Goal: Task Accomplishment & Management: Manage account settings

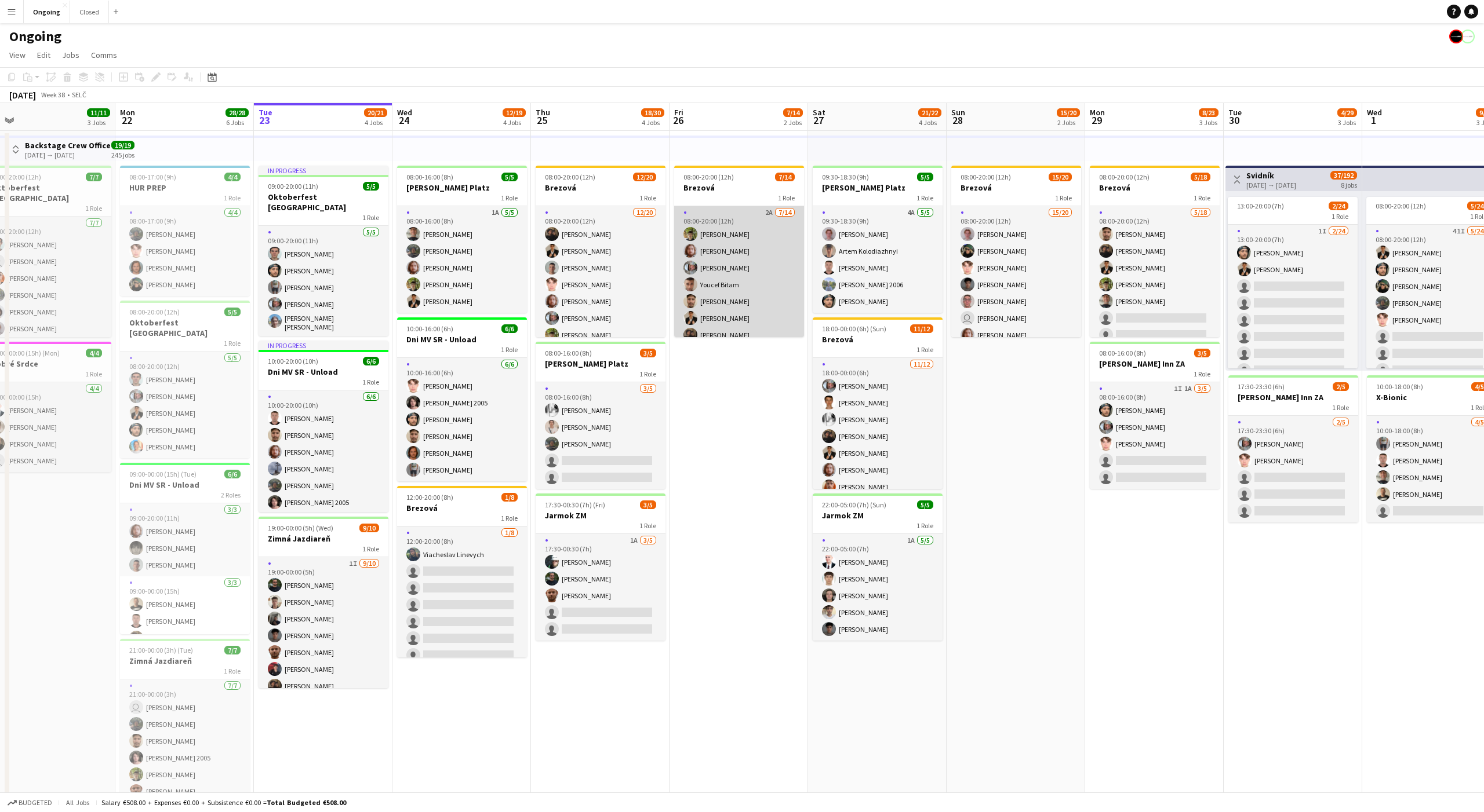
click at [751, 267] on app-card-role "2A [DATE] 08:00-20:00 (12h) [PERSON_NAME] [PERSON_NAME] [PERSON_NAME] [PERSON_N…" at bounding box center [739, 335] width 130 height 258
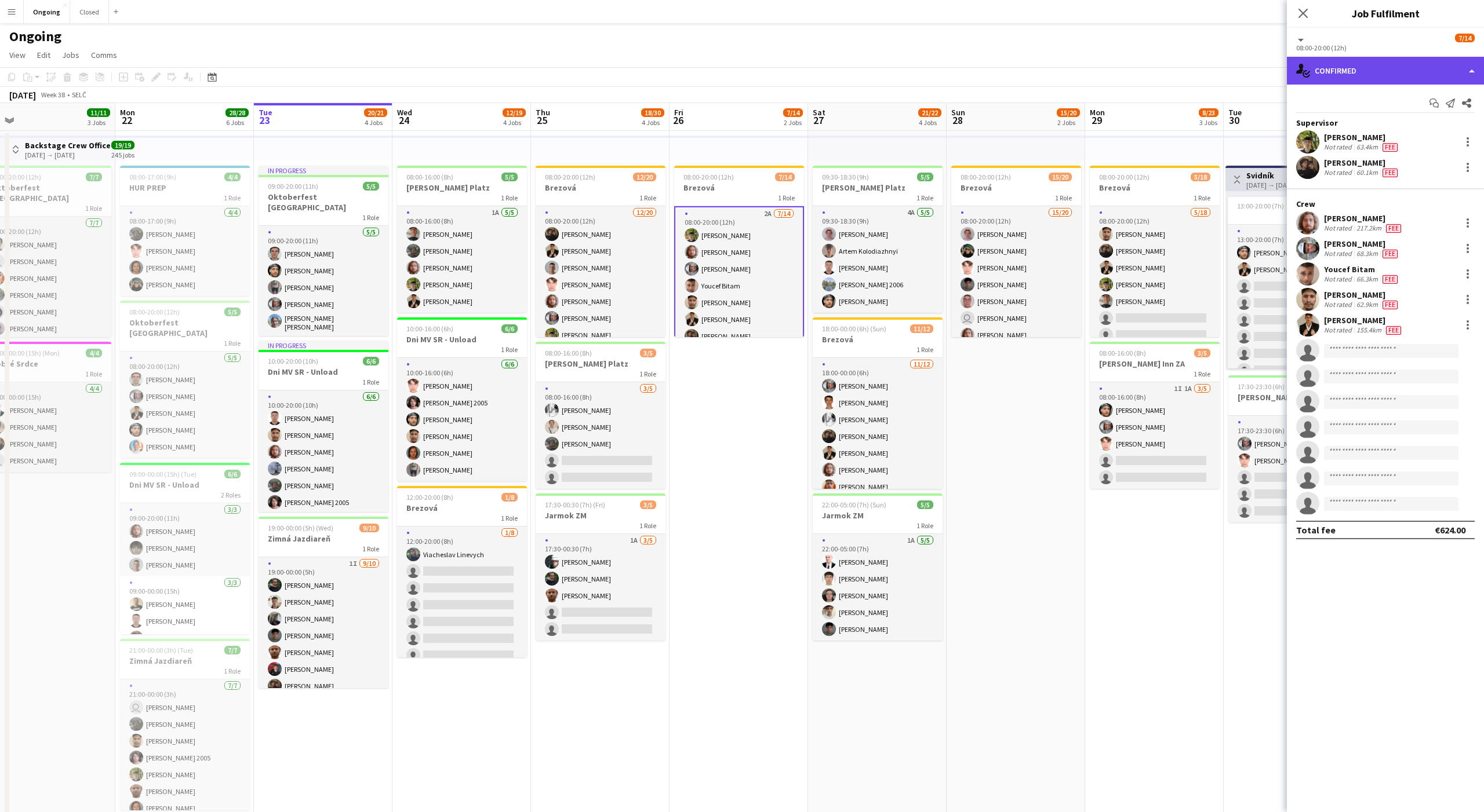
click at [1431, 70] on div "single-neutral-actions-check-2 Confirmed" at bounding box center [1385, 70] width 197 height 28
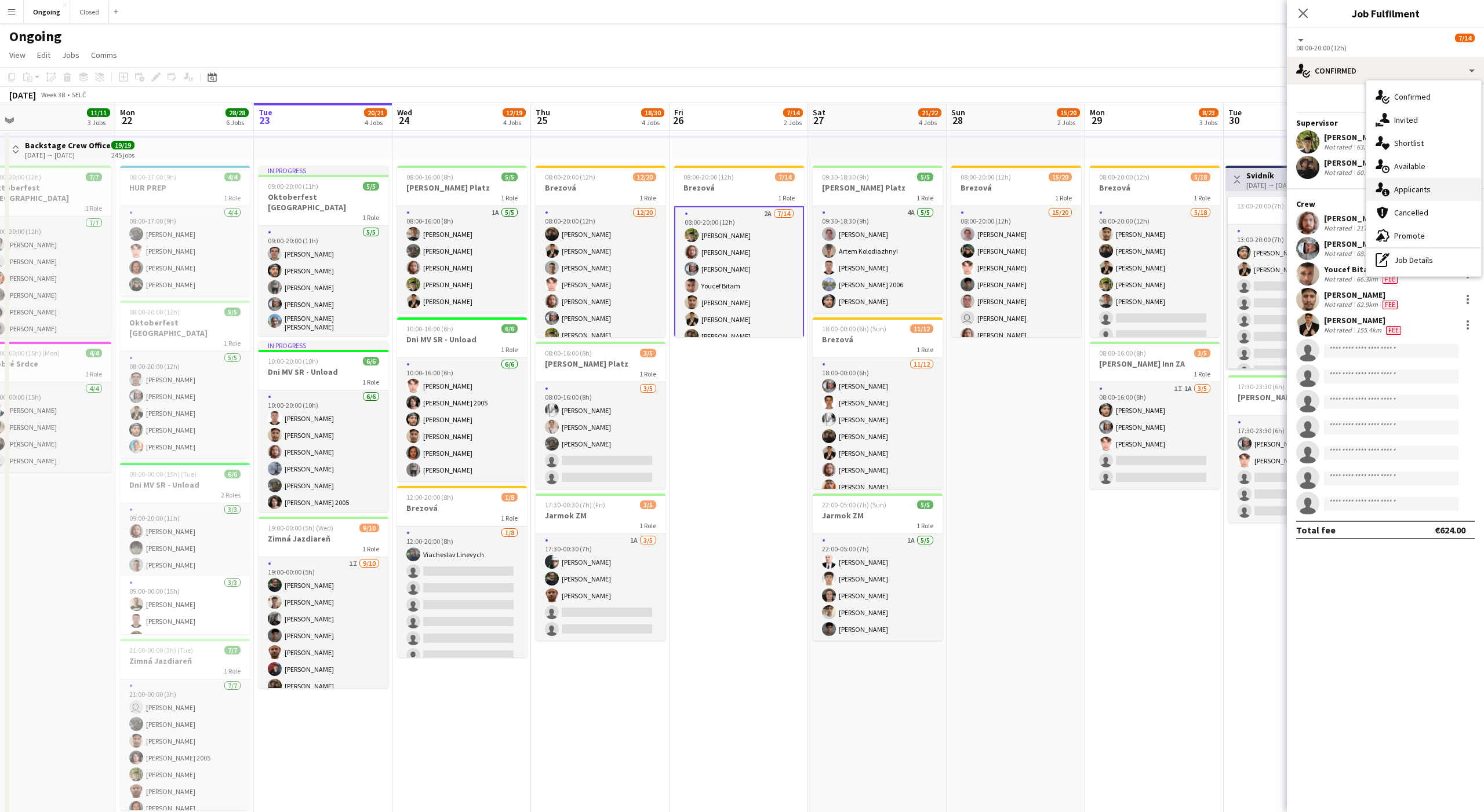
click at [1414, 185] on span "Applicants" at bounding box center [1413, 189] width 36 height 10
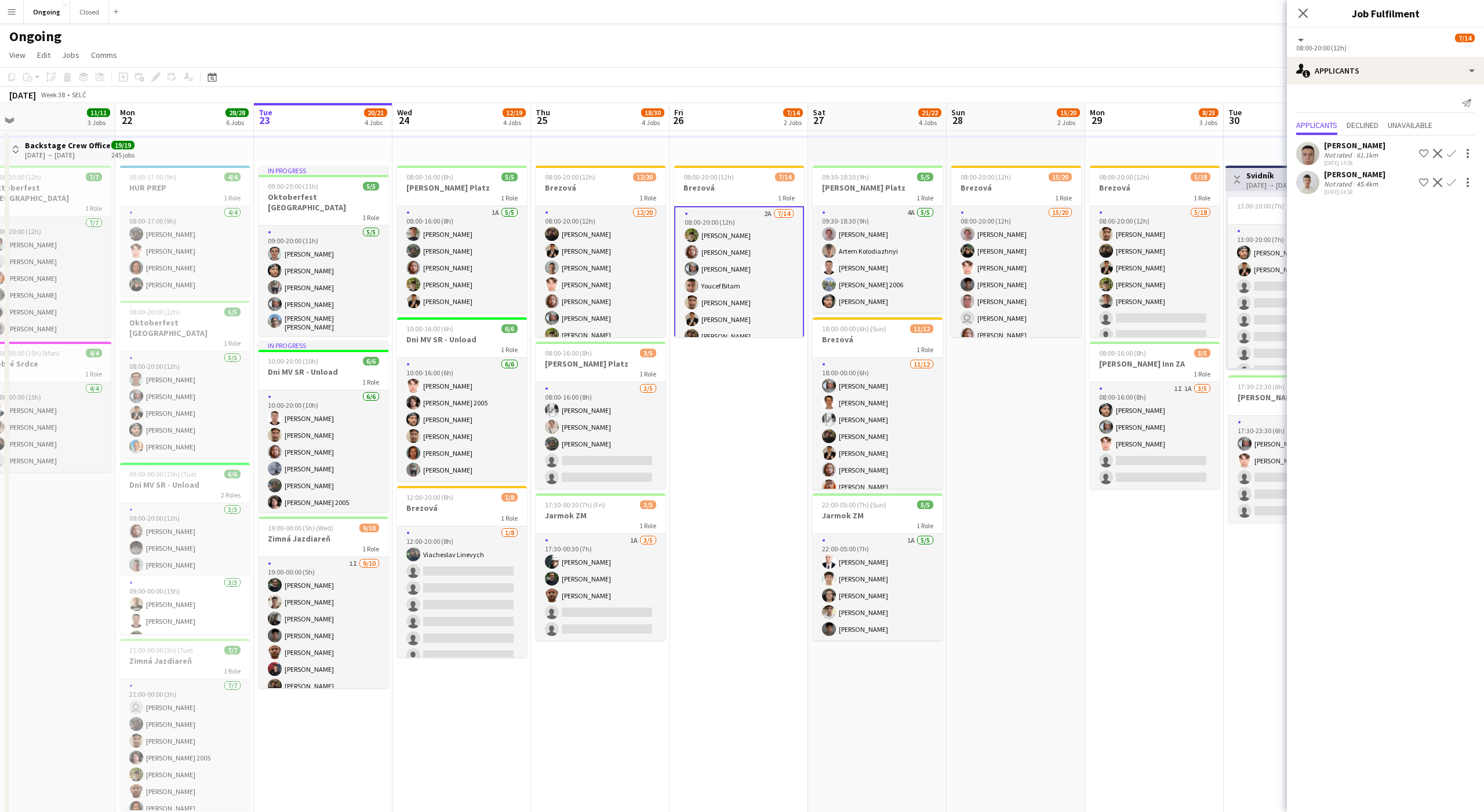
click at [1452, 150] on app-icon "Confirm" at bounding box center [1452, 153] width 10 height 10
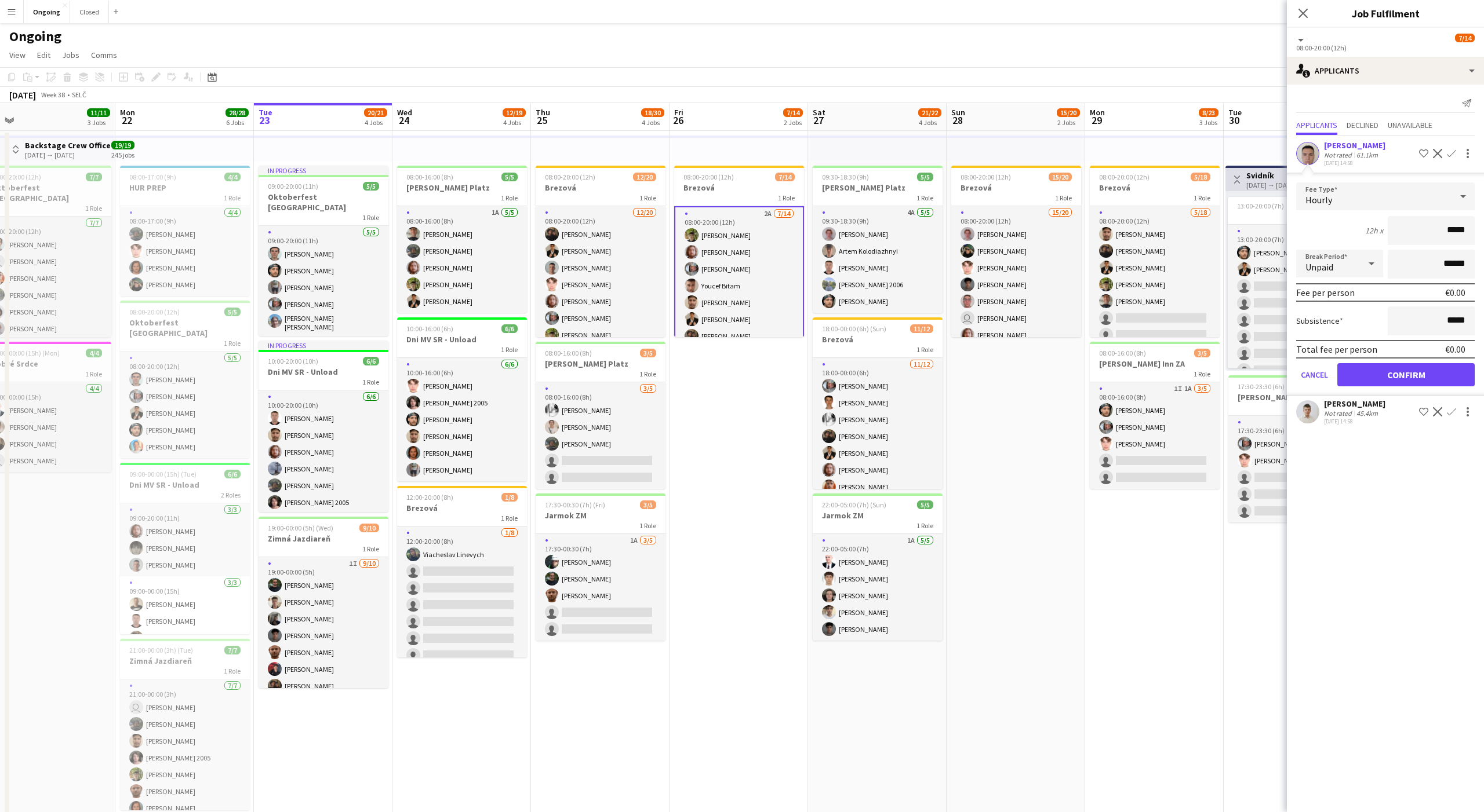
drag, startPoint x: 1452, startPoint y: 150, endPoint x: 1462, endPoint y: 269, distance: 119.4
click at [1462, 269] on app-applicant-card "[PERSON_NAME] Not rated 61.1km [DATE] 14:58 Shortlist crew Decline Confirm Fee …" at bounding box center [1385, 267] width 197 height 256
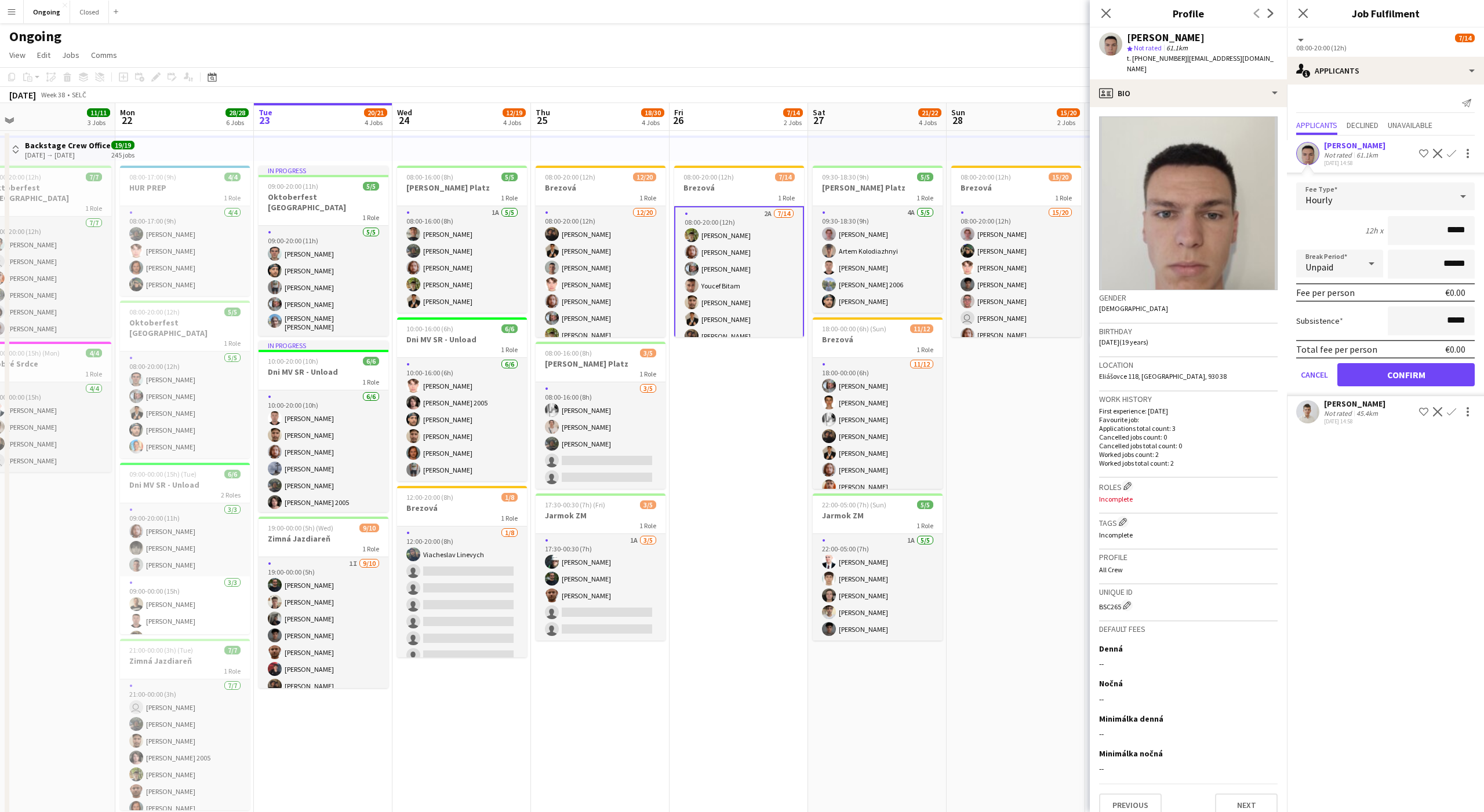
click at [1381, 195] on div "Hourly" at bounding box center [1374, 196] width 155 height 28
click at [1330, 226] on span "Hourly" at bounding box center [1386, 229] width 160 height 11
click at [1457, 229] on input "*****" at bounding box center [1431, 230] width 87 height 29
type input "**"
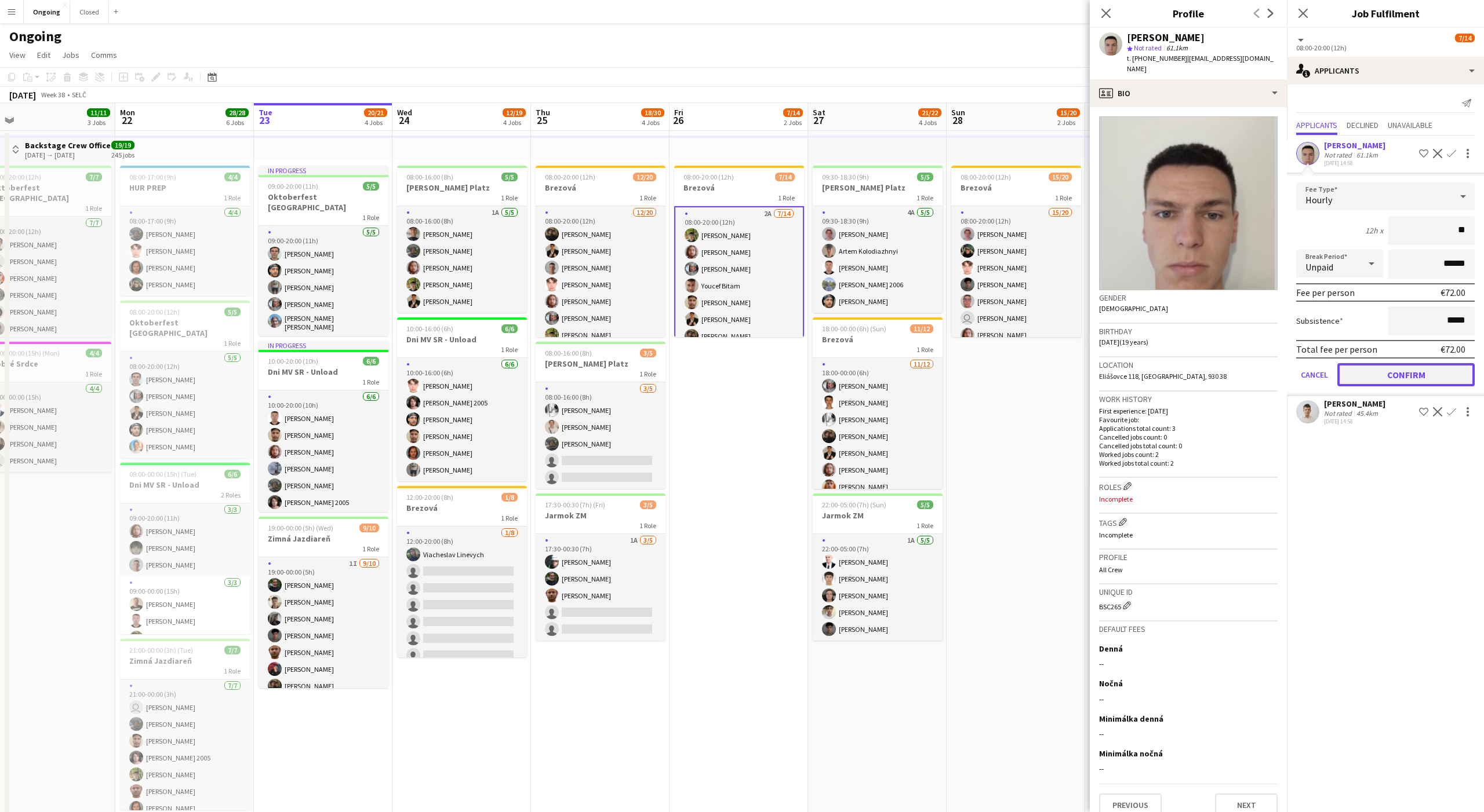
click at [1414, 366] on button "Confirm" at bounding box center [1406, 375] width 137 height 23
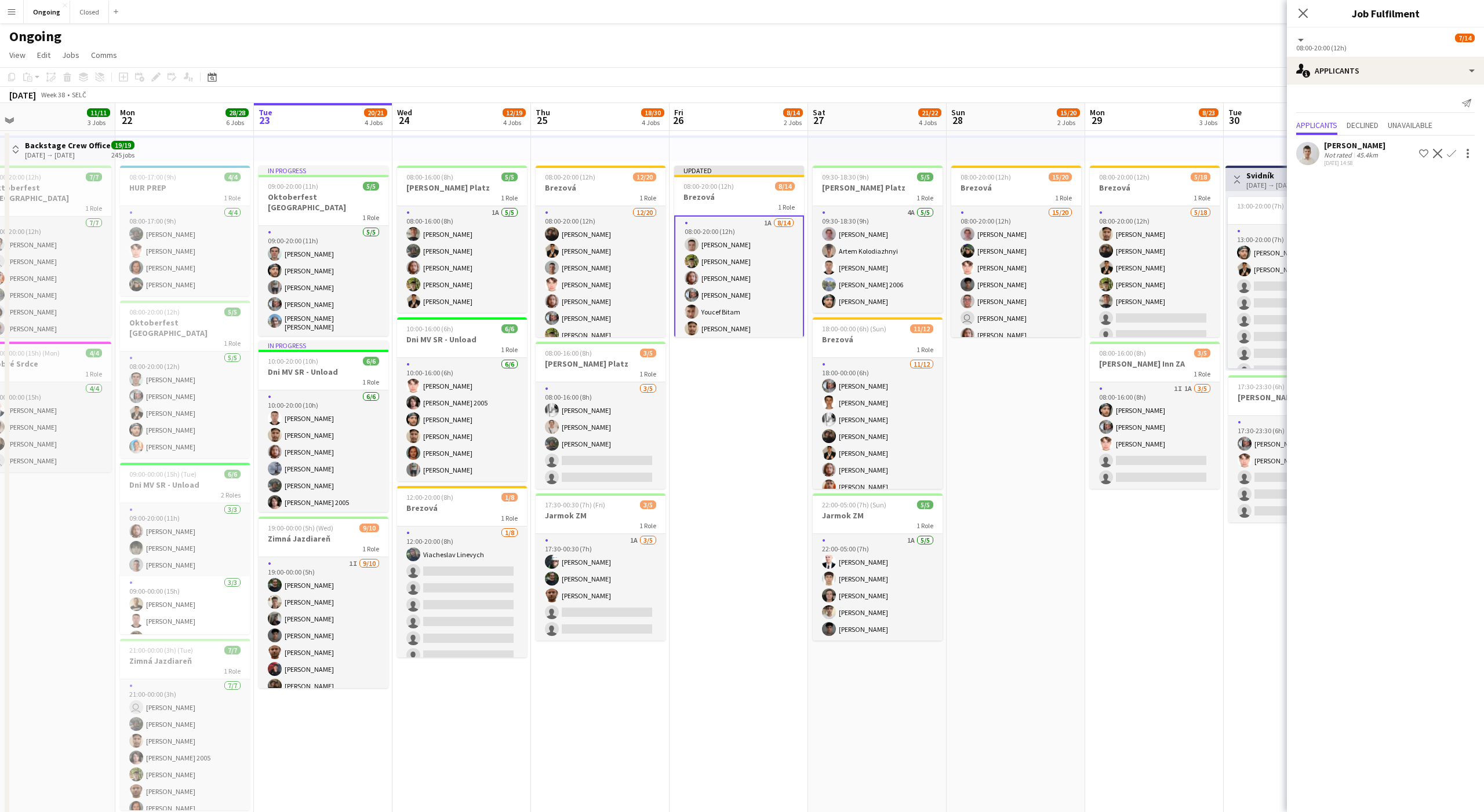
click at [1454, 150] on app-icon "Confirm" at bounding box center [1452, 153] width 10 height 10
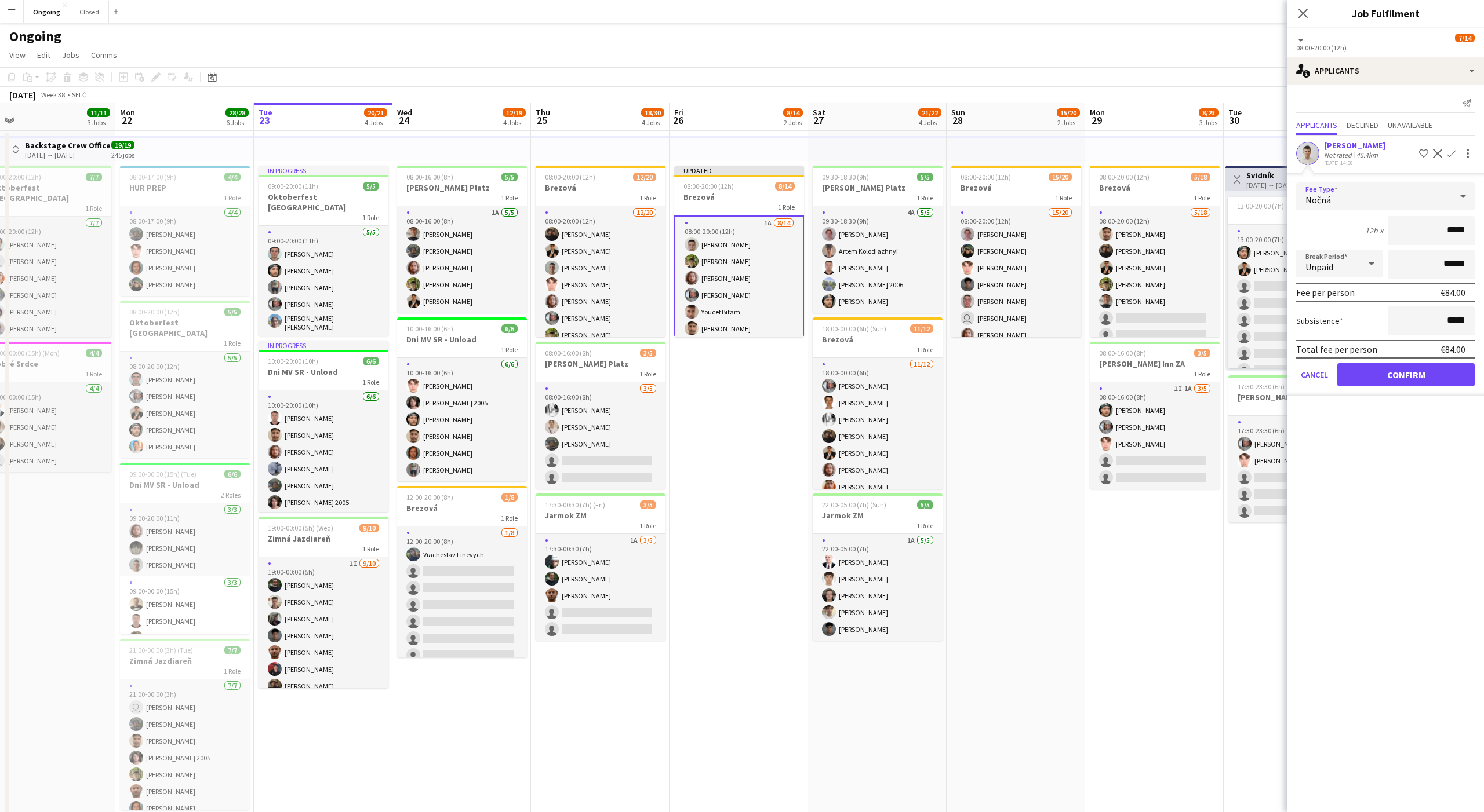
click at [1413, 205] on div "Nočná" at bounding box center [1374, 196] width 155 height 28
click at [1328, 313] on span "Denná" at bounding box center [1386, 316] width 160 height 11
type input "*****"
click at [1417, 377] on button "Confirm" at bounding box center [1406, 375] width 137 height 23
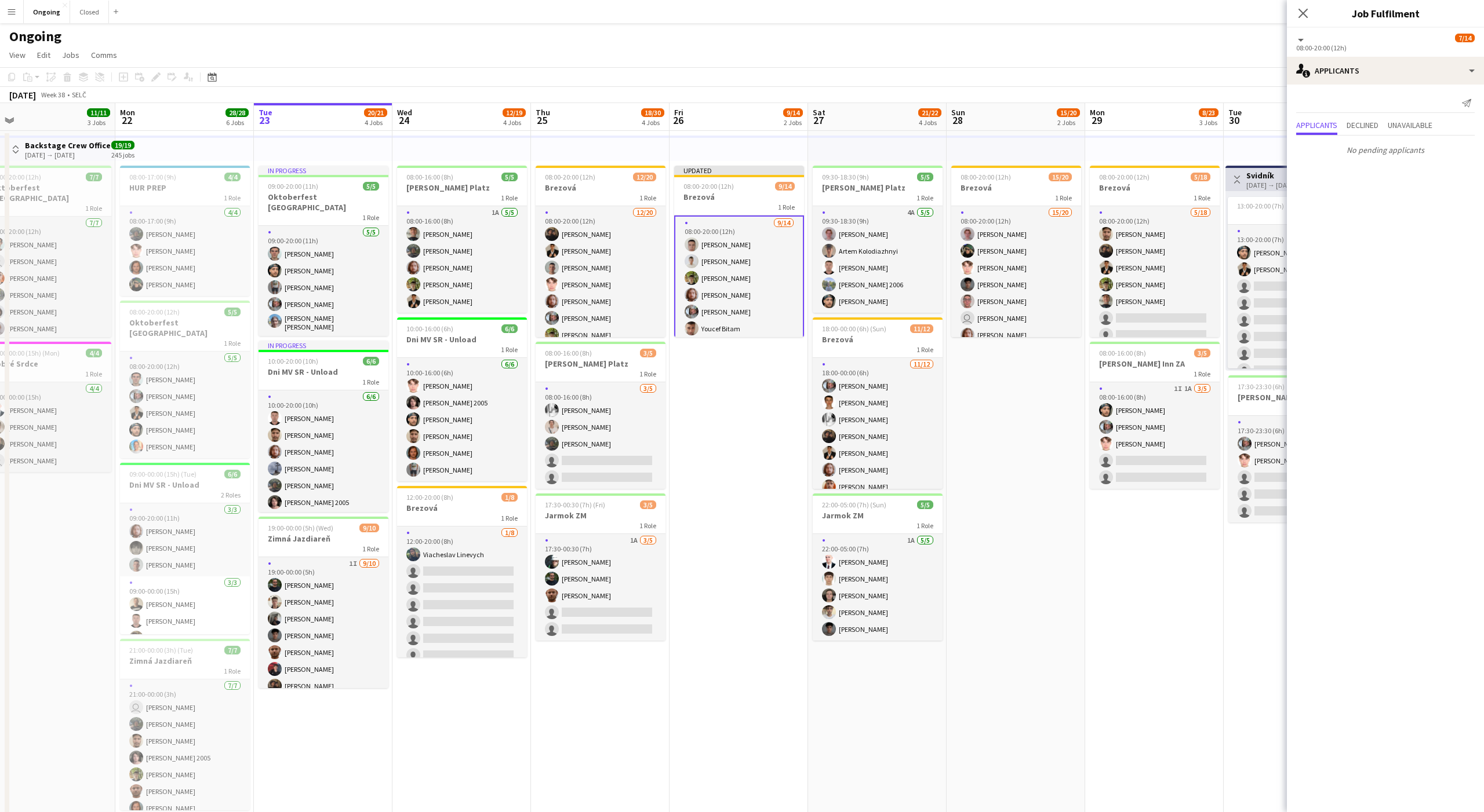
click at [791, 395] on app-date-cell "Updated 08:00-20:00 (12h) 9/14 Brezová 1 Role [DATE] 08:00-20:00 (12h) [PERSON_…" at bounding box center [738, 564] width 138 height 864
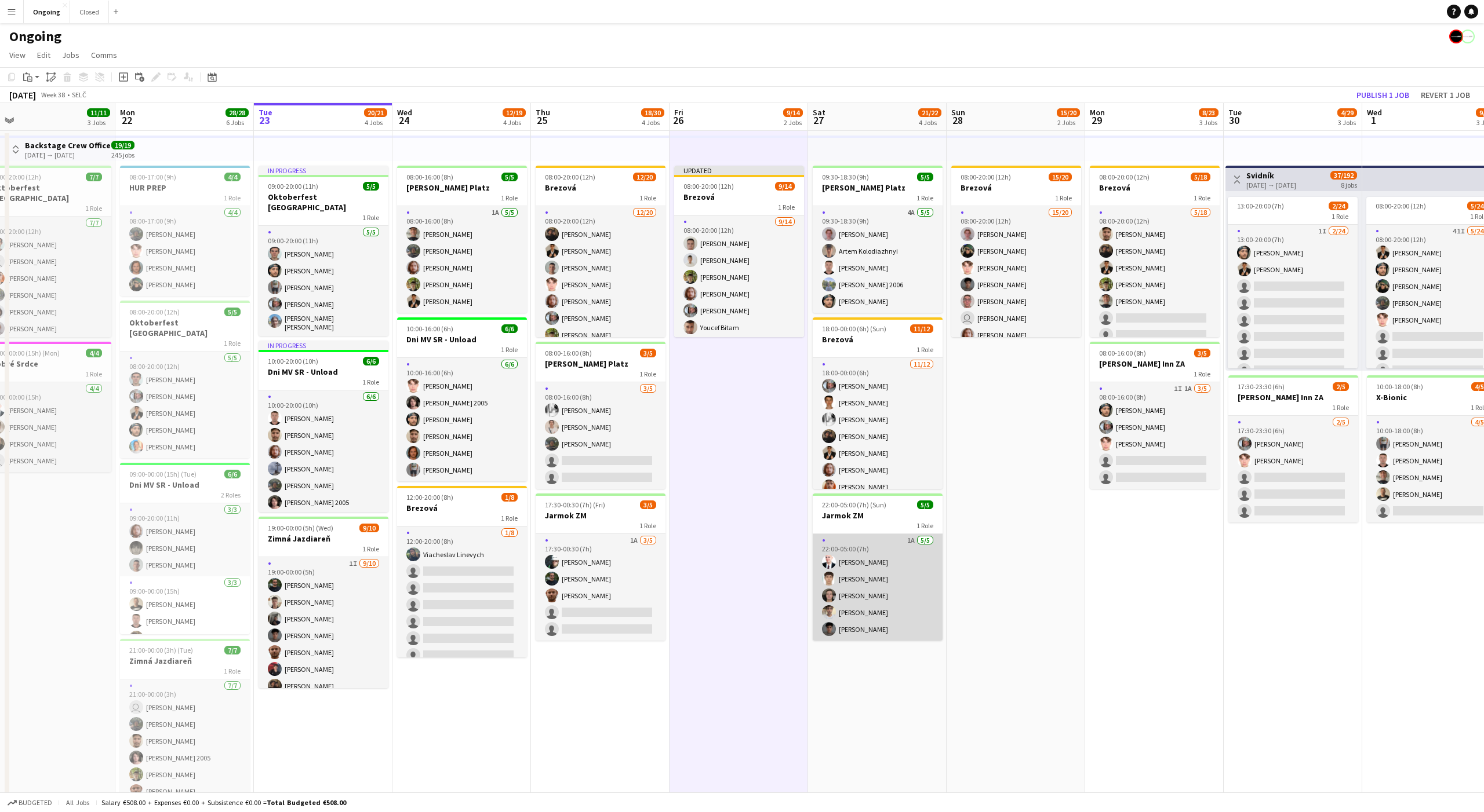
click at [901, 593] on app-card-role "1A [DATE] 22:00-05:00 (7h) [PERSON_NAME] Serhii [PERSON_NAME] [PERSON_NAME] [PE…" at bounding box center [877, 587] width 130 height 107
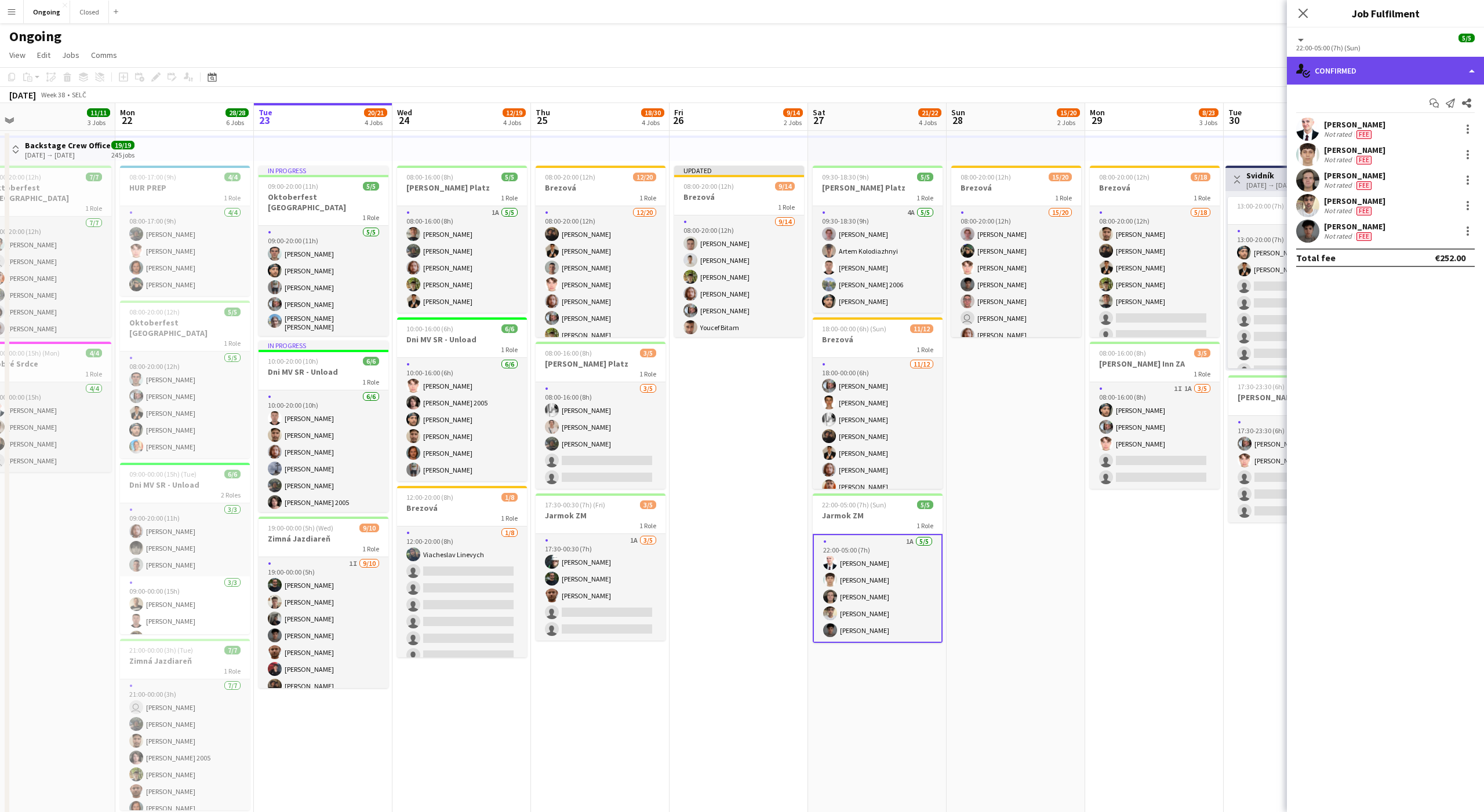
click at [1352, 60] on div "single-neutral-actions-check-2 Confirmed" at bounding box center [1385, 70] width 197 height 28
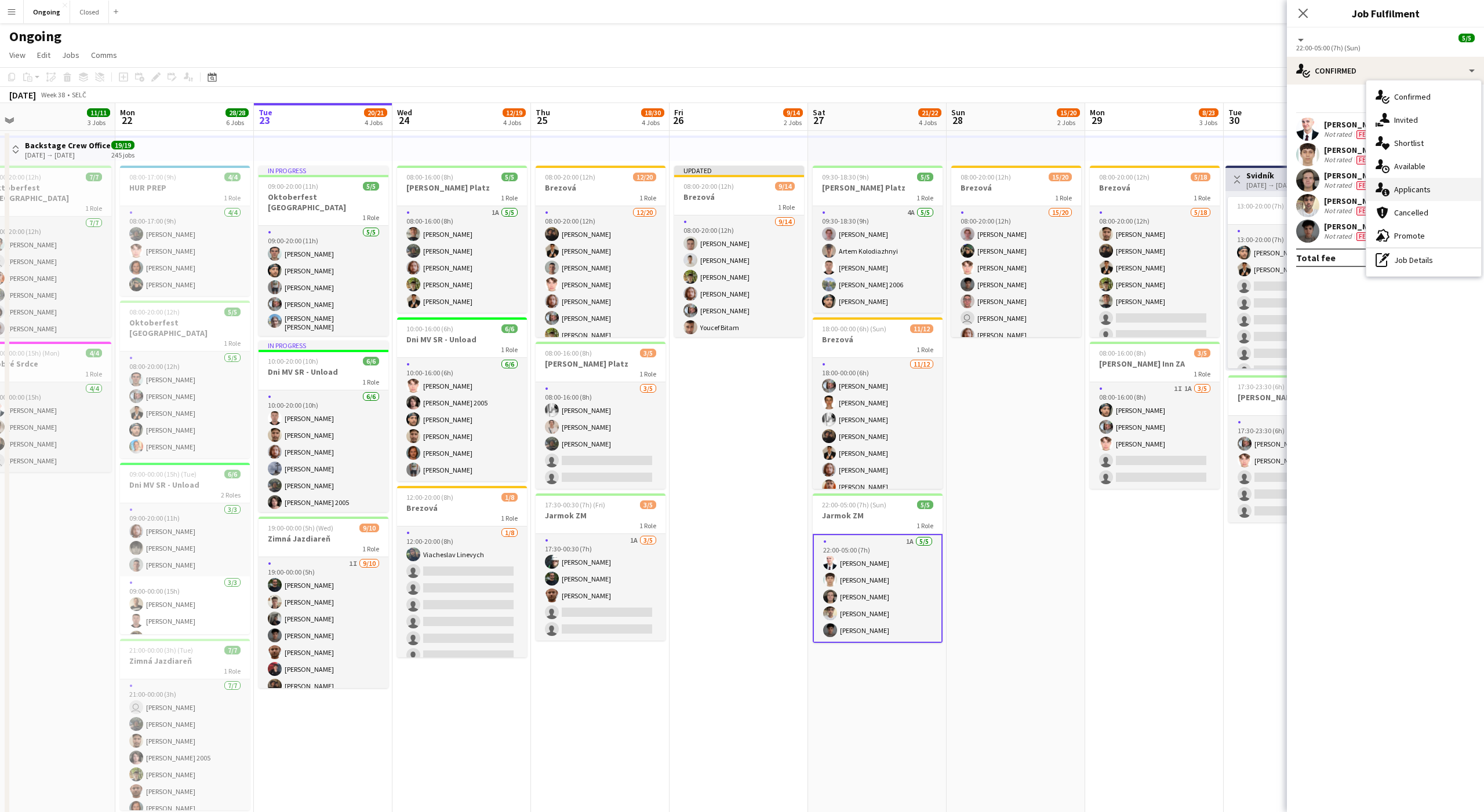
click at [1409, 183] on div "single-neutral-actions-information Applicants" at bounding box center [1424, 189] width 115 height 23
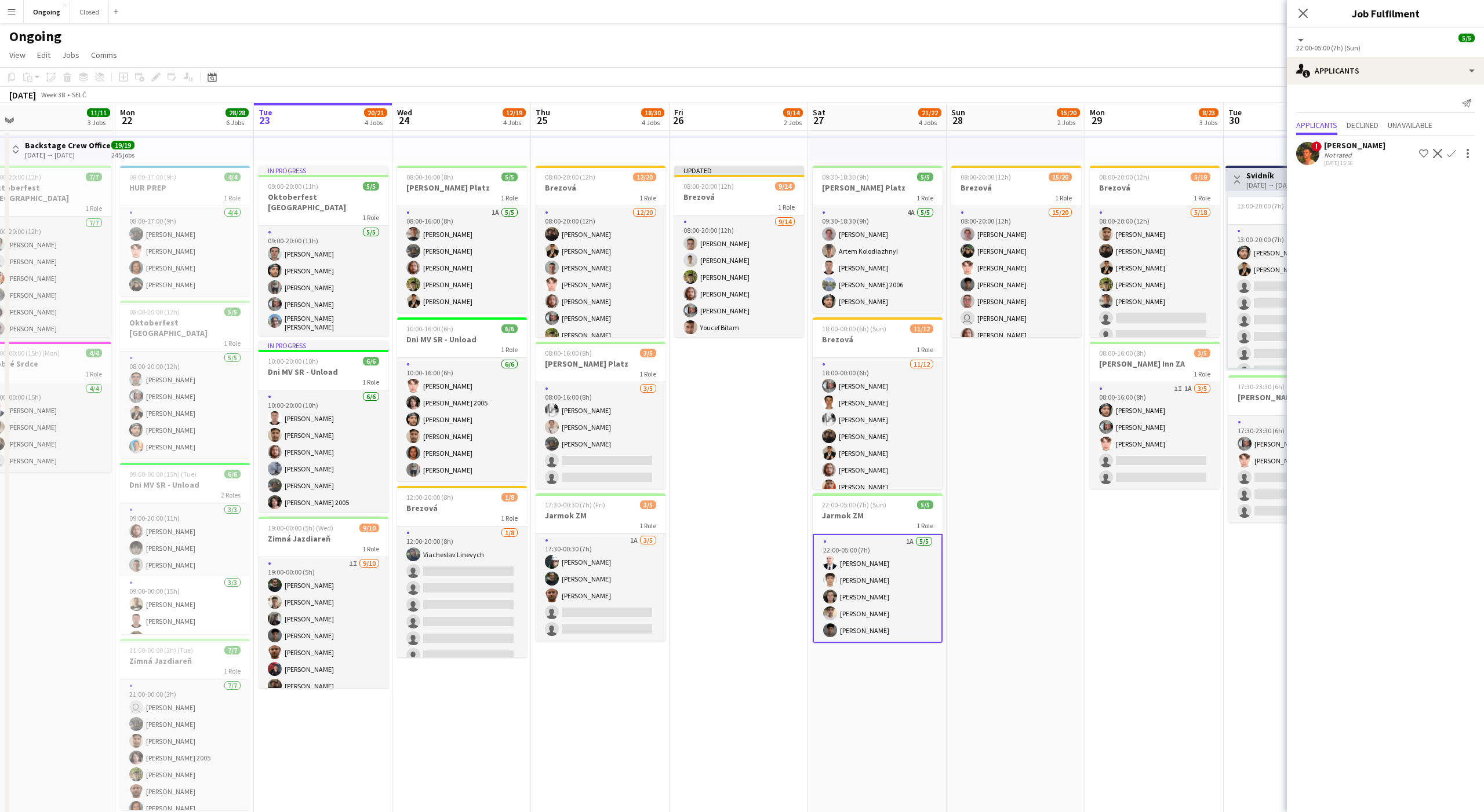
click at [841, 596] on app-card-role "1A [DATE] 22:00-05:00 (7h) [PERSON_NAME] Serhii [PERSON_NAME] [PERSON_NAME] [PE…" at bounding box center [877, 588] width 130 height 109
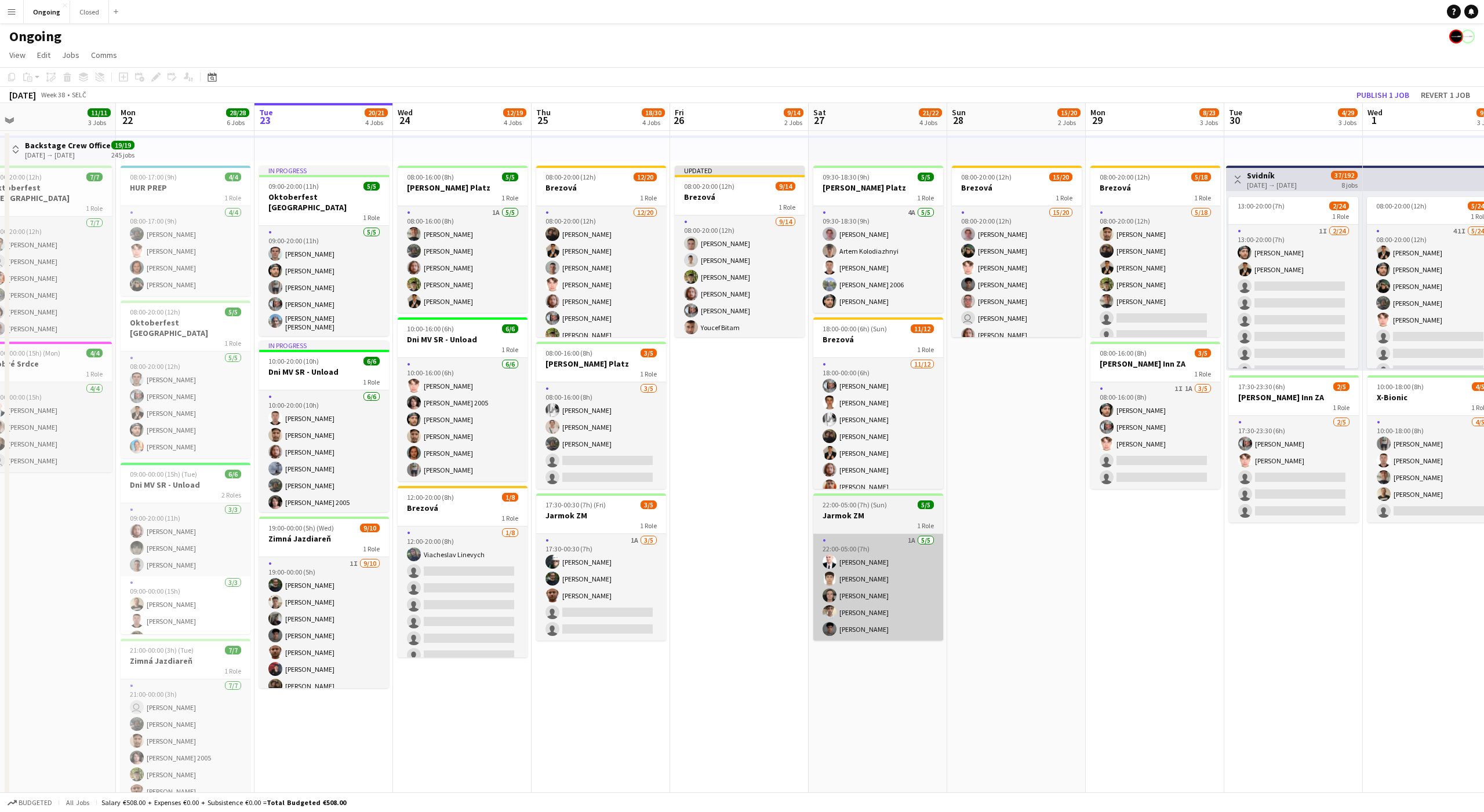
click at [918, 566] on app-card-role "1A [DATE] 22:00-05:00 (7h) [PERSON_NAME] Serhii [PERSON_NAME] [PERSON_NAME] [PE…" at bounding box center [878, 587] width 130 height 107
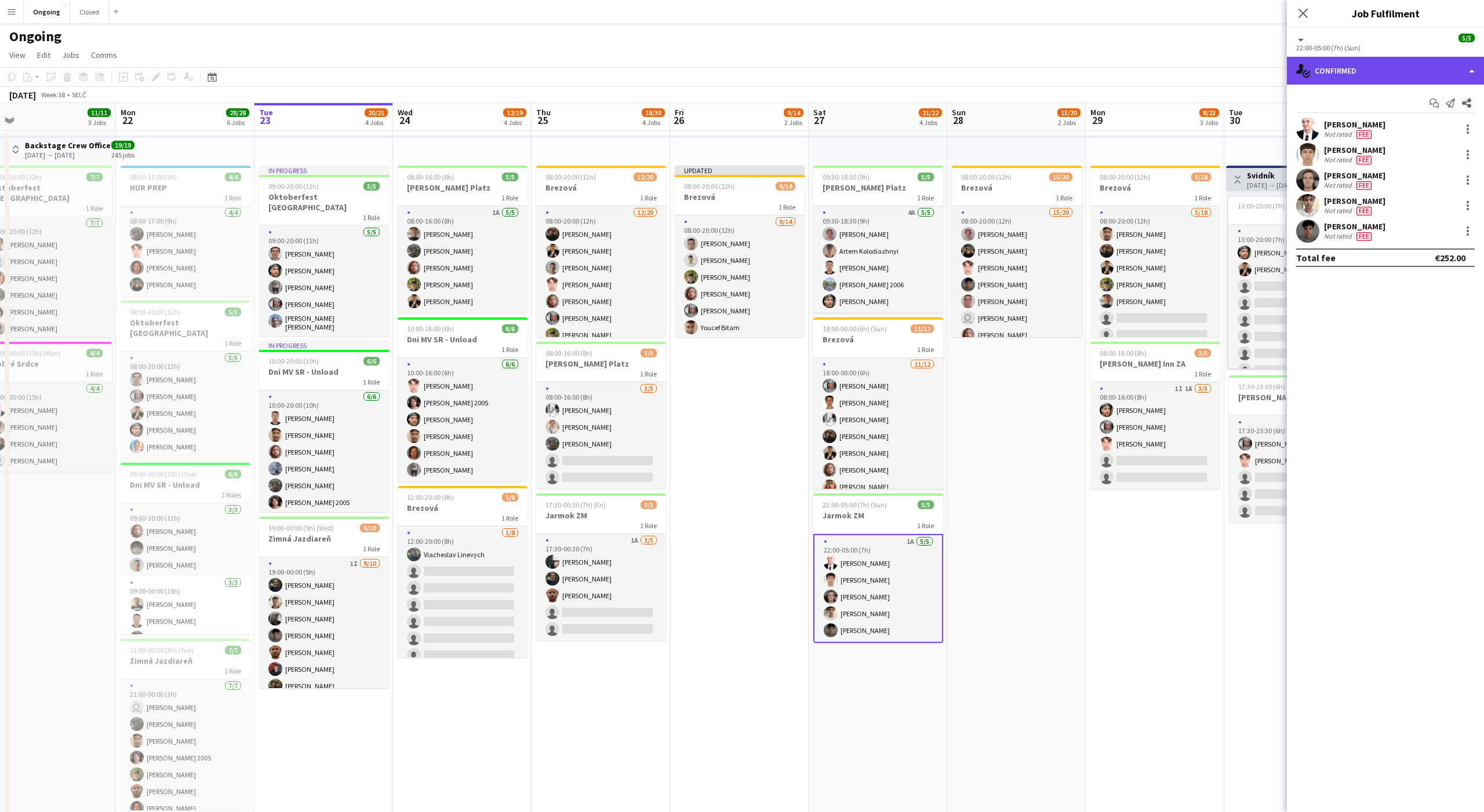
click at [1361, 76] on div "single-neutral-actions-check-2 Confirmed" at bounding box center [1385, 70] width 197 height 28
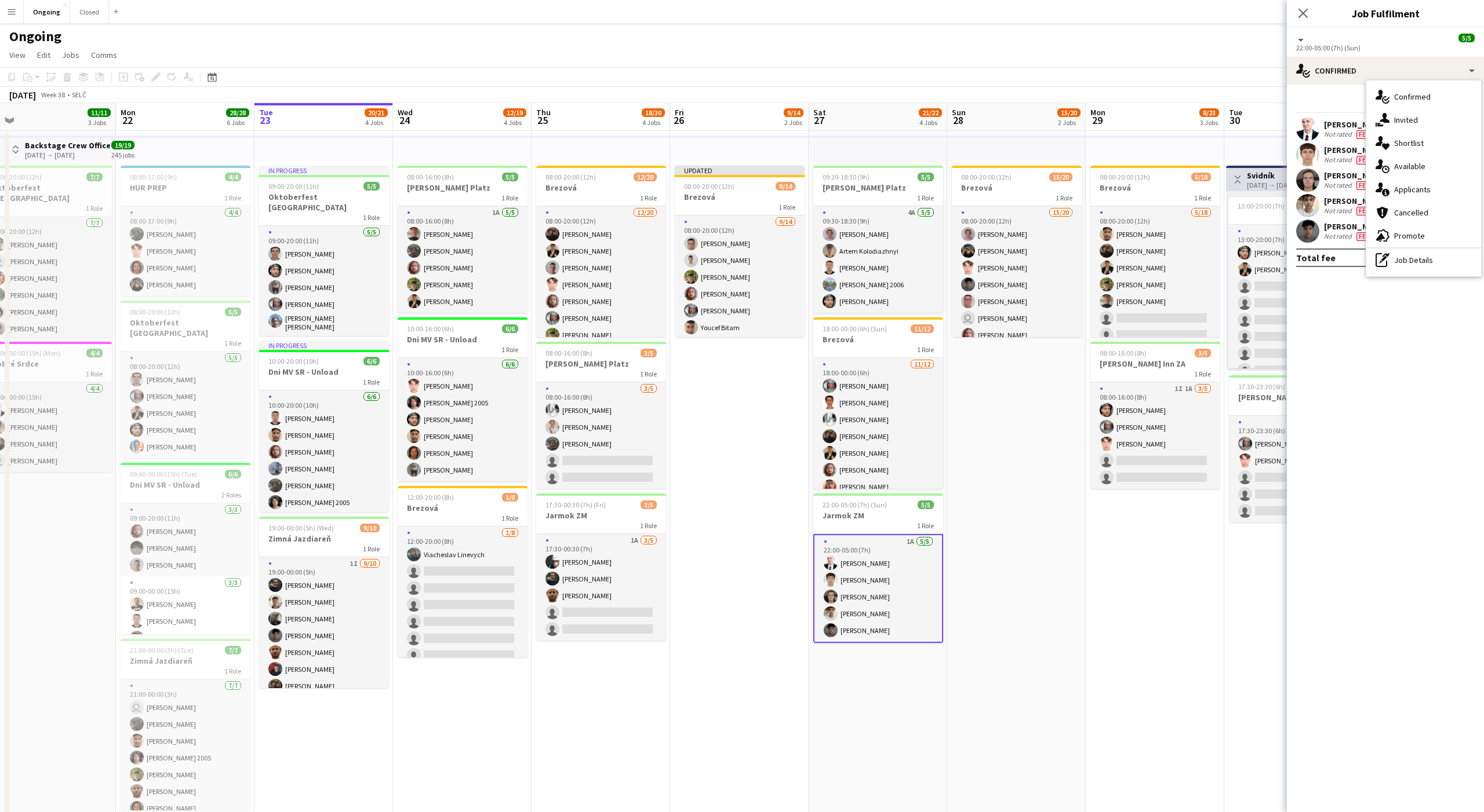
click at [1349, 366] on mat-expansion-panel "check Confirmed Start chat Send notification Share [PERSON_NAME] Not rated Fee …" at bounding box center [1385, 448] width 197 height 727
click at [1471, 151] on div at bounding box center [1468, 154] width 14 height 14
click at [1419, 284] on span "Remove" at bounding box center [1411, 287] width 35 height 10
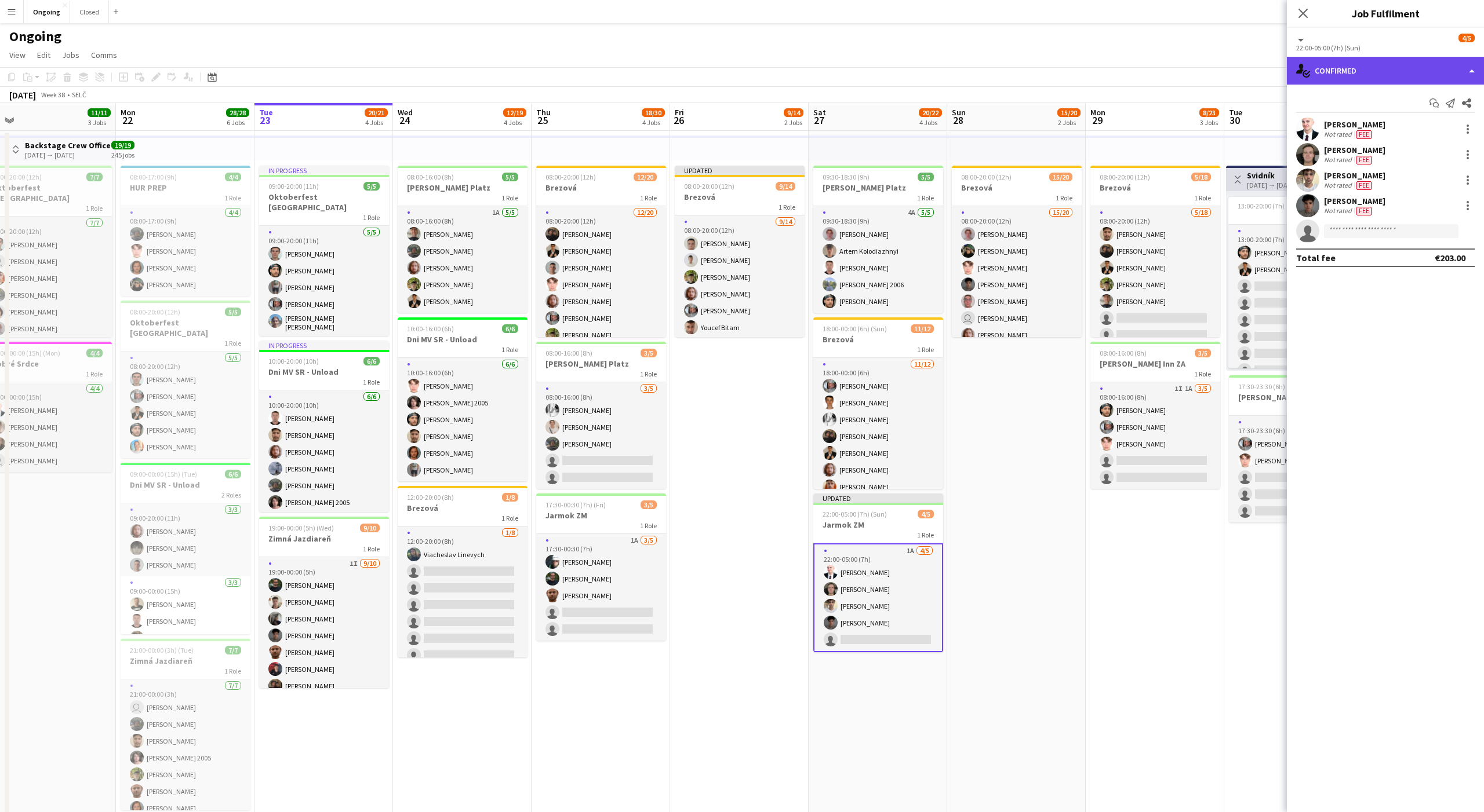
click at [1333, 58] on div "single-neutral-actions-check-2 Confirmed" at bounding box center [1385, 70] width 197 height 28
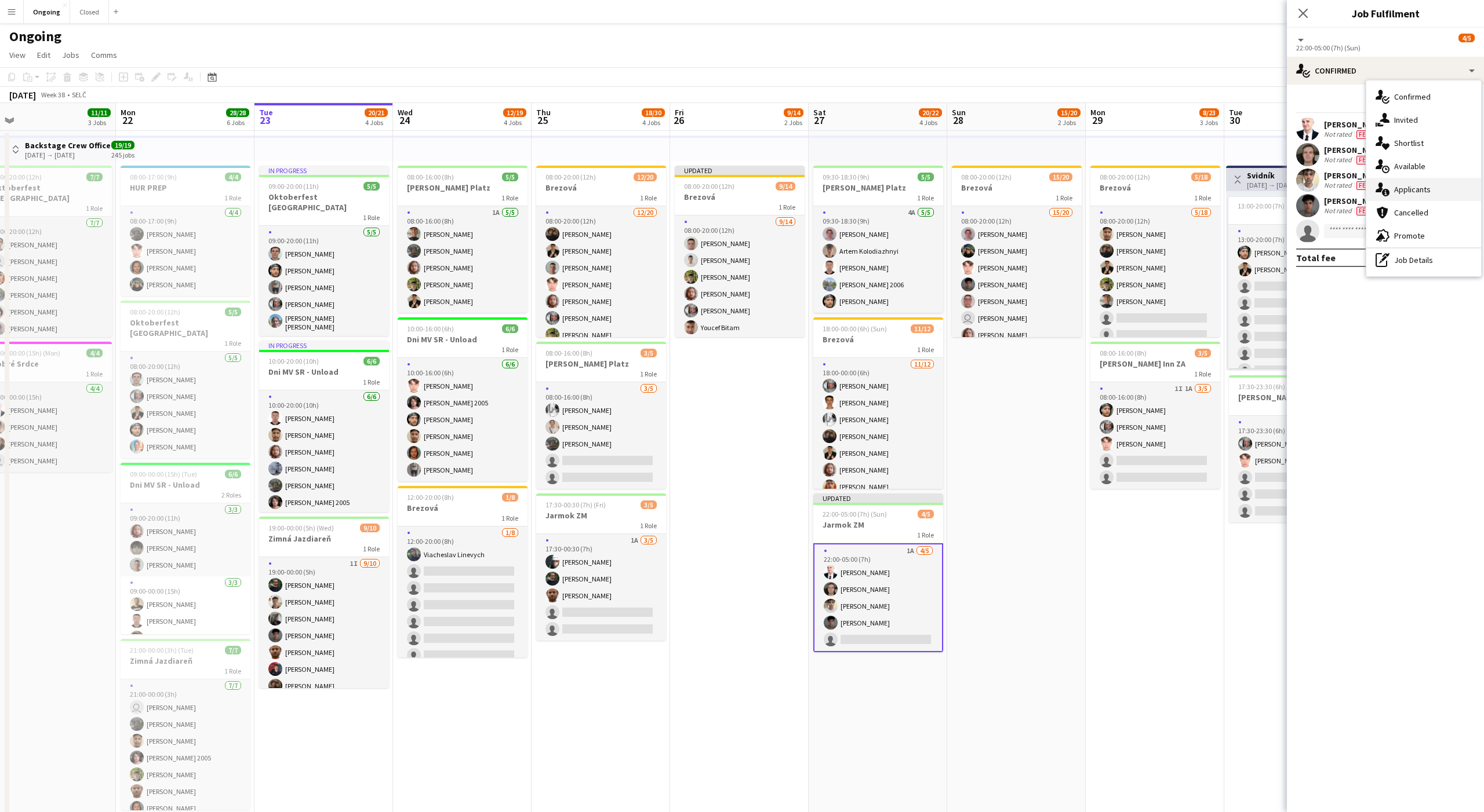
click at [1423, 183] on div "single-neutral-actions-information Applicants" at bounding box center [1424, 189] width 115 height 23
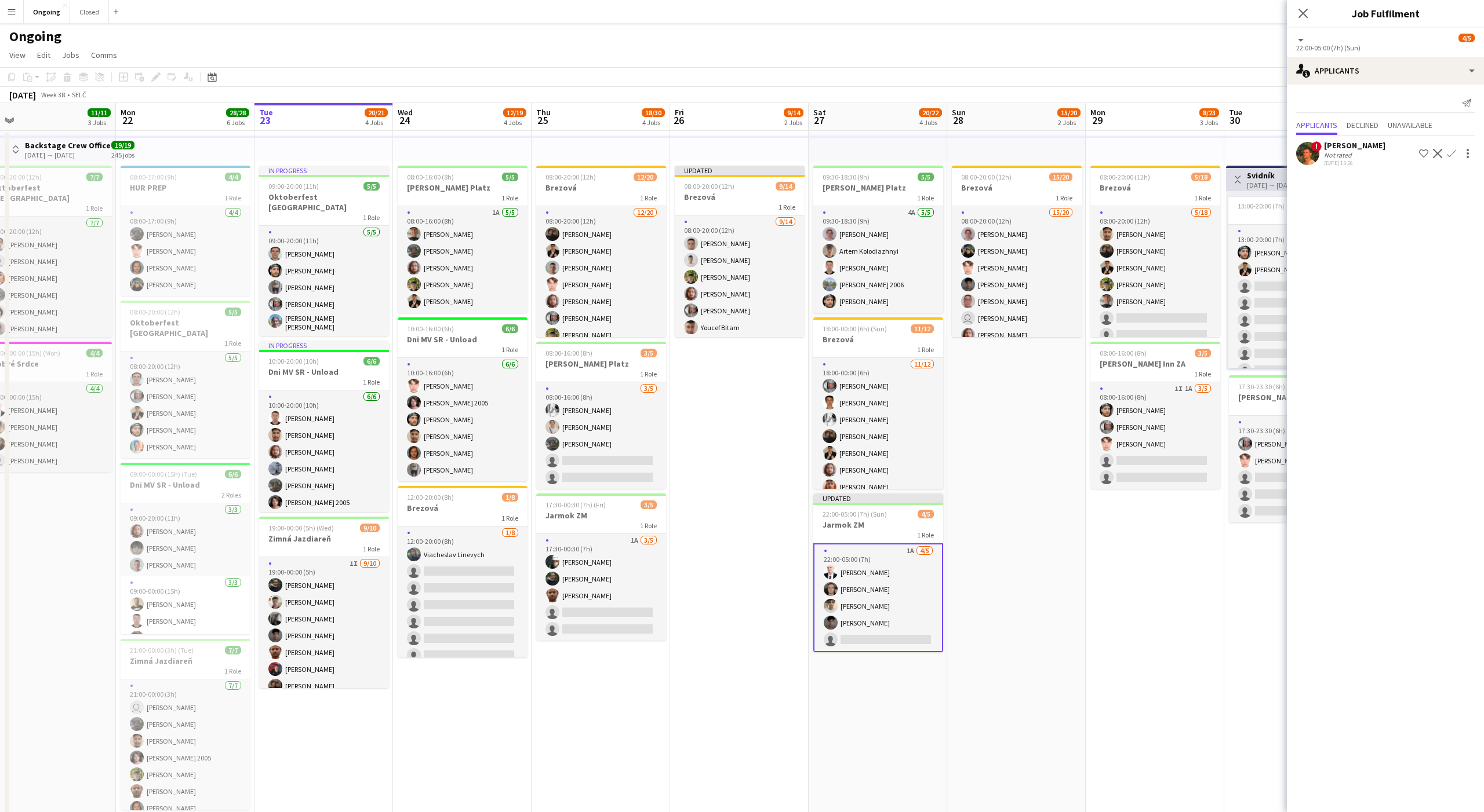
click at [1454, 153] on app-icon "Confirm" at bounding box center [1452, 153] width 10 height 10
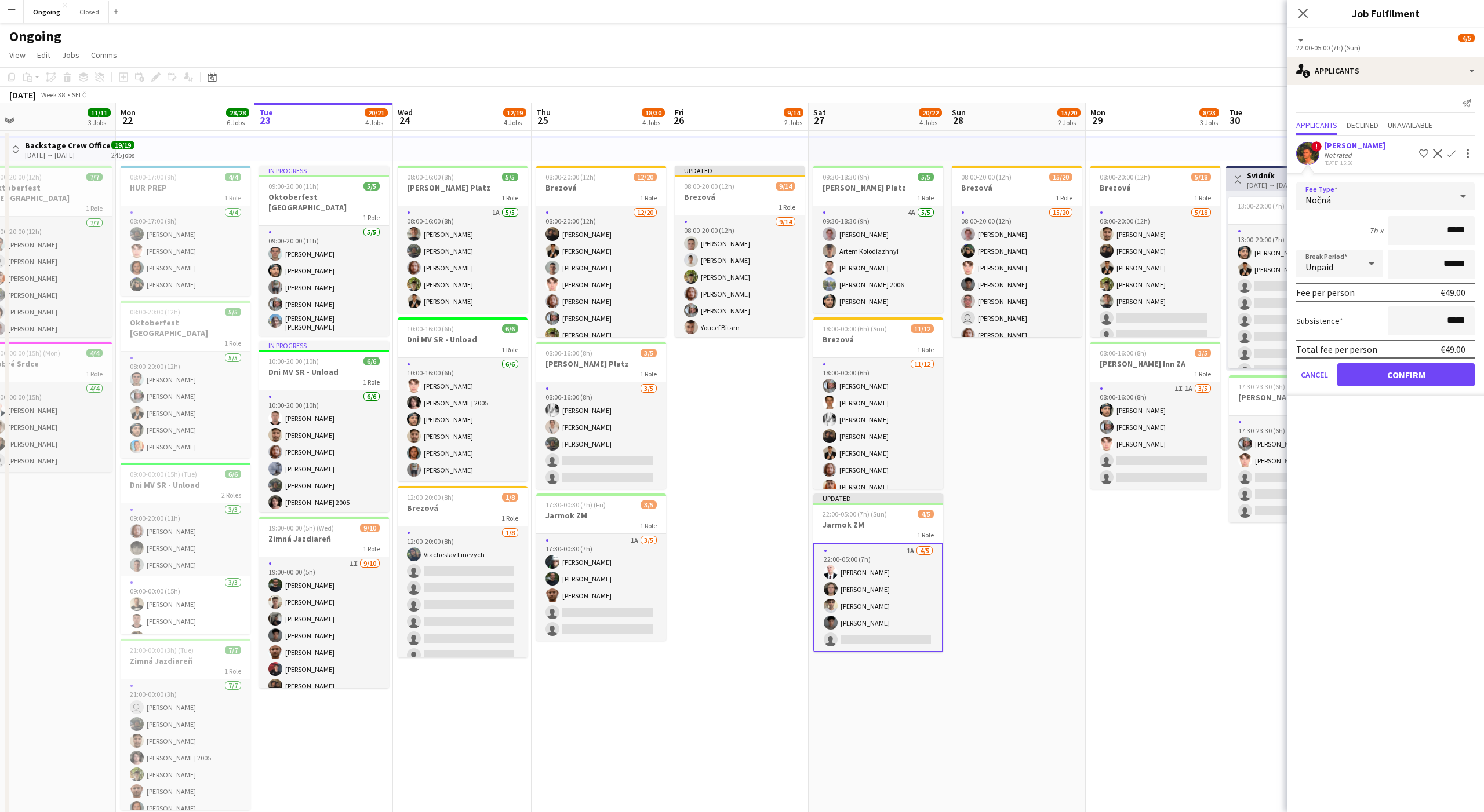
click at [1404, 198] on div "Nočná" at bounding box center [1374, 196] width 155 height 28
click at [1321, 316] on span "Denná" at bounding box center [1386, 316] width 160 height 11
type input "*****"
click at [1397, 383] on button "Confirm" at bounding box center [1406, 375] width 137 height 23
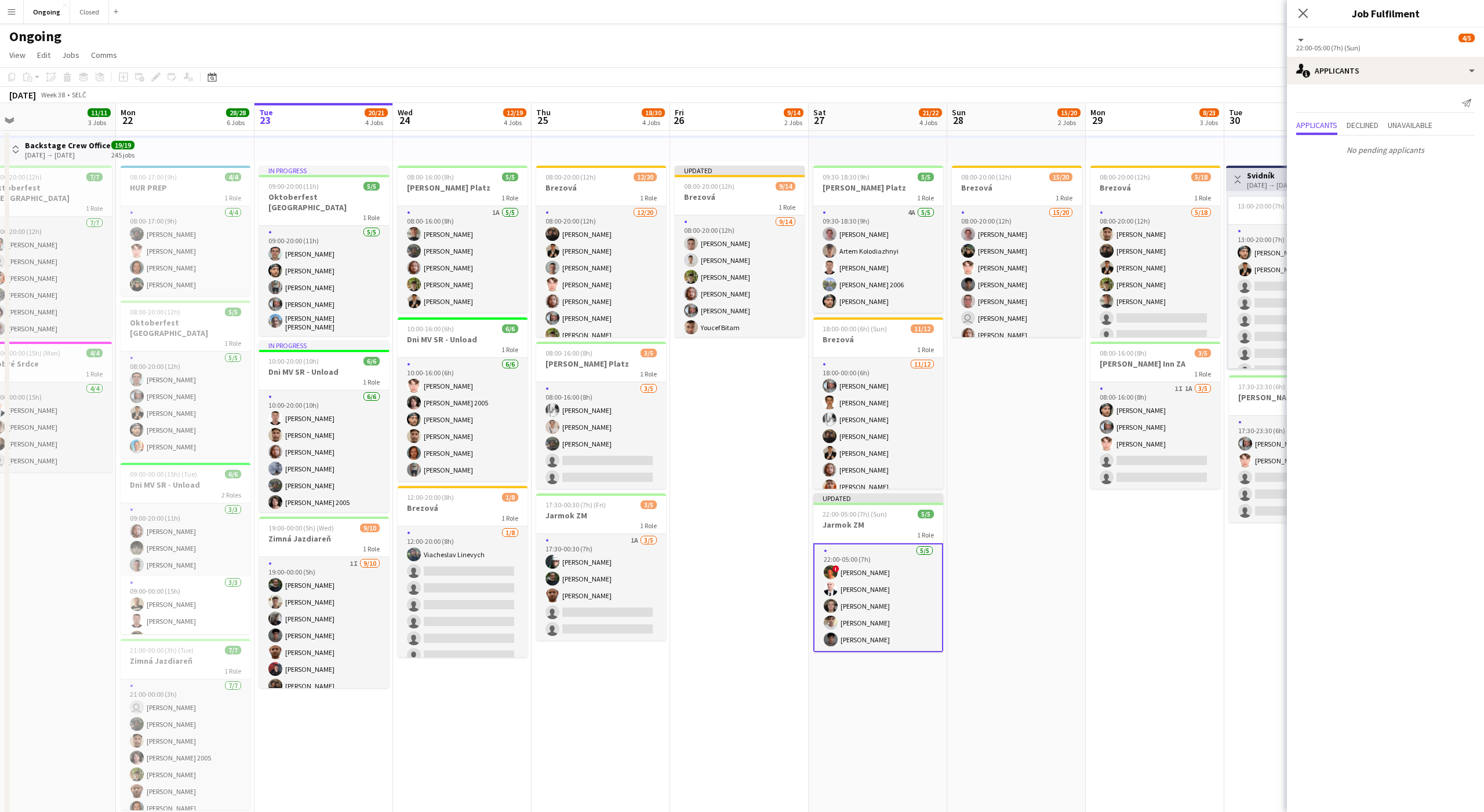
click at [1046, 426] on app-date-cell "08:00-20:00 (12h) 15/20 Brezová 1 Role 15/20 08:00-20:00 (12h) [PERSON_NAME] [P…" at bounding box center [1016, 564] width 138 height 864
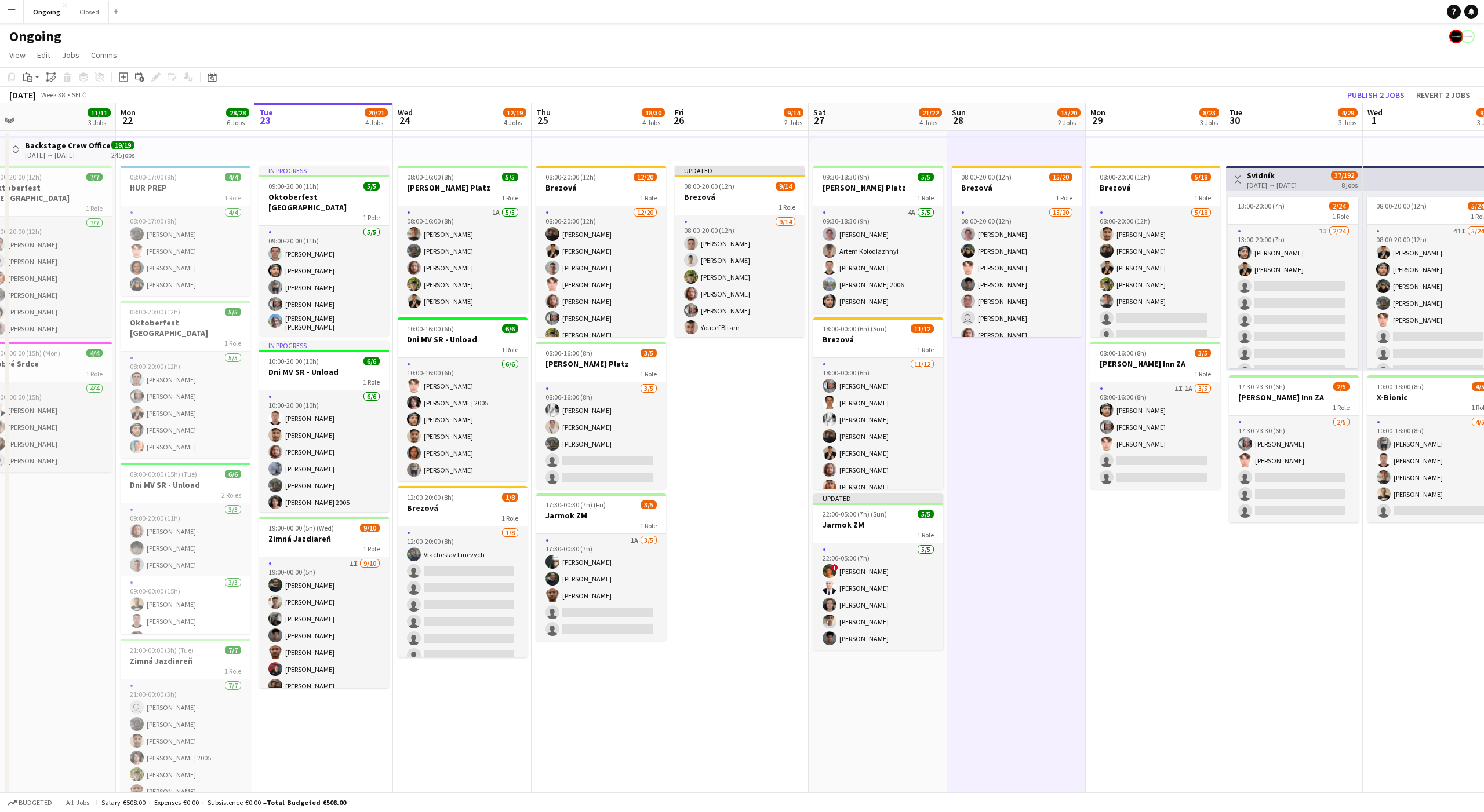
scroll to position [0, 301]
click at [1013, 428] on app-date-cell "08:00-20:00 (12h) 15/20 Brezová 1 Role 15/20 08:00-20:00 (12h) [PERSON_NAME] [P…" at bounding box center [1014, 564] width 138 height 864
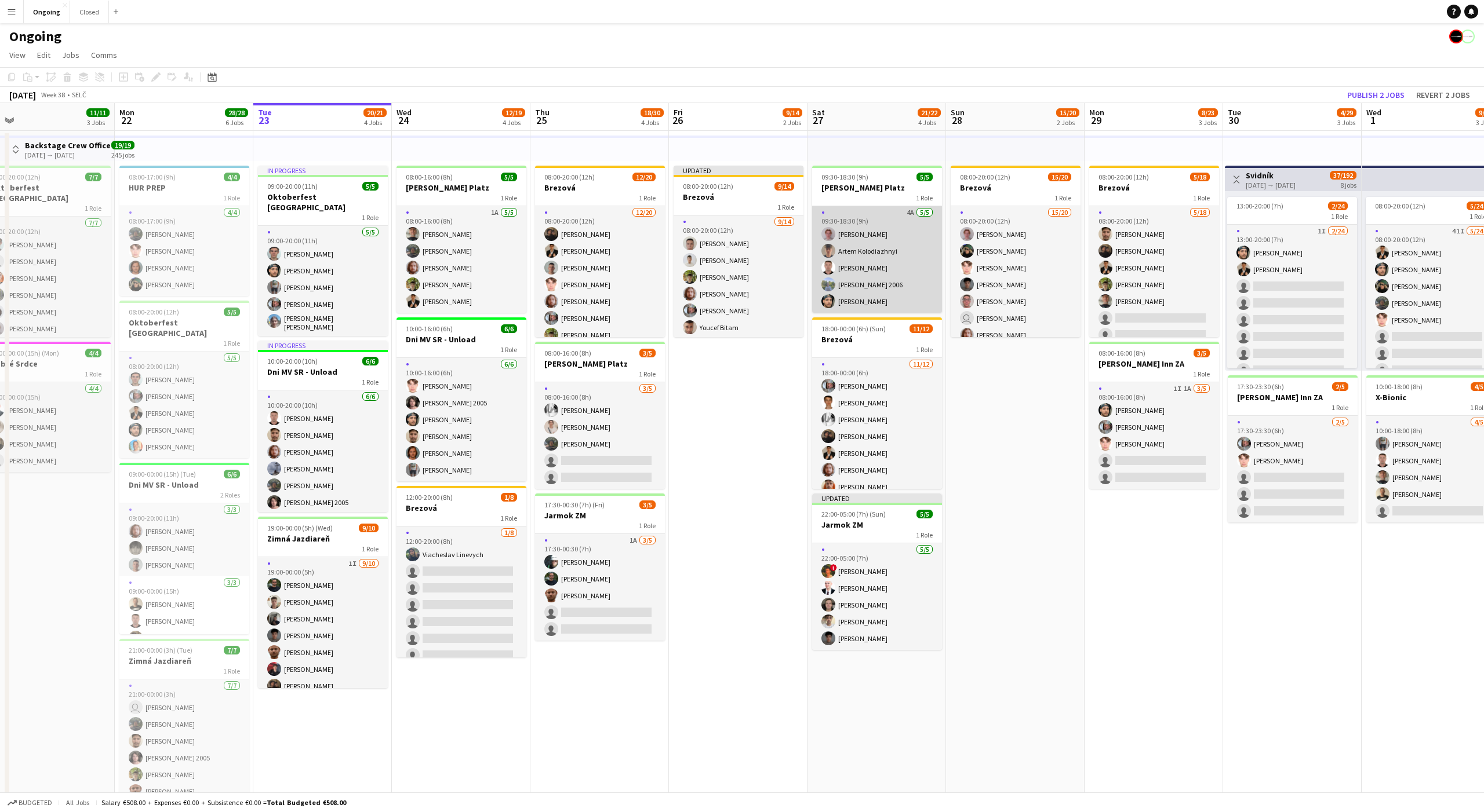
click at [882, 220] on app-card-role "4A [DATE] 09:30-18:30 (9h) [PERSON_NAME] Artem Kolodiazhnyi Serhii Smetaniuk [P…" at bounding box center [877, 260] width 130 height 107
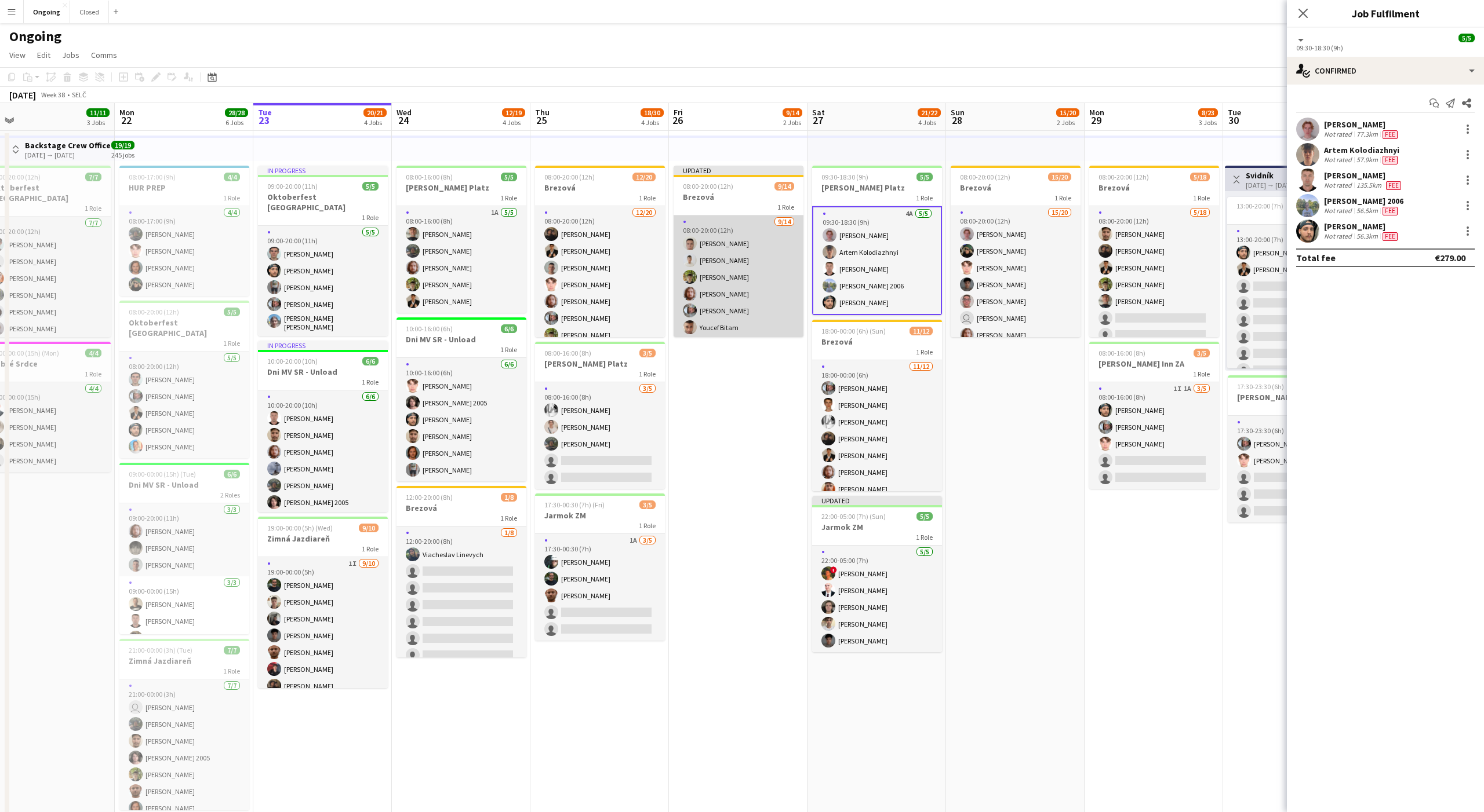
click at [772, 271] on app-card-role "[DATE] 08:00-20:00 (12h) [PERSON_NAME] [PERSON_NAME] [PERSON_NAME] [PERSON_NAME…" at bounding box center [738, 344] width 130 height 258
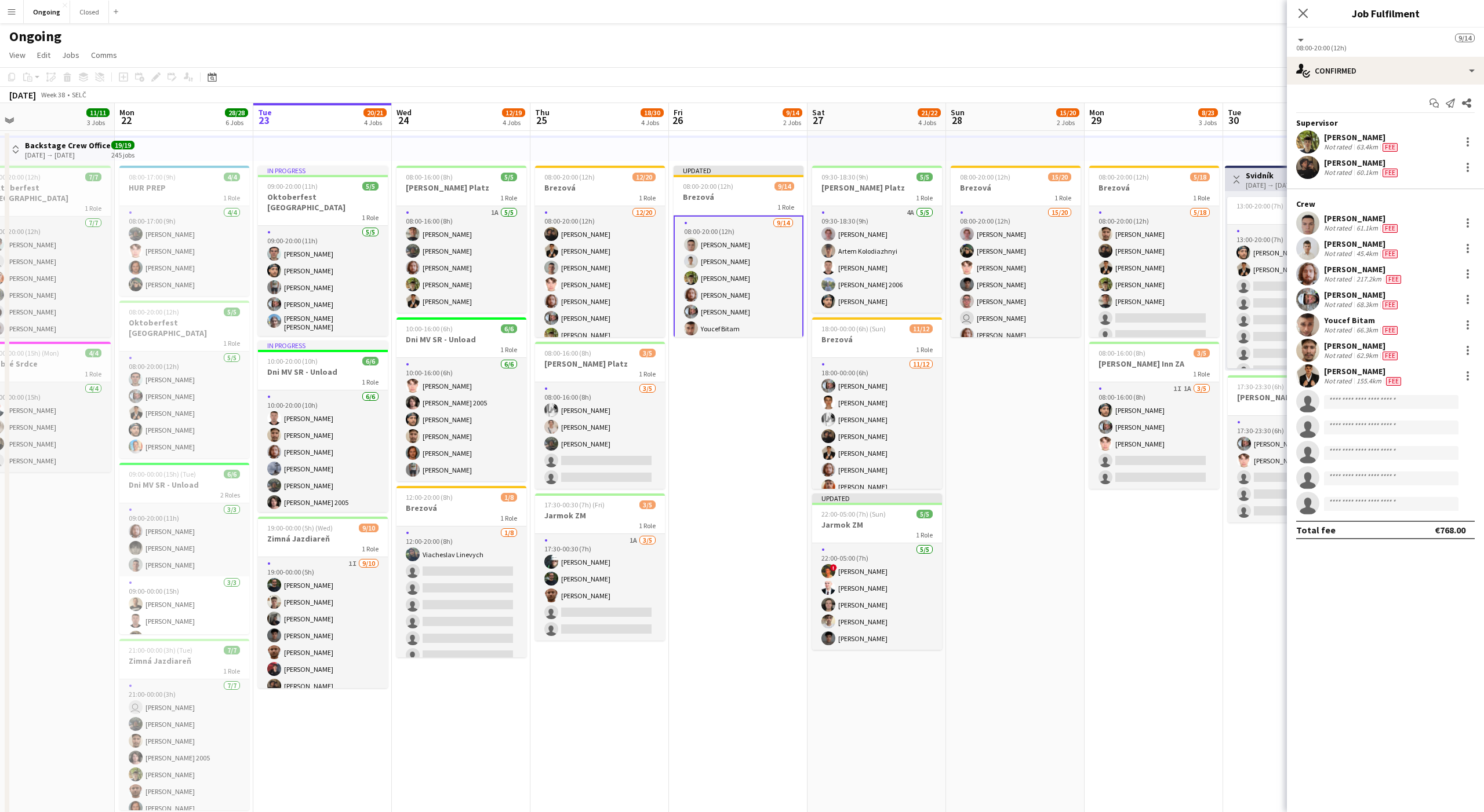
click at [1028, 411] on app-date-cell "08:00-20:00 (12h) 15/20 Brezová 1 Role 15/20 08:00-20:00 (12h) [PERSON_NAME] [P…" at bounding box center [1014, 564] width 138 height 864
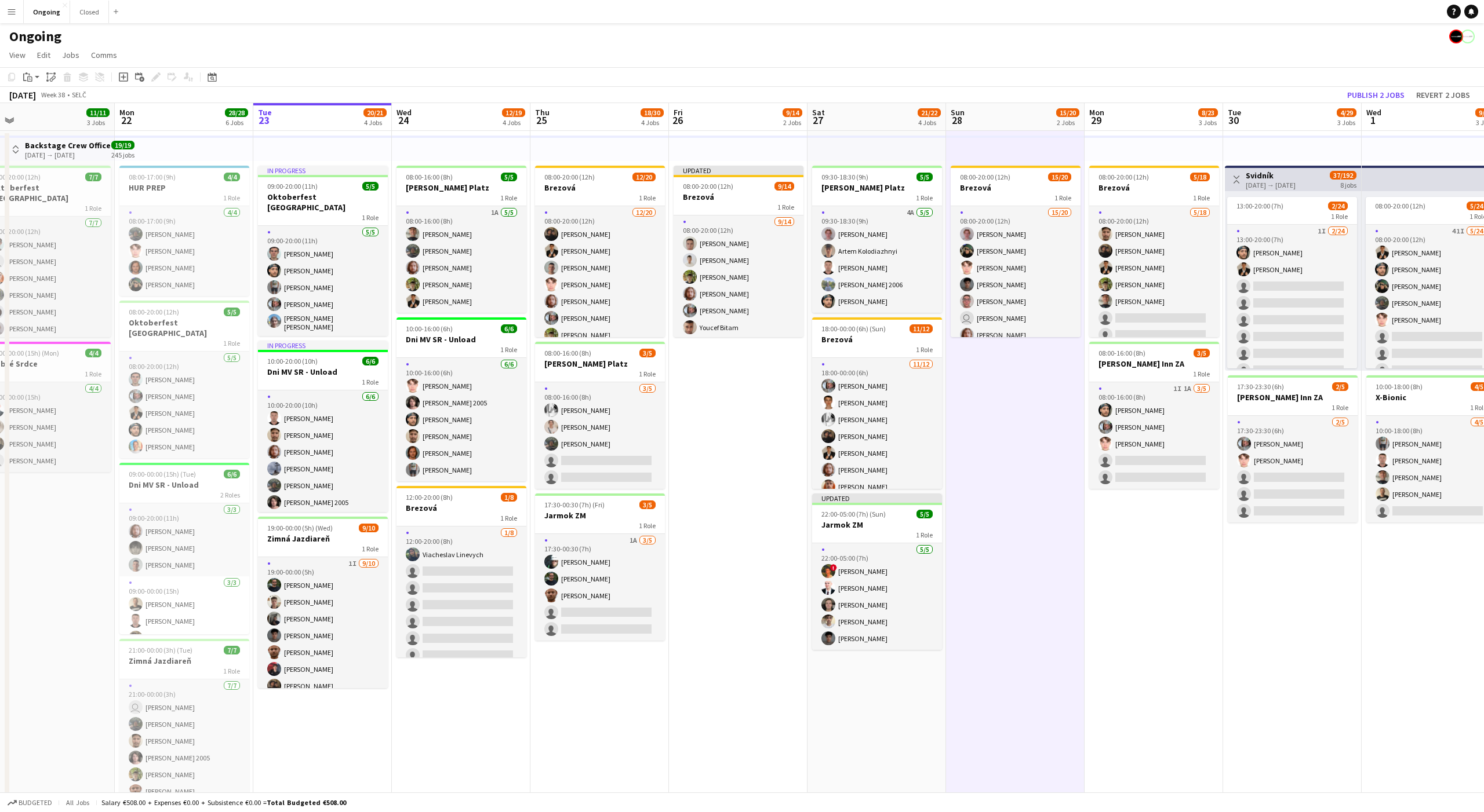
click at [1028, 411] on app-date-cell "08:00-20:00 (12h) 15/20 Brezová 1 Role 15/20 08:00-20:00 (12h) [PERSON_NAME] [P…" at bounding box center [1014, 564] width 138 height 864
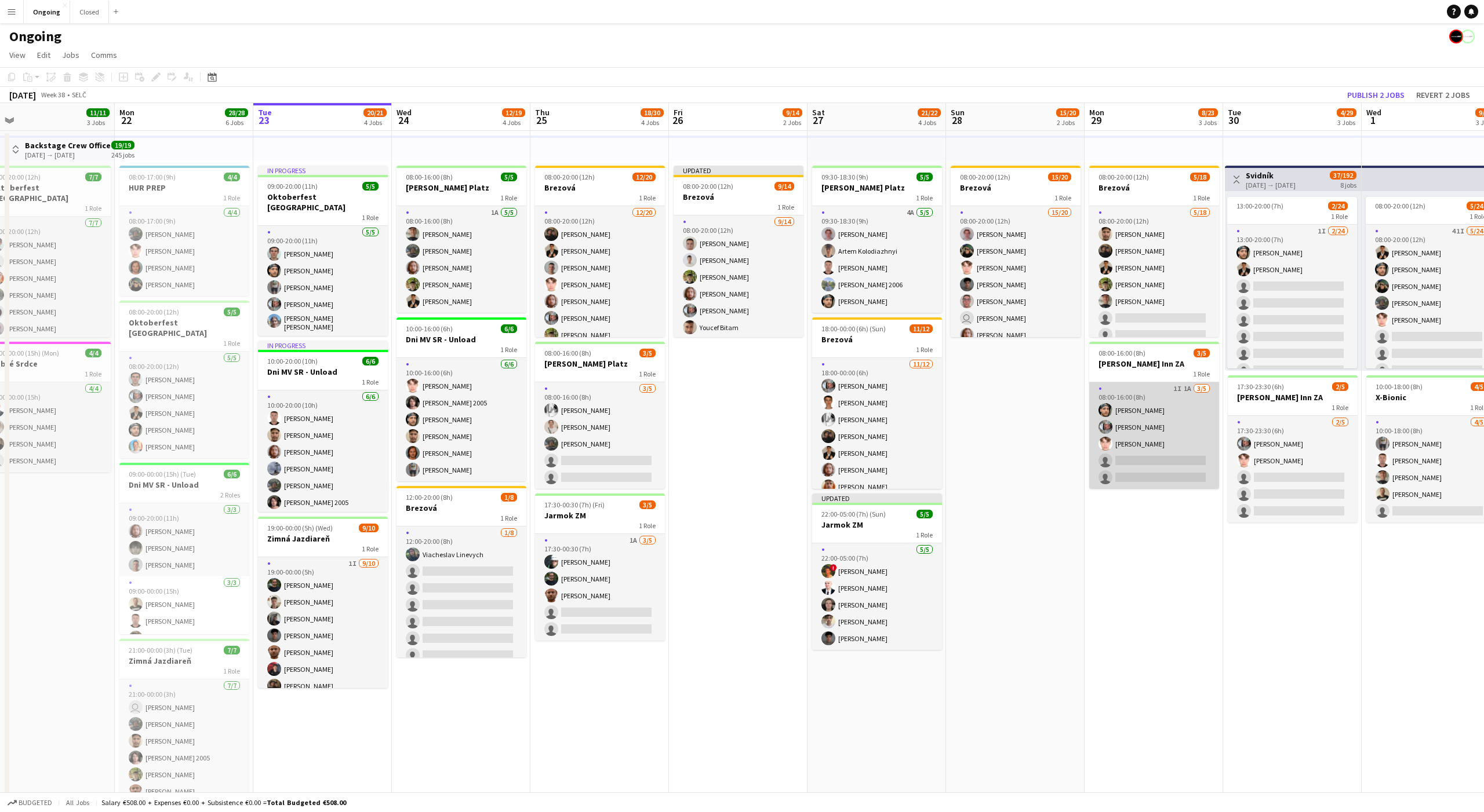
click at [1151, 412] on app-card-role "1I 1A [DATE] 08:00-16:00 (8h) [PERSON_NAME] [PERSON_NAME] Heorhii Dubovyi singl…" at bounding box center [1154, 436] width 130 height 107
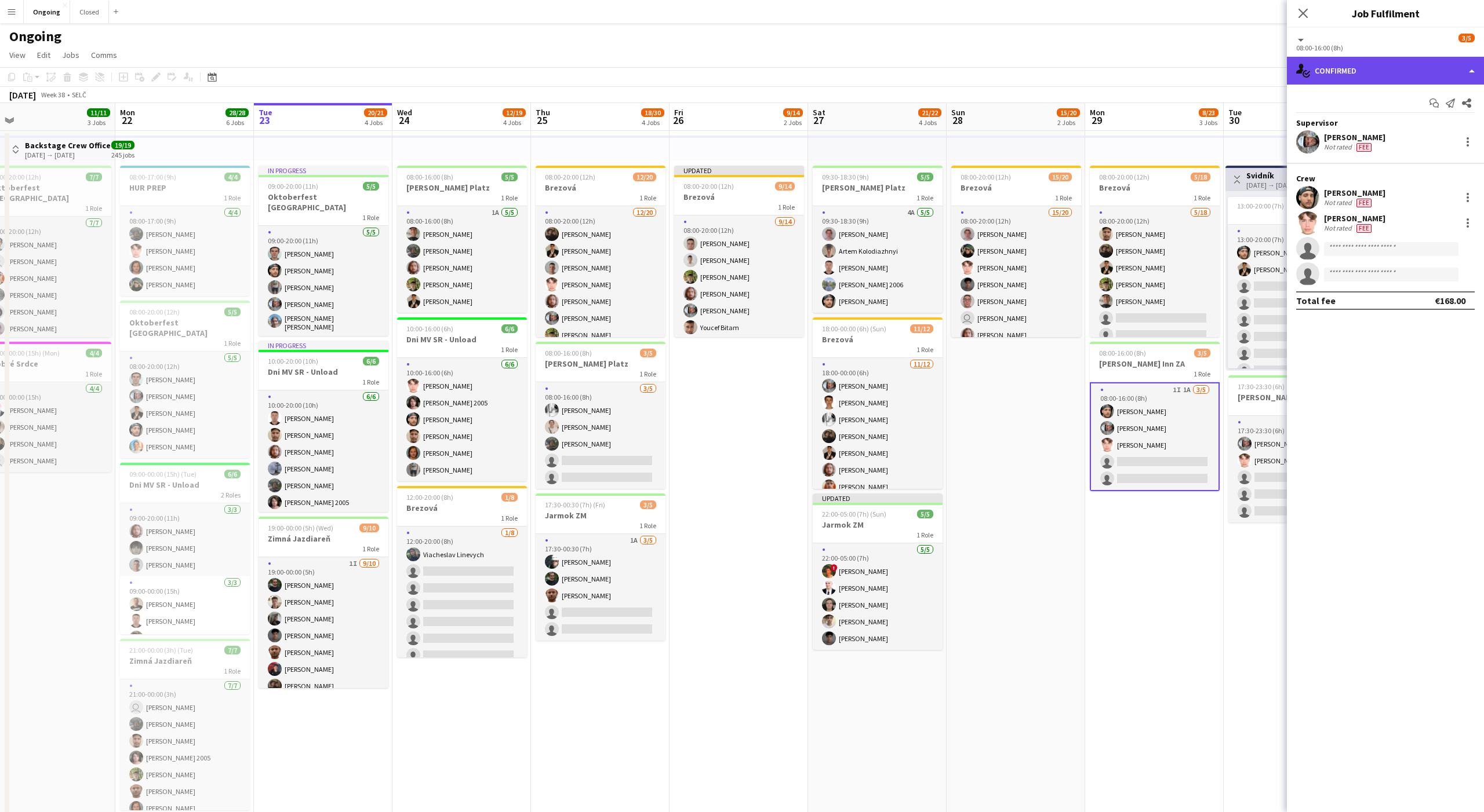
click at [1359, 61] on div "single-neutral-actions-check-2 Confirmed" at bounding box center [1385, 70] width 197 height 28
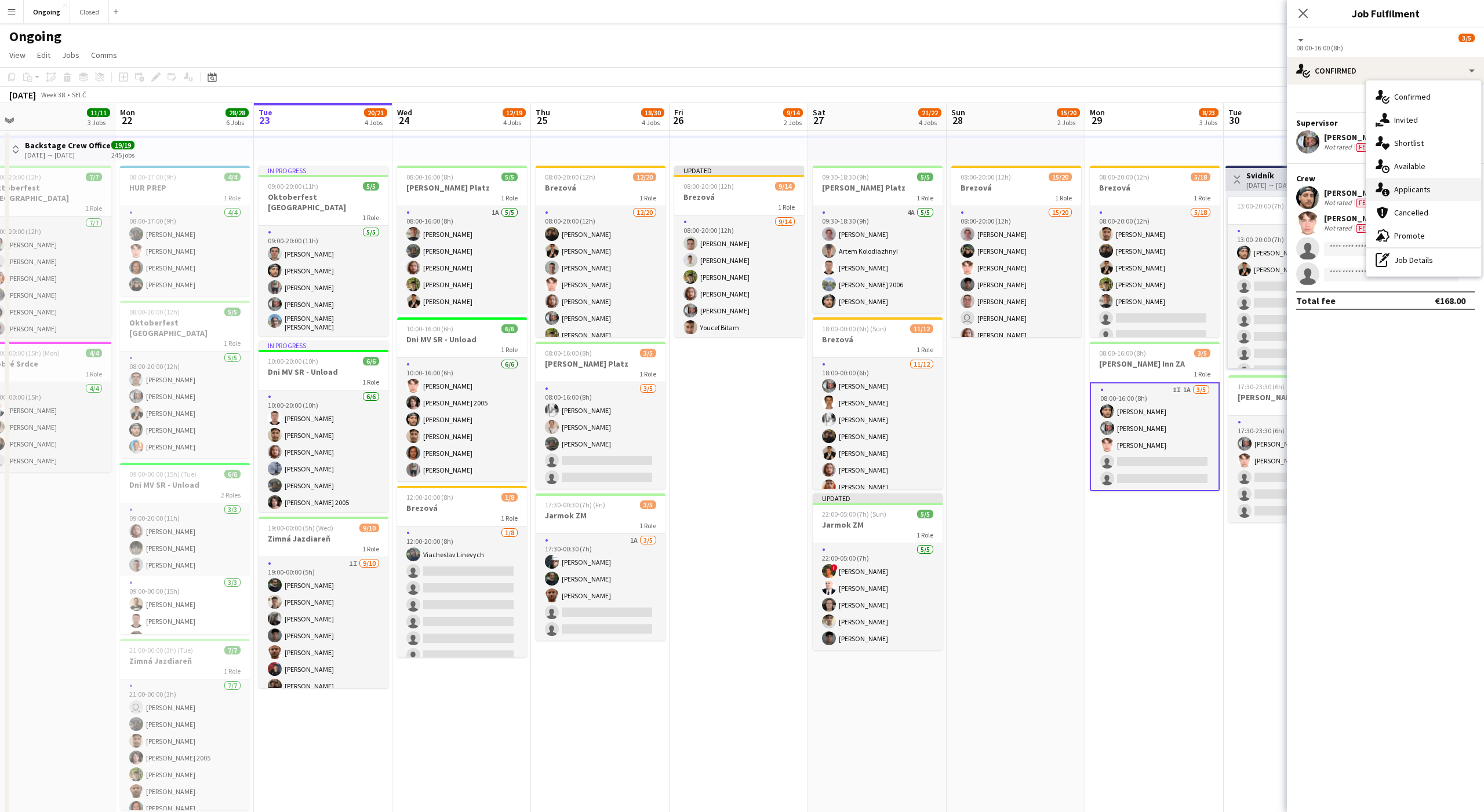
click at [1415, 187] on span "Applicants" at bounding box center [1413, 189] width 36 height 10
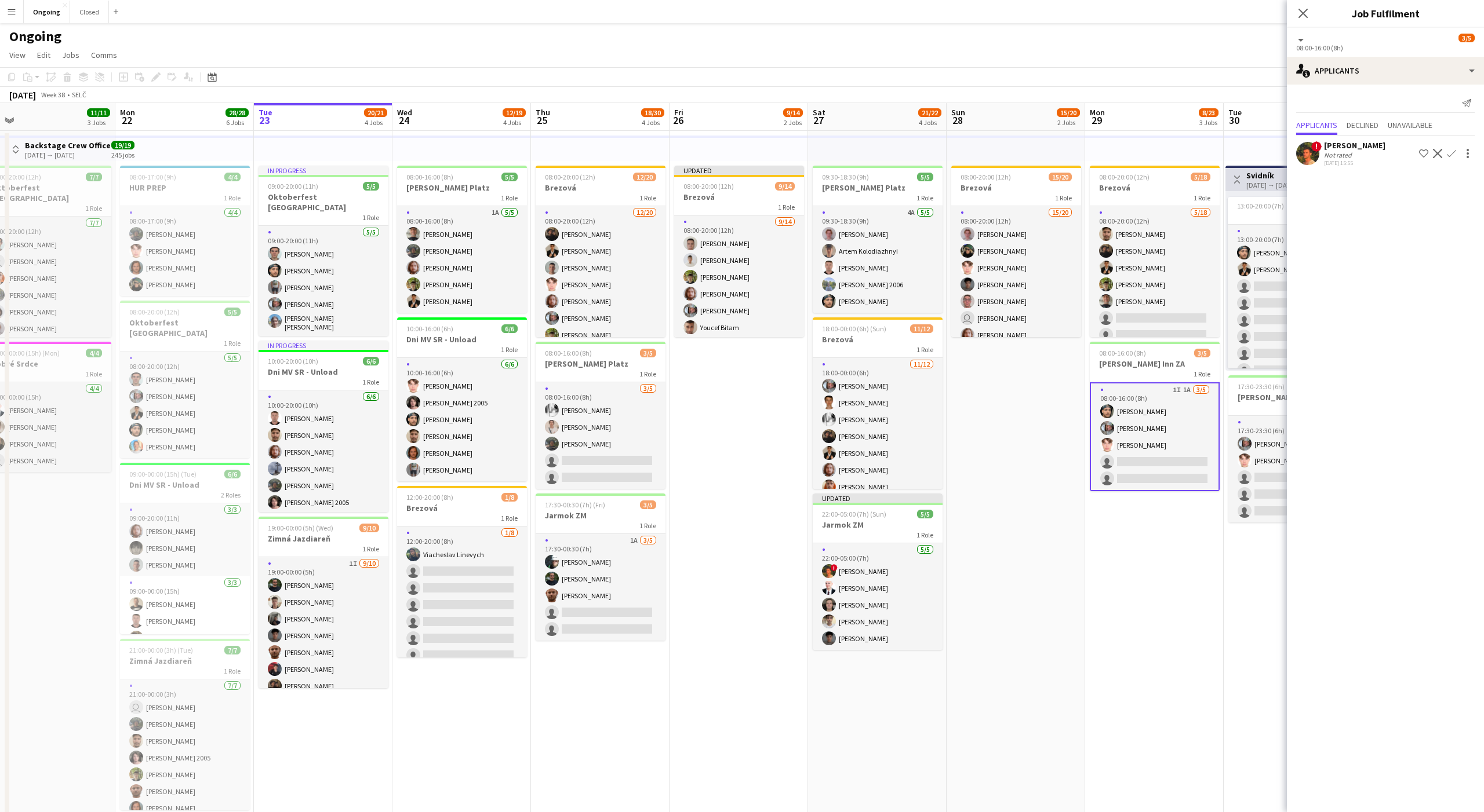
click at [1453, 154] on app-icon "Confirm" at bounding box center [1452, 153] width 10 height 10
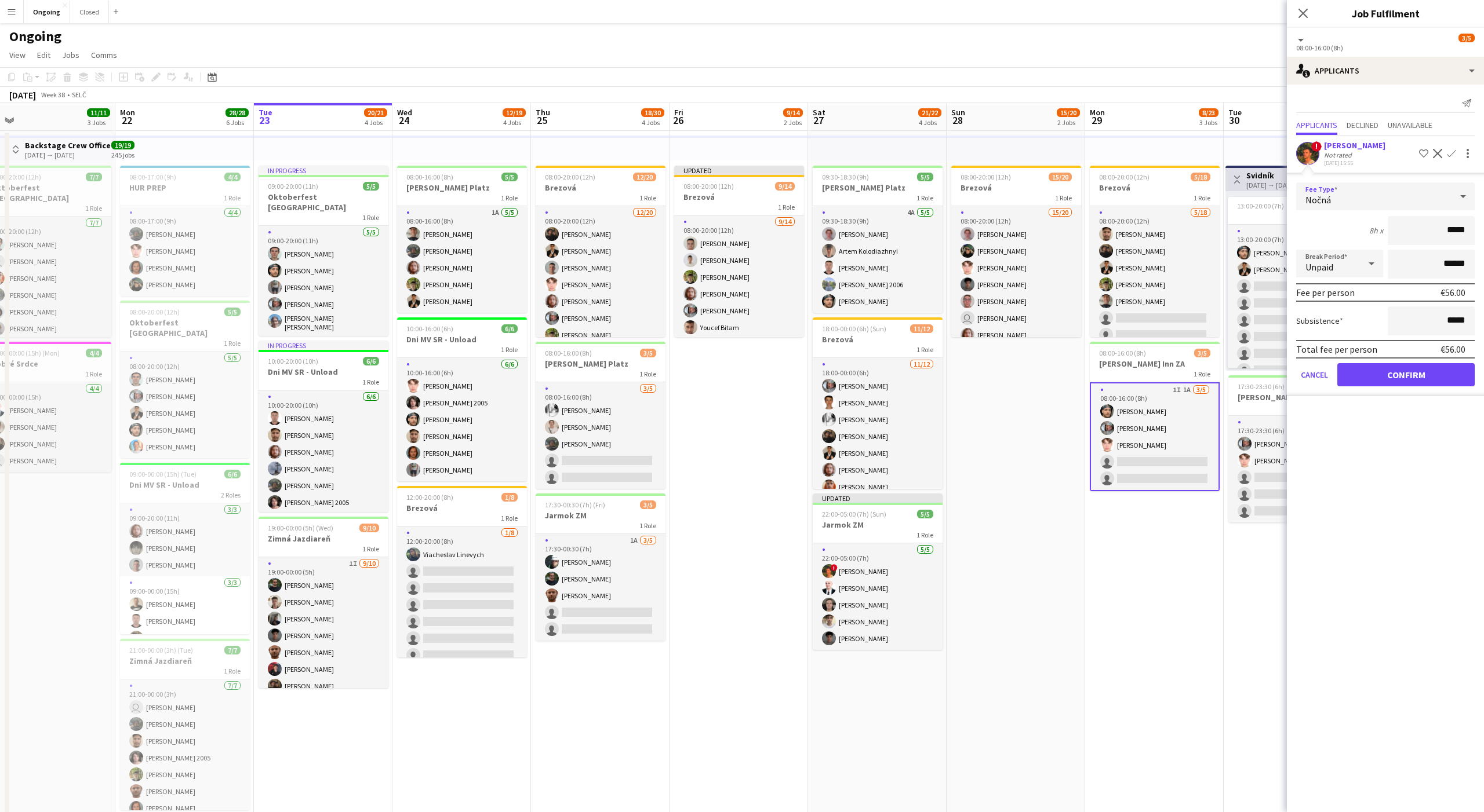
click at [1344, 190] on div "Nočná" at bounding box center [1374, 196] width 155 height 28
click at [1313, 310] on mat-option "Denná" at bounding box center [1385, 316] width 178 height 29
type input "*****"
click at [1370, 371] on button "Confirm" at bounding box center [1406, 375] width 137 height 23
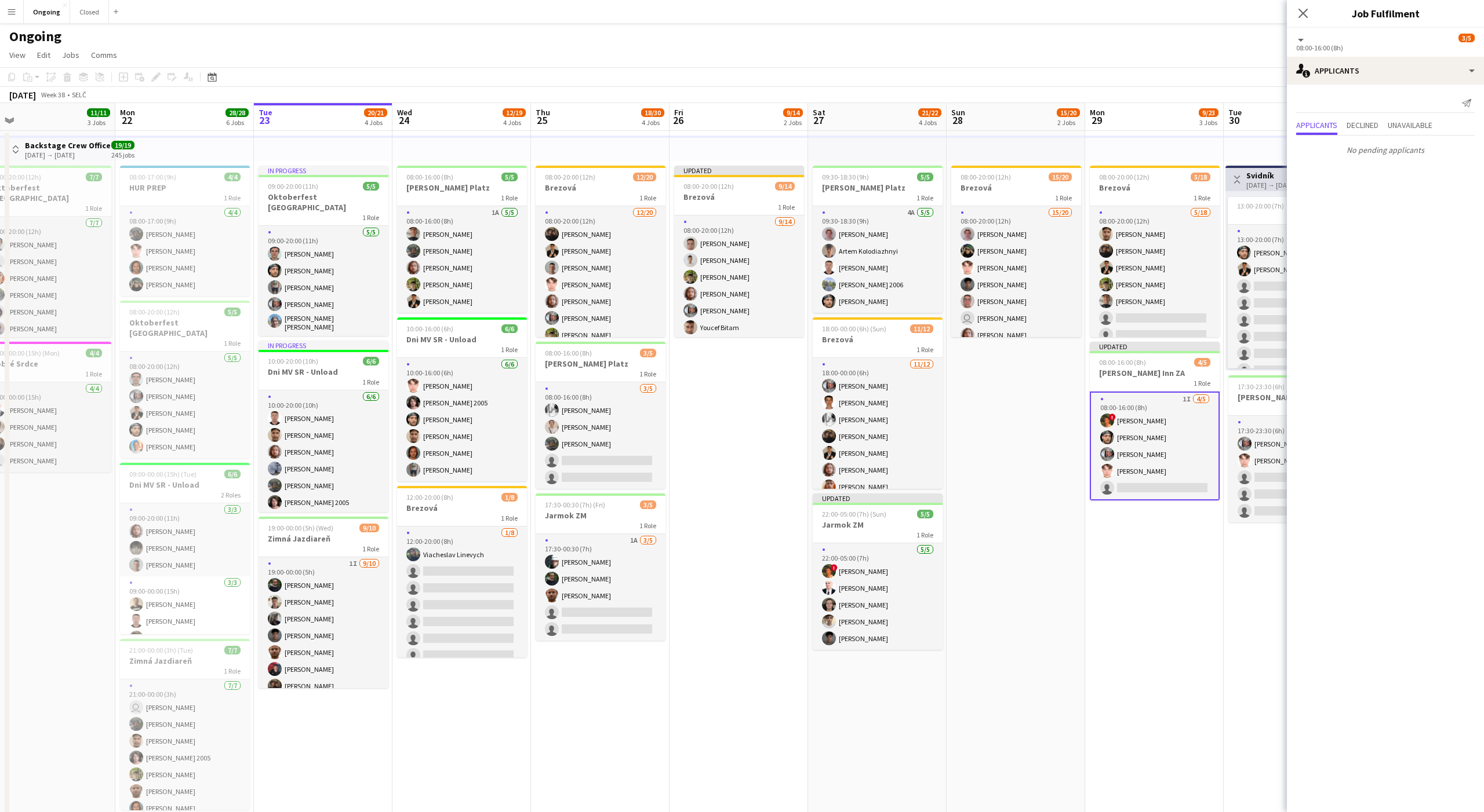
click at [1025, 408] on app-date-cell "08:00-20:00 (12h) 15/20 Brezová 1 Role 15/20 08:00-20:00 (12h) [PERSON_NAME] [P…" at bounding box center [1015, 564] width 138 height 864
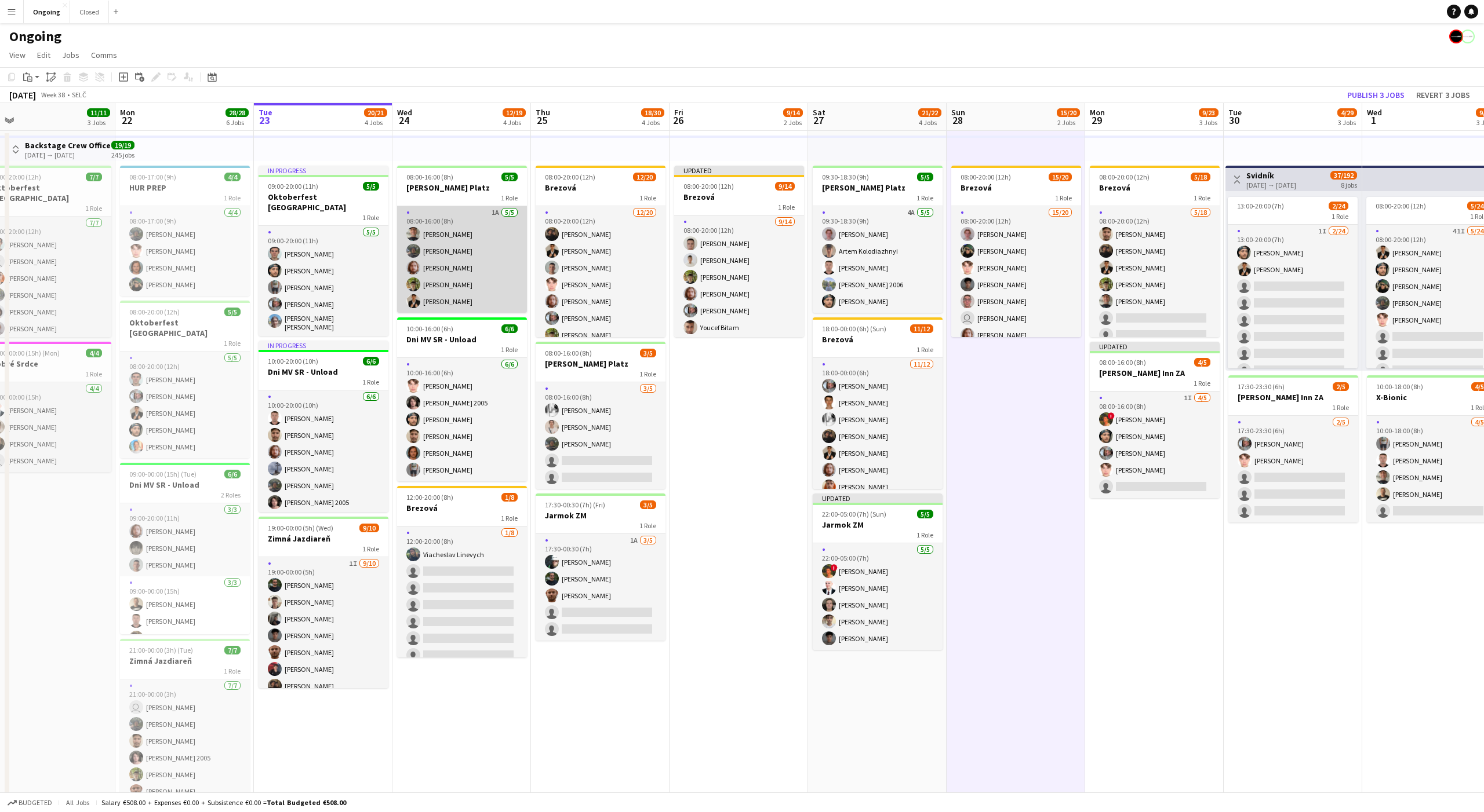
click at [508, 269] on app-card-role "1A [DATE] 08:00-16:00 (8h) [PERSON_NAME] [PERSON_NAME] [PERSON_NAME] [PERSON_NA…" at bounding box center [462, 260] width 130 height 107
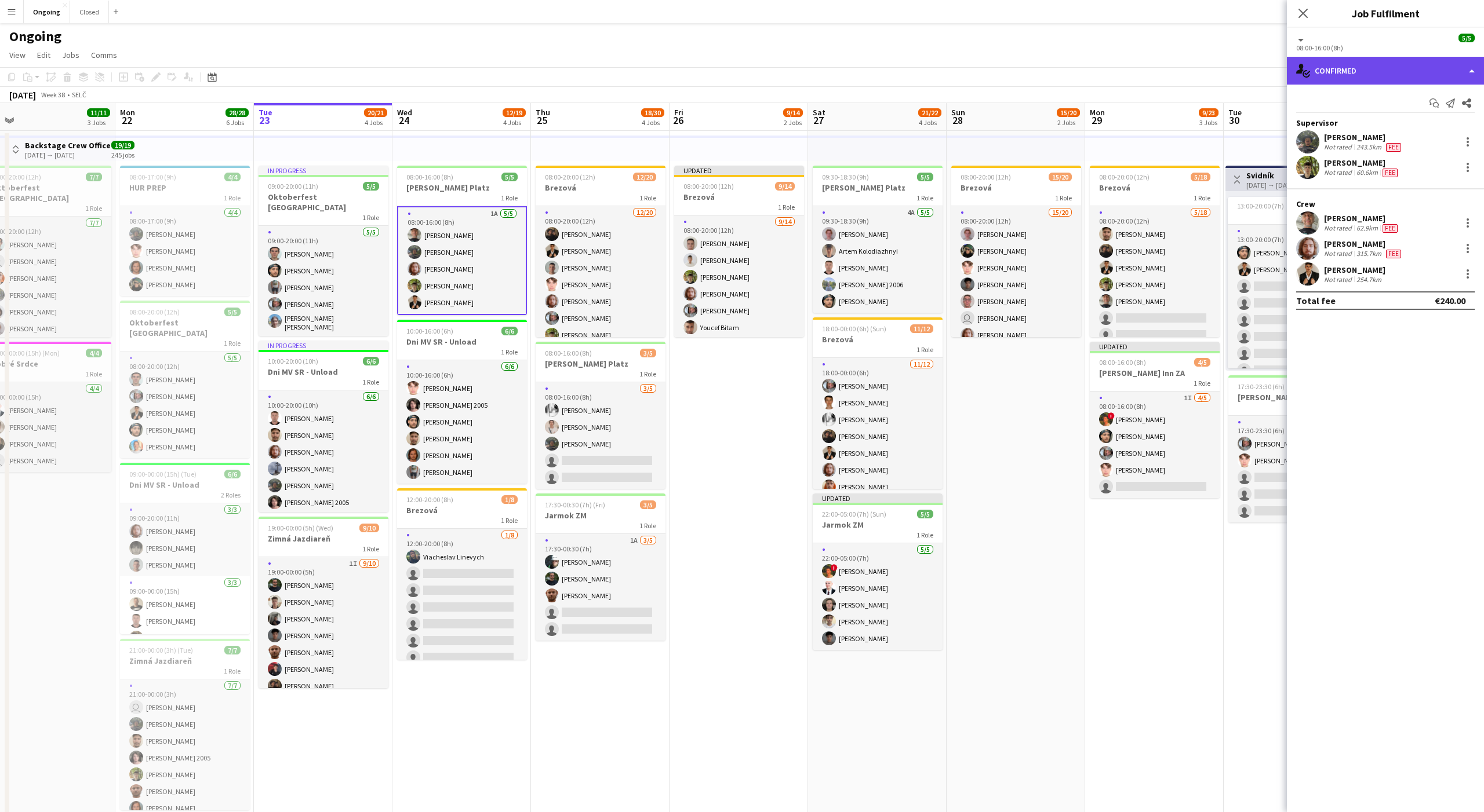
click at [1364, 63] on div "single-neutral-actions-check-2 Confirmed" at bounding box center [1385, 70] width 197 height 28
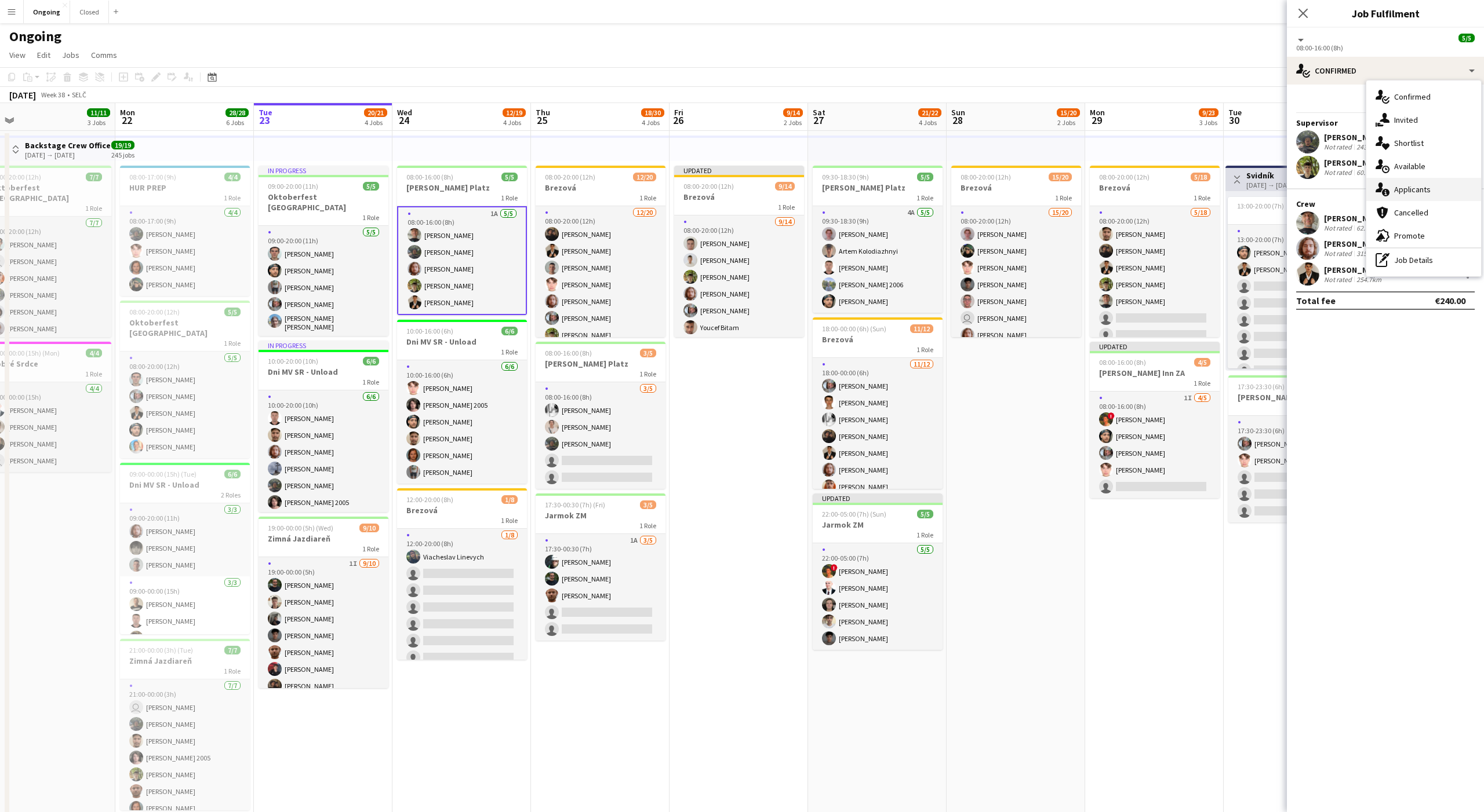
click at [1396, 181] on div "single-neutral-actions-information Applicants" at bounding box center [1424, 189] width 115 height 23
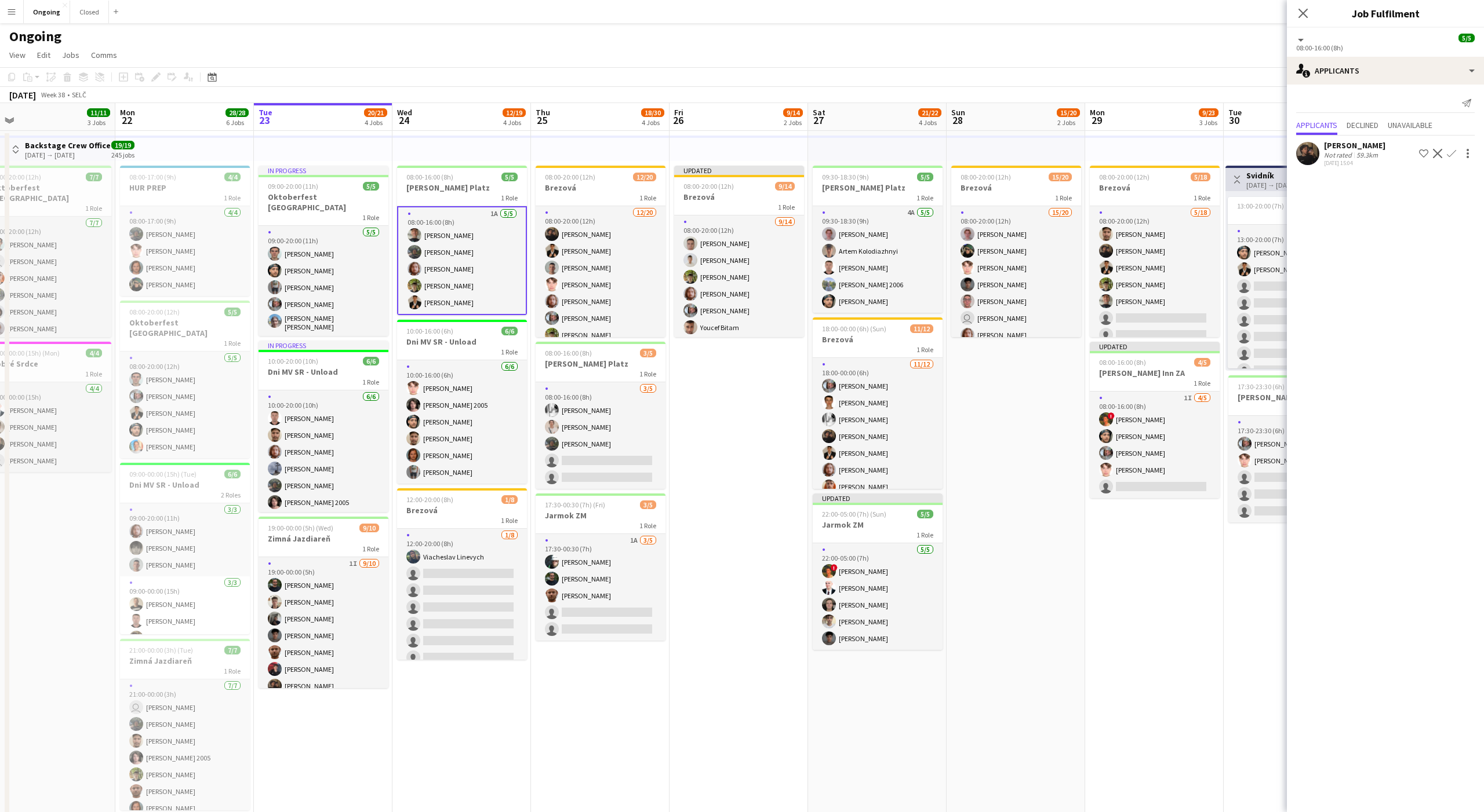
click at [473, 271] on app-card-role "1A [DATE] 08:00-16:00 (8h) [PERSON_NAME] [PERSON_NAME] [PERSON_NAME] [PERSON_NA…" at bounding box center [462, 261] width 130 height 109
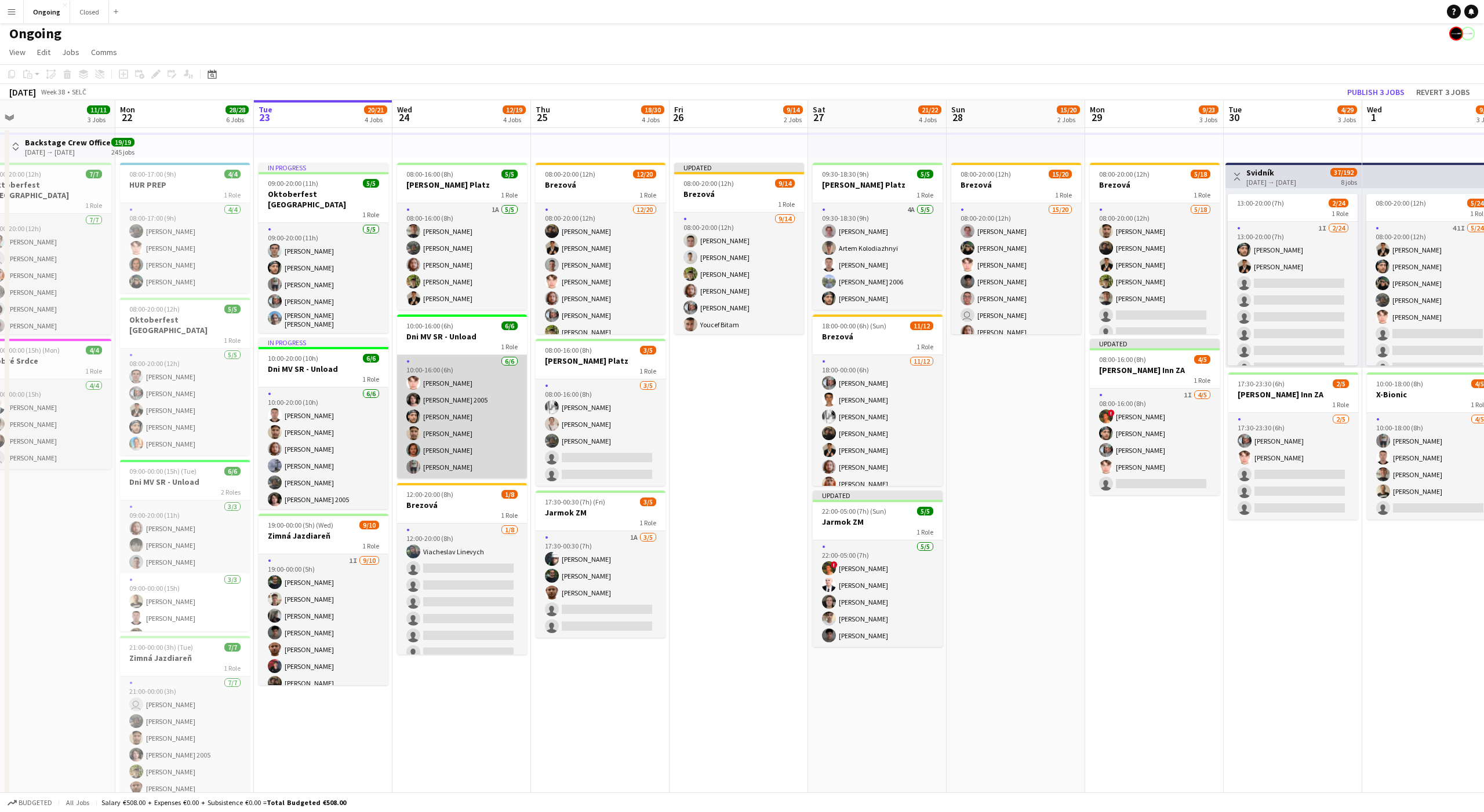
scroll to position [0, 0]
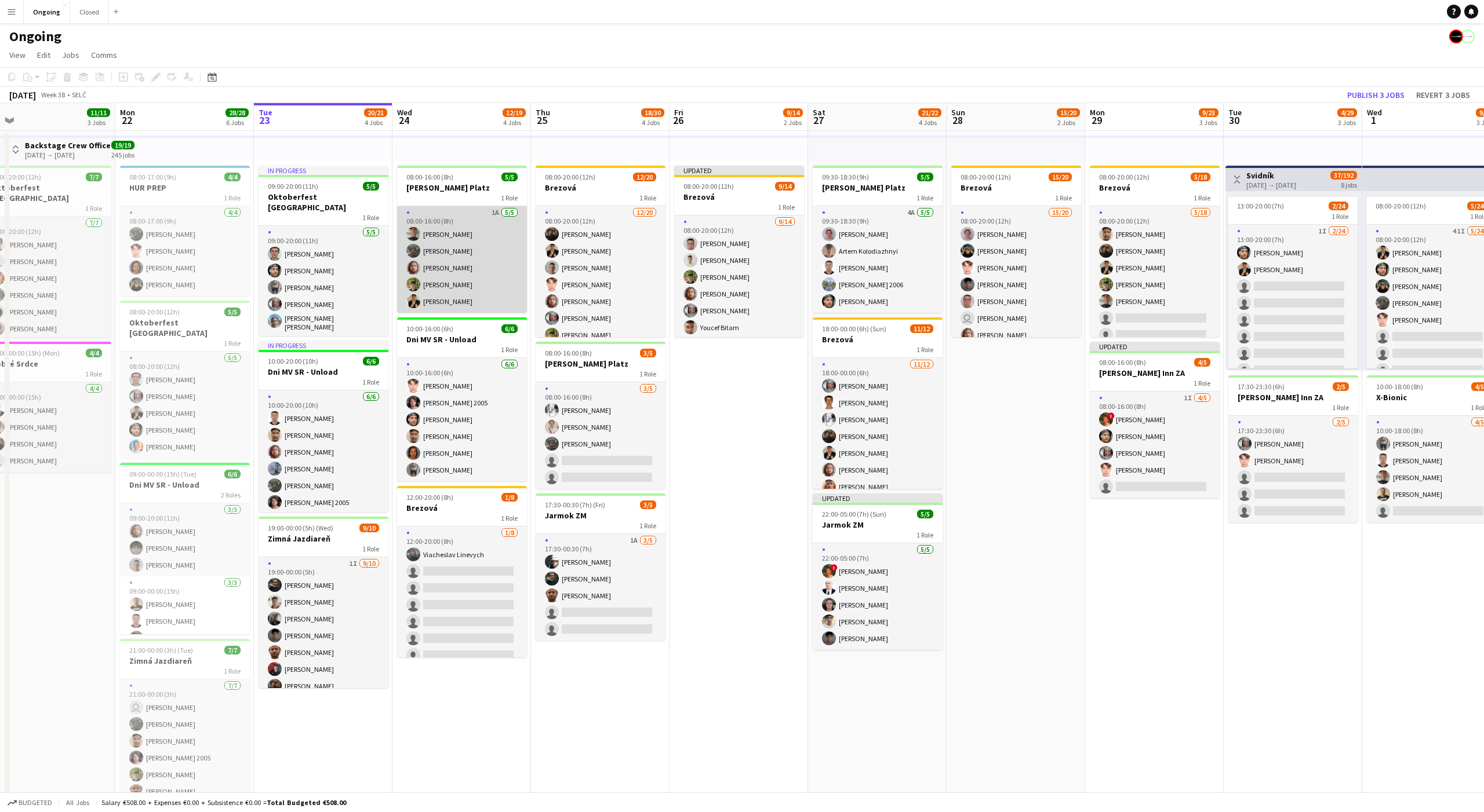
click at [437, 286] on app-card-role "1A [DATE] 08:00-16:00 (8h) [PERSON_NAME] [PERSON_NAME] [PERSON_NAME] [PERSON_NA…" at bounding box center [462, 260] width 130 height 107
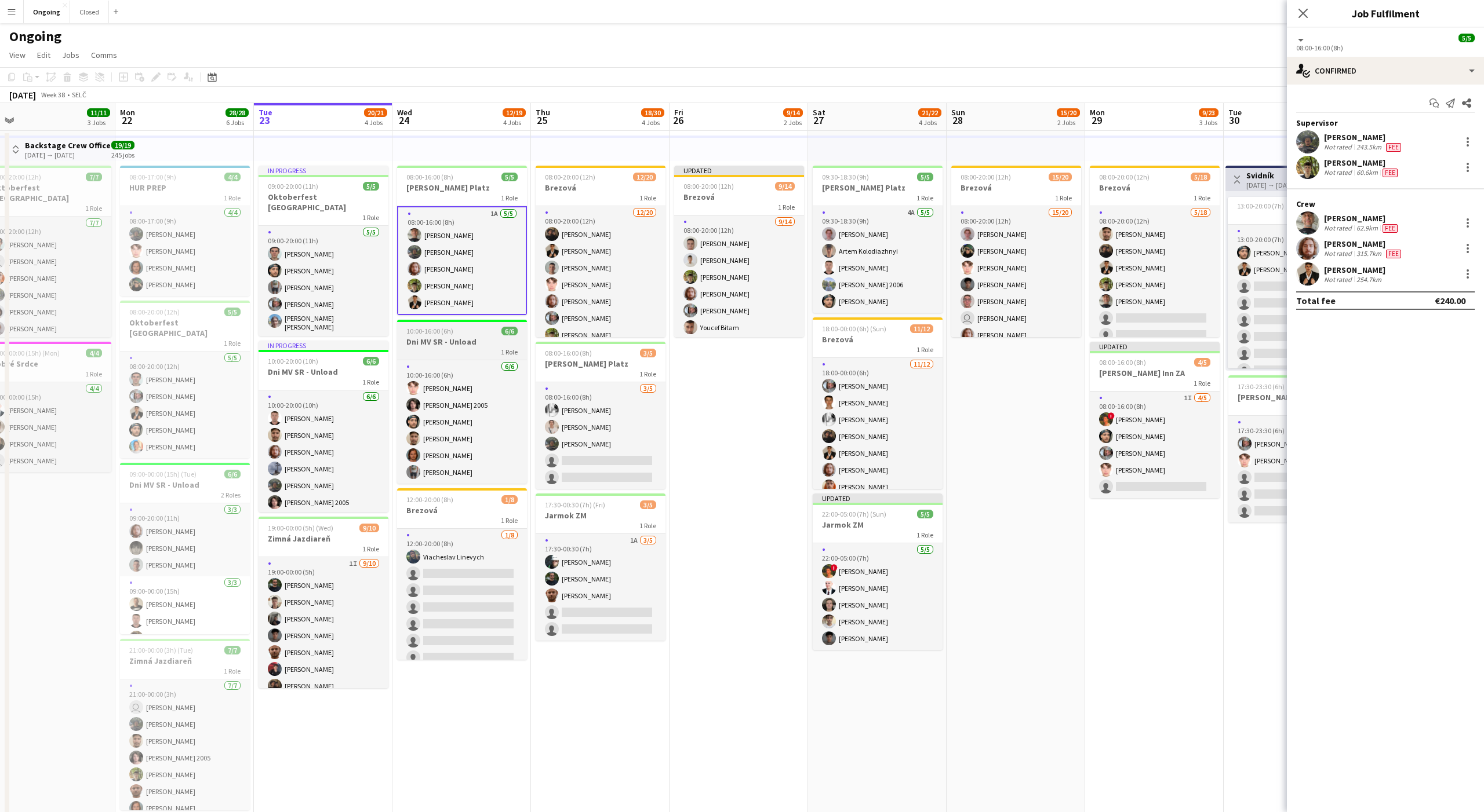
click at [478, 358] on app-job-card "10:00-16:00 (6h) 6/6 Dni MV SR - Unload 1 Role [DATE] 10:00-16:00 (6h) [PERSON_…" at bounding box center [462, 402] width 130 height 164
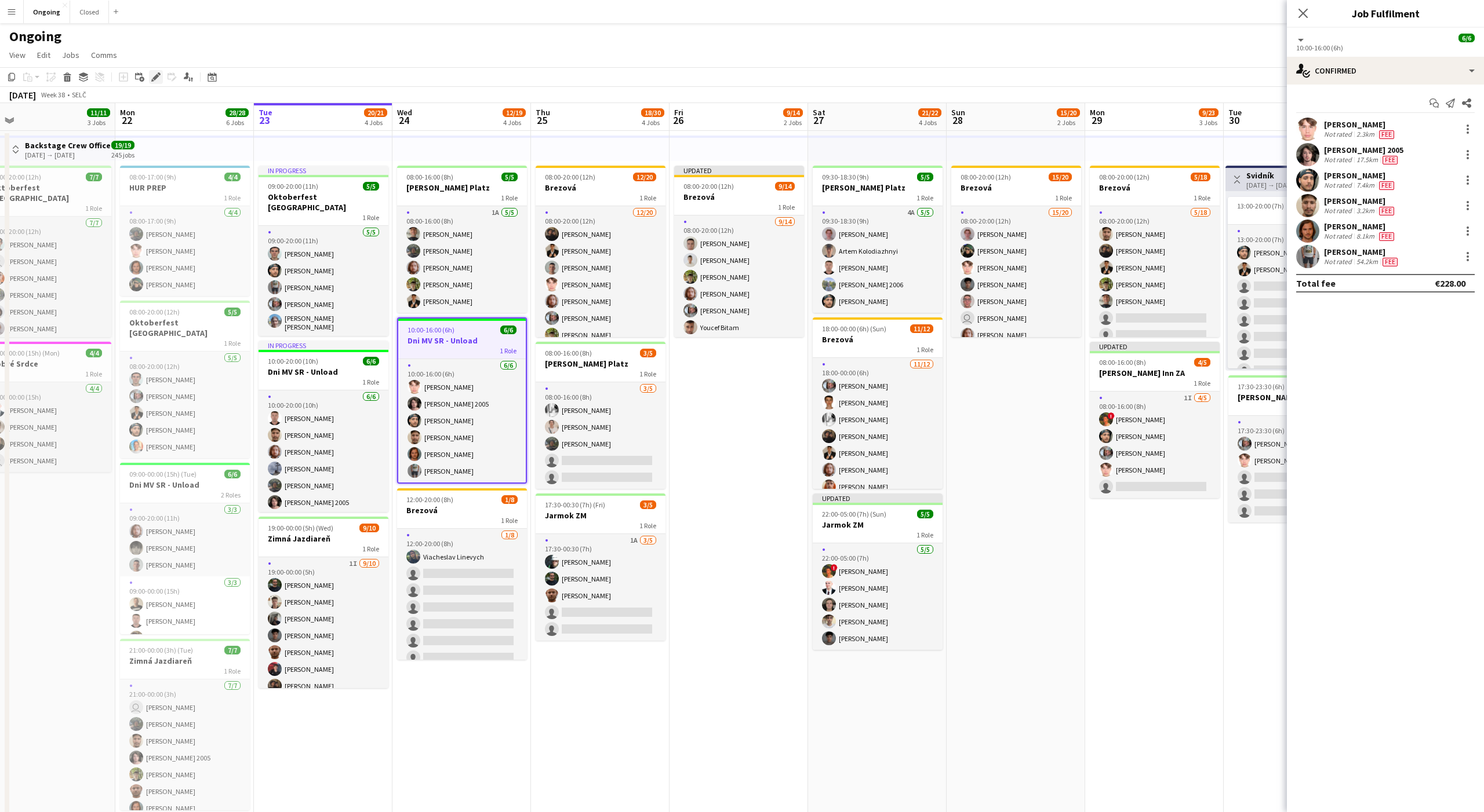
click at [157, 75] on icon at bounding box center [155, 77] width 7 height 7
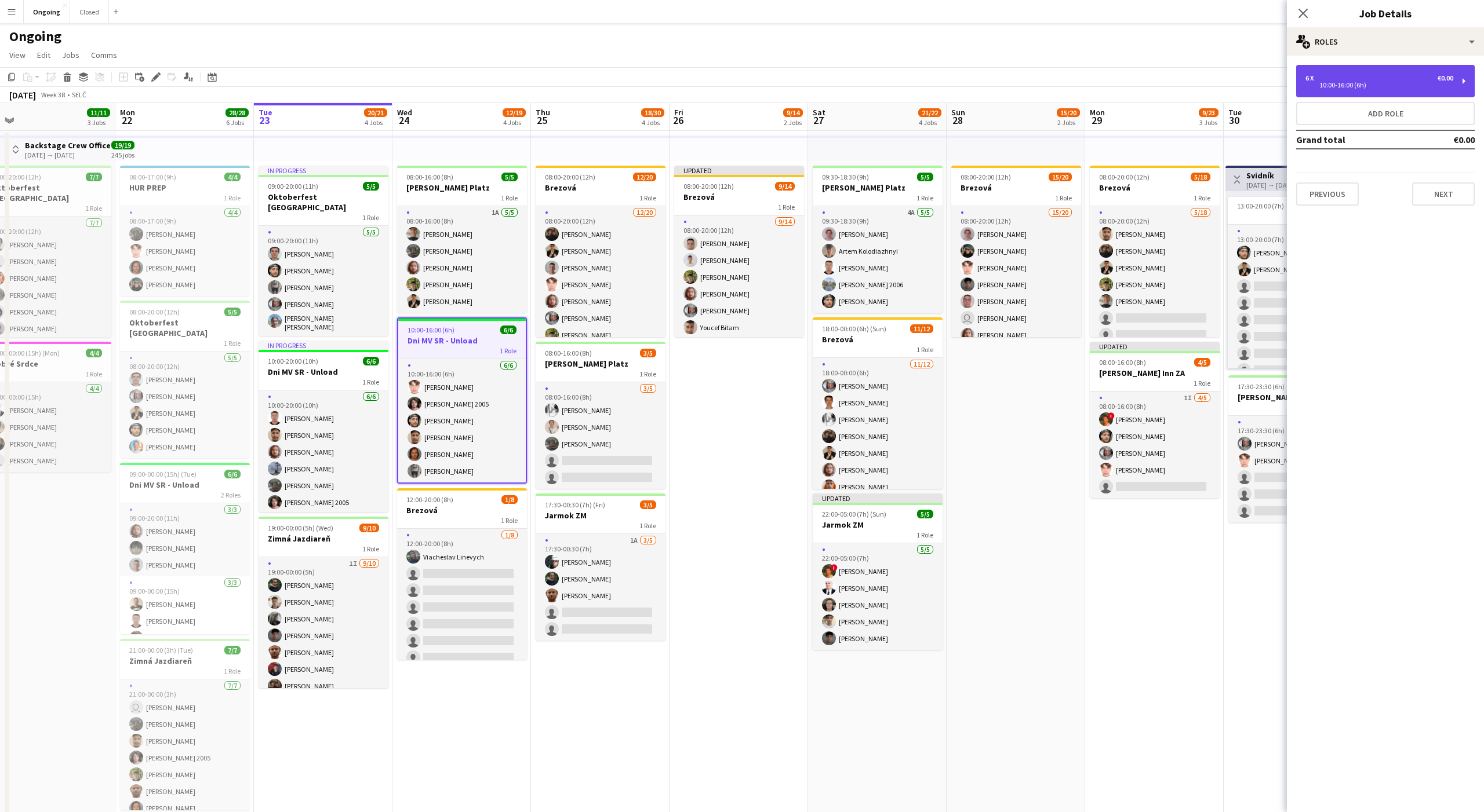
click at [1401, 78] on div "6 x €0.00" at bounding box center [1379, 78] width 148 height 9
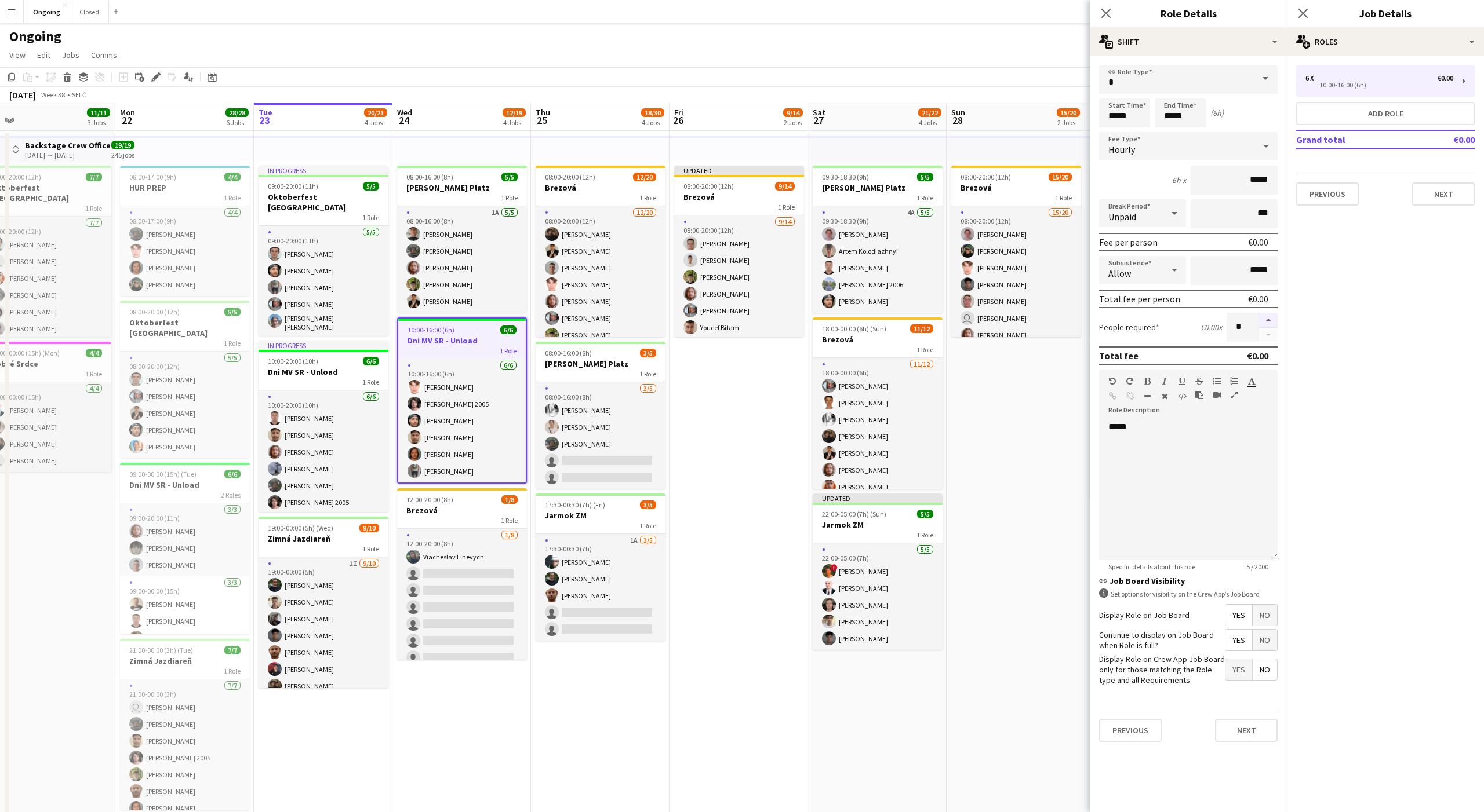
click at [1266, 320] on button "button" at bounding box center [1268, 321] width 18 height 15
type input "*"
click at [1447, 191] on button "Next" at bounding box center [1444, 194] width 63 height 23
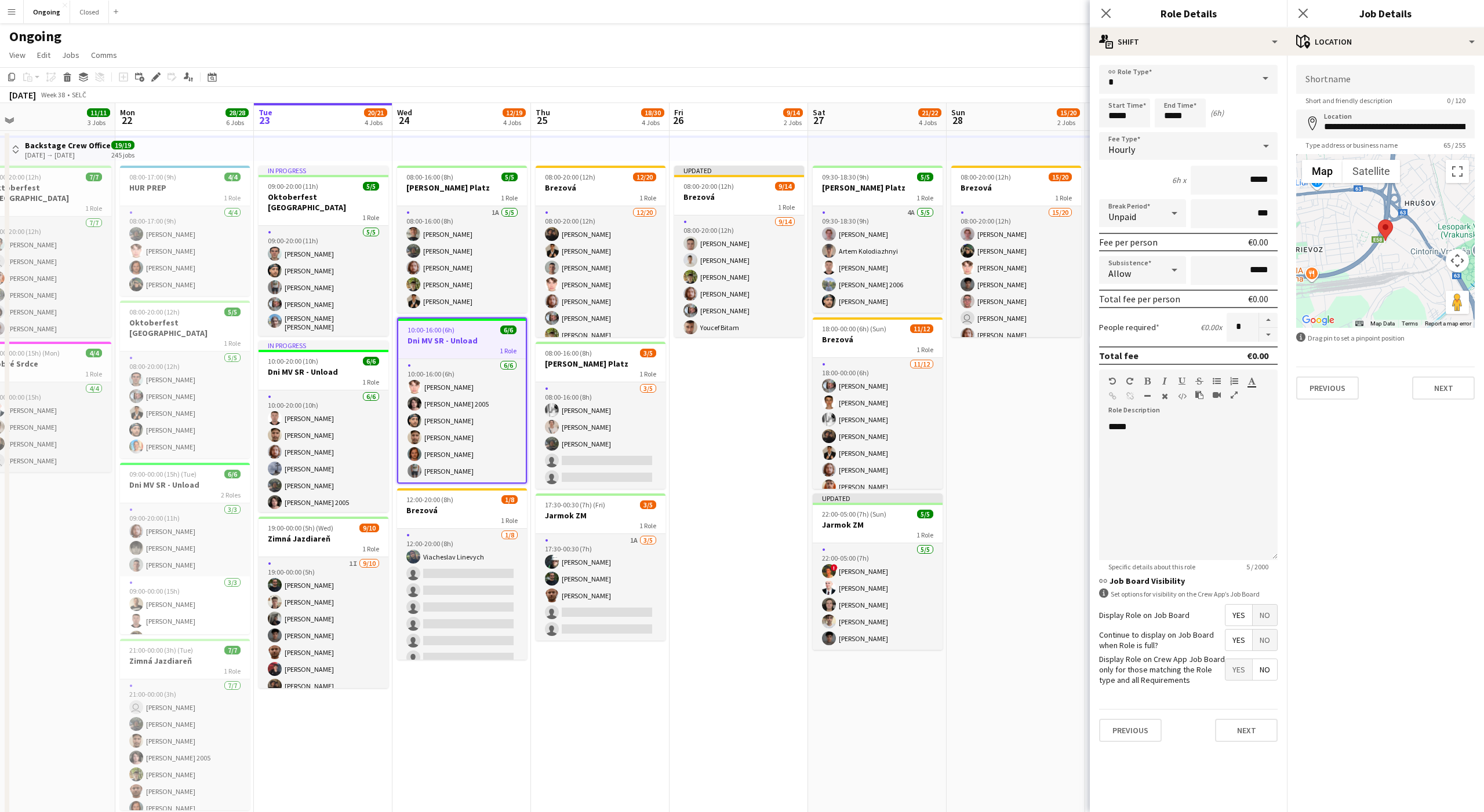
click at [1011, 46] on app-page-menu "View Day view expanded Day view collapsed Month view Date picker Jump to [DATE]…" at bounding box center [742, 55] width 1484 height 22
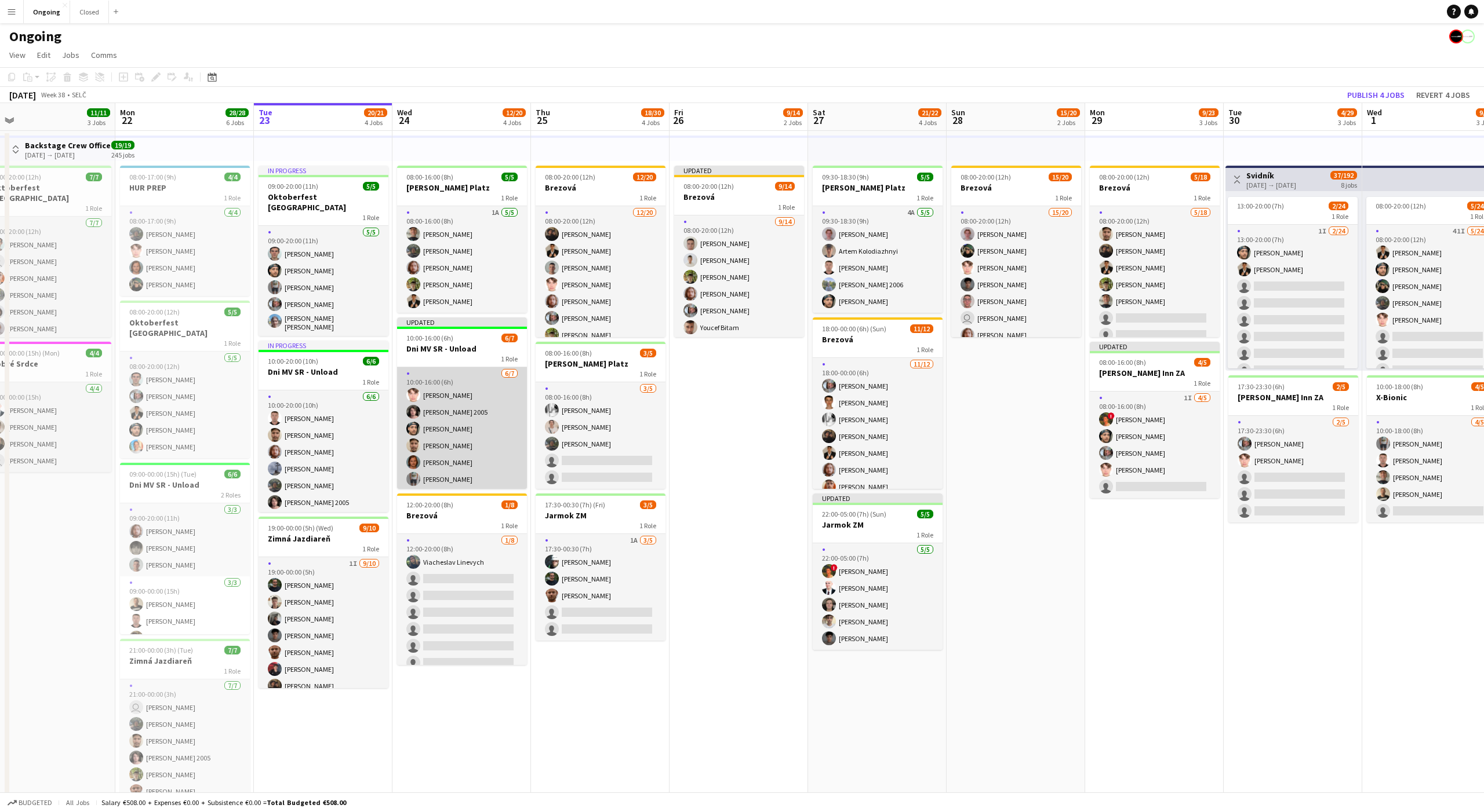
click at [466, 444] on app-card-role "[DATE] 10:00-16:00 (6h) [PERSON_NAME] [PERSON_NAME] 2005 [PERSON_NAME] [PERSON_…" at bounding box center [462, 437] width 130 height 140
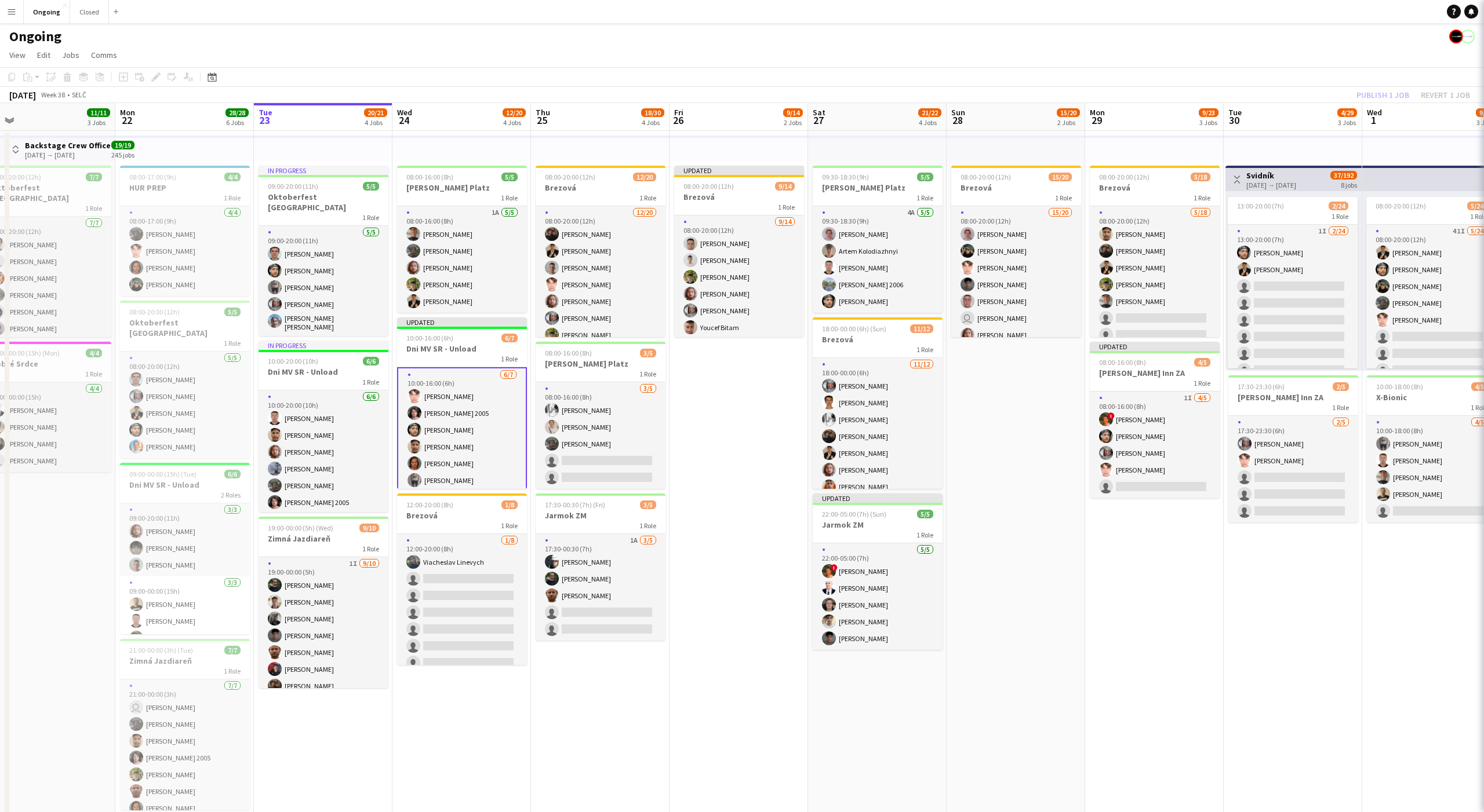
scroll to position [0, 301]
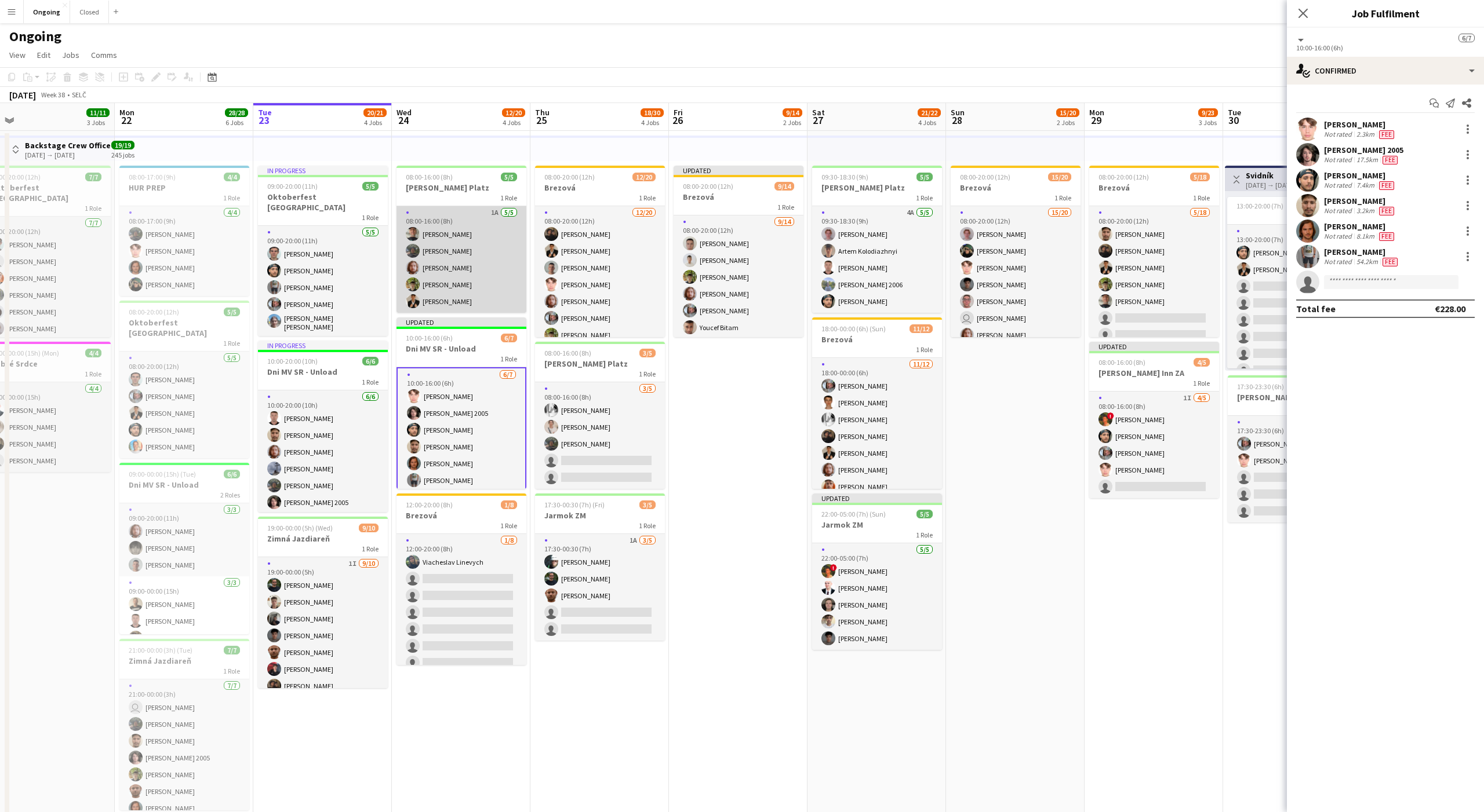
click at [471, 288] on app-card-role "1A [DATE] 08:00-16:00 (8h) [PERSON_NAME] [PERSON_NAME] [PERSON_NAME] [PERSON_NA…" at bounding box center [461, 260] width 130 height 107
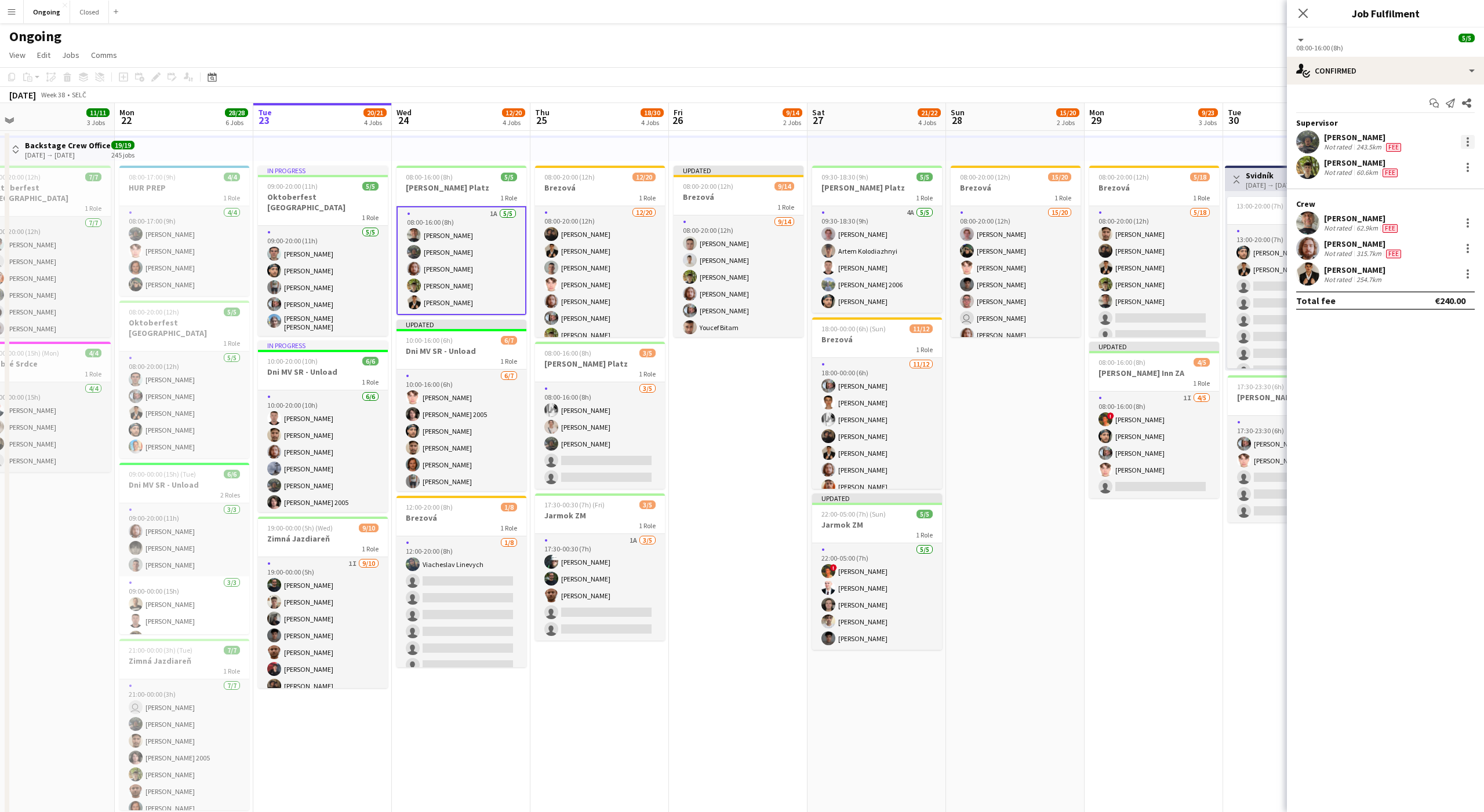
click at [1467, 140] on div at bounding box center [1468, 142] width 14 height 14
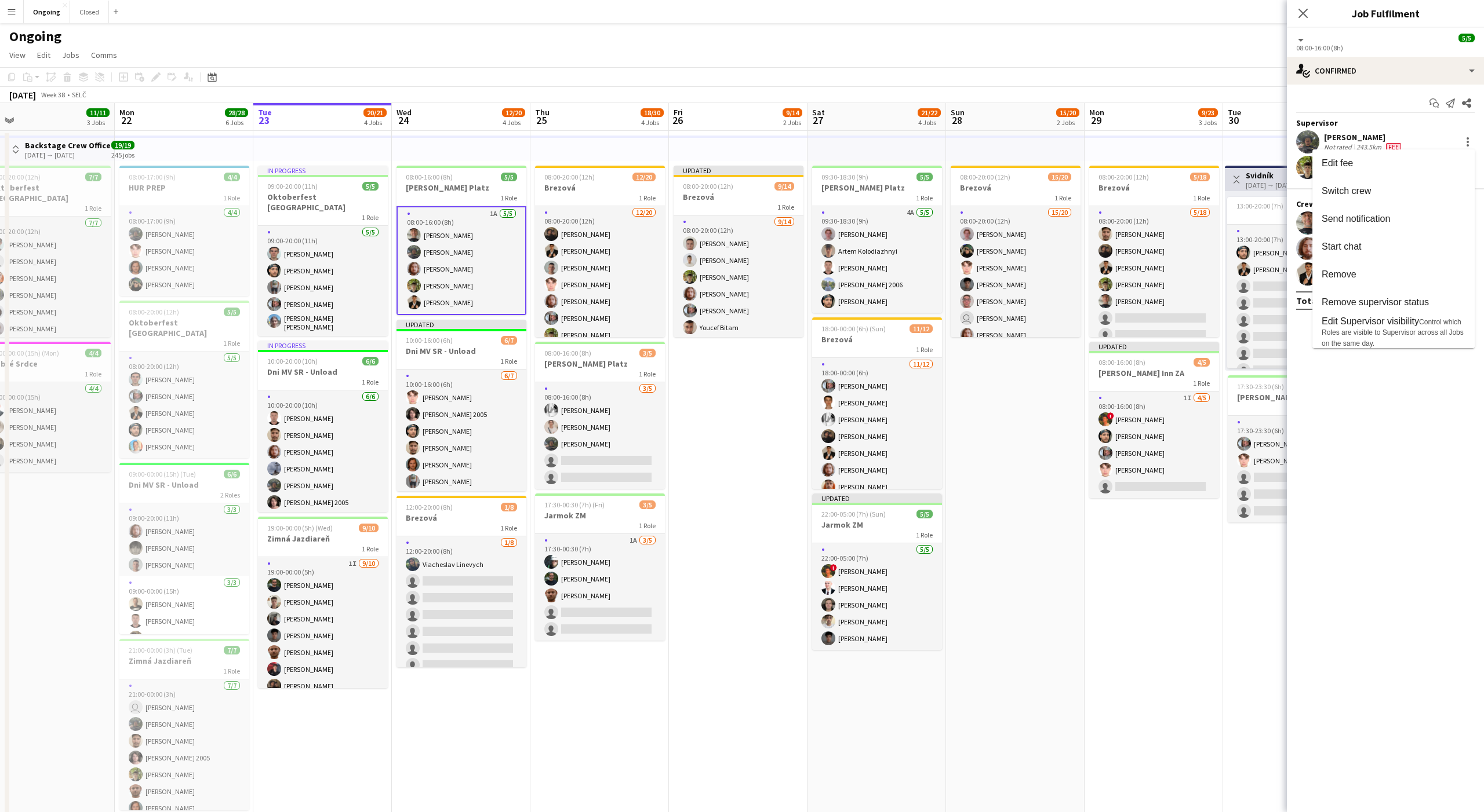
click at [721, 423] on div at bounding box center [742, 406] width 1484 height 812
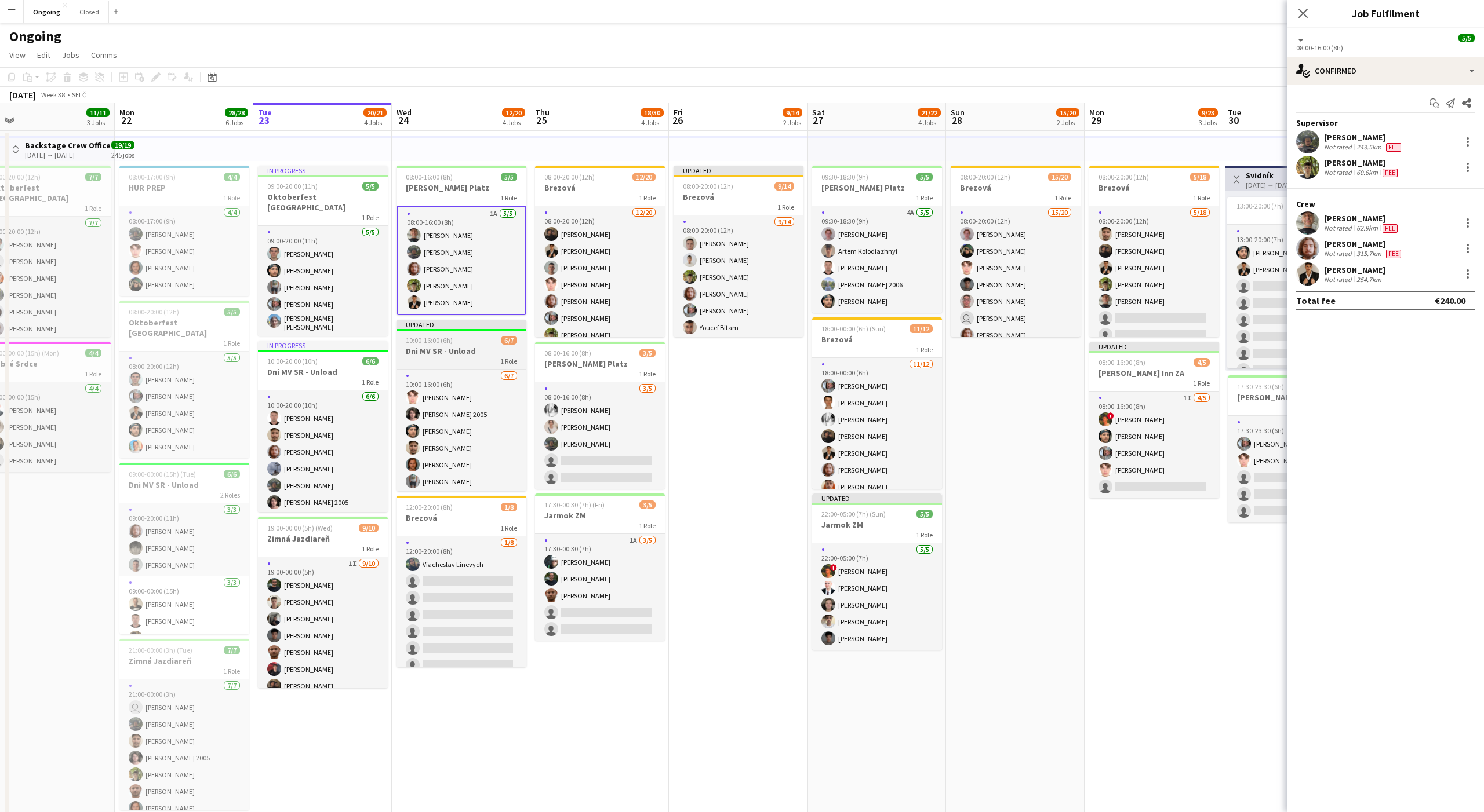
click at [475, 347] on h3 "Dni MV SR - Unload" at bounding box center [461, 350] width 130 height 10
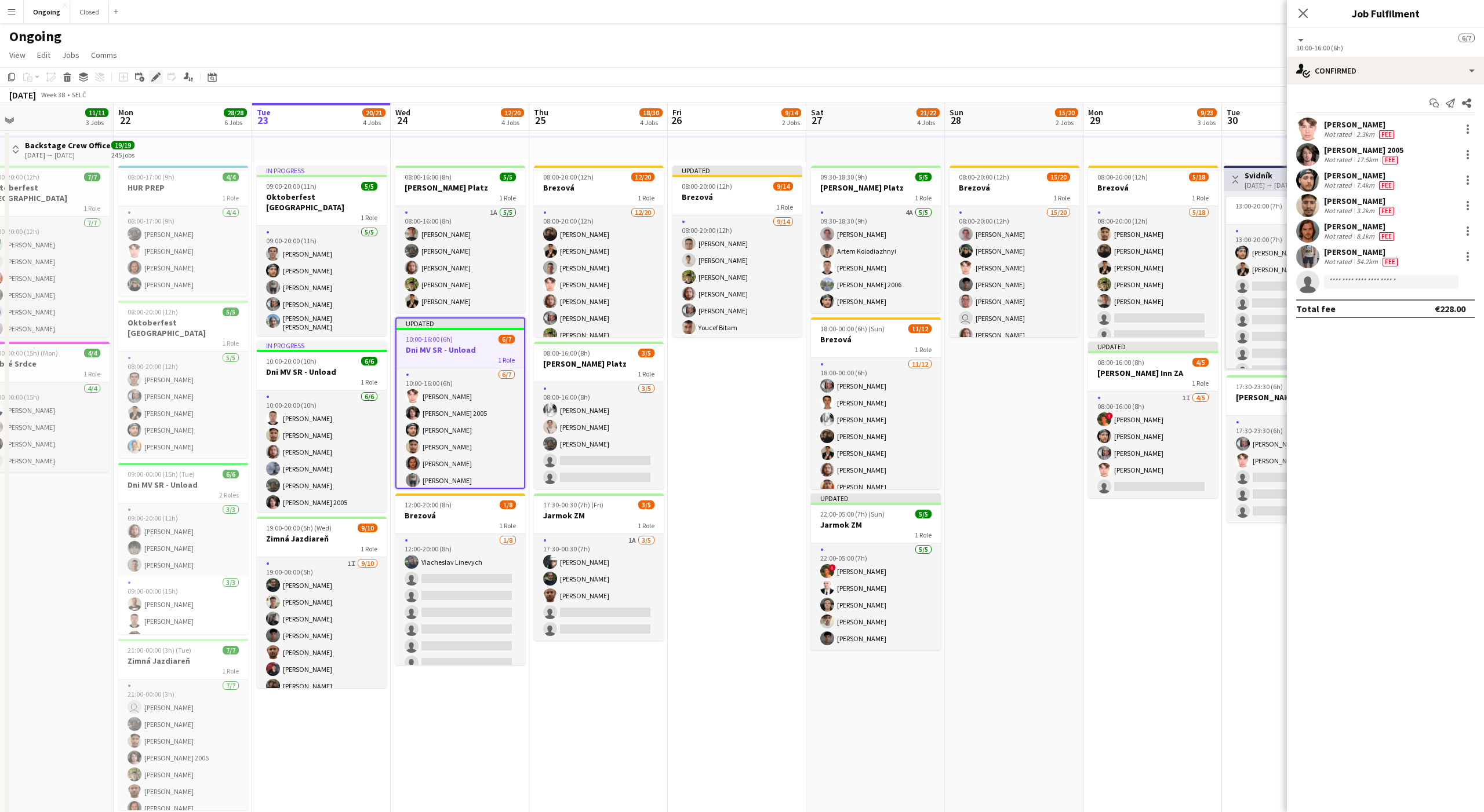
click at [156, 77] on icon at bounding box center [155, 77] width 7 height 7
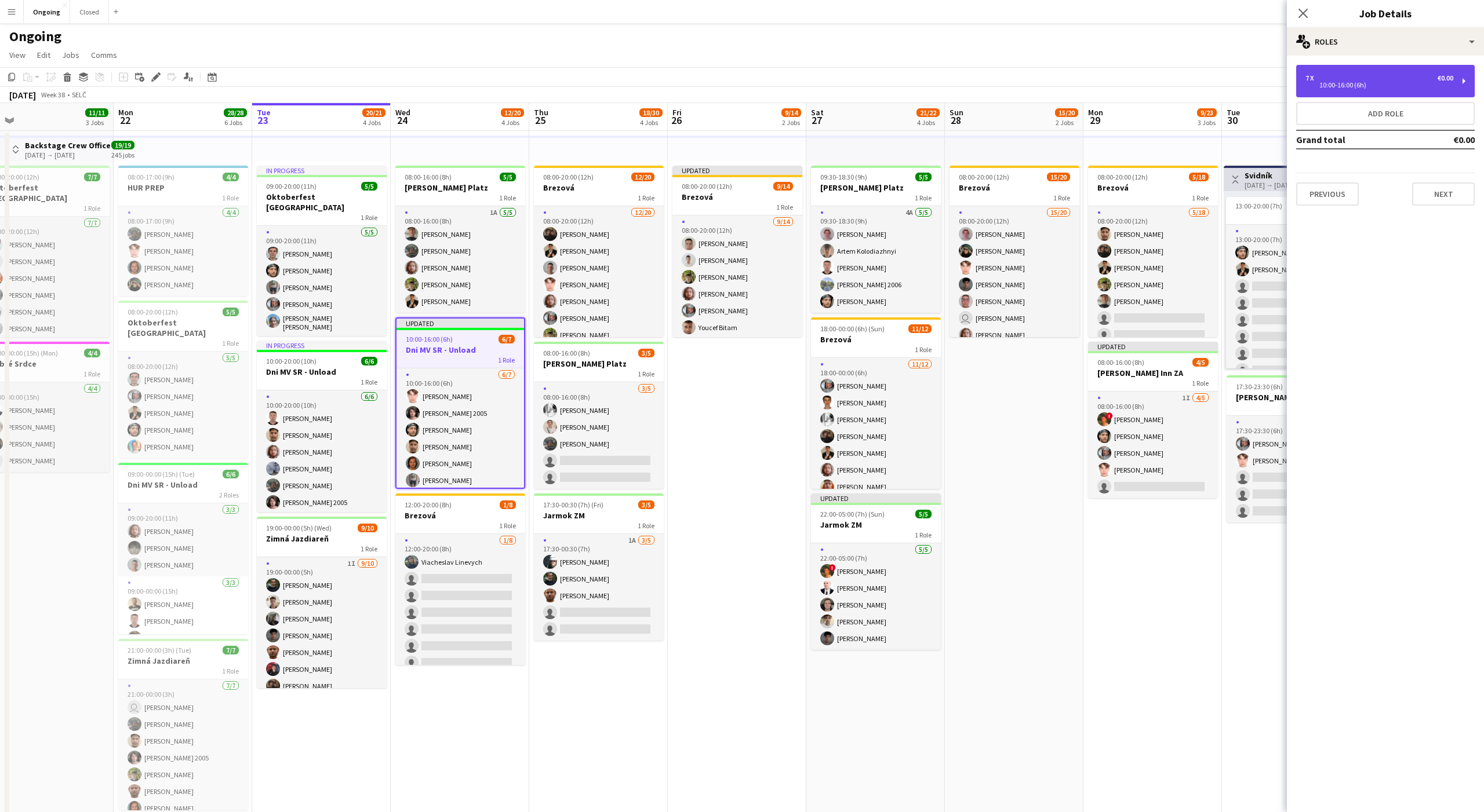
click at [1385, 86] on div "10:00-16:00 (6h)" at bounding box center [1379, 85] width 148 height 6
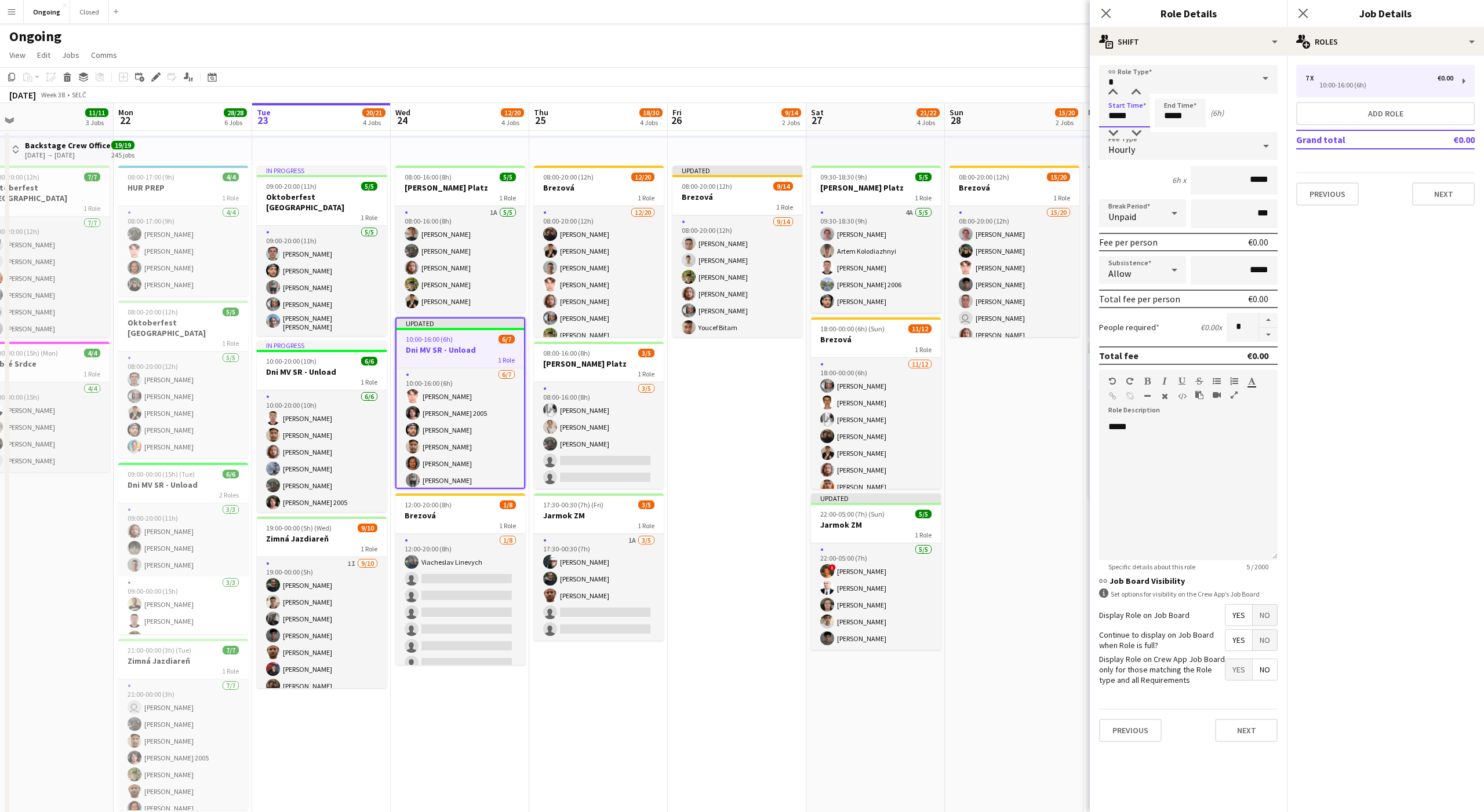
click at [1123, 116] on input "*****" at bounding box center [1125, 112] width 51 height 29
click at [1106, 134] on div at bounding box center [1113, 133] width 23 height 11
type input "*****"
click at [1109, 133] on div at bounding box center [1113, 133] width 23 height 11
click at [1172, 102] on input "*****" at bounding box center [1180, 112] width 51 height 29
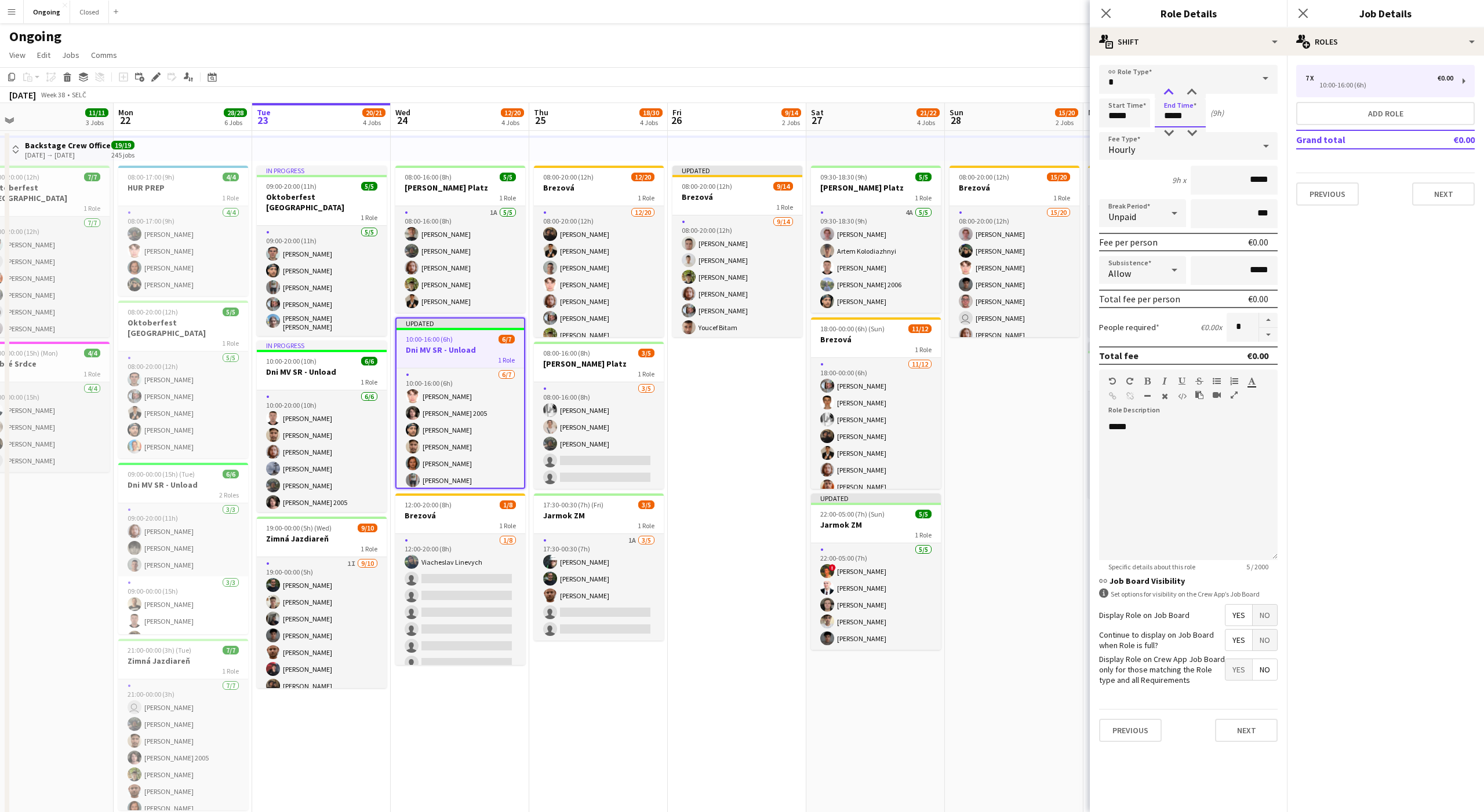
click at [1172, 94] on div at bounding box center [1169, 92] width 23 height 11
type input "*****"
click at [1172, 94] on div at bounding box center [1169, 92] width 23 height 11
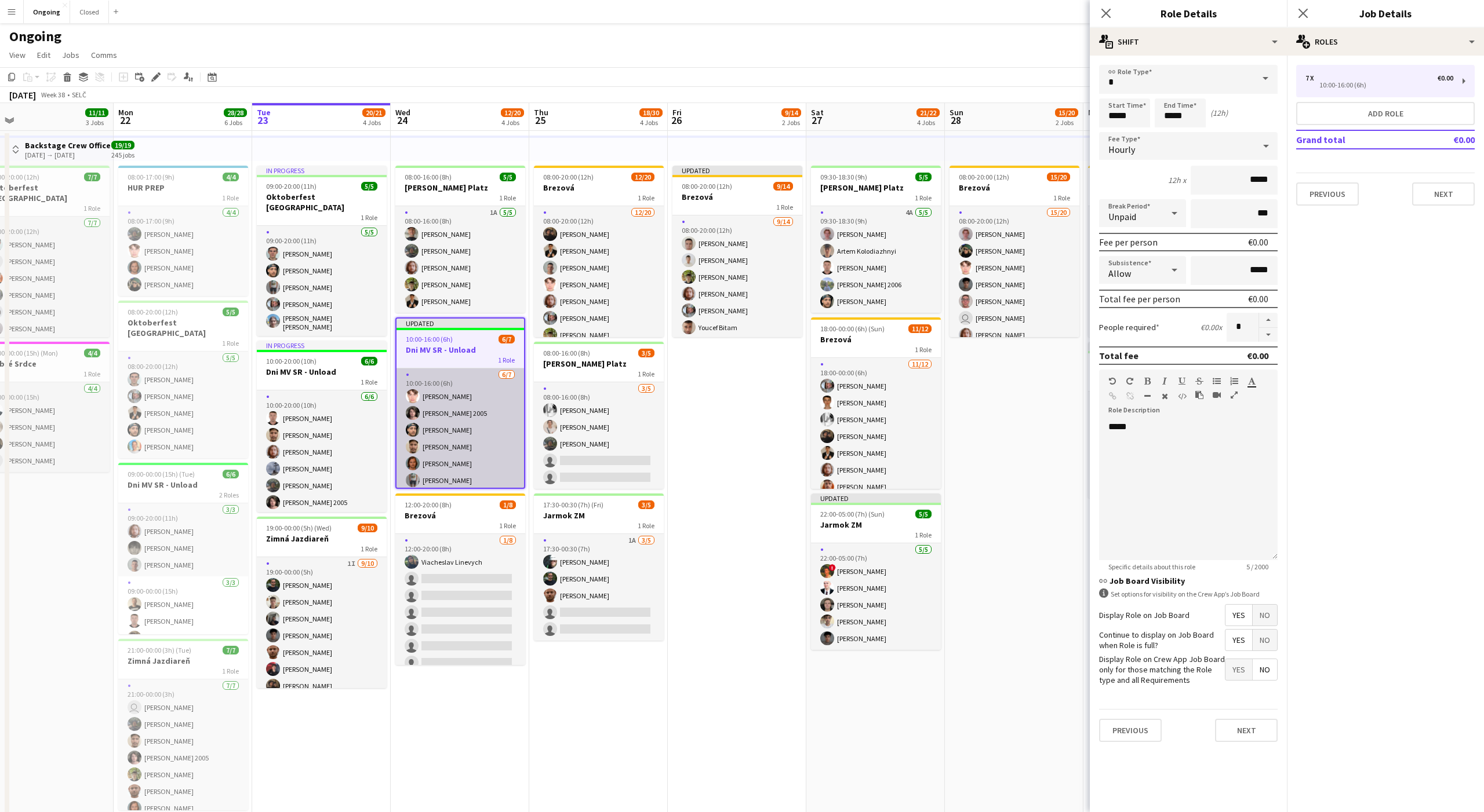
click at [491, 481] on app-card-role "[DATE] 10:00-16:00 (6h) [PERSON_NAME] [PERSON_NAME] 2005 [PERSON_NAME] [PERSON_…" at bounding box center [460, 438] width 128 height 140
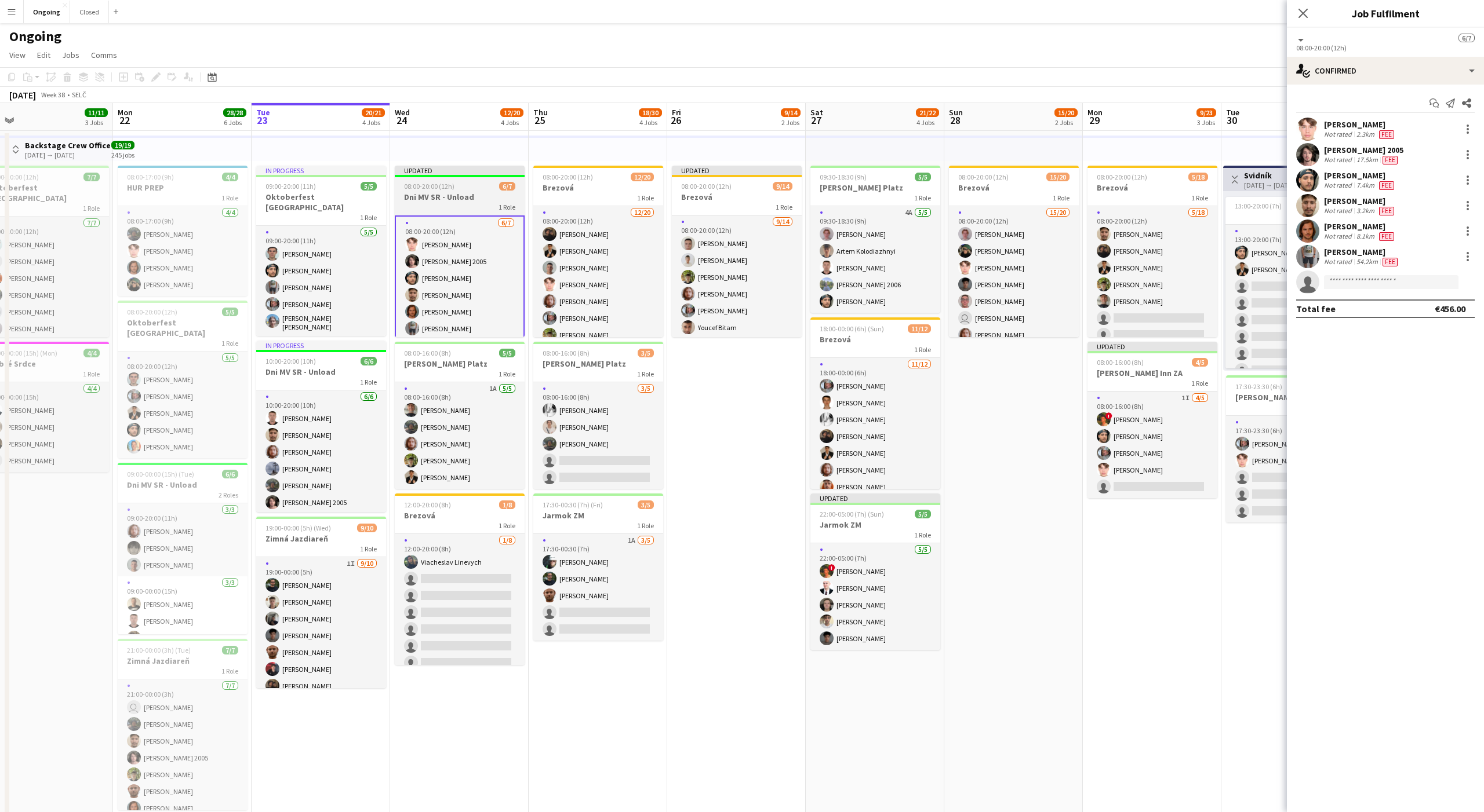
click at [463, 193] on h3 "Dni MV SR - Unload" at bounding box center [460, 196] width 130 height 10
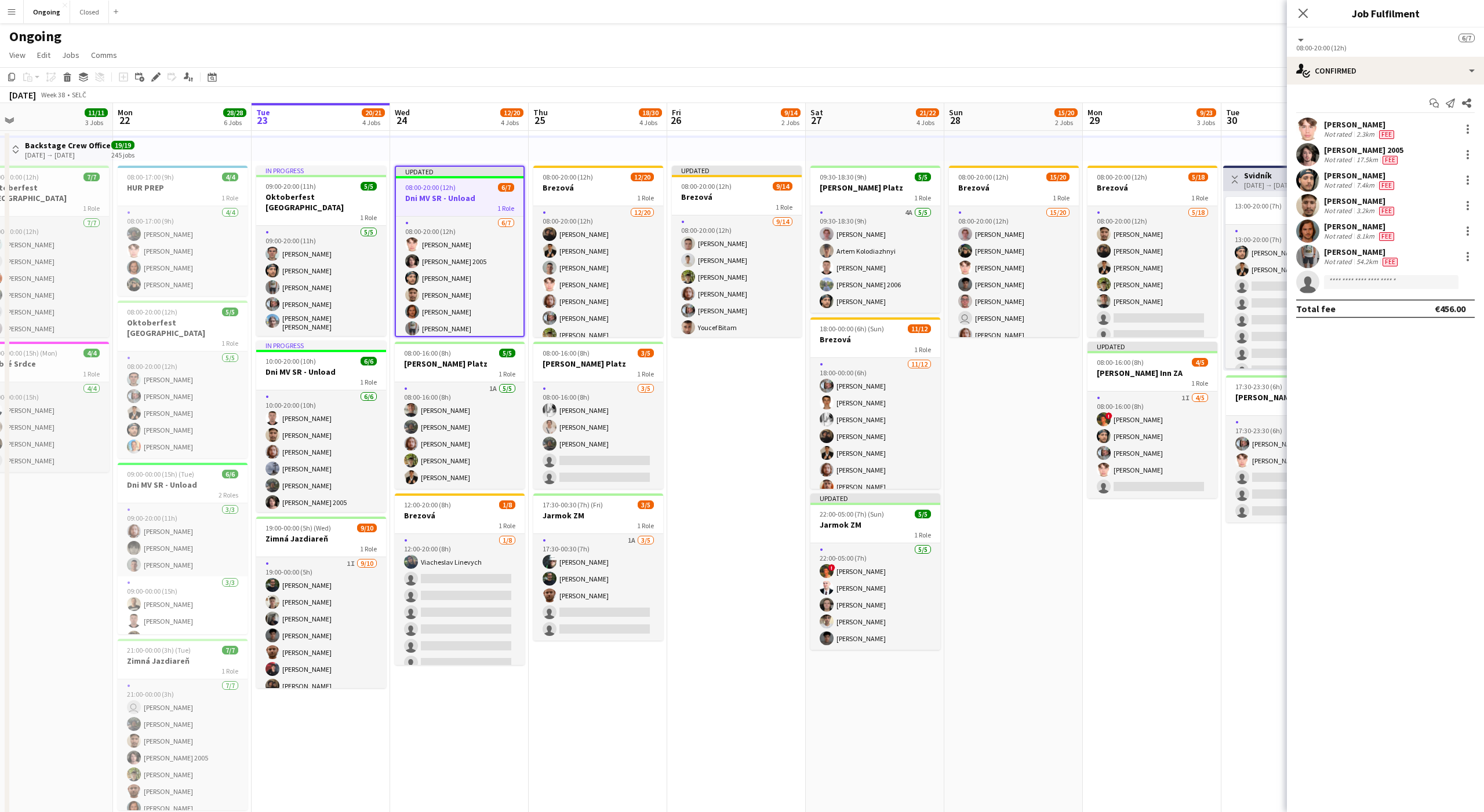
scroll to position [0, 303]
click at [488, 356] on div "08:00-16:00 (8h) 5/5" at bounding box center [459, 352] width 130 height 9
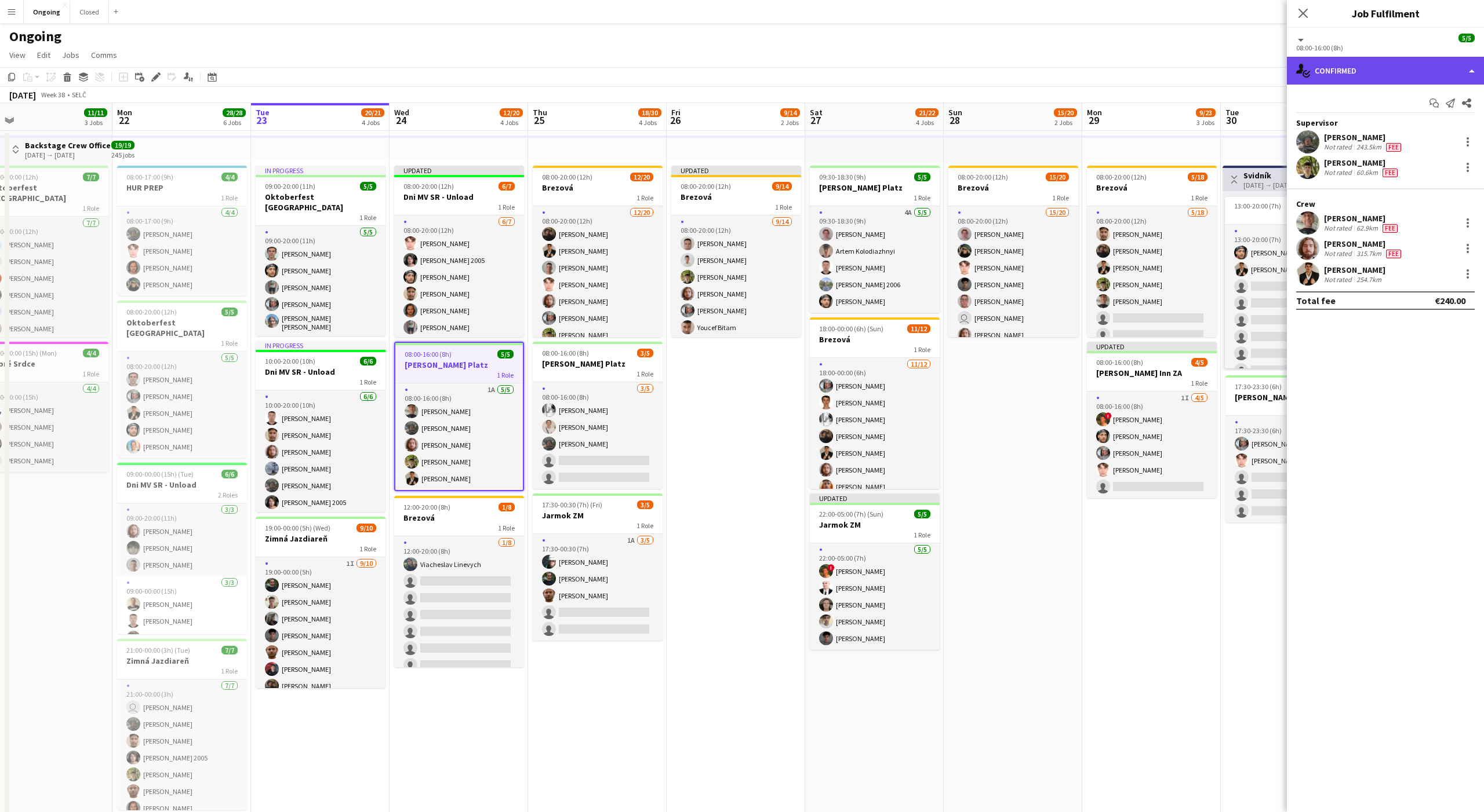
click at [1334, 69] on div "single-neutral-actions-check-2 Confirmed" at bounding box center [1385, 70] width 197 height 28
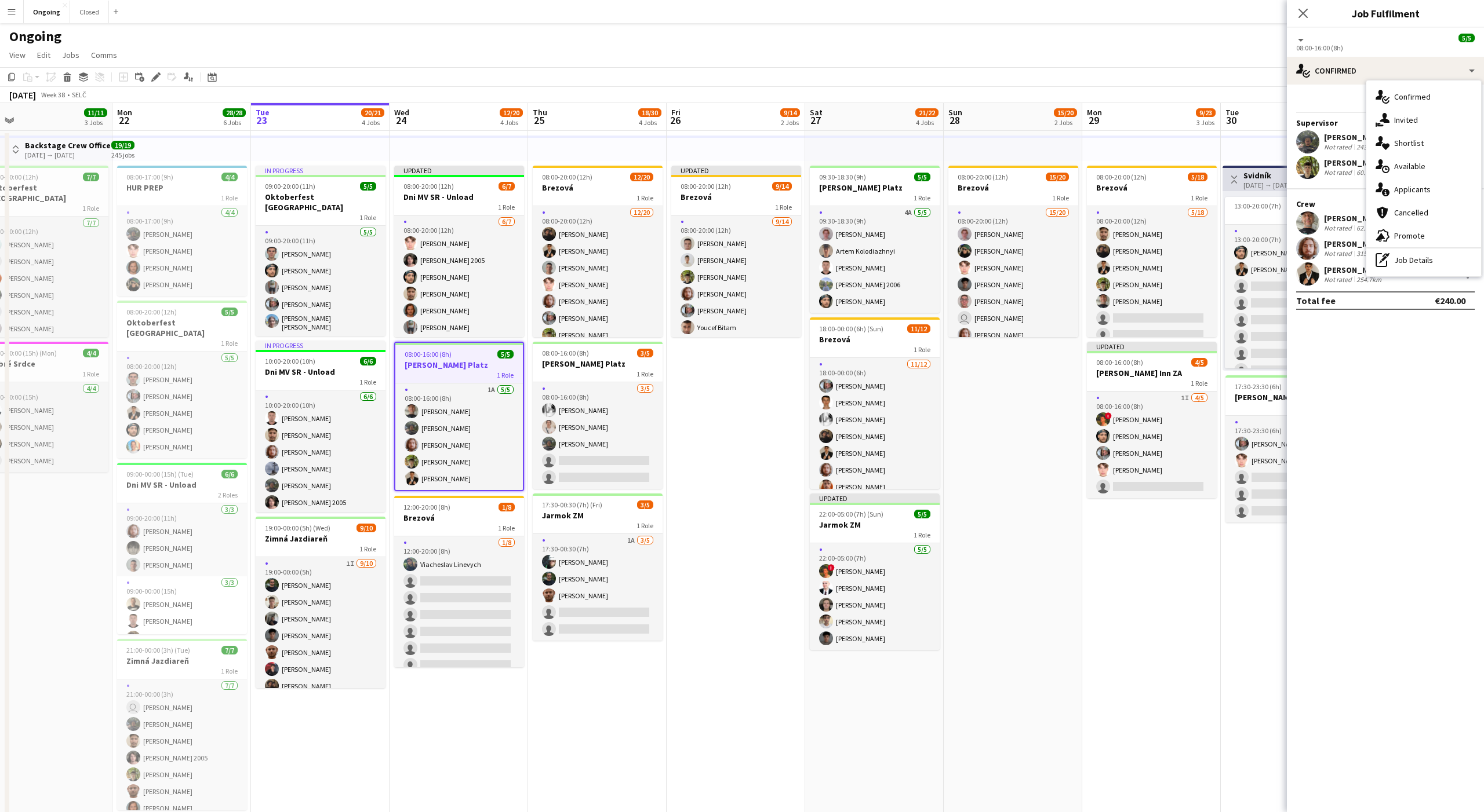
click at [1343, 51] on div "08:00-16:00 (8h)" at bounding box center [1385, 48] width 178 height 9
click at [158, 75] on icon at bounding box center [155, 77] width 7 height 7
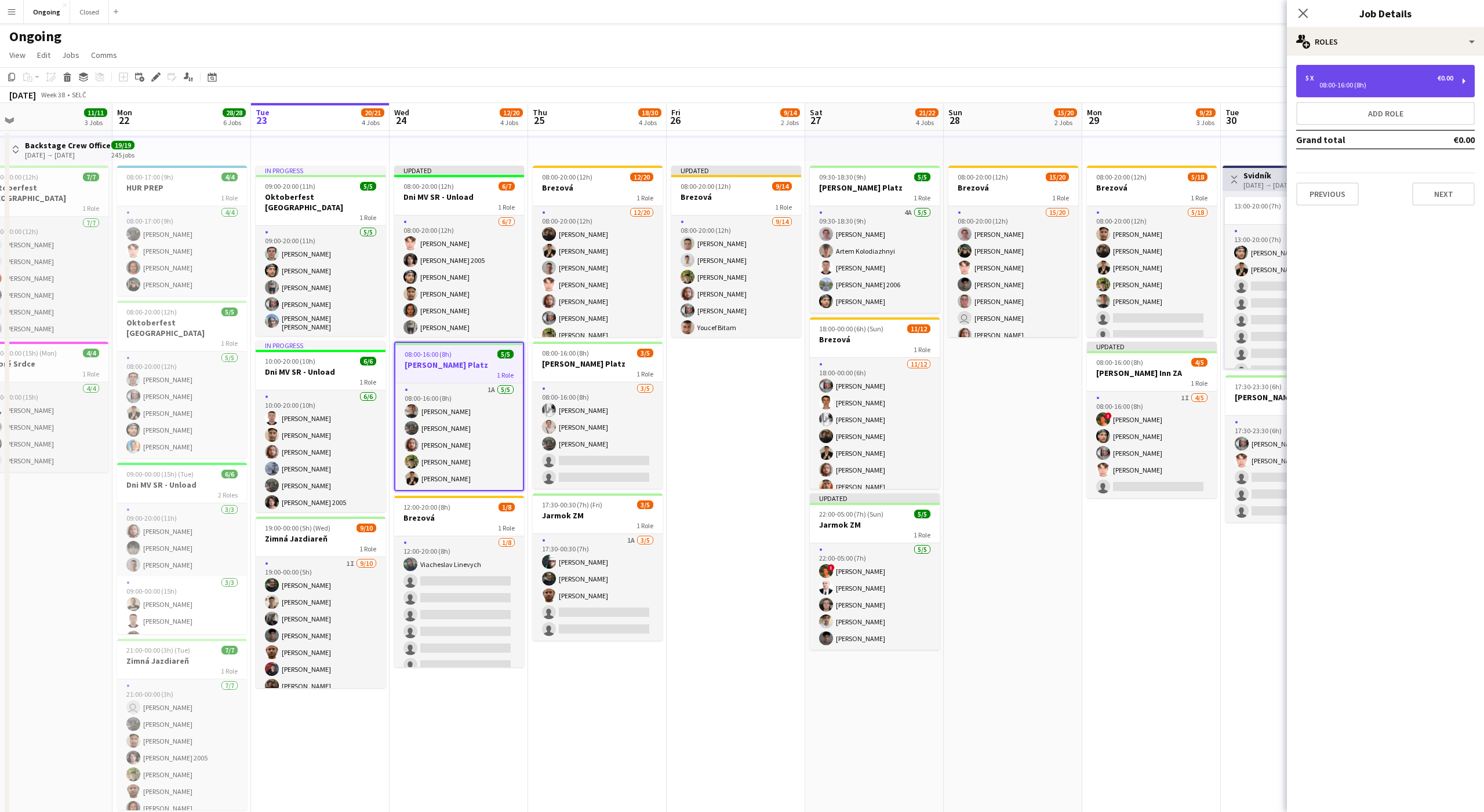
click at [1341, 78] on div "5 x €0.00" at bounding box center [1379, 78] width 148 height 9
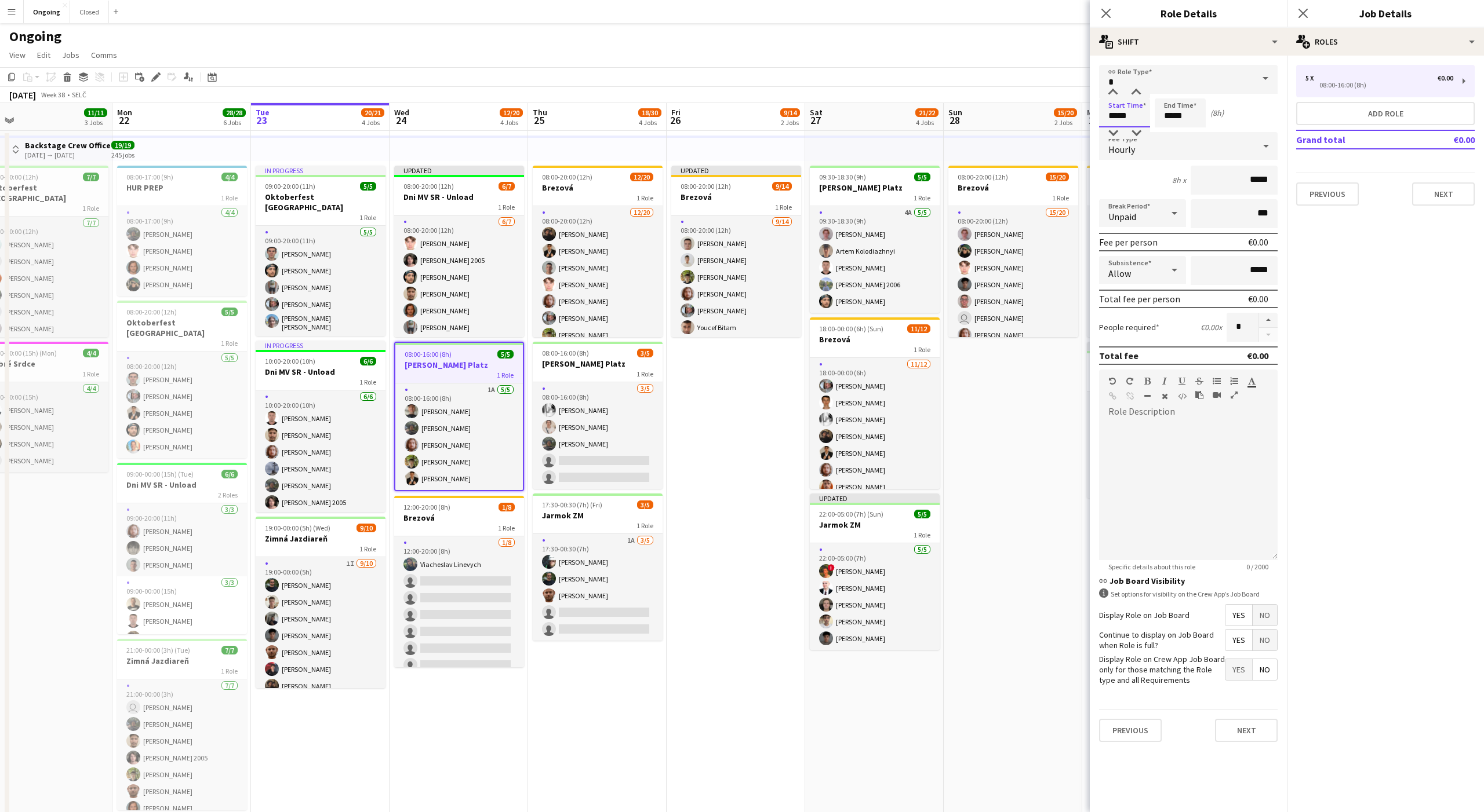
click at [1111, 113] on input "*****" at bounding box center [1125, 112] width 51 height 29
type input "*****"
click at [730, 439] on app-date-cell "Updated 08:00-20:00 (12h) 9/14 Brezová 1 Role [DATE] 08:00-20:00 (12h) [PERSON_…" at bounding box center [735, 564] width 138 height 864
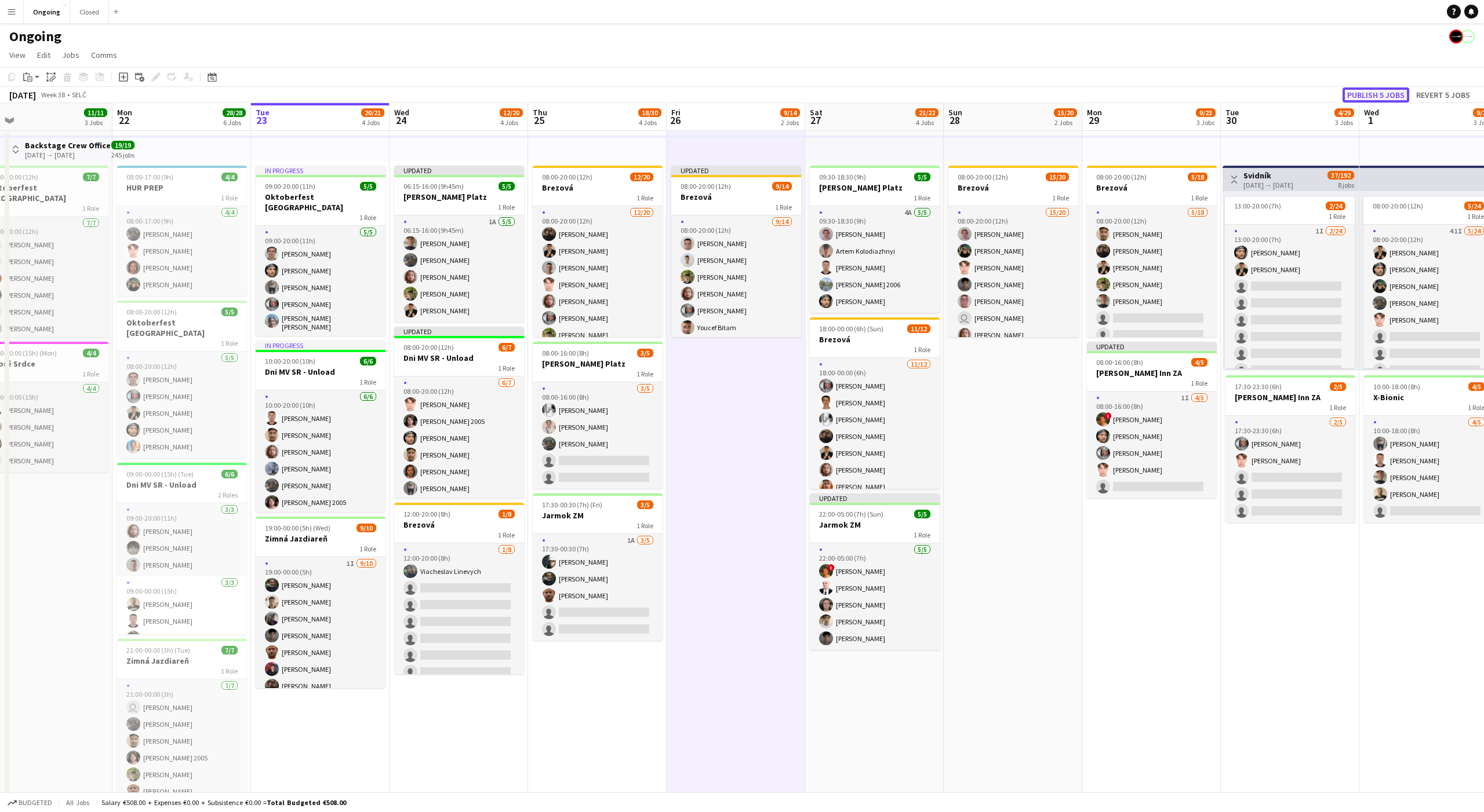
click at [1366, 89] on button "Publish 5 jobs" at bounding box center [1376, 95] width 67 height 15
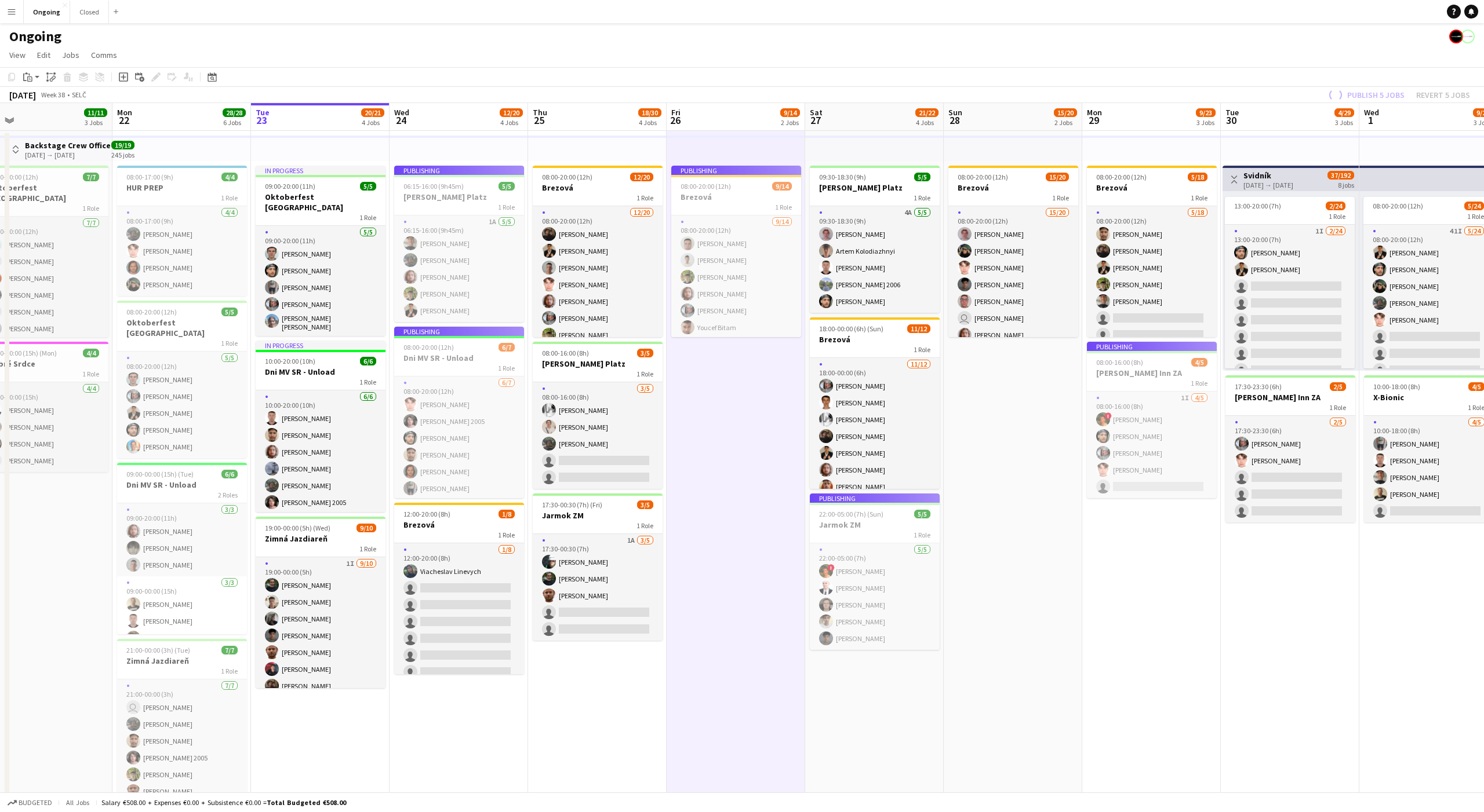
click at [492, 271] on app-job-card "Publishing 06:15-16:00 (9h45m) 5/5 [PERSON_NAME] Platz 1 Role 1A [DATE] 06:15-1…" at bounding box center [459, 244] width 130 height 156
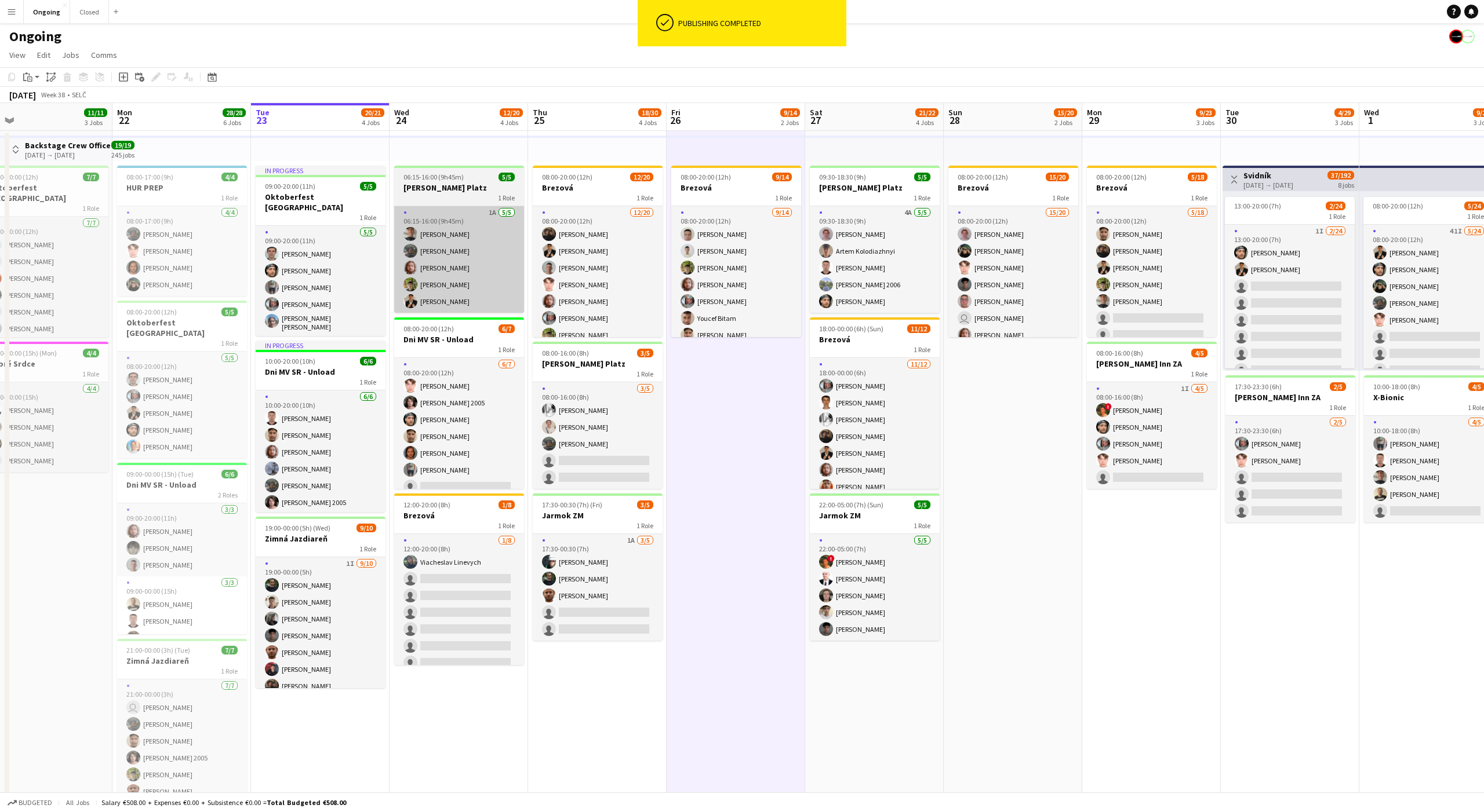
click at [445, 255] on app-card-role "1A [DATE] 06:15-16:00 (9h45m) [PERSON_NAME] [PERSON_NAME] [PERSON_NAME] [PERSON…" at bounding box center [459, 260] width 130 height 107
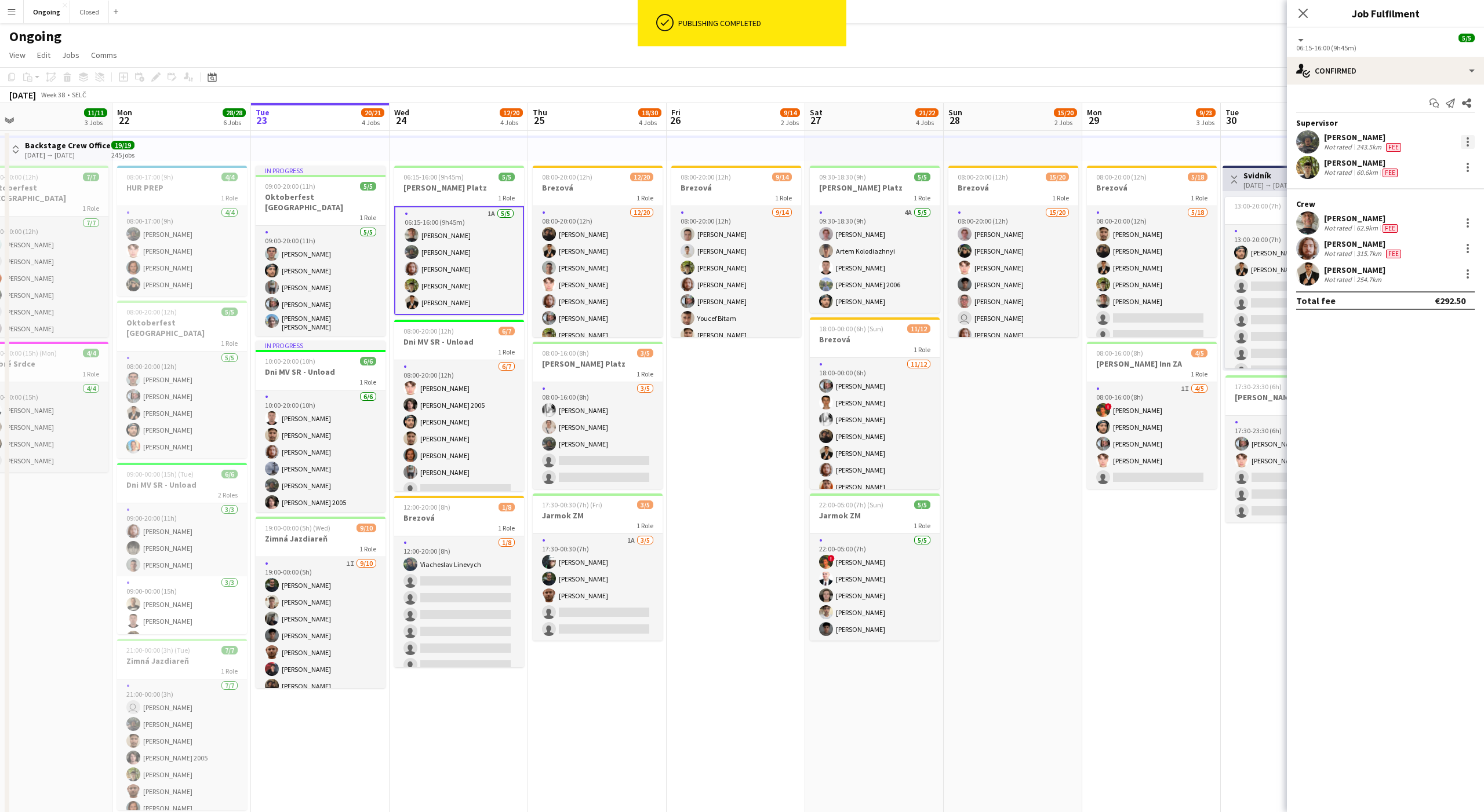
click at [1472, 142] on div at bounding box center [1468, 142] width 14 height 14
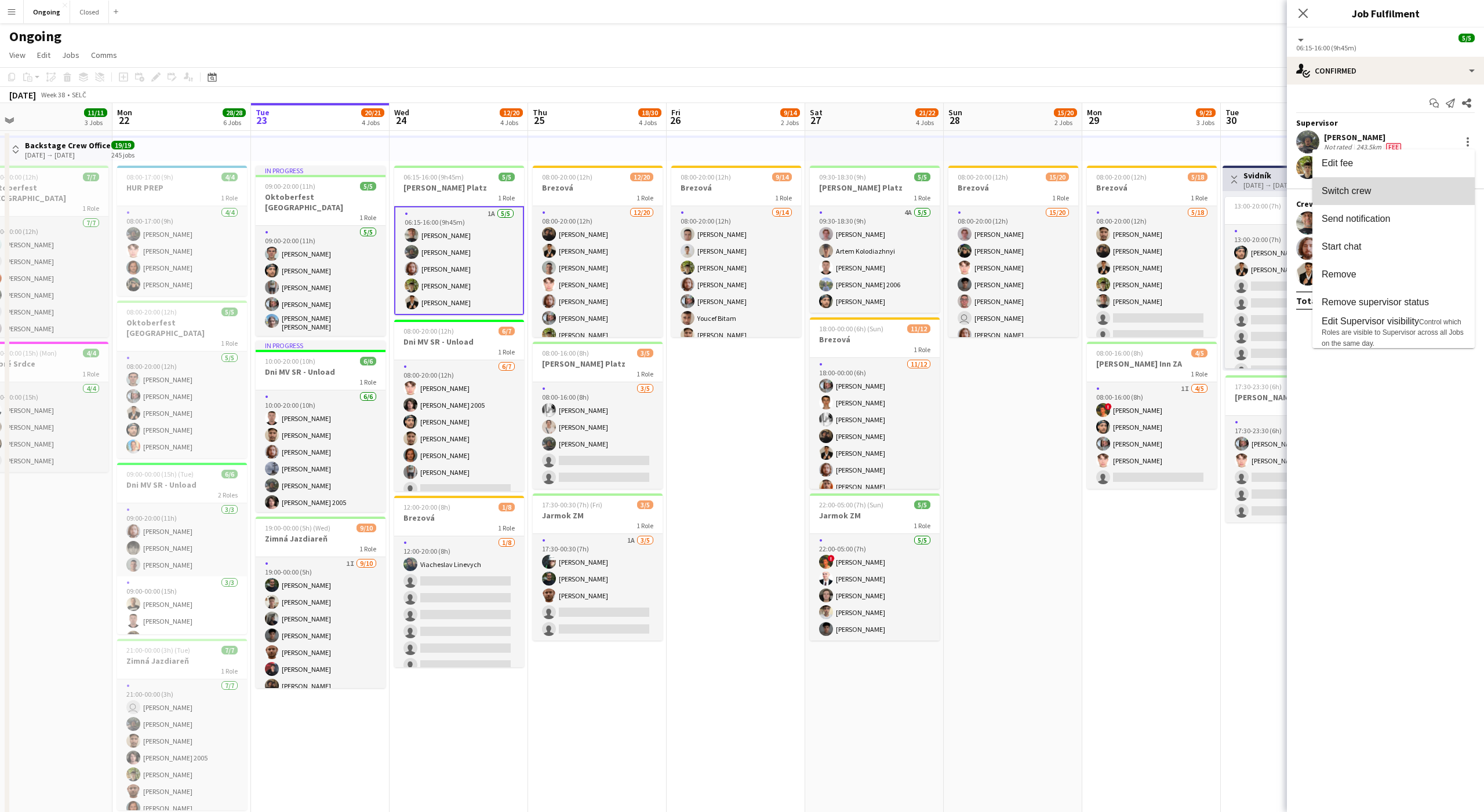
click at [1352, 193] on span "Switch crew" at bounding box center [1347, 190] width 50 height 10
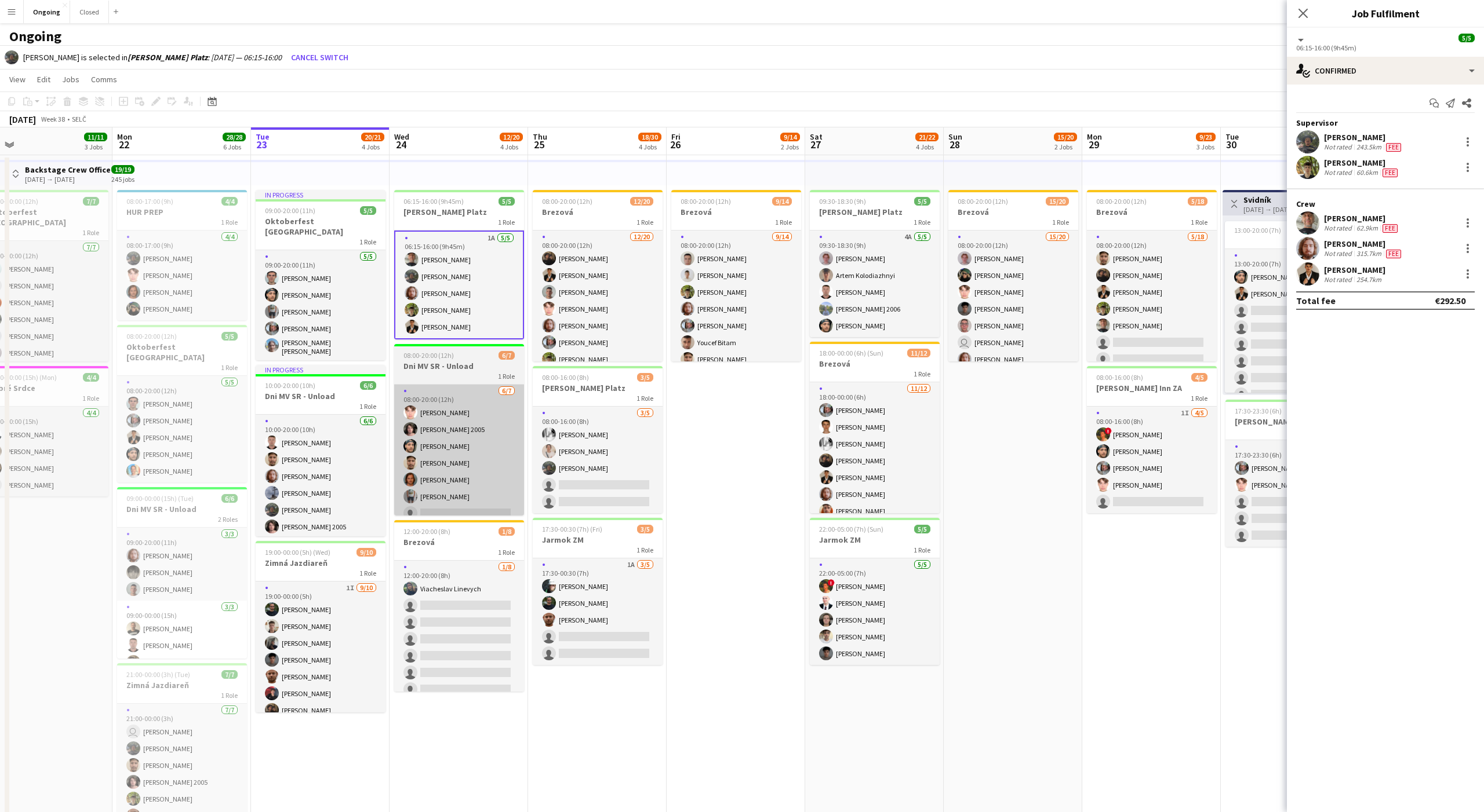
click at [446, 466] on app-card-role "[DATE] 08:00-20:00 (12h) [PERSON_NAME] [PERSON_NAME] 2005 [PERSON_NAME] [PERSON…" at bounding box center [459, 454] width 130 height 140
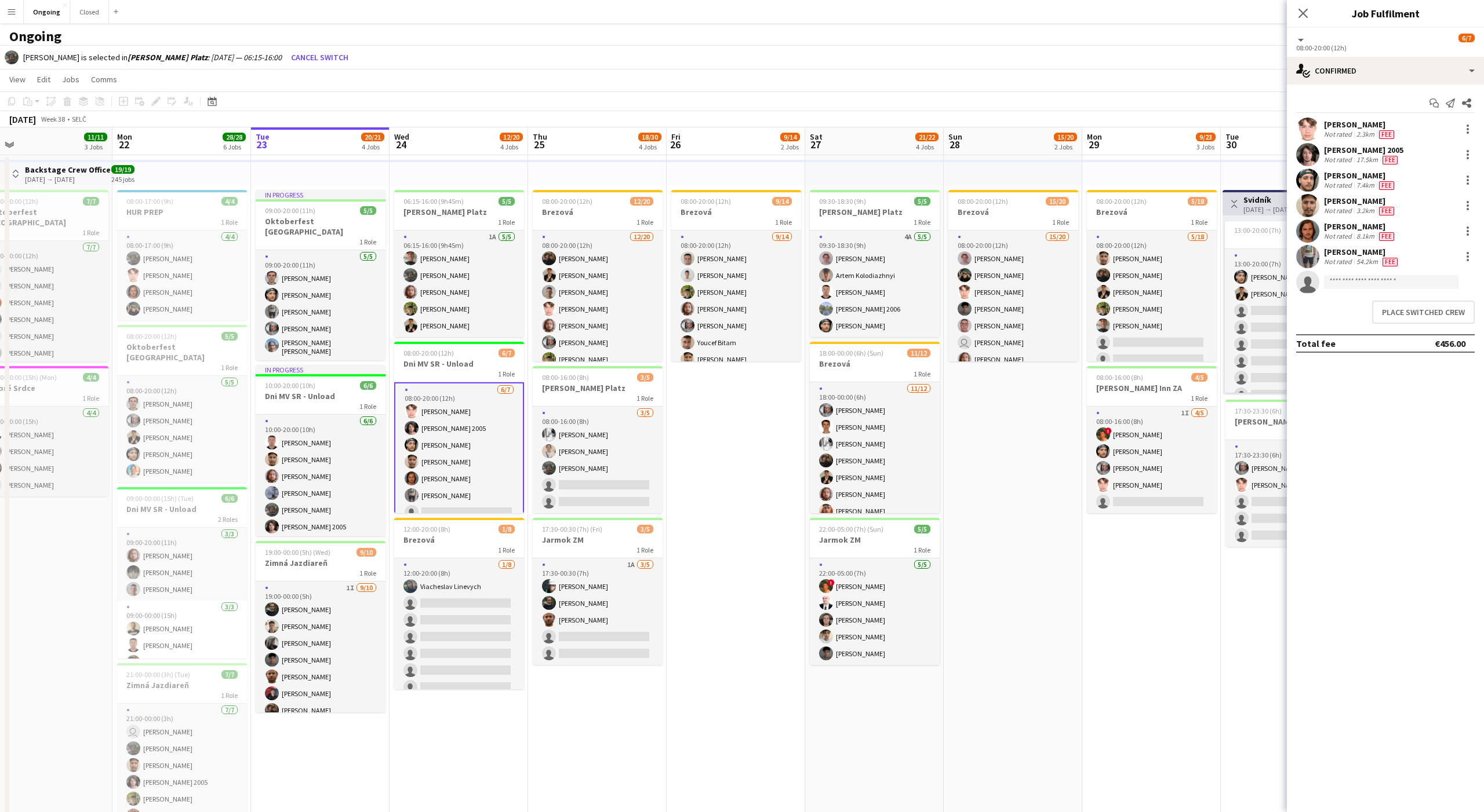
scroll to position [0, 305]
click at [1417, 319] on button "Place switched crew" at bounding box center [1424, 312] width 103 height 23
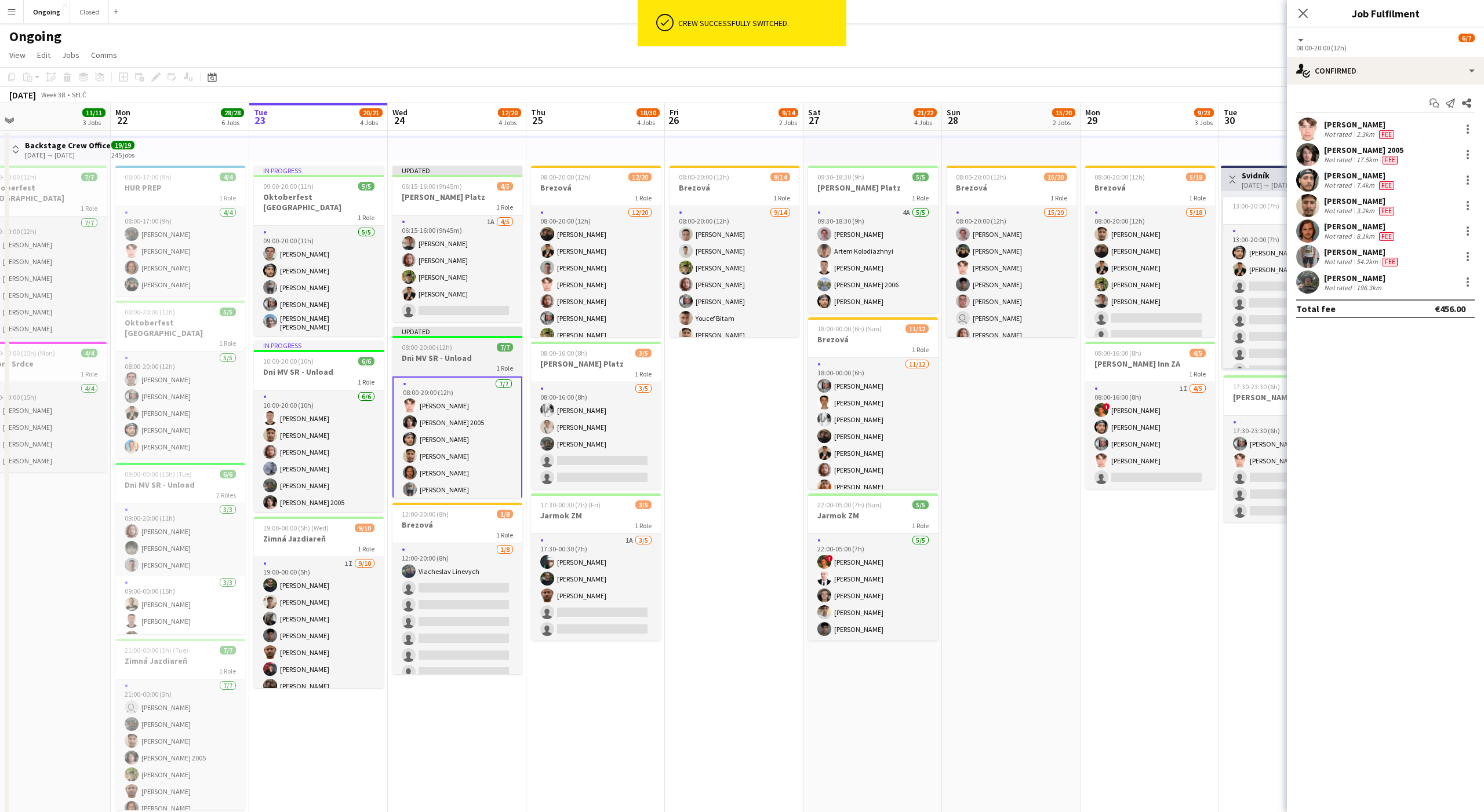
click at [460, 347] on div "08:00-20:00 (12h) 7/7" at bounding box center [457, 347] width 130 height 9
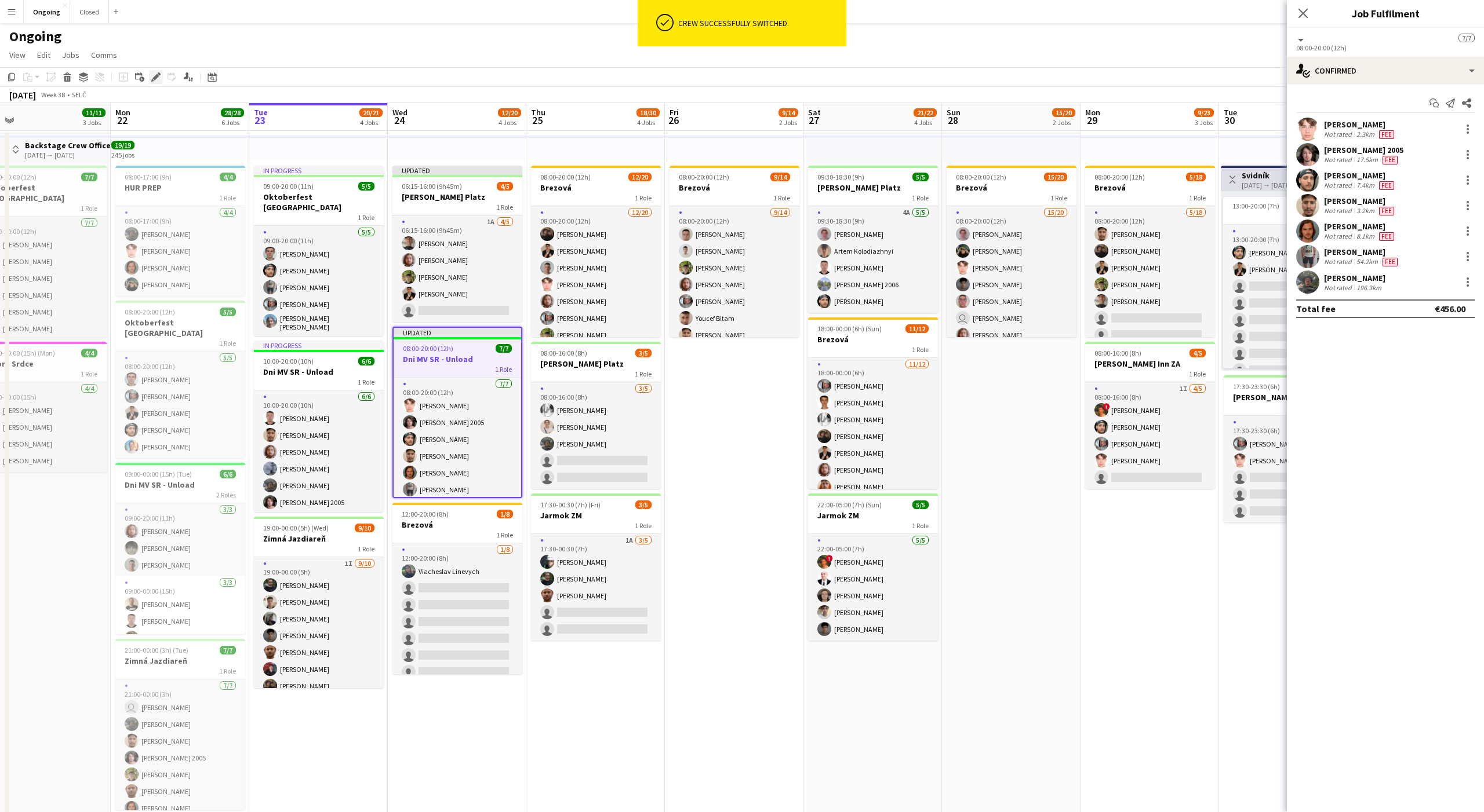
click at [150, 73] on div "Edit" at bounding box center [155, 77] width 14 height 14
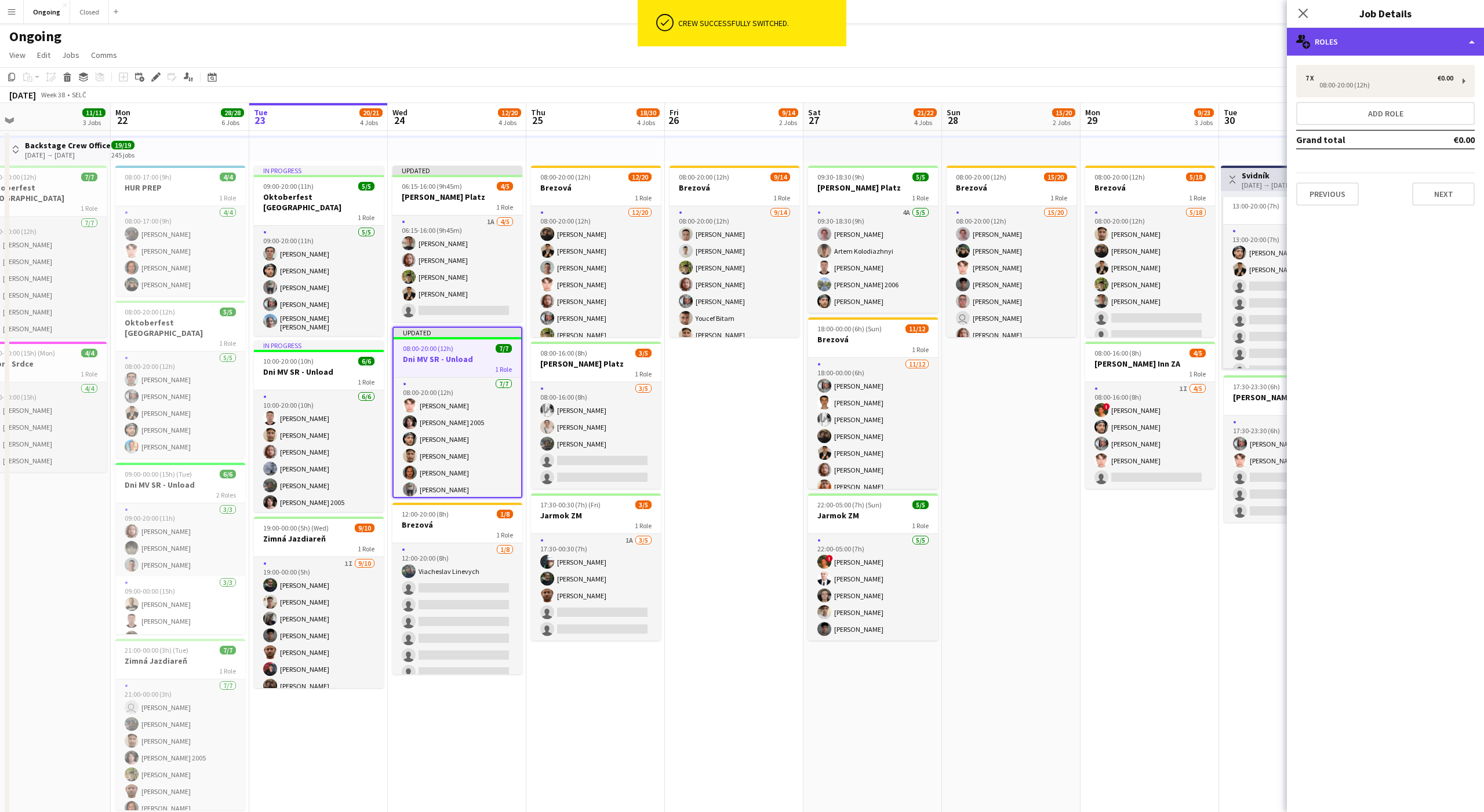
click at [1339, 45] on div "multiple-users-add Roles" at bounding box center [1385, 41] width 197 height 28
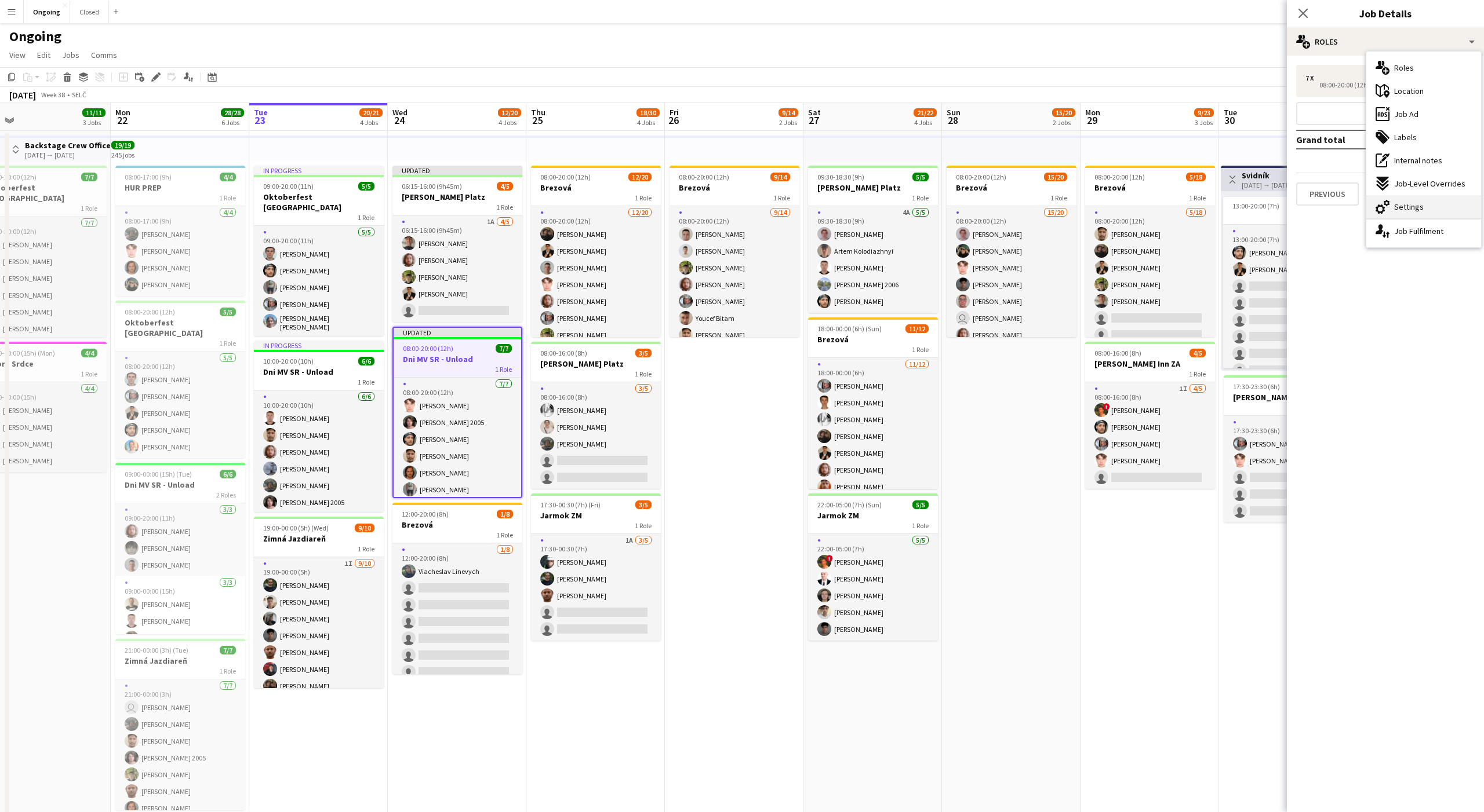
click at [1404, 200] on div "cog-double-3 Settings" at bounding box center [1424, 207] width 115 height 23
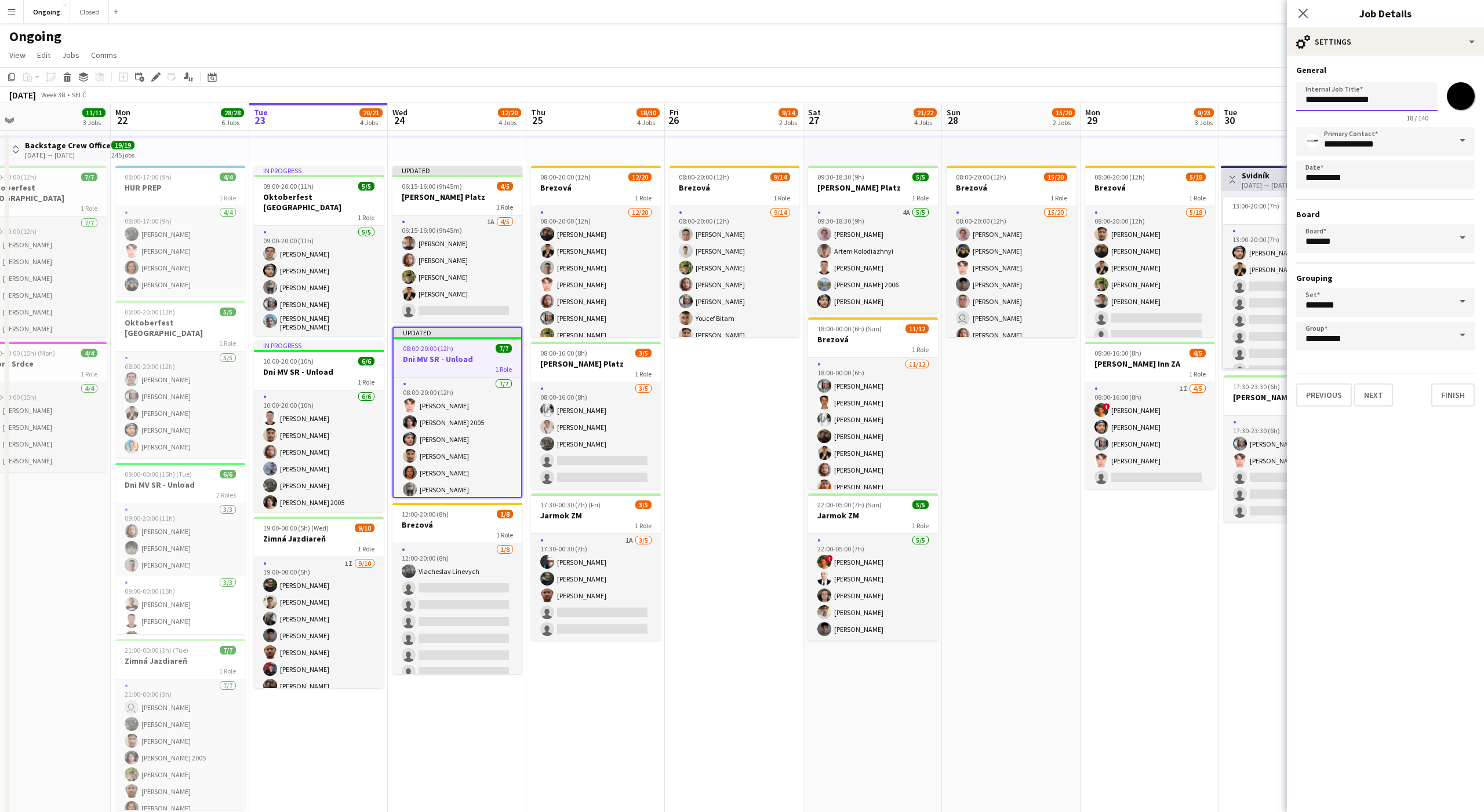
click at [1349, 98] on input "**********" at bounding box center [1367, 96] width 142 height 29
click at [1378, 103] on input "**********" at bounding box center [1367, 96] width 142 height 29
click at [1318, 99] on input "**********" at bounding box center [1367, 96] width 142 height 29
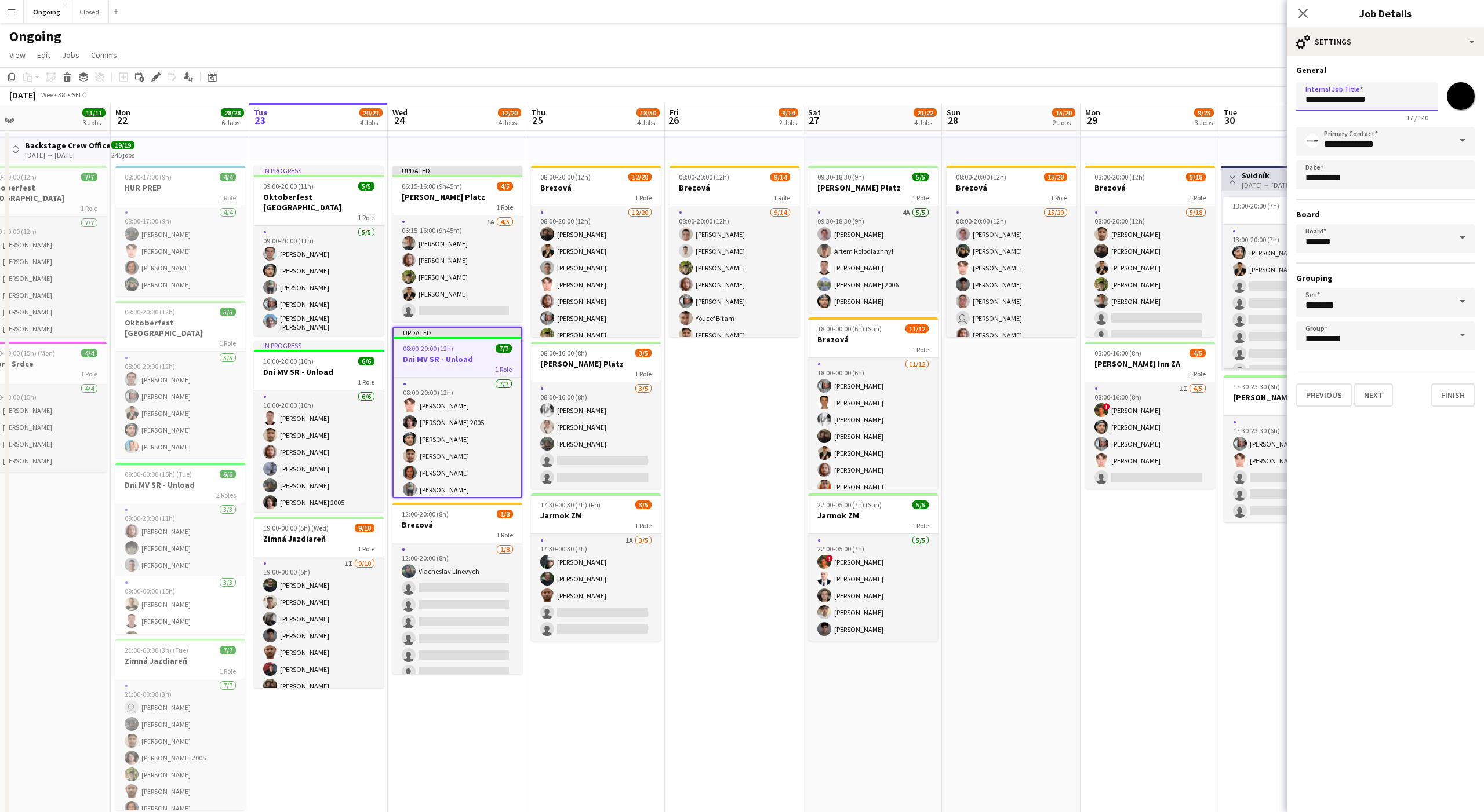
drag, startPoint x: 1344, startPoint y: 101, endPoint x: 1374, endPoint y: 101, distance: 30.0
click at [1374, 101] on input "**********" at bounding box center [1367, 96] width 142 height 29
type input "**********"
click at [1455, 398] on button "Finish" at bounding box center [1454, 395] width 44 height 23
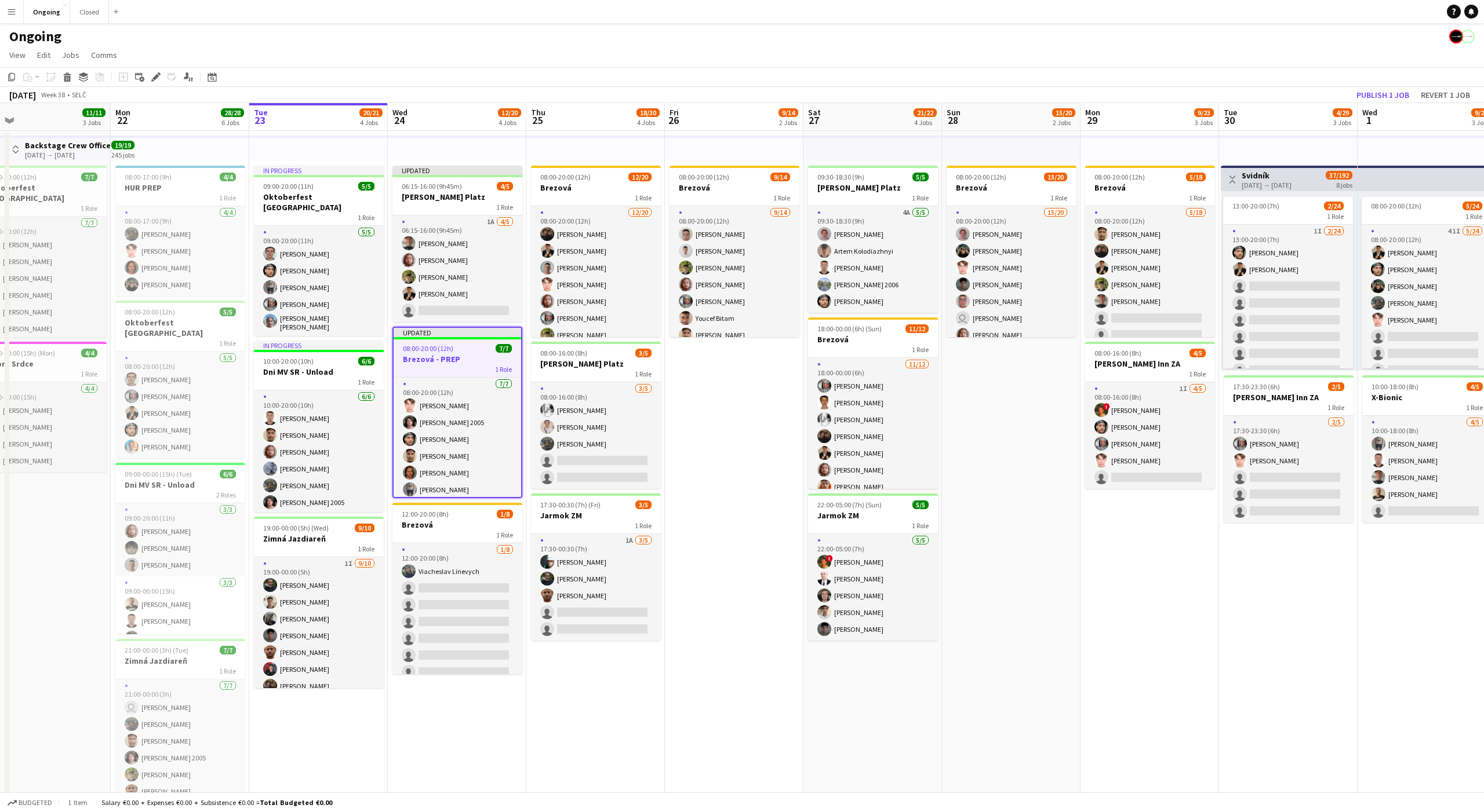
click at [694, 420] on app-date-cell "08:00-20:00 (12h) 9/14 Brezová 1 Role [DATE] 08:00-20:00 (12h) [PERSON_NAME] [P…" at bounding box center [733, 564] width 138 height 864
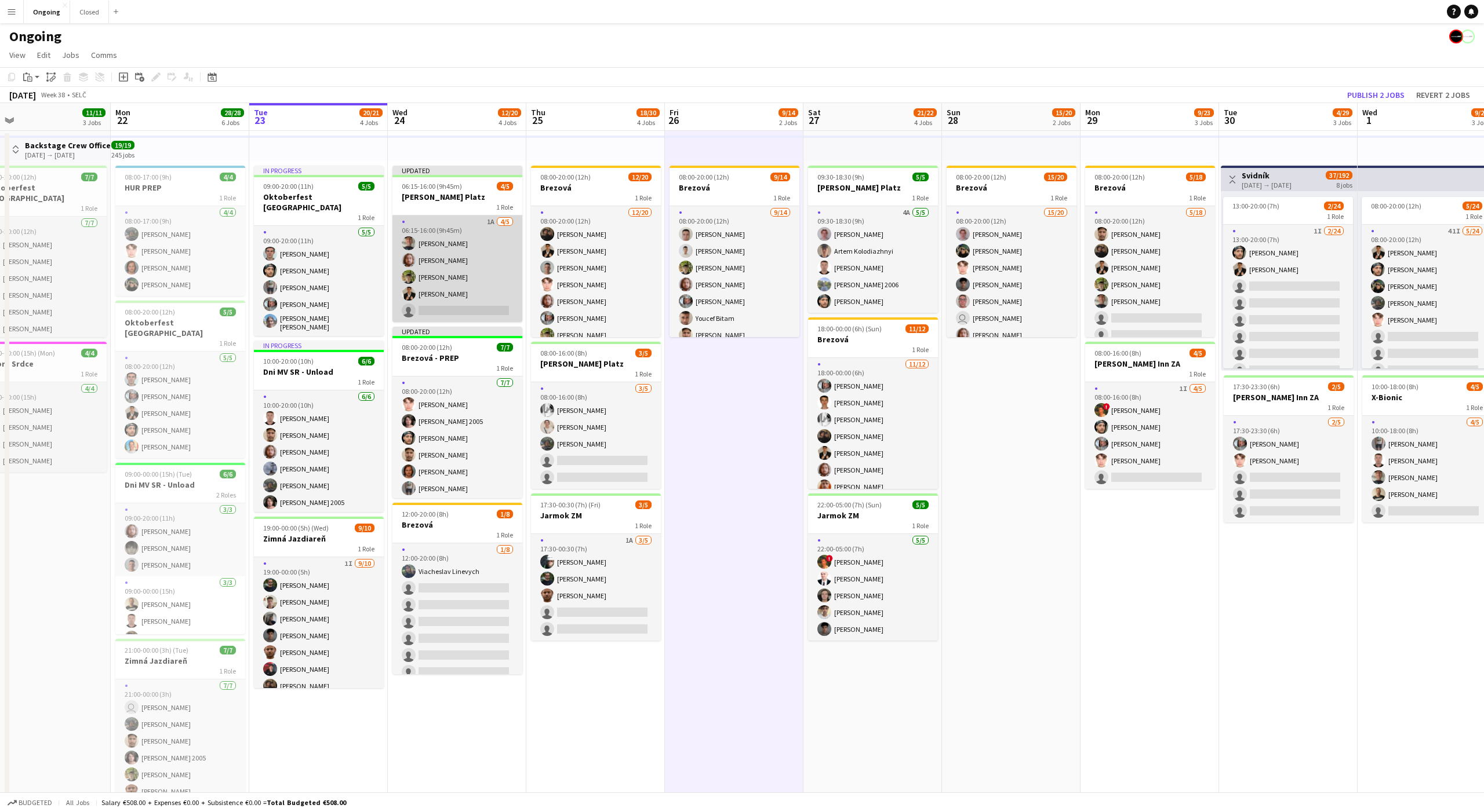
click at [478, 240] on app-card-role "1A [DATE] 06:15-16:00 (9h45m) [PERSON_NAME] [PERSON_NAME] [PERSON_NAME] [PERSON…" at bounding box center [457, 268] width 130 height 107
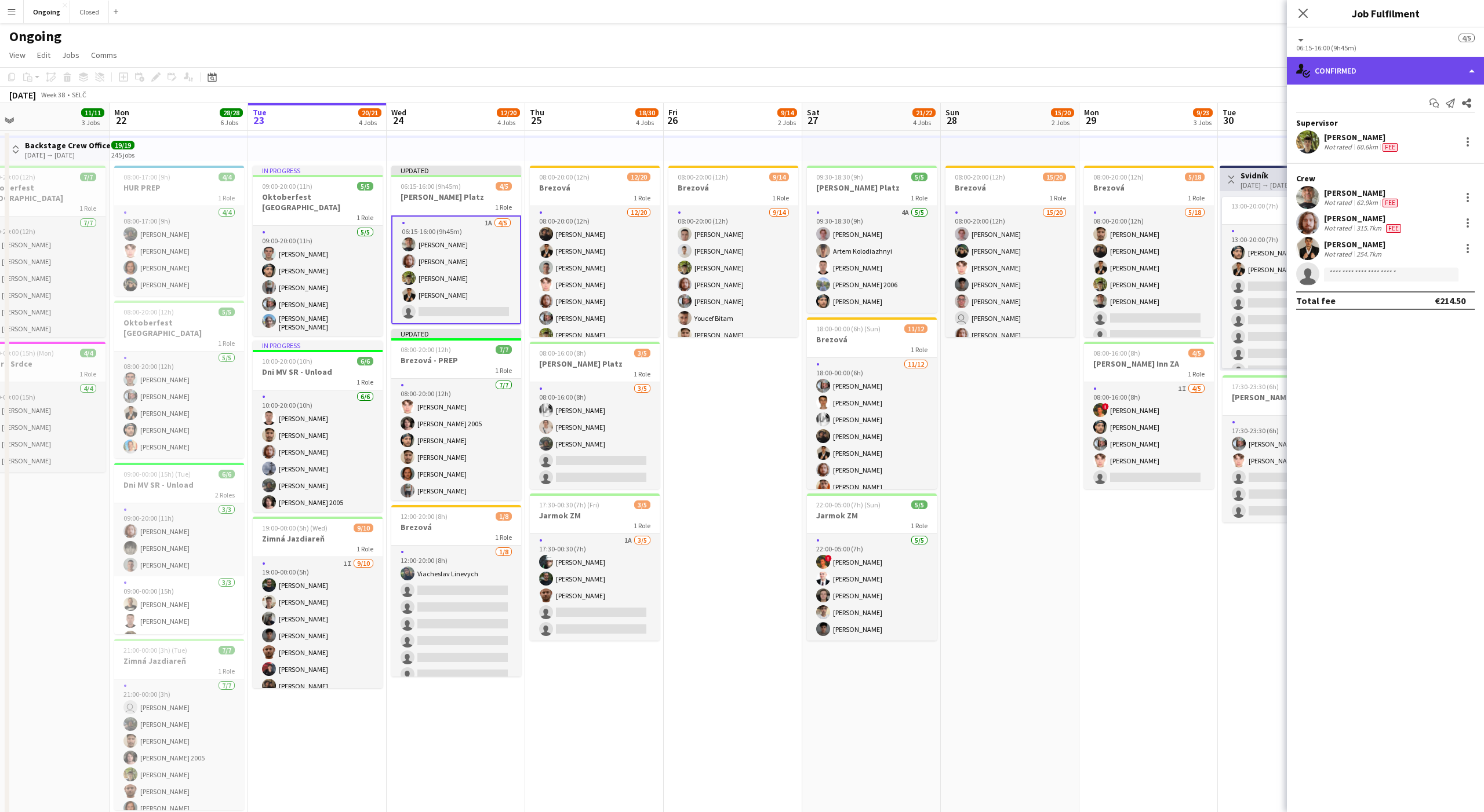
click at [1325, 58] on div "single-neutral-actions-check-2 Confirmed" at bounding box center [1385, 70] width 197 height 28
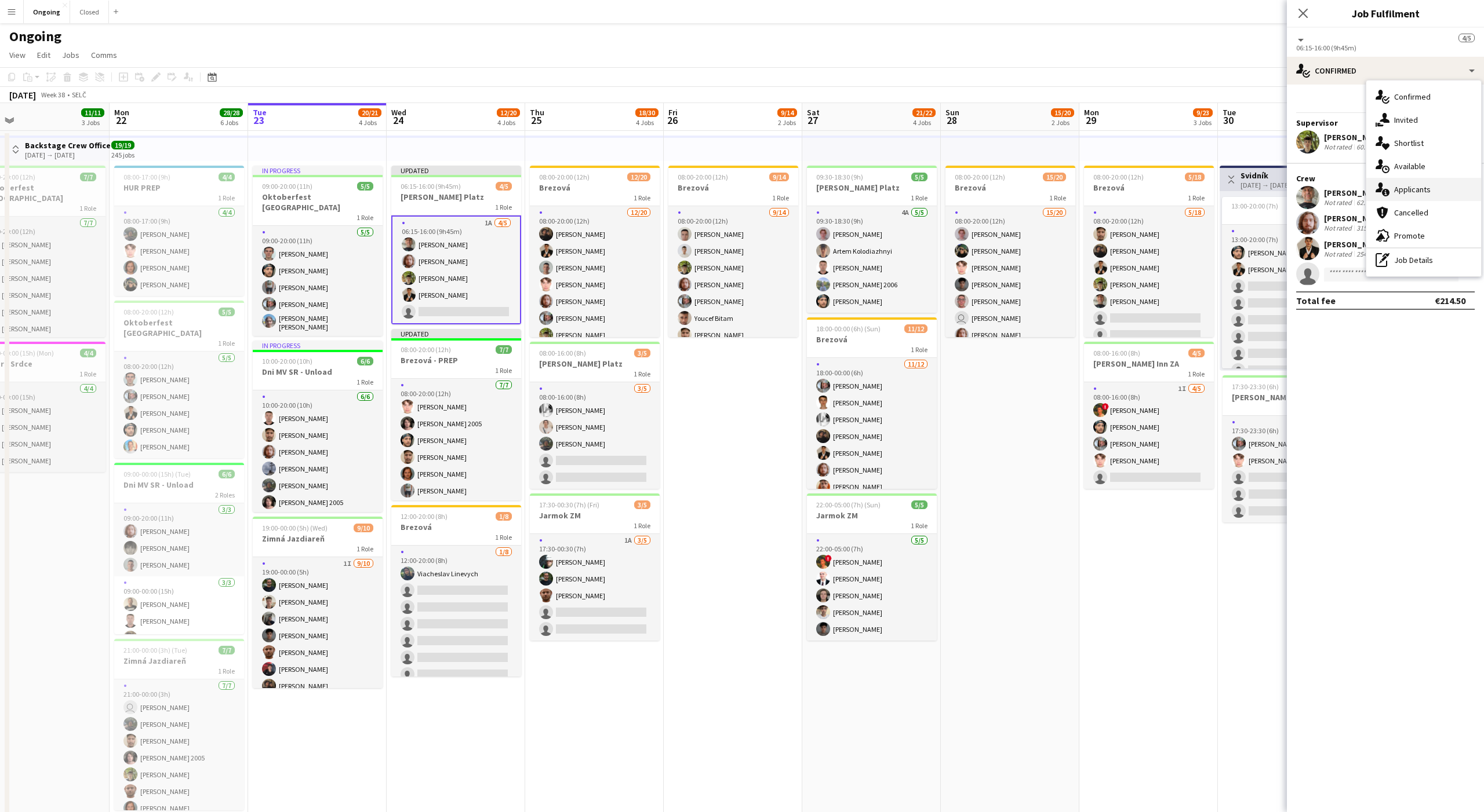
click at [1407, 193] on span "Applicants" at bounding box center [1413, 189] width 36 height 10
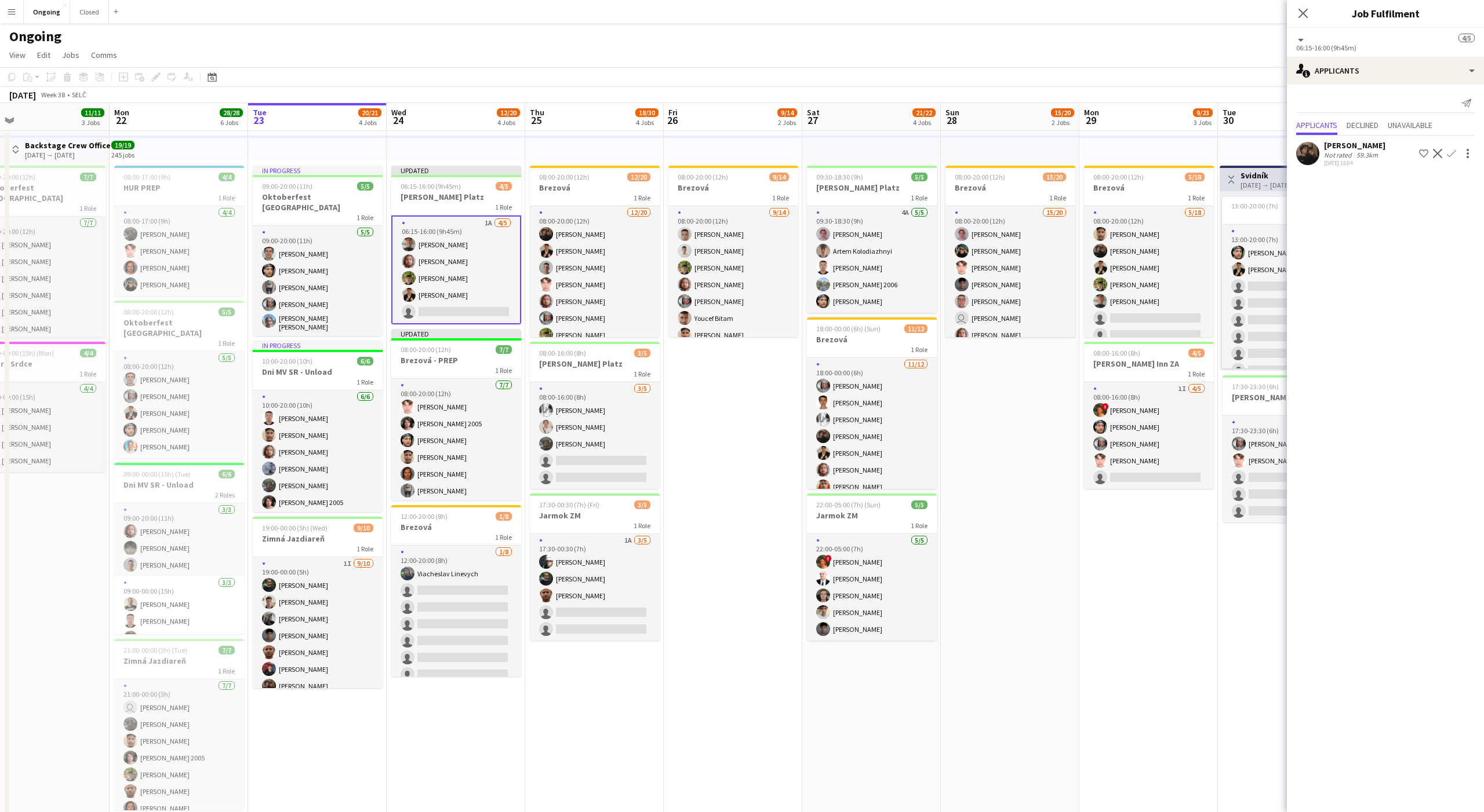
click at [1456, 150] on button "Confirm" at bounding box center [1452, 153] width 14 height 14
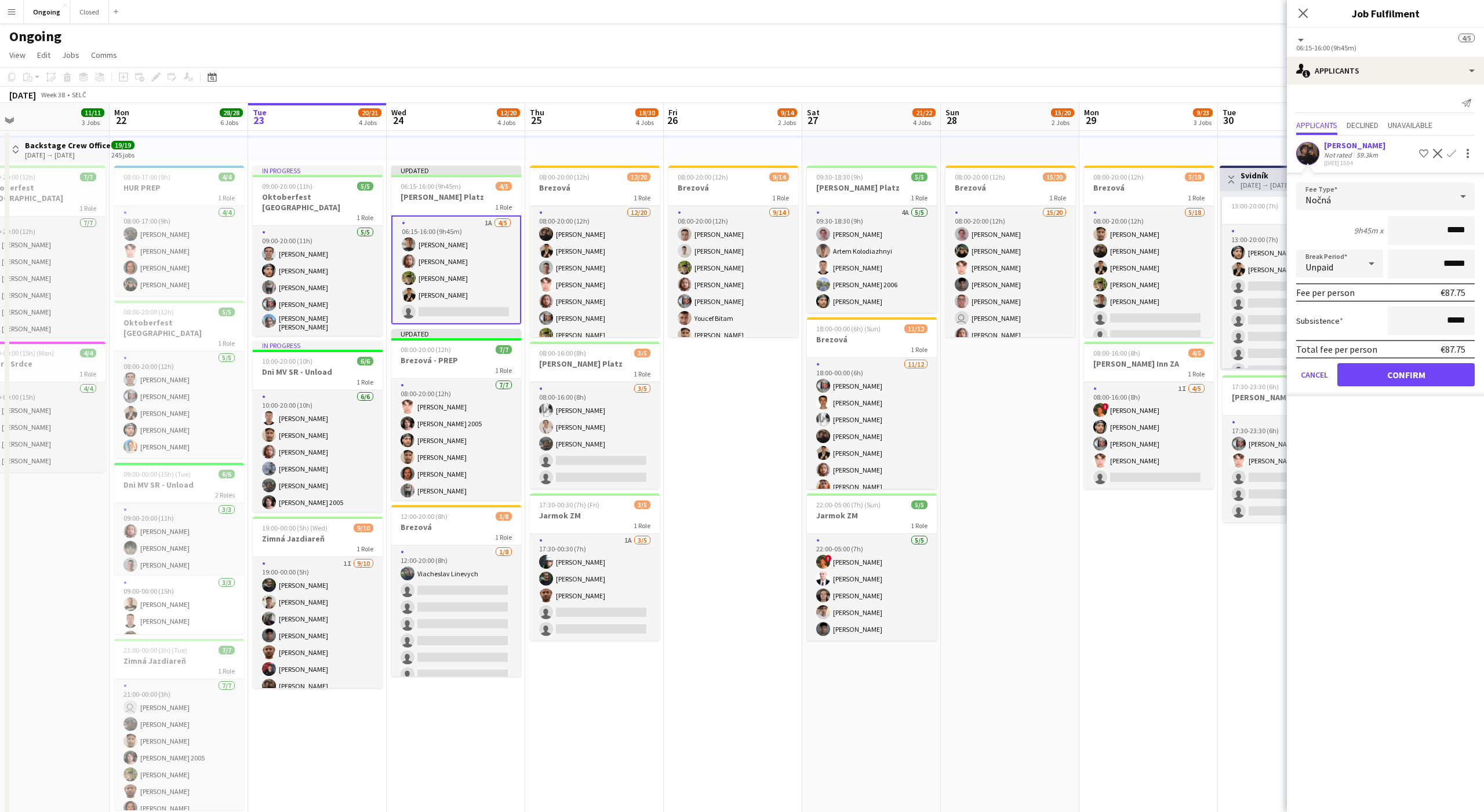
click at [1386, 195] on div "Nočná" at bounding box center [1374, 196] width 155 height 28
click at [1314, 321] on span "Denná" at bounding box center [1386, 316] width 160 height 11
type input "*****"
click at [1380, 376] on button "Confirm" at bounding box center [1406, 375] width 137 height 23
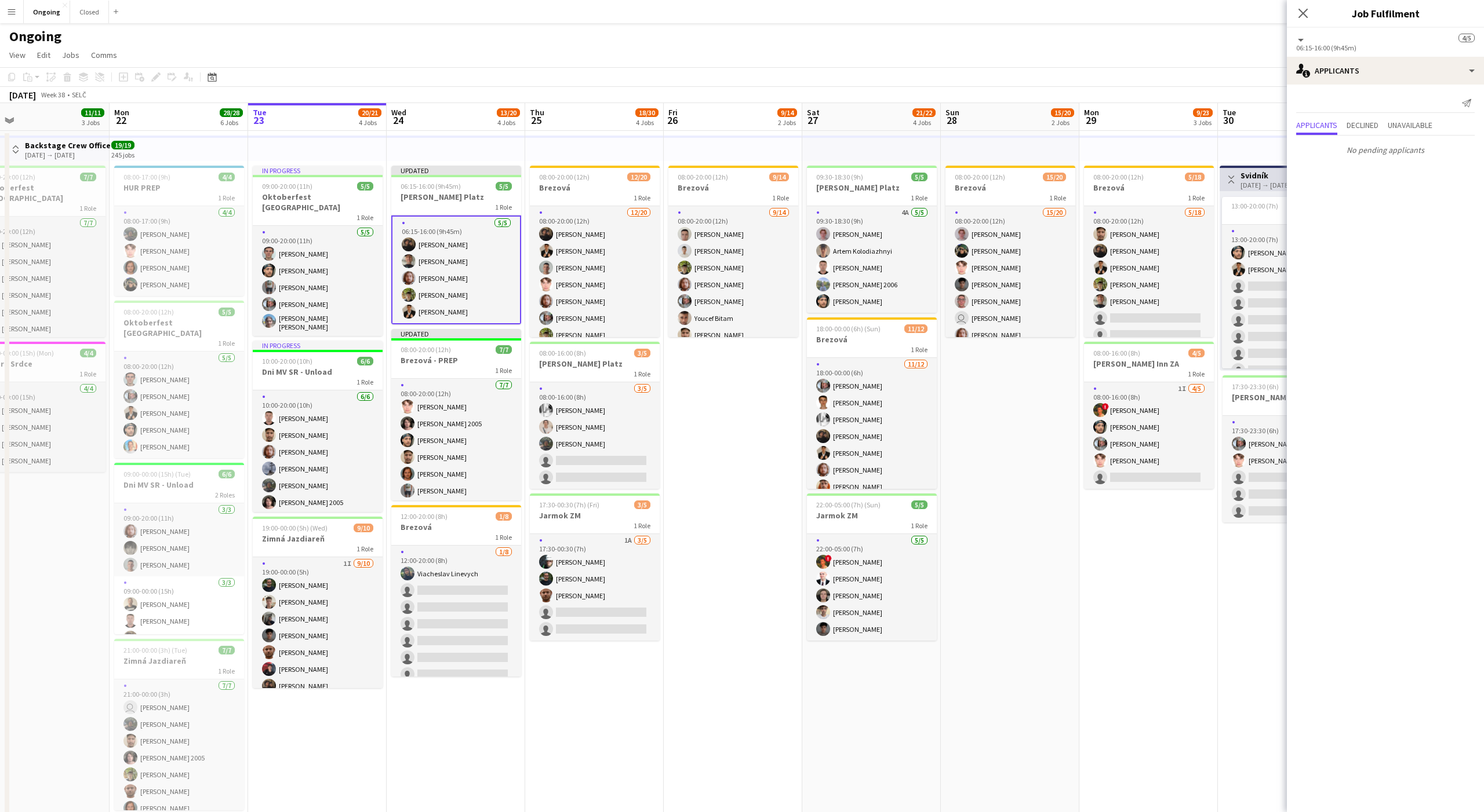
click at [1011, 447] on app-date-cell "08:00-20:00 (12h) 15/20 Brezová 1 Role 15/20 08:00-20:00 (12h) [PERSON_NAME] [P…" at bounding box center [1010, 564] width 138 height 864
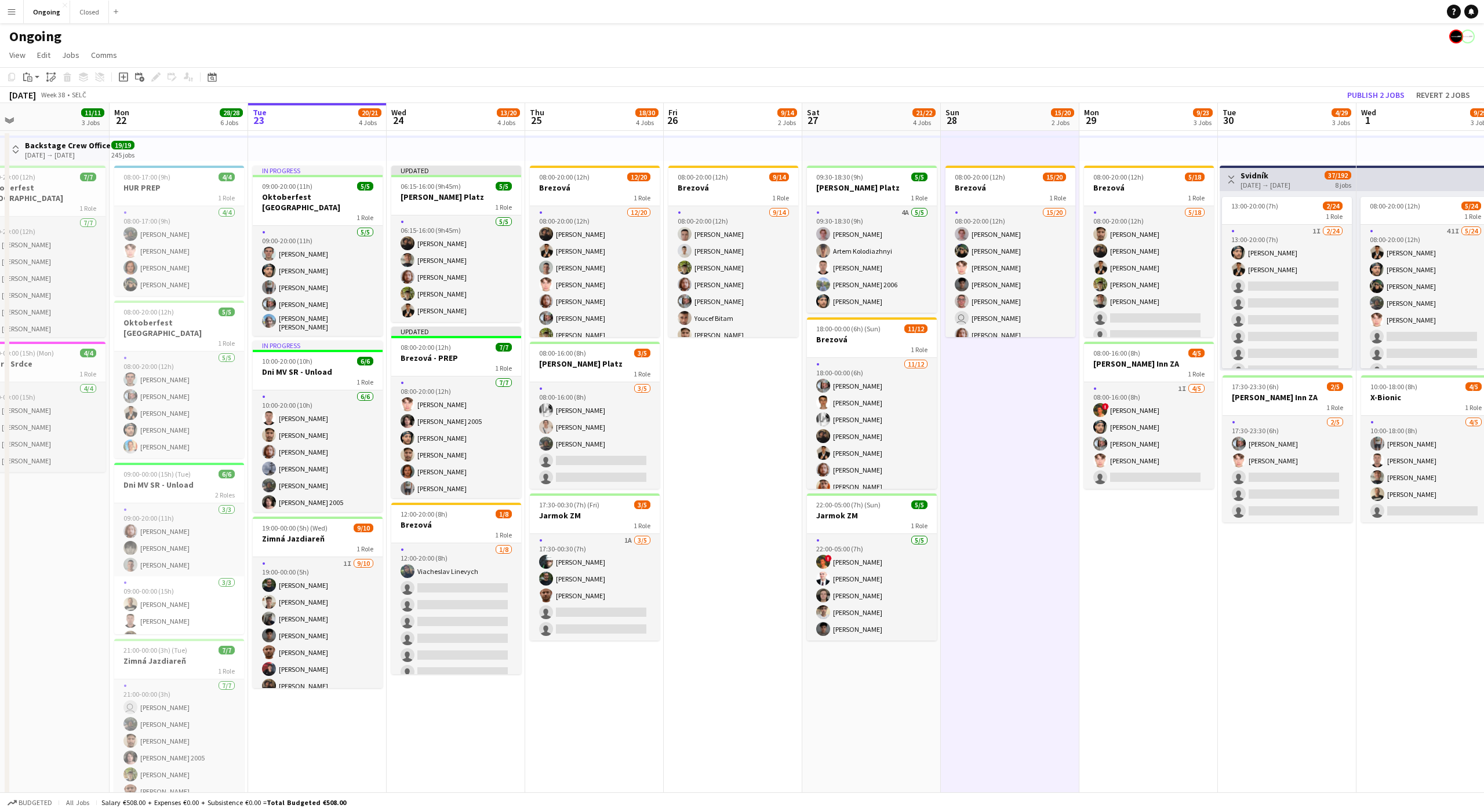
scroll to position [0, 308]
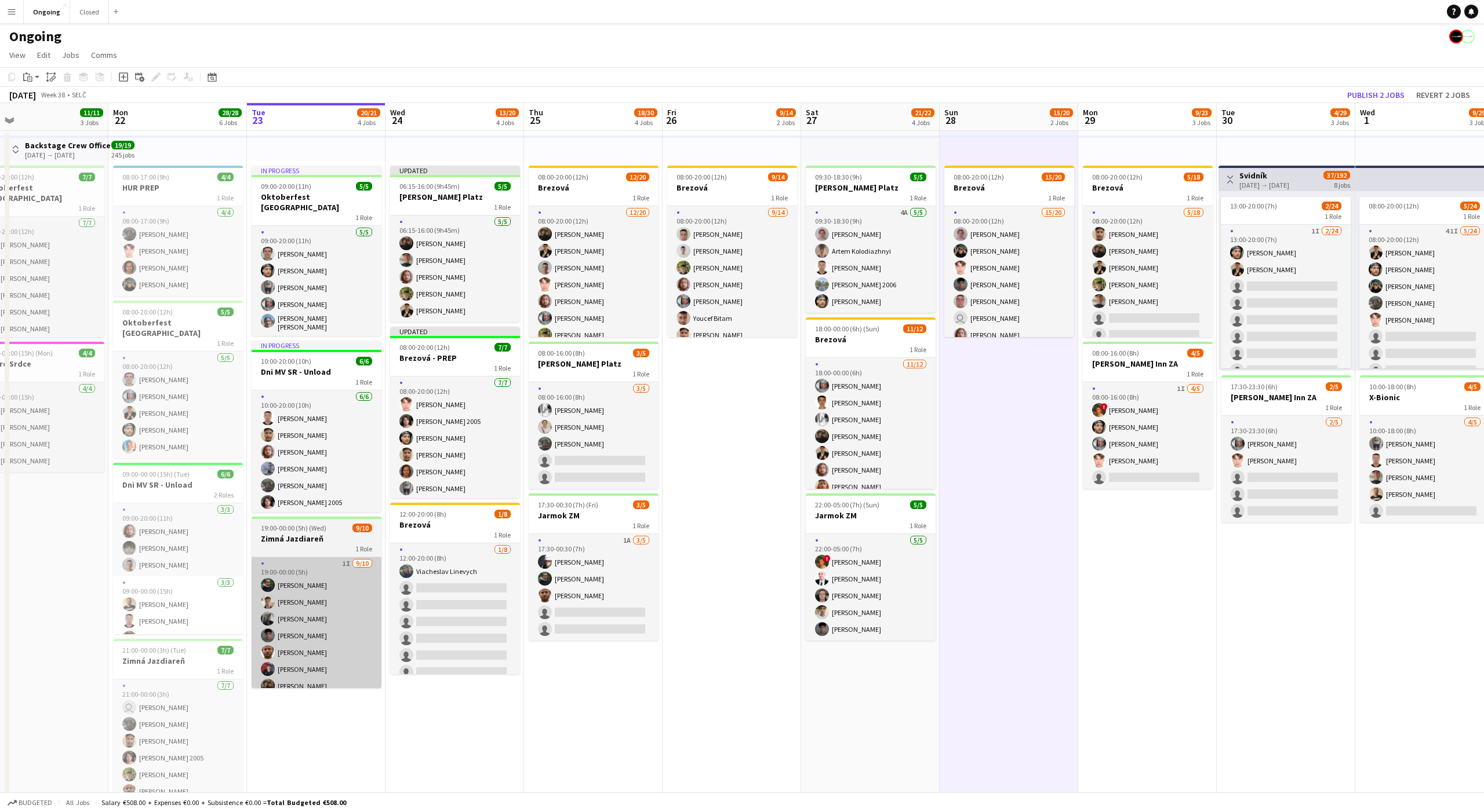
click at [324, 632] on app-card-role "1I [DATE] 19:00-00:00 (5h) [PERSON_NAME] [PERSON_NAME] [PERSON_NAME] Bojczun [P…" at bounding box center [316, 653] width 130 height 190
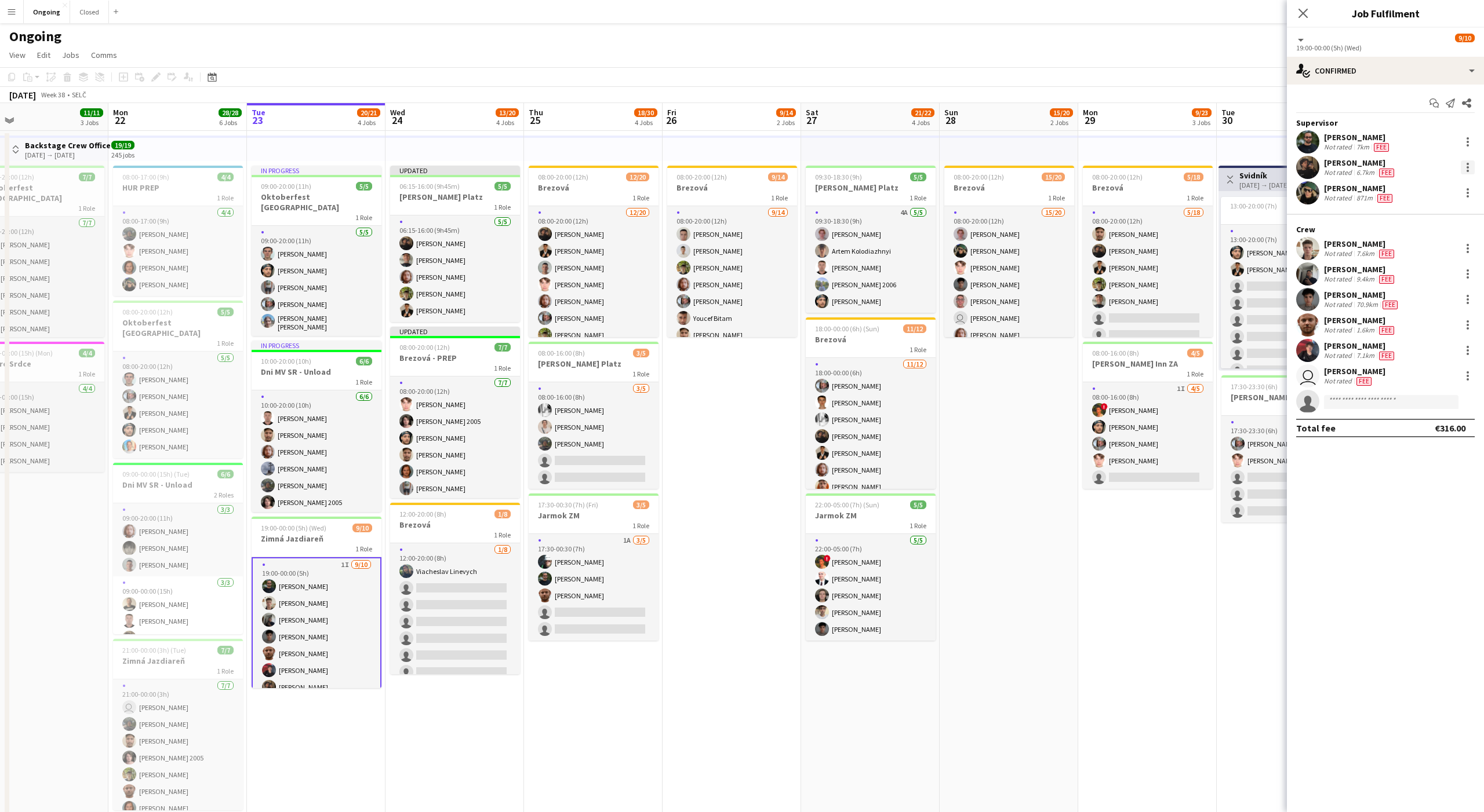
click at [1465, 168] on div at bounding box center [1468, 168] width 14 height 14
click at [1374, 302] on span "Remove" at bounding box center [1394, 300] width 144 height 10
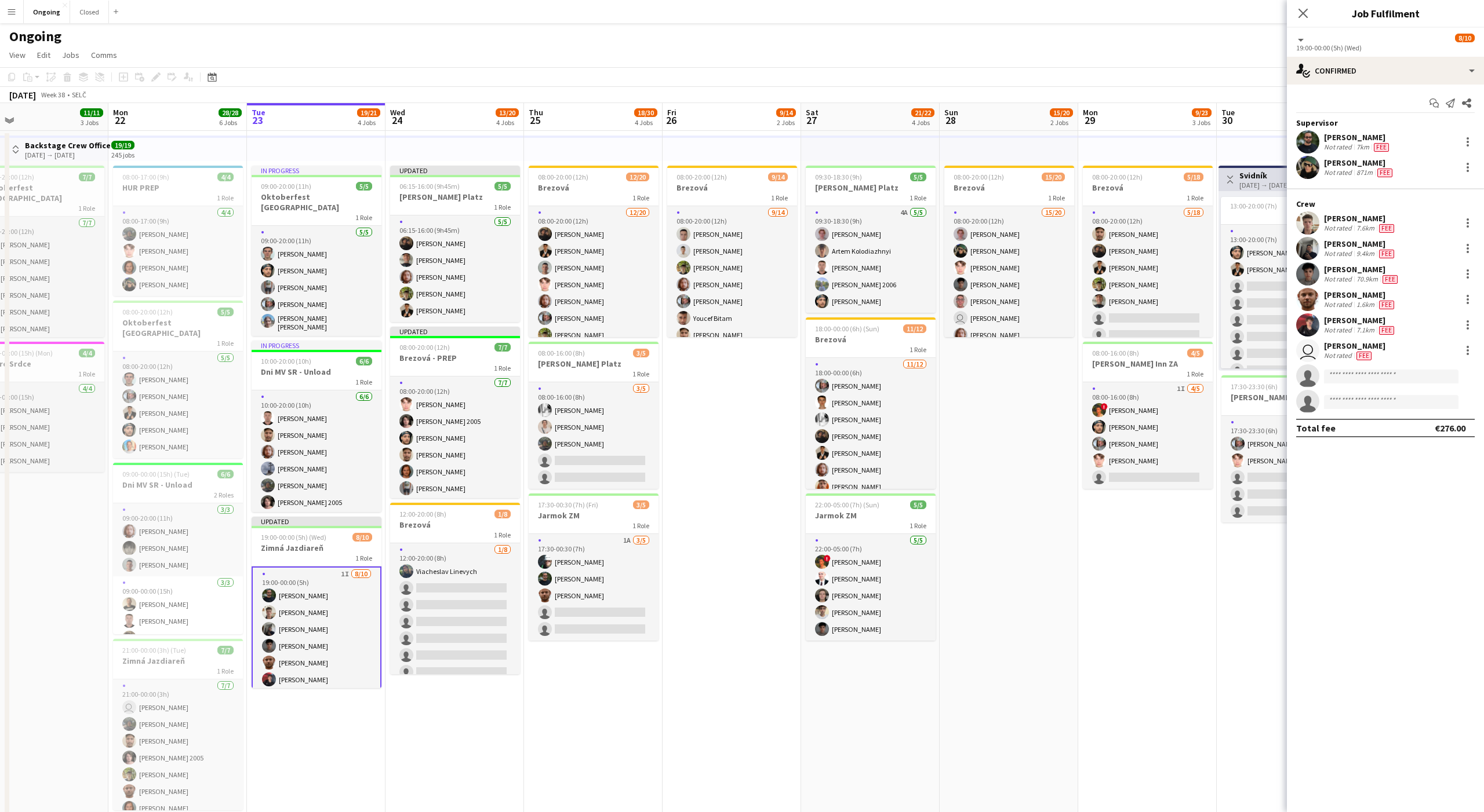
click at [1037, 521] on app-date-cell "08:00-20:00 (12h) 15/20 Brezová 1 Role 15/20 08:00-20:00 (12h) [PERSON_NAME] [P…" at bounding box center [1009, 564] width 138 height 864
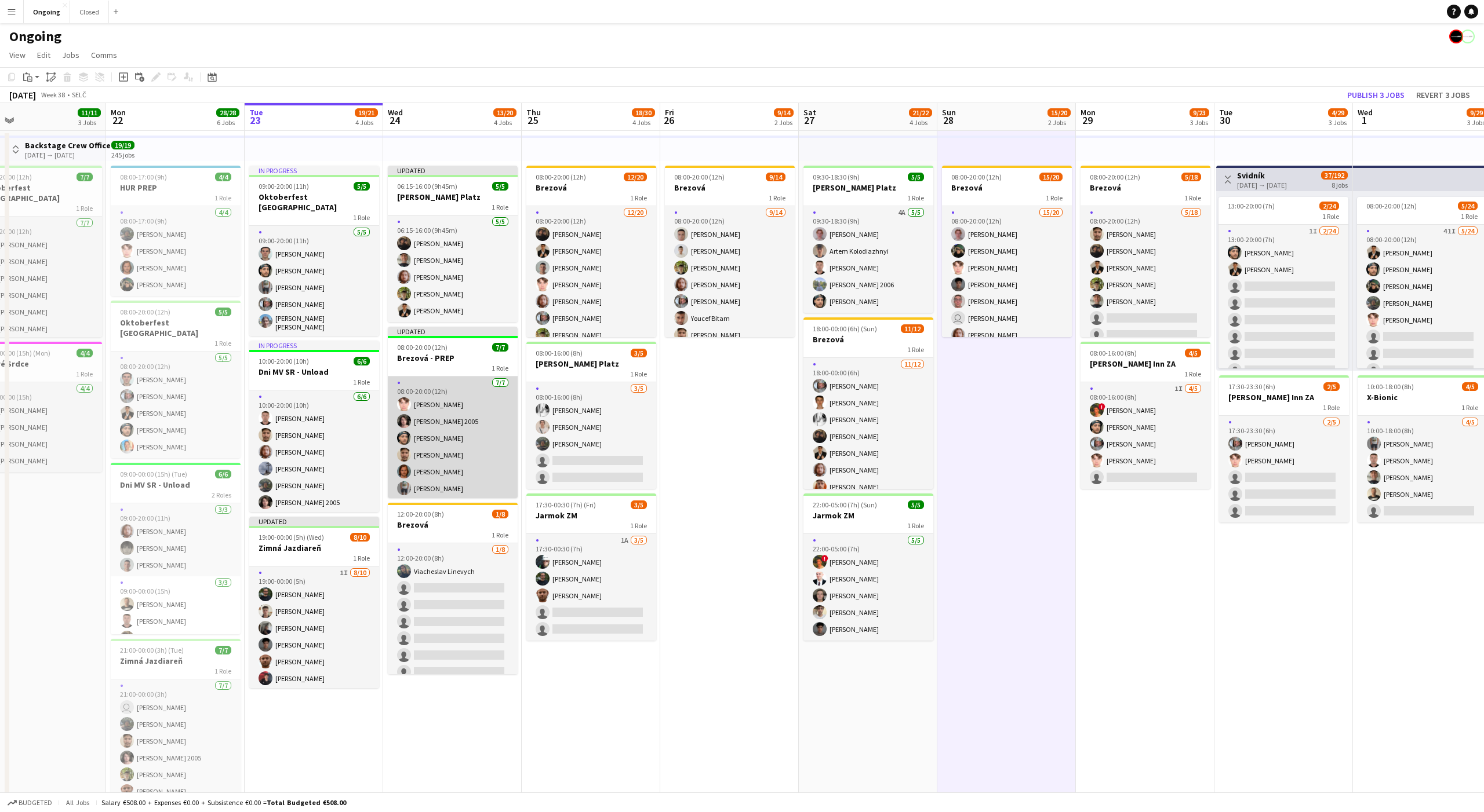
click at [436, 433] on app-card-role "[DATE] 08:00-20:00 (12h) [PERSON_NAME] [PERSON_NAME] 2005 [PERSON_NAME] [PERSON…" at bounding box center [452, 446] width 130 height 140
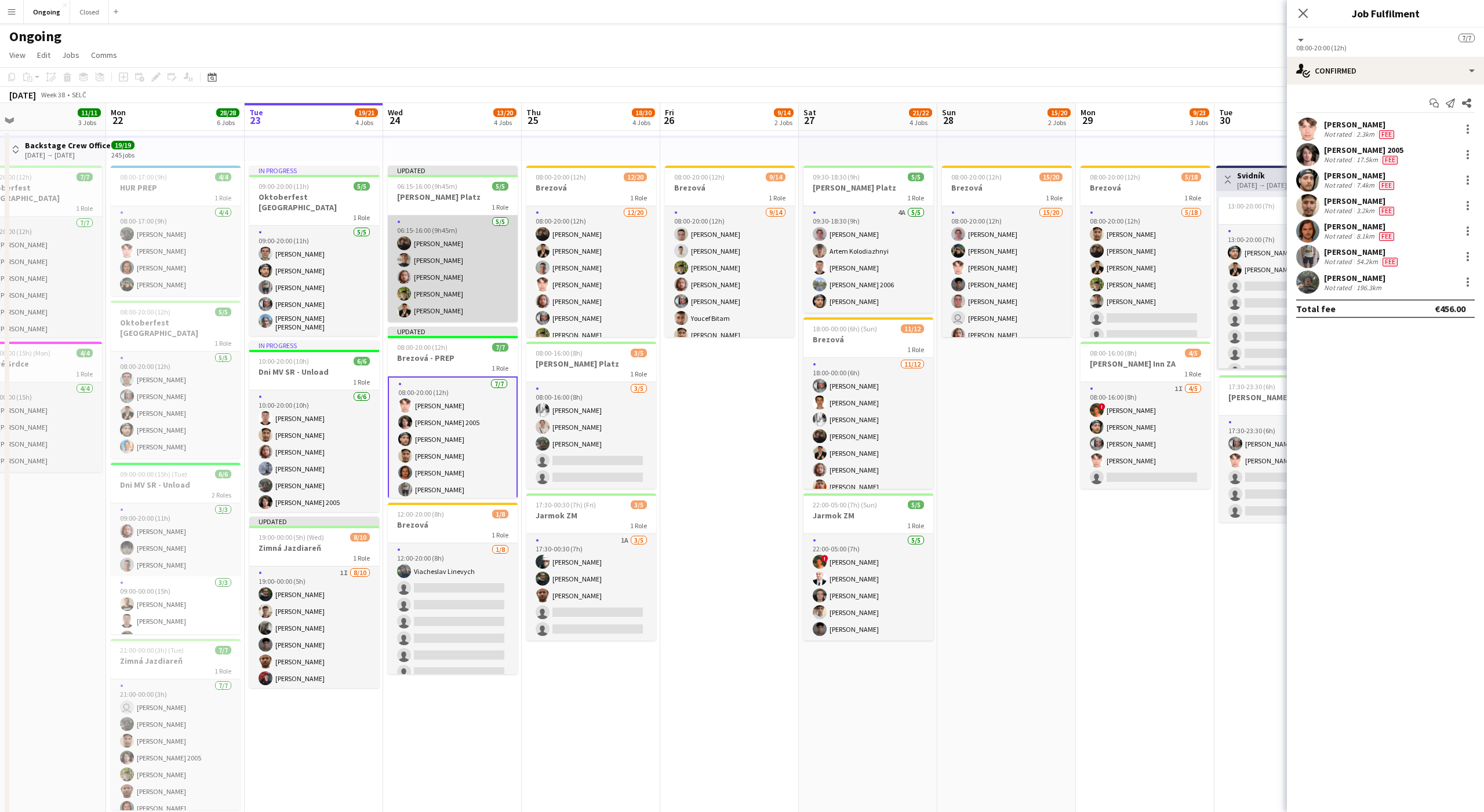
click at [458, 267] on app-card-role "[DATE] 06:15-16:00 (9h45m) [PERSON_NAME] [PERSON_NAME] [PERSON_NAME] [PERSON_NA…" at bounding box center [452, 268] width 130 height 107
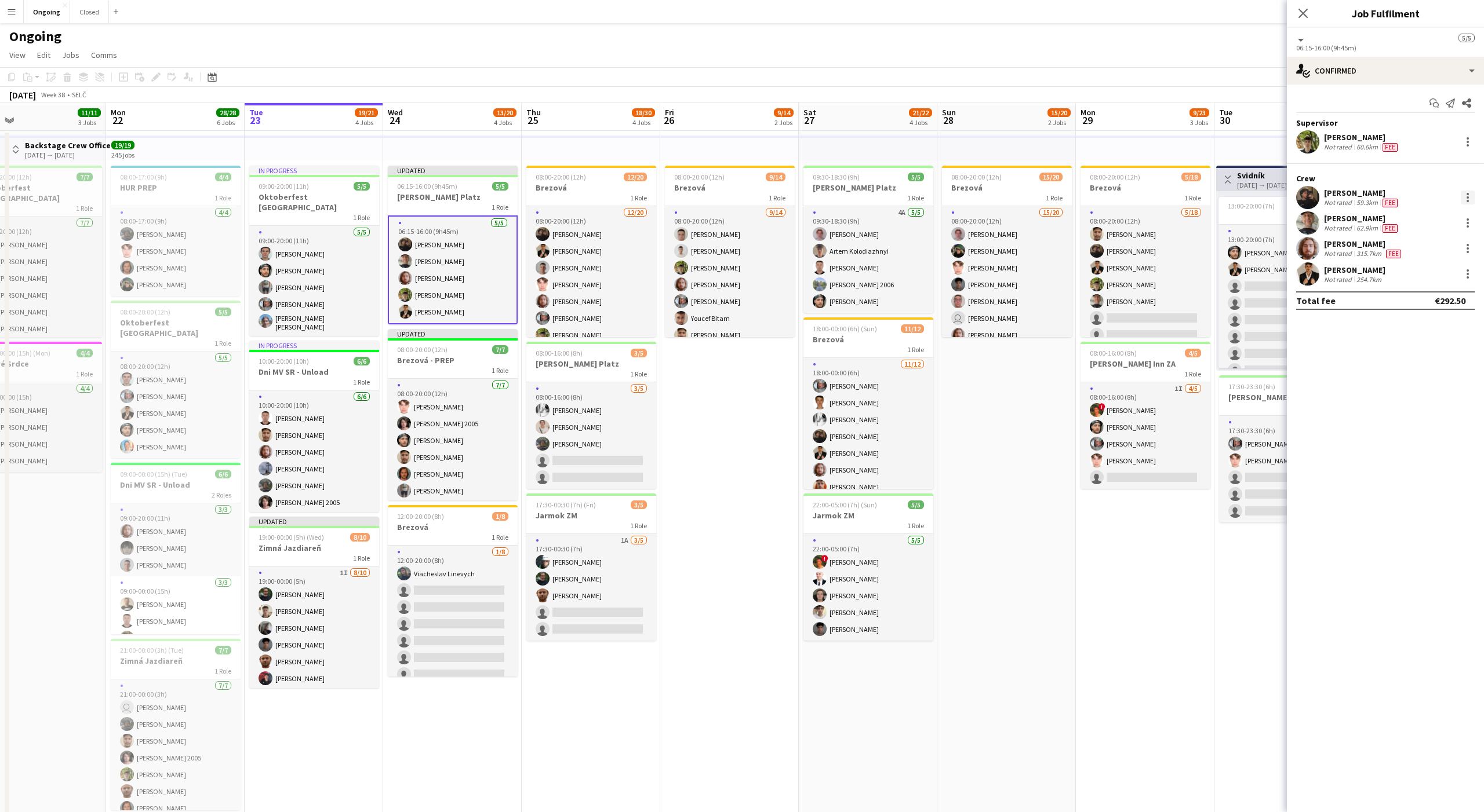
click at [1468, 196] on div at bounding box center [1468, 197] width 2 height 2
click at [1417, 356] on span "Set as supervisor" at bounding box center [1429, 358] width 71 height 10
click at [1469, 274] on div at bounding box center [1468, 274] width 14 height 14
click at [1426, 300] on span "Edit fee" at bounding box center [1429, 295] width 71 height 10
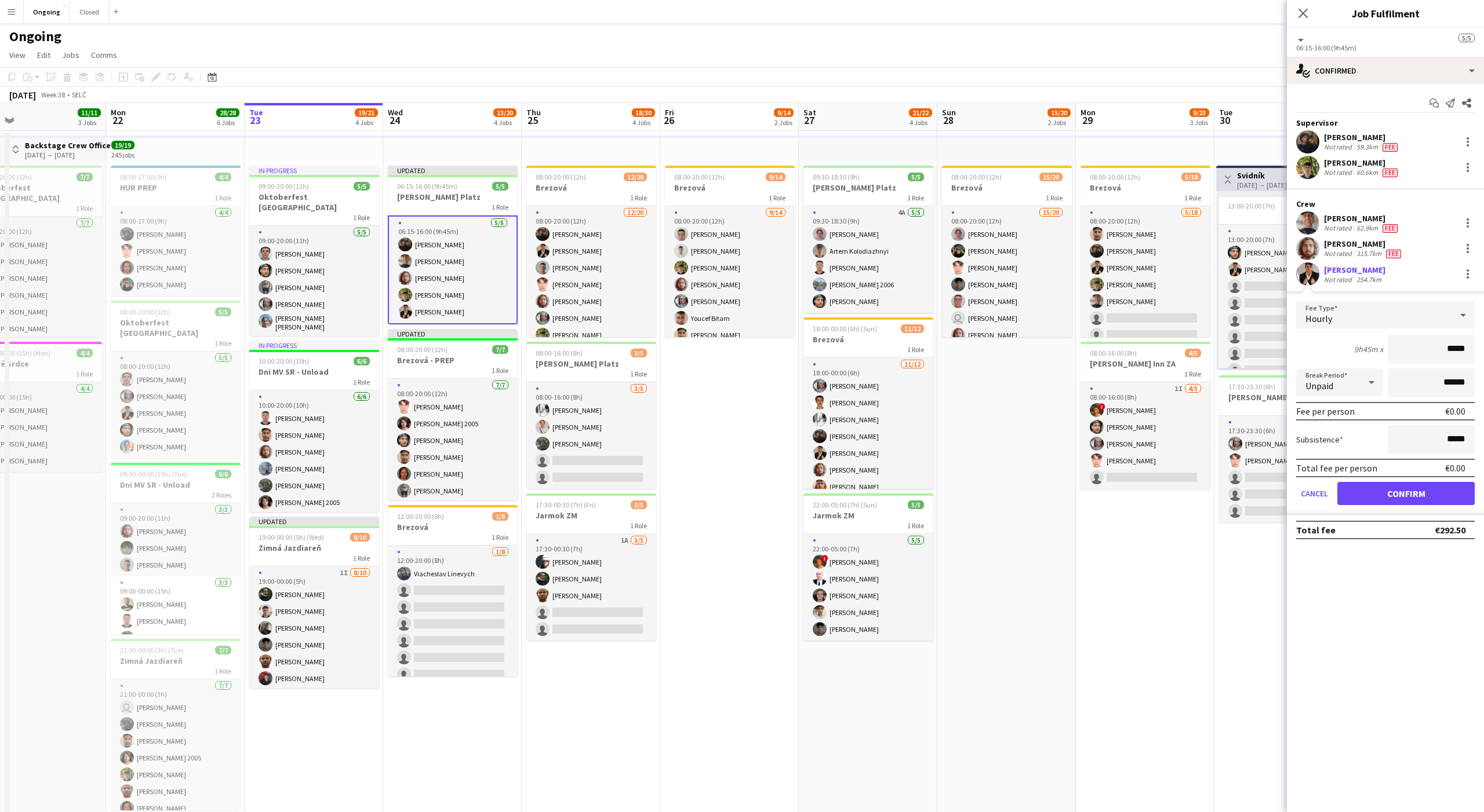
click at [1333, 325] on div "Hourly" at bounding box center [1374, 315] width 155 height 28
click at [1328, 430] on span "Denná" at bounding box center [1386, 436] width 160 height 11
type input "*****"
click at [1408, 486] on button "Confirm" at bounding box center [1406, 493] width 137 height 23
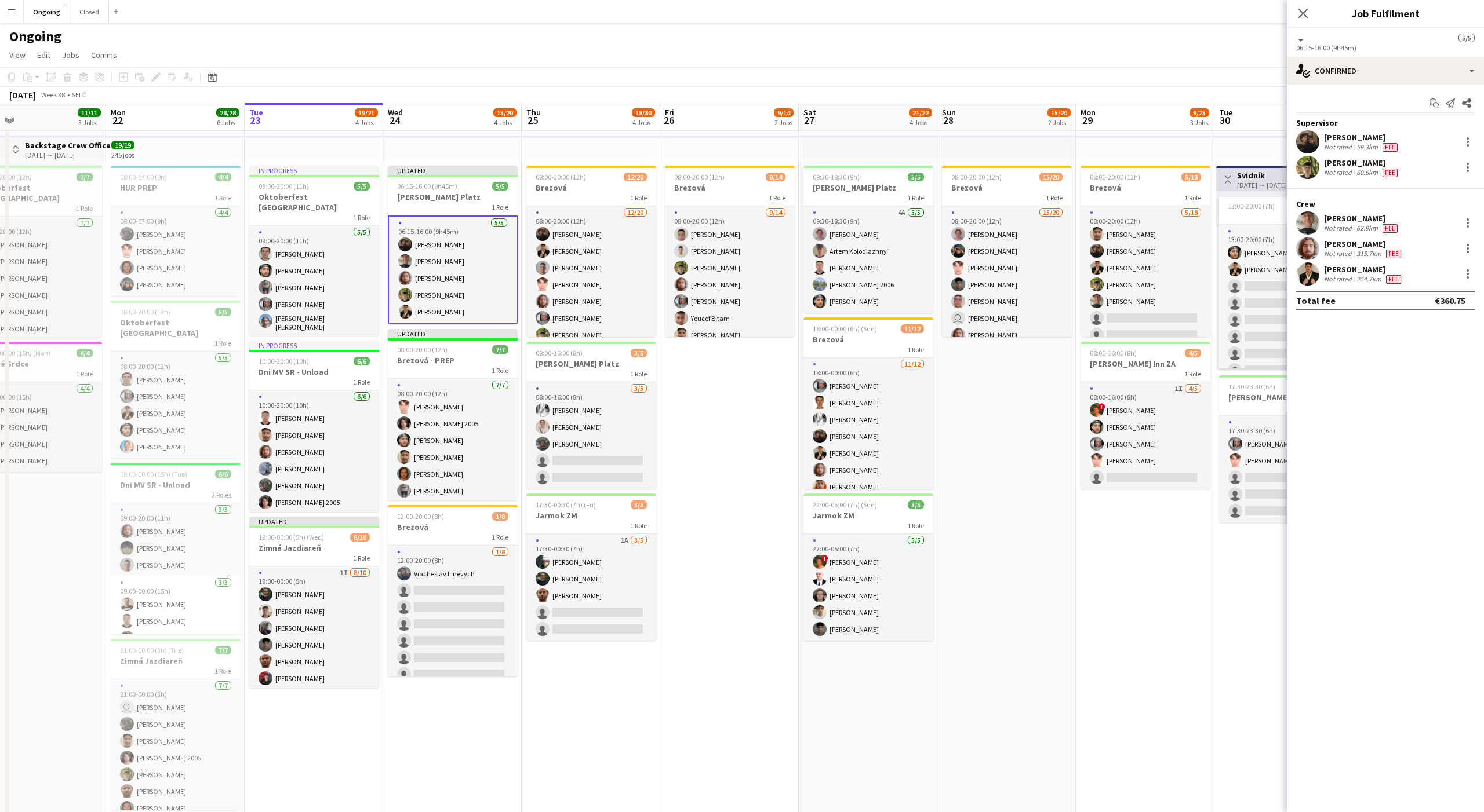
click at [989, 401] on app-date-cell "08:00-20:00 (12h) 15/20 Brezová 1 Role 15/20 08:00-20:00 (12h) [PERSON_NAME] [P…" at bounding box center [1006, 564] width 138 height 864
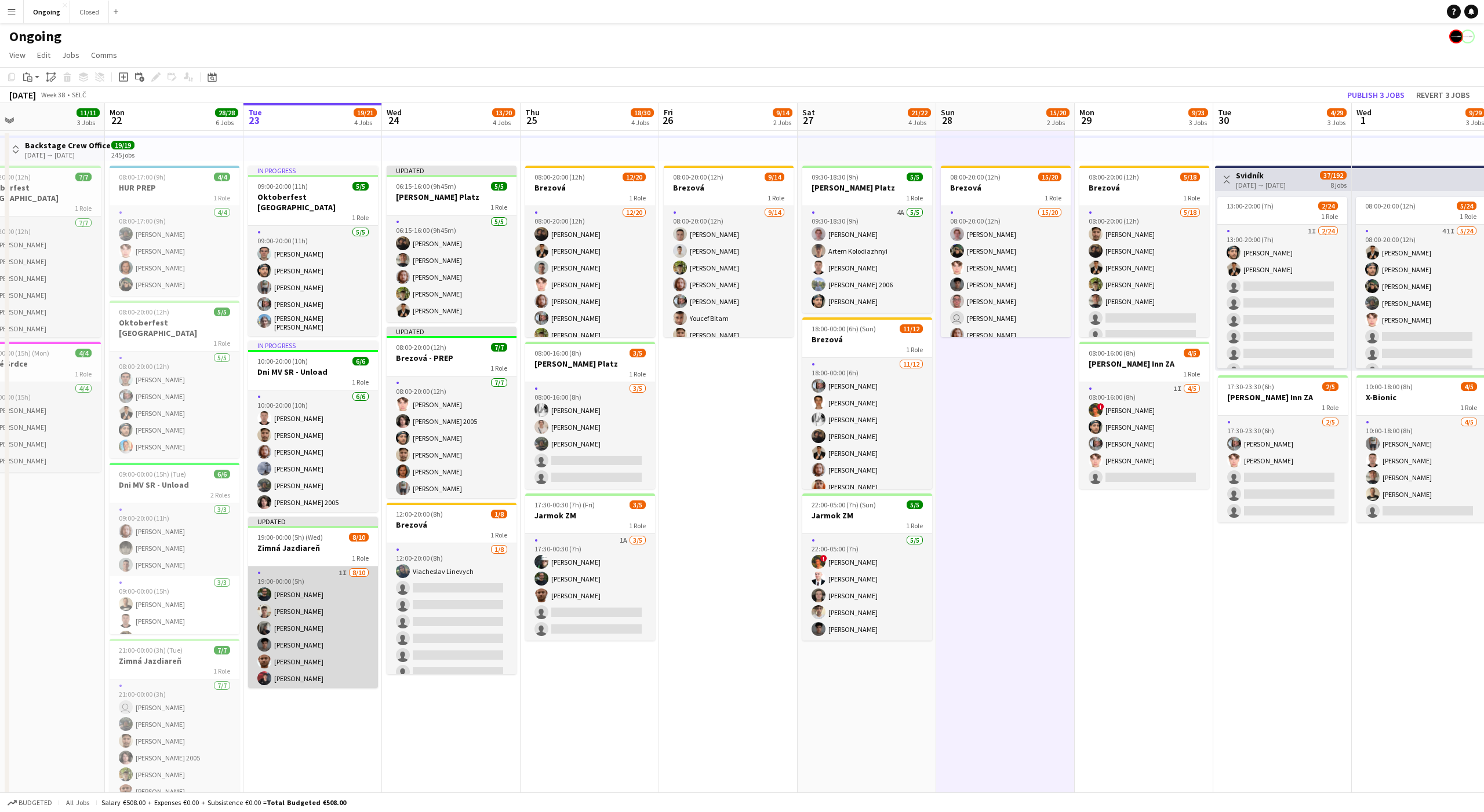
click at [331, 630] on app-card-role "1I [DATE] 19:00-00:00 (5h) [PERSON_NAME] [PERSON_NAME] [PERSON_NAME] Bojczun [P…" at bounding box center [313, 662] width 130 height 190
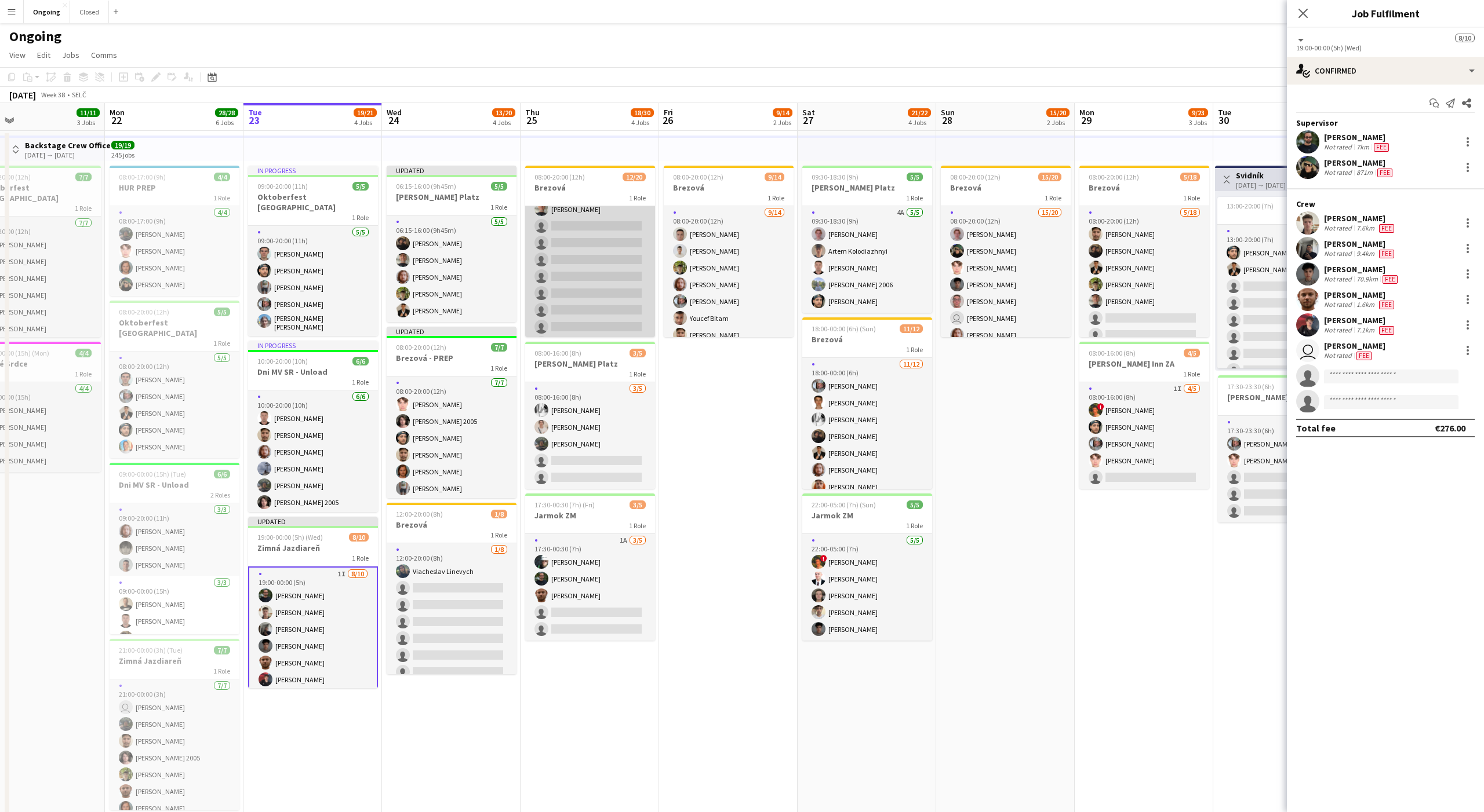
scroll to position [228, 0]
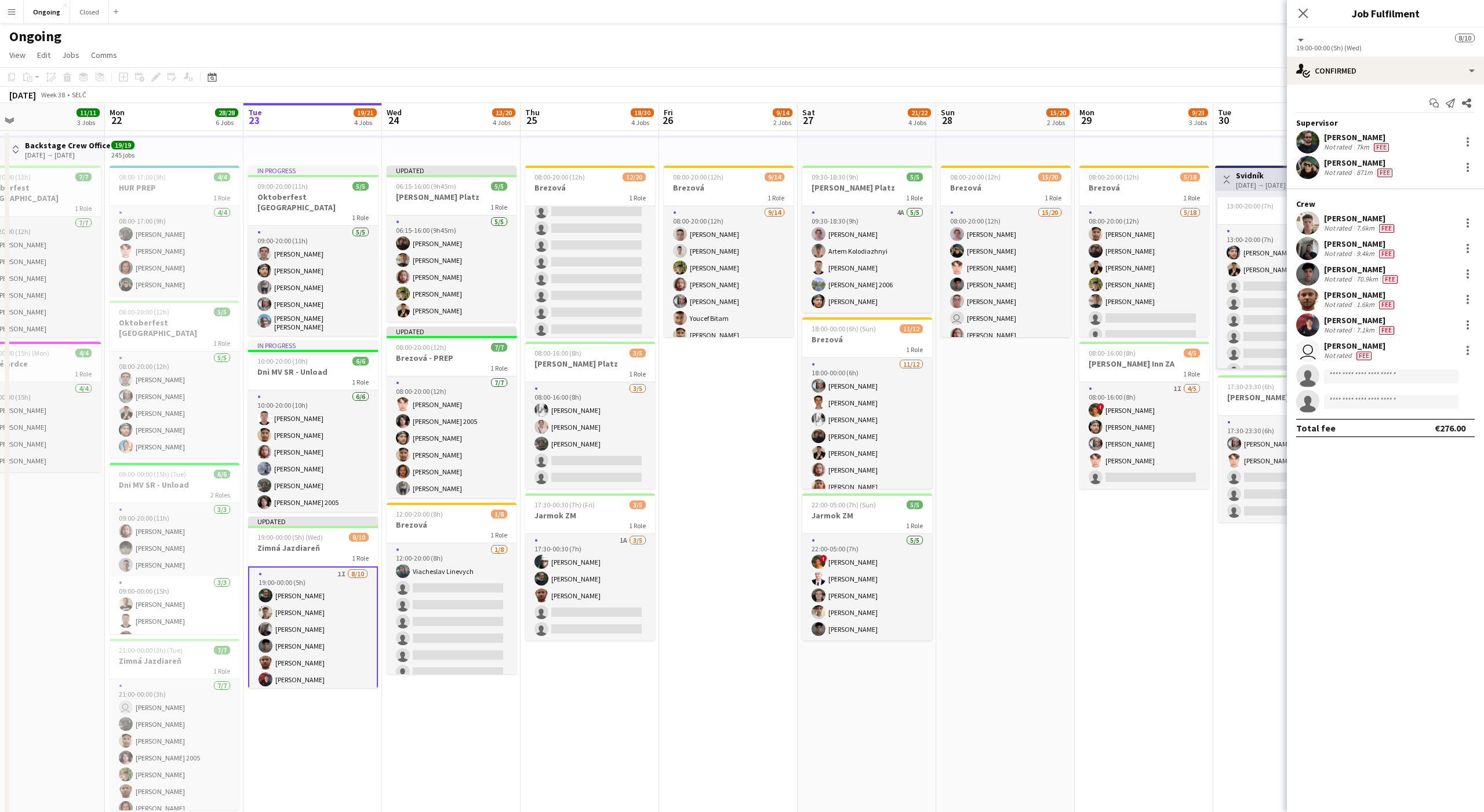
click at [695, 409] on app-date-cell "08:00-20:00 (12h) 9/14 Brezová 1 Role [DATE] 08:00-20:00 (12h) [PERSON_NAME] [P…" at bounding box center [728, 564] width 138 height 864
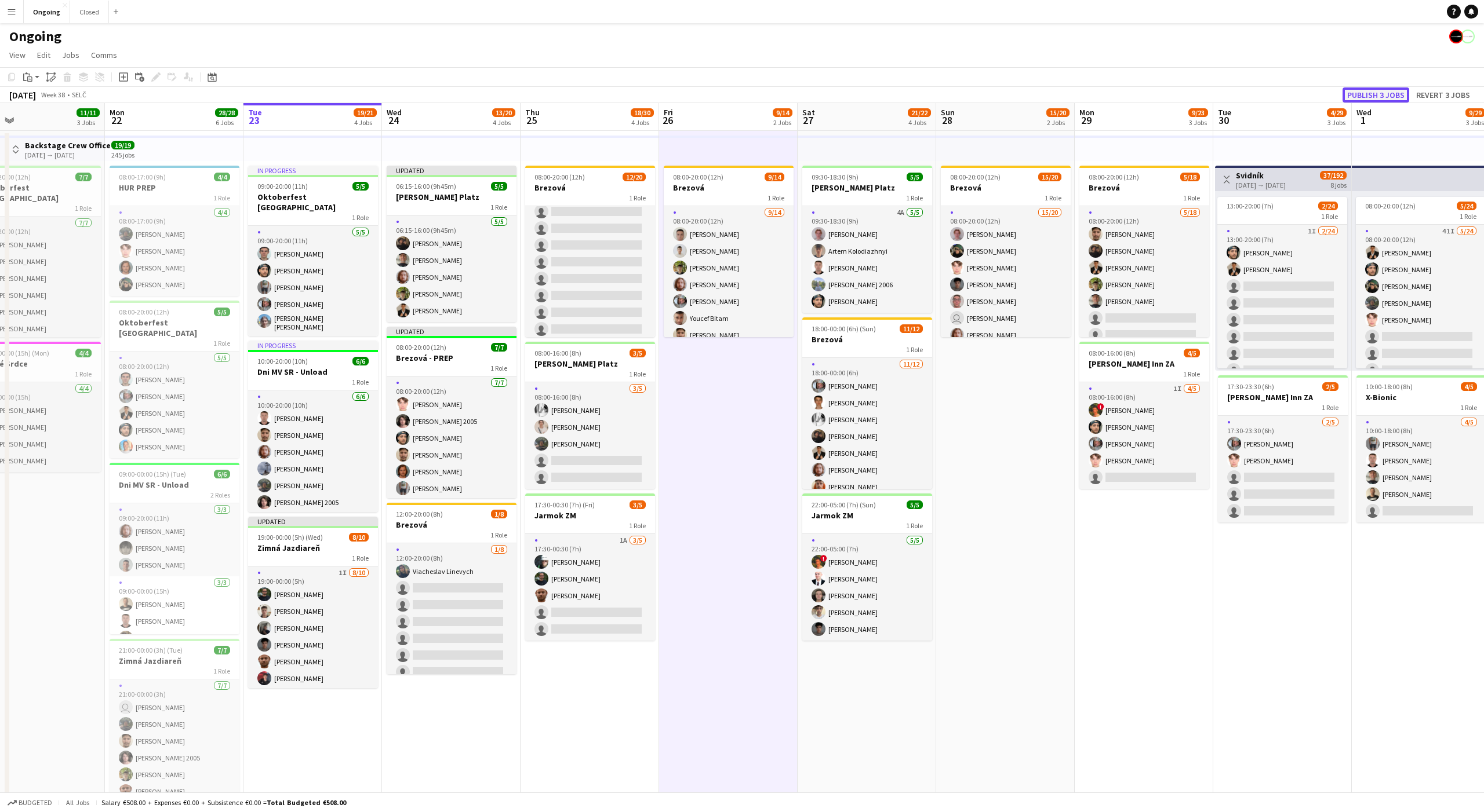
click at [1373, 95] on button "Publish 3 jobs" at bounding box center [1376, 95] width 67 height 15
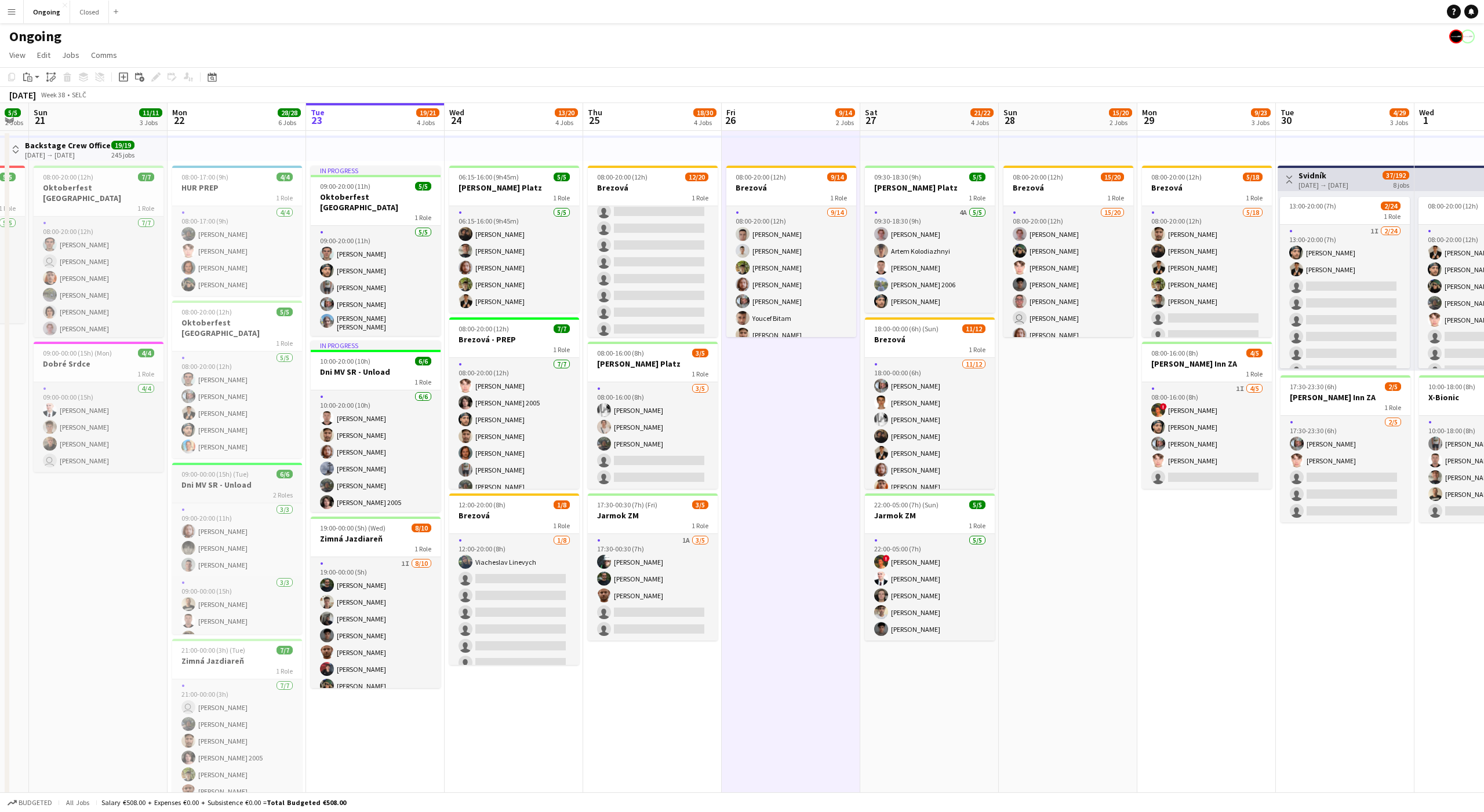
scroll to position [0, 393]
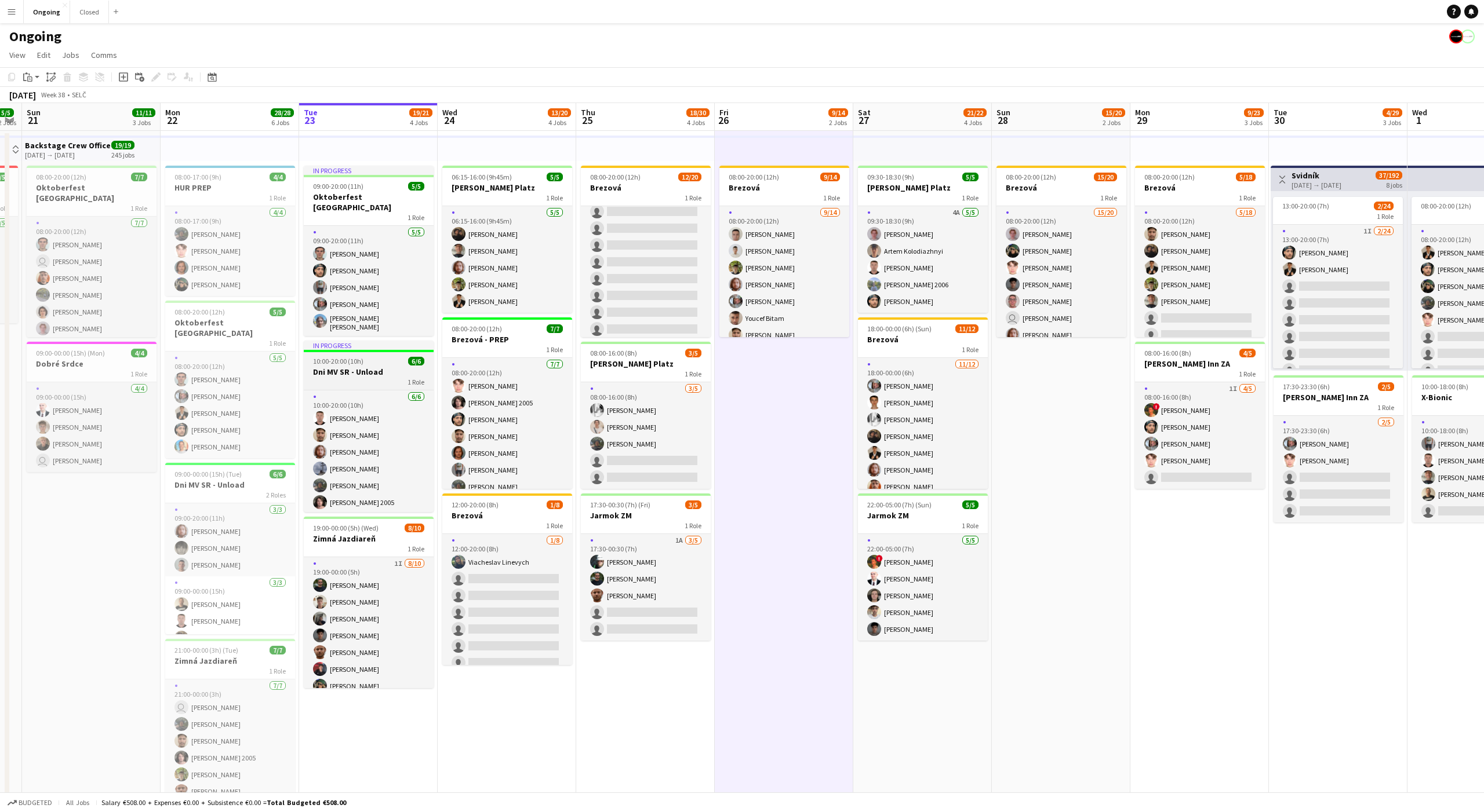
click at [367, 357] on div "10:00-20:00 (10h) 6/6" at bounding box center [369, 361] width 130 height 9
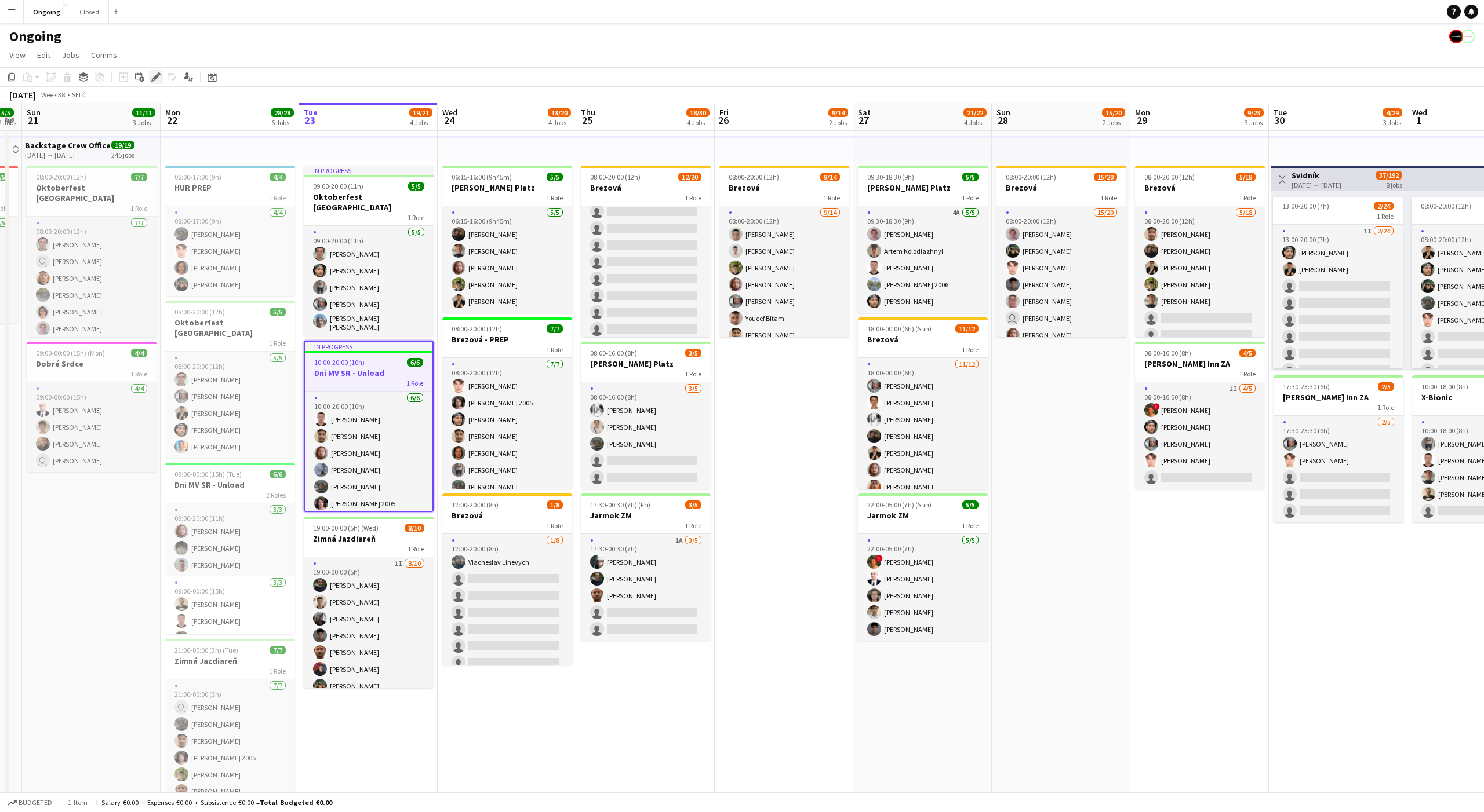
click at [155, 77] on icon at bounding box center [155, 77] width 7 height 7
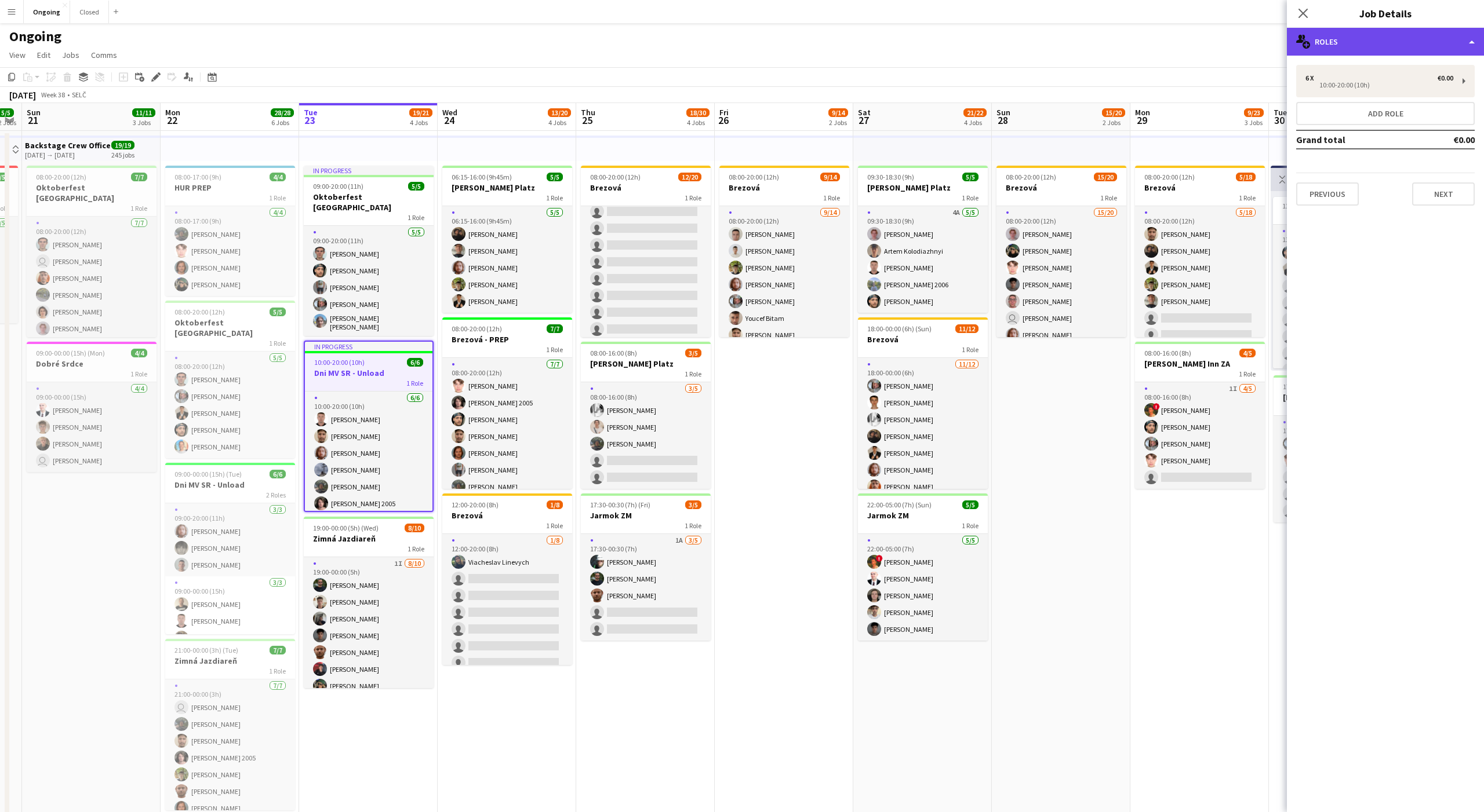
click at [1380, 44] on div "multiple-users-add Roles" at bounding box center [1385, 41] width 197 height 28
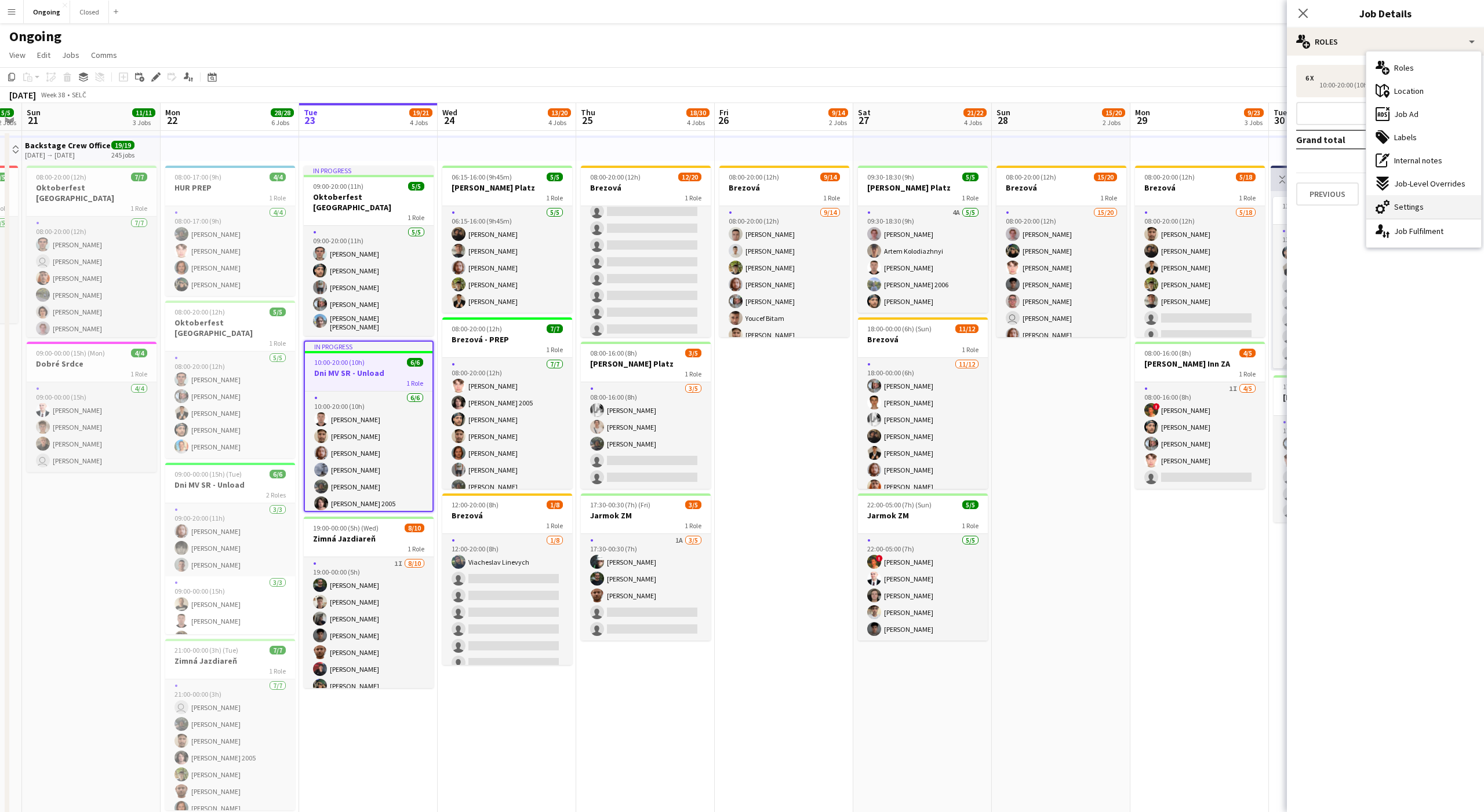
click at [1410, 205] on span "Settings" at bounding box center [1409, 207] width 30 height 10
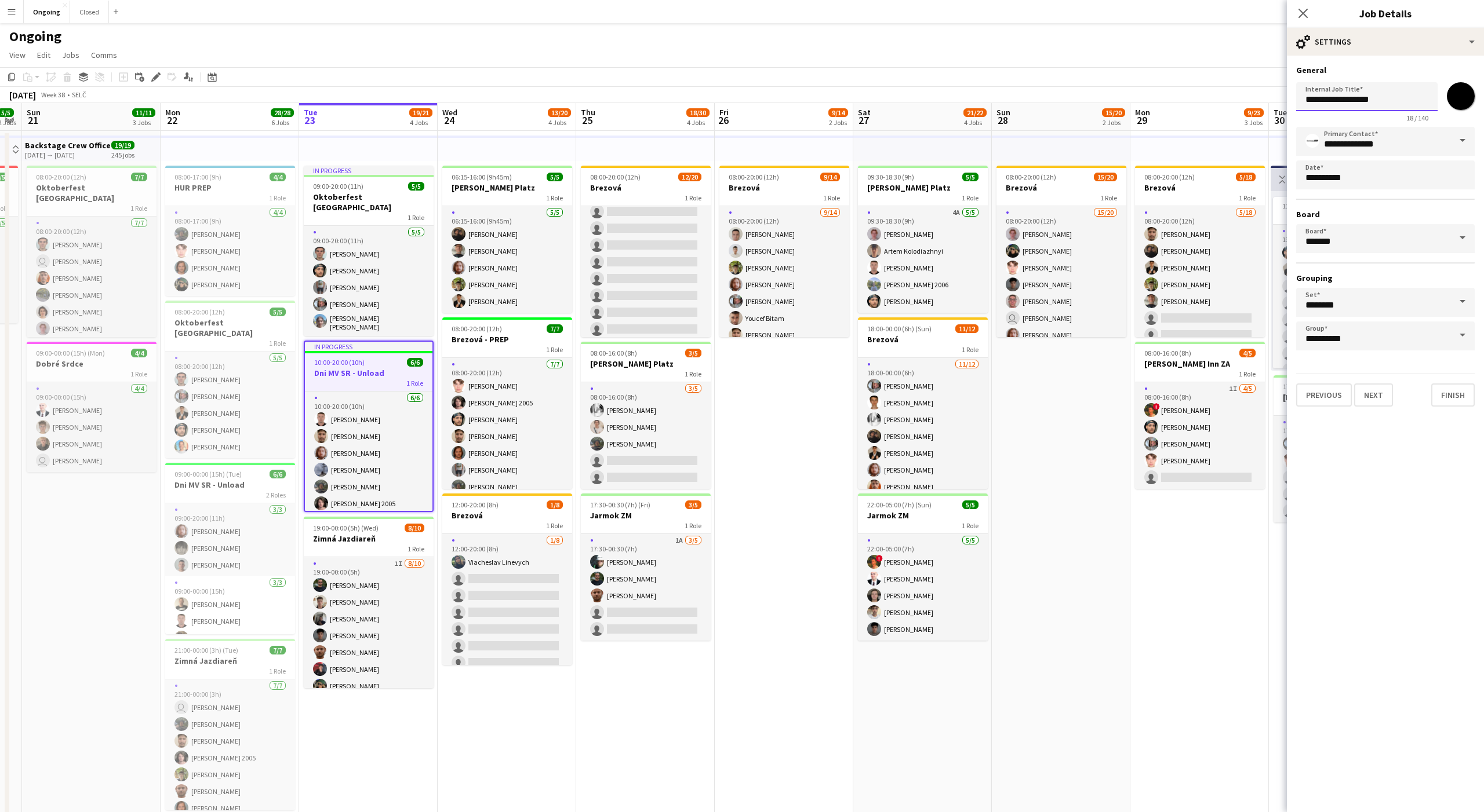
click at [1391, 101] on input "**********" at bounding box center [1367, 96] width 142 height 29
drag, startPoint x: 1352, startPoint y: 101, endPoint x: 1484, endPoint y: 97, distance: 132.1
click at [1484, 97] on form "**********" at bounding box center [1385, 235] width 197 height 342
click at [1385, 98] on input "**********" at bounding box center [1367, 96] width 142 height 29
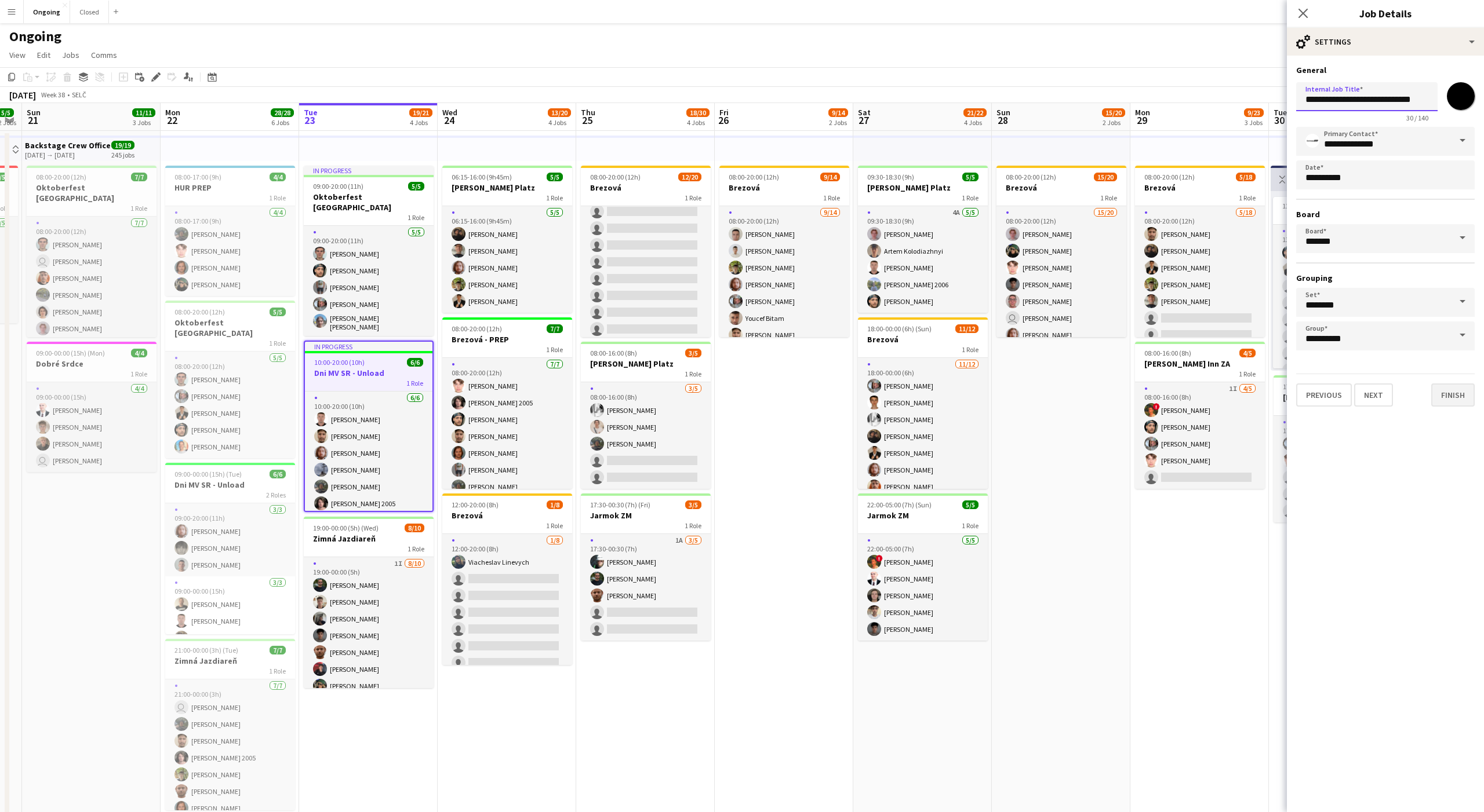
type input "**********"
click at [1454, 393] on button "Finish" at bounding box center [1454, 395] width 44 height 23
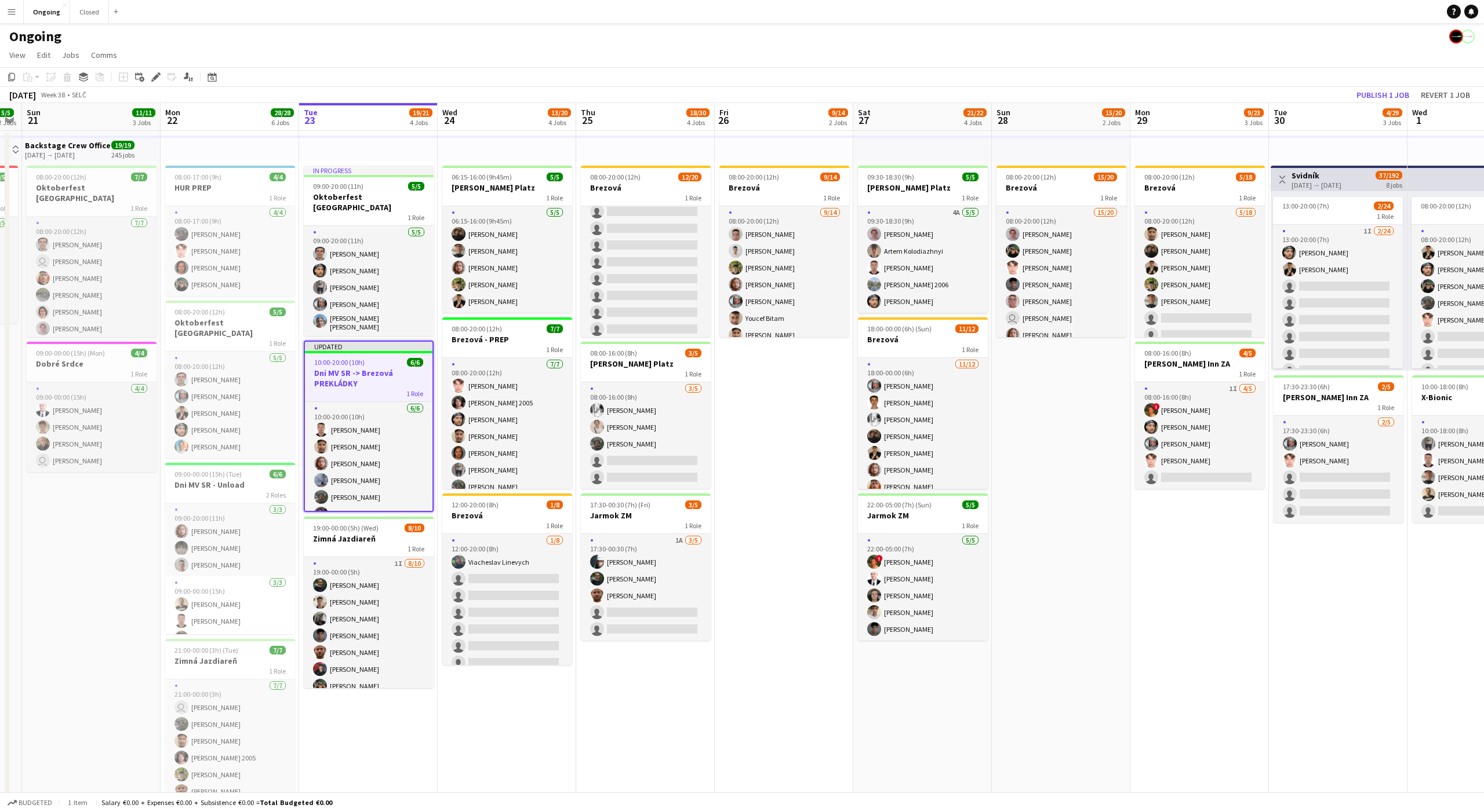
click at [785, 419] on app-date-cell "08:00-20:00 (12h) 9/14 Brezová 1 Role [DATE] 08:00-20:00 (12h) [PERSON_NAME] [P…" at bounding box center [783, 564] width 138 height 864
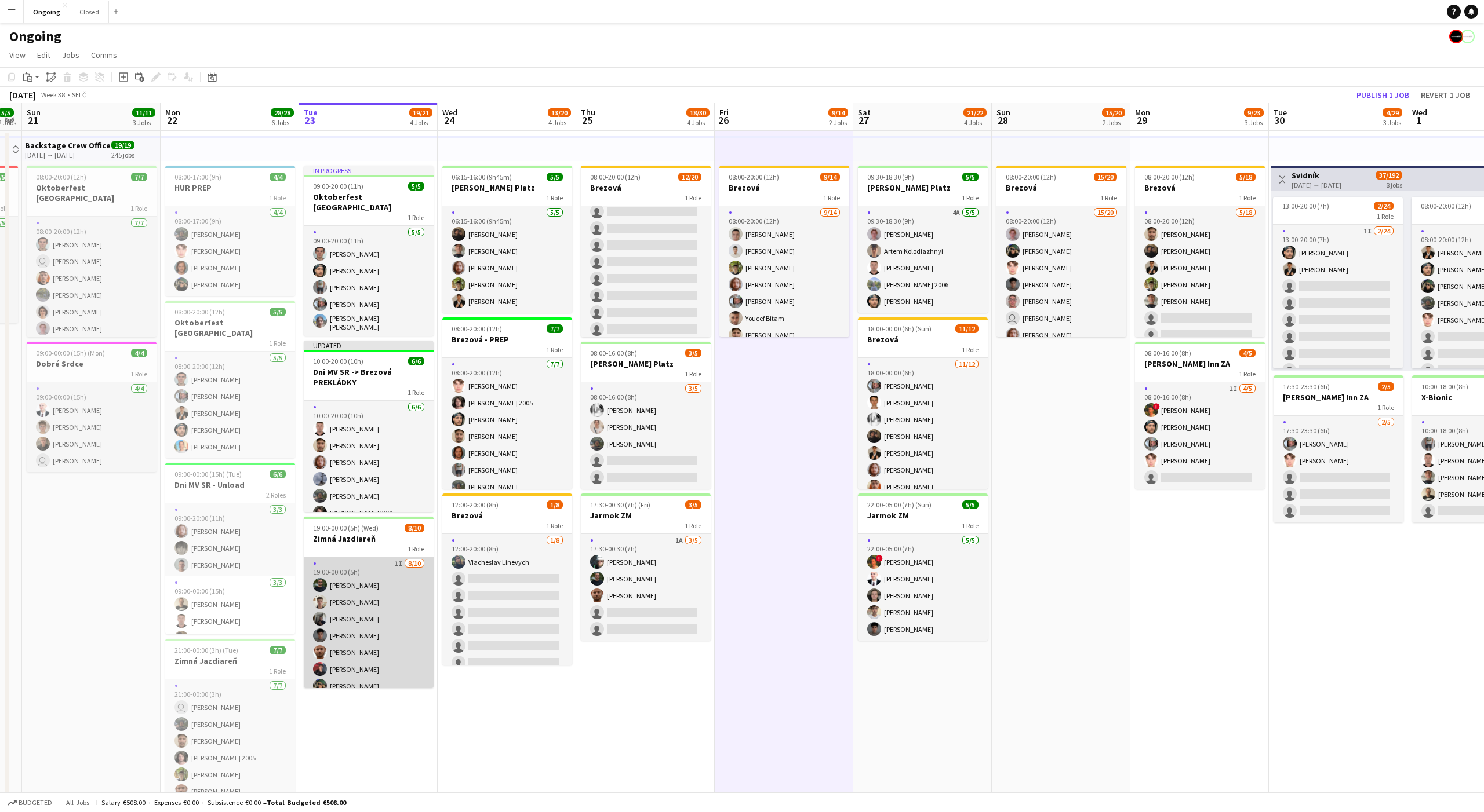
scroll to position [60, 0]
click at [372, 614] on app-card-role "1I [DATE] 19:00-00:00 (5h) [PERSON_NAME] [PERSON_NAME] [PERSON_NAME] Bojczun [P…" at bounding box center [369, 593] width 130 height 190
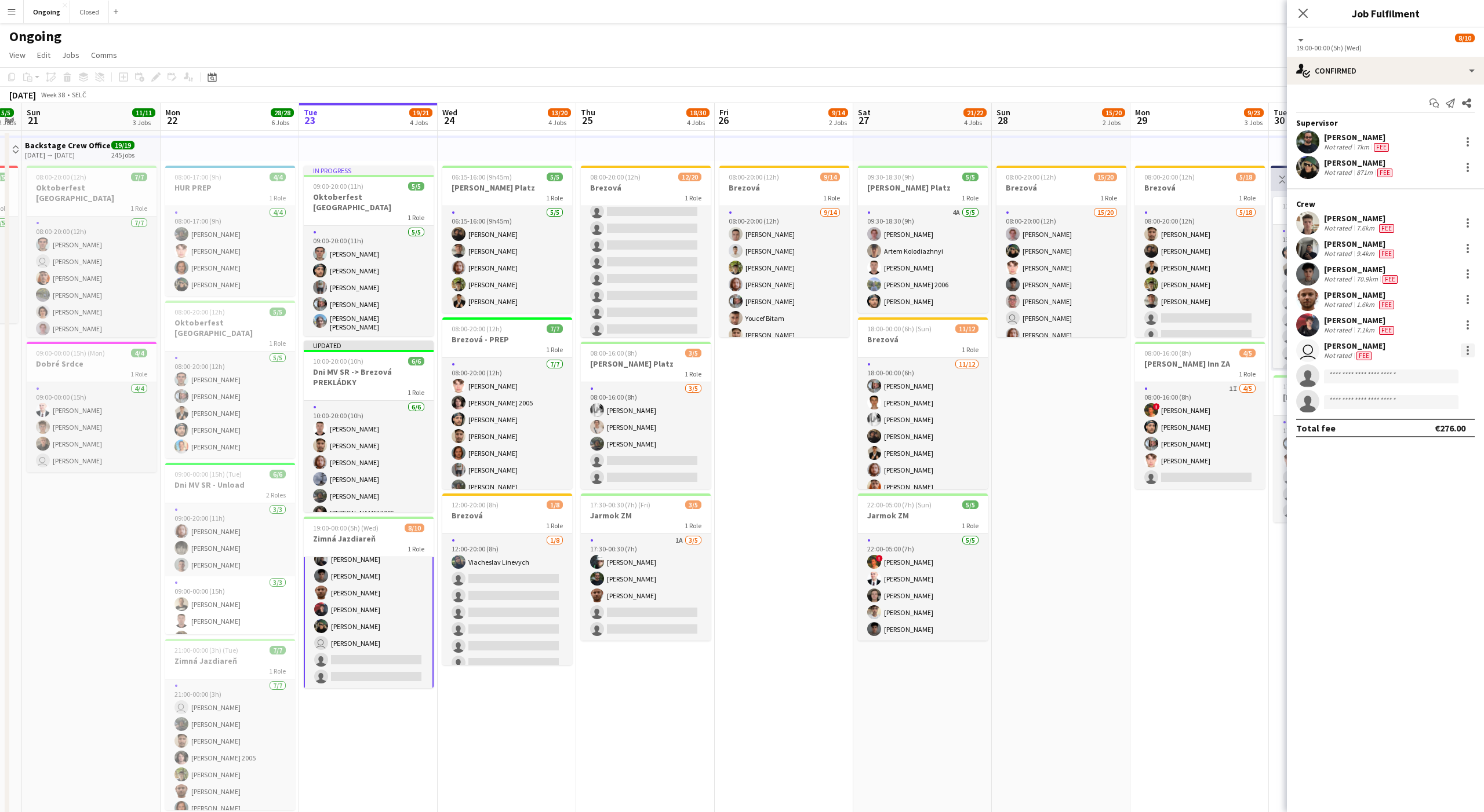
click at [1465, 345] on div at bounding box center [1468, 350] width 14 height 14
click at [1425, 492] on button "Remove" at bounding box center [1430, 483] width 90 height 28
click at [1468, 330] on div at bounding box center [1468, 325] width 14 height 14
click at [1475, 272] on div at bounding box center [742, 406] width 1484 height 812
click at [1471, 272] on div at bounding box center [1468, 274] width 14 height 14
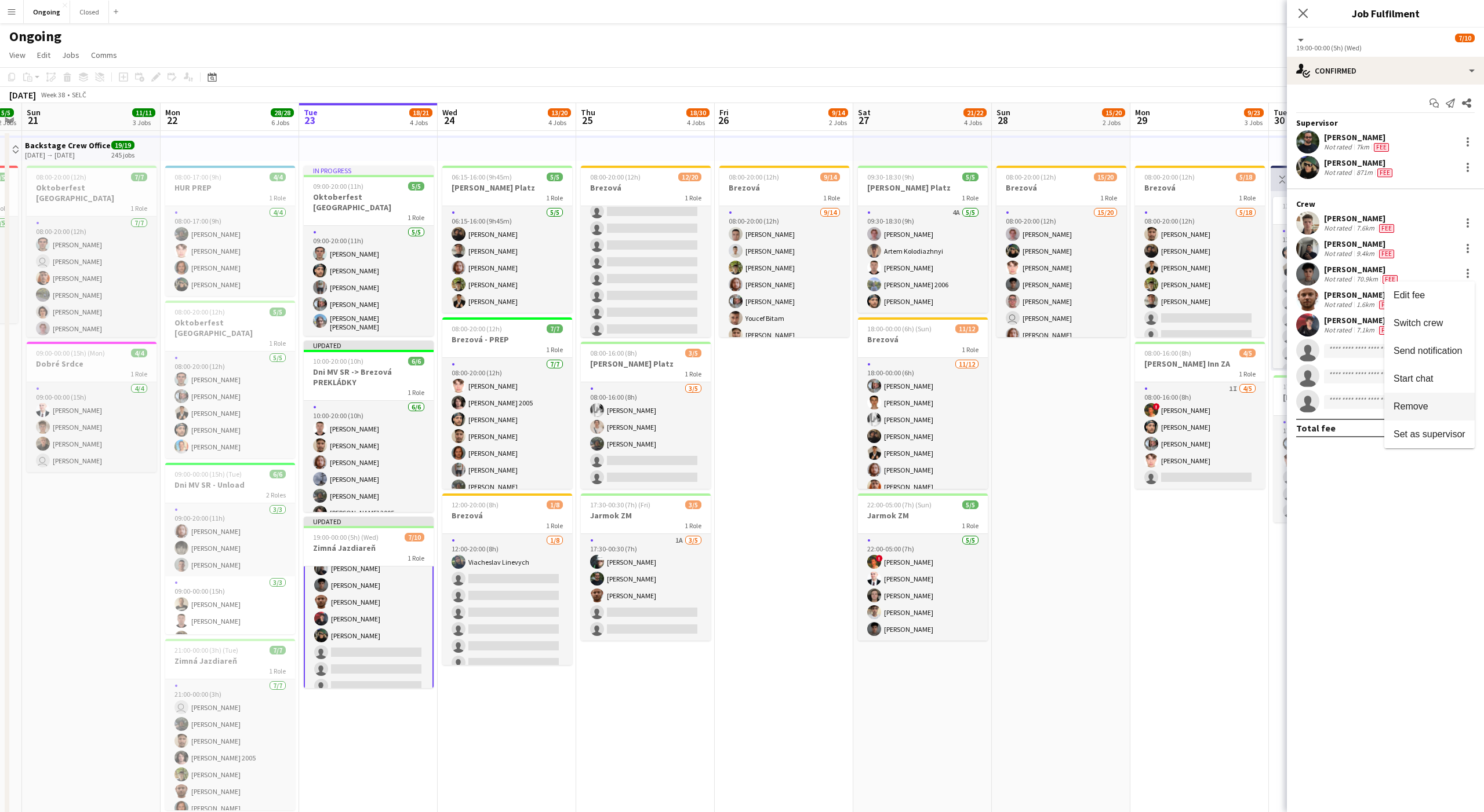
click at [1417, 415] on button "Remove" at bounding box center [1430, 406] width 90 height 28
click at [1471, 302] on div at bounding box center [1468, 299] width 14 height 14
click at [1418, 436] on span "Remove" at bounding box center [1411, 432] width 35 height 10
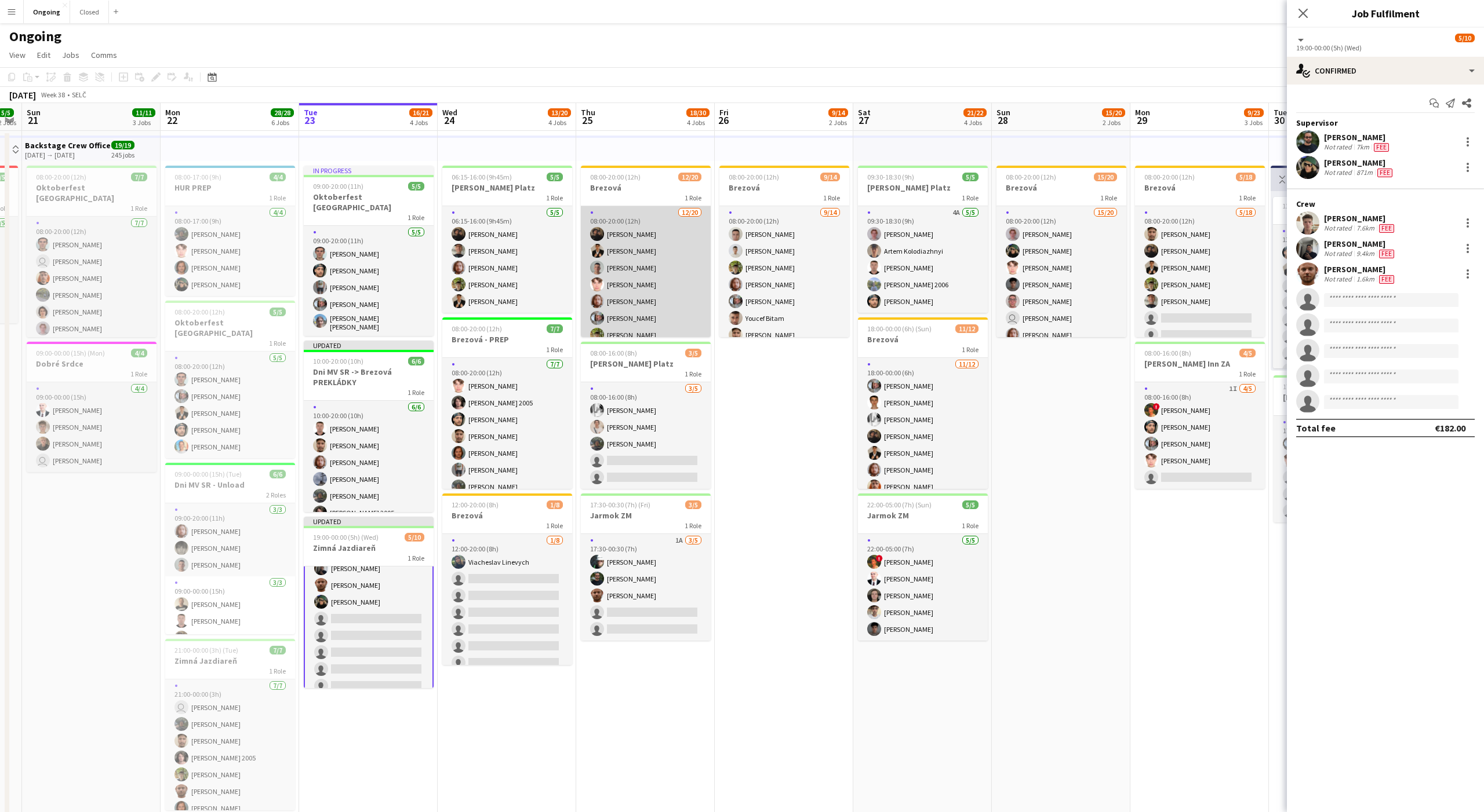
scroll to position [1, 0]
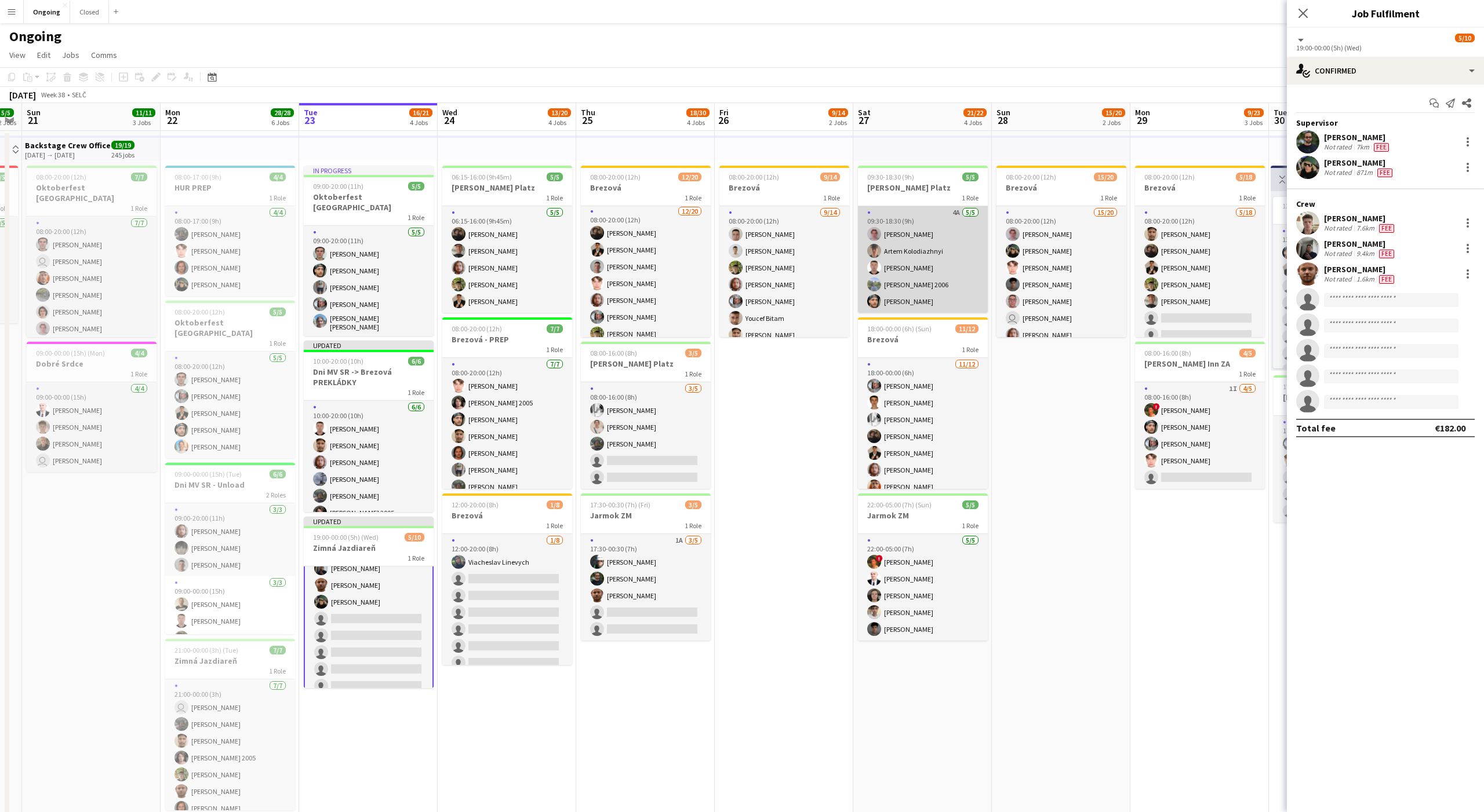
click at [908, 300] on app-card-role "4A [DATE] 09:30-18:30 (9h) [PERSON_NAME] Artem Kolodiazhnyi Serhii Smetaniuk [P…" at bounding box center [923, 260] width 130 height 107
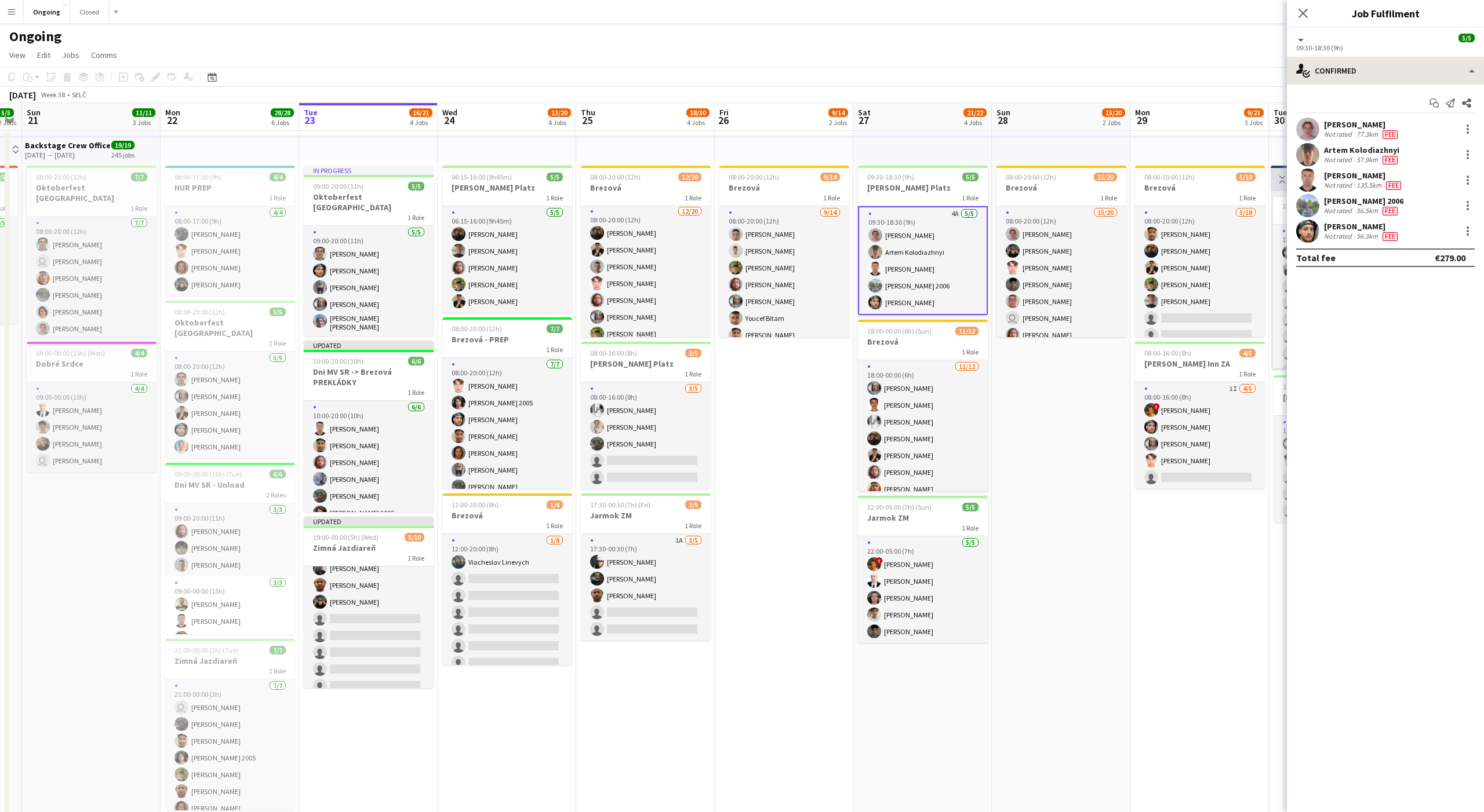
click at [1372, 82] on div "single-neutral-actions-check-2 Confirmed single-neutral-actions-check-2 Confirm…" at bounding box center [1385, 435] width 197 height 756
click at [1351, 72] on div "single-neutral-actions-check-2 Confirmed" at bounding box center [1385, 70] width 197 height 28
click at [1401, 185] on span "Applicants" at bounding box center [1413, 189] width 36 height 10
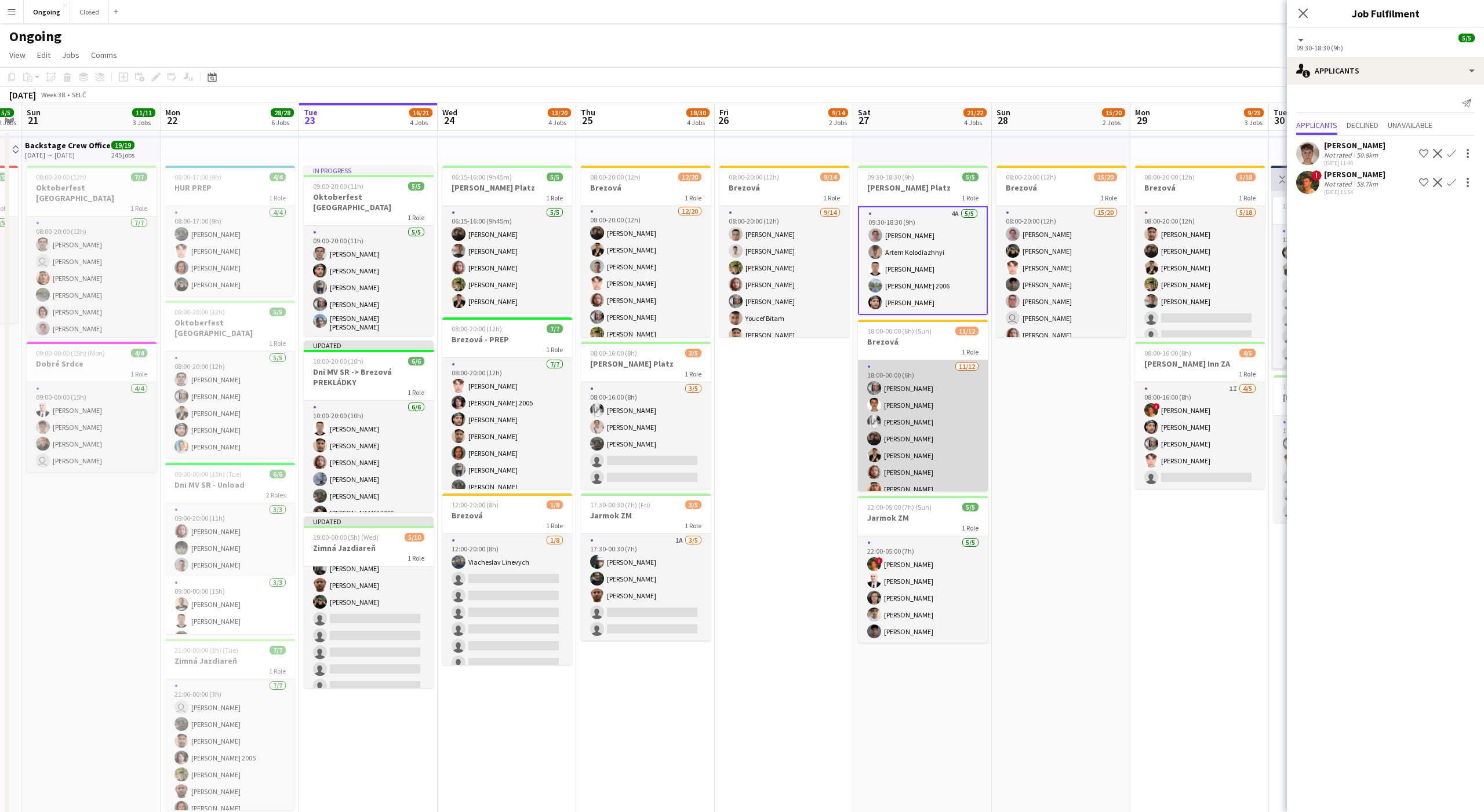
scroll to position [93, 0]
click at [922, 469] on app-card-role "[DATE] 18:00-00:00 (6h) [PERSON_NAME] [PERSON_NAME] [PERSON_NAME] [PERSON_NAME]…" at bounding box center [923, 380] width 130 height 225
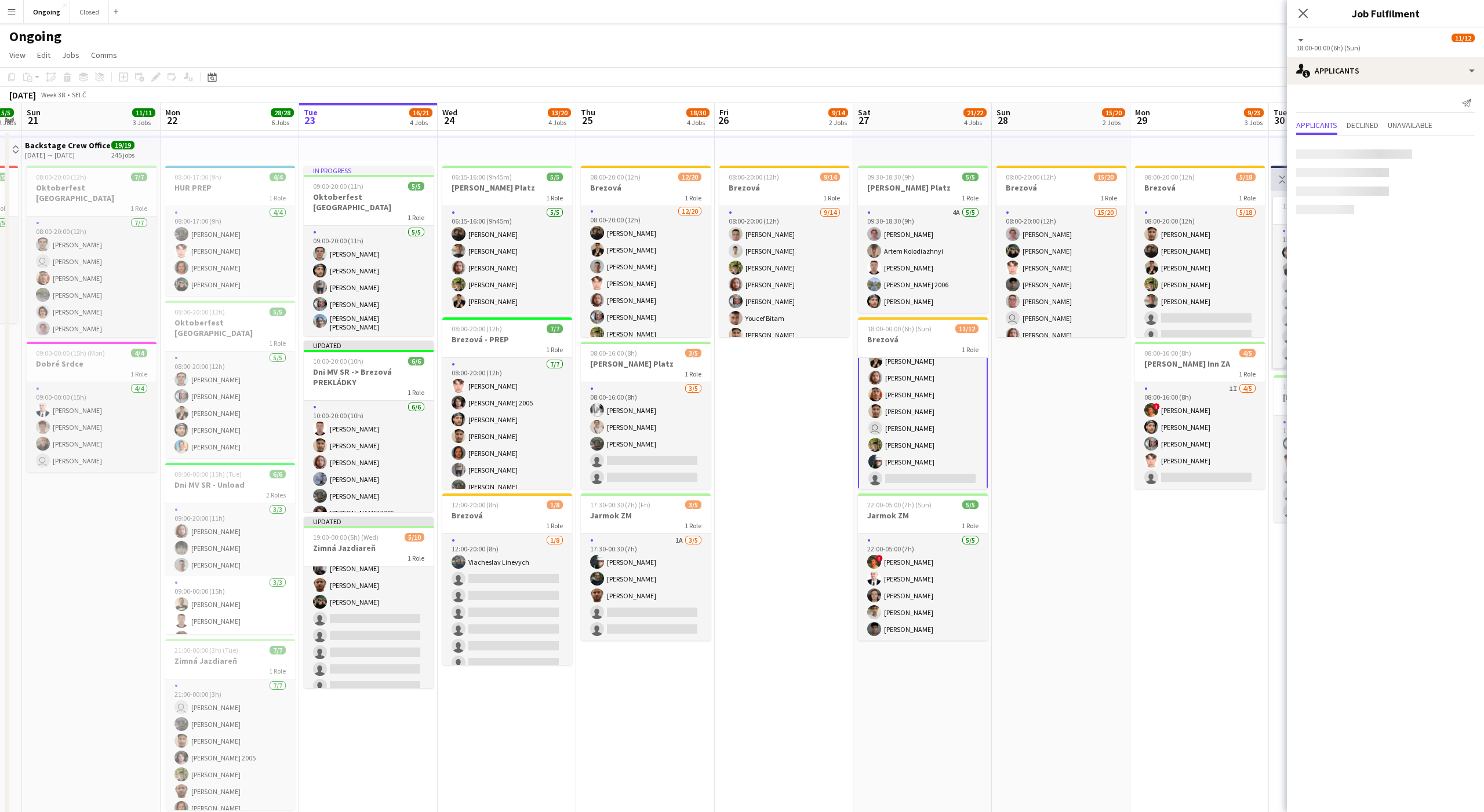
scroll to position [94, 0]
click at [1328, 75] on div "single-neutral-actions-information Applicants" at bounding box center [1385, 70] width 197 height 28
click at [1406, 113] on div "single-neutral-actions-share-1 Invited" at bounding box center [1424, 120] width 115 height 23
click at [1332, 129] on input "text" at bounding box center [1385, 130] width 178 height 29
type input "*****"
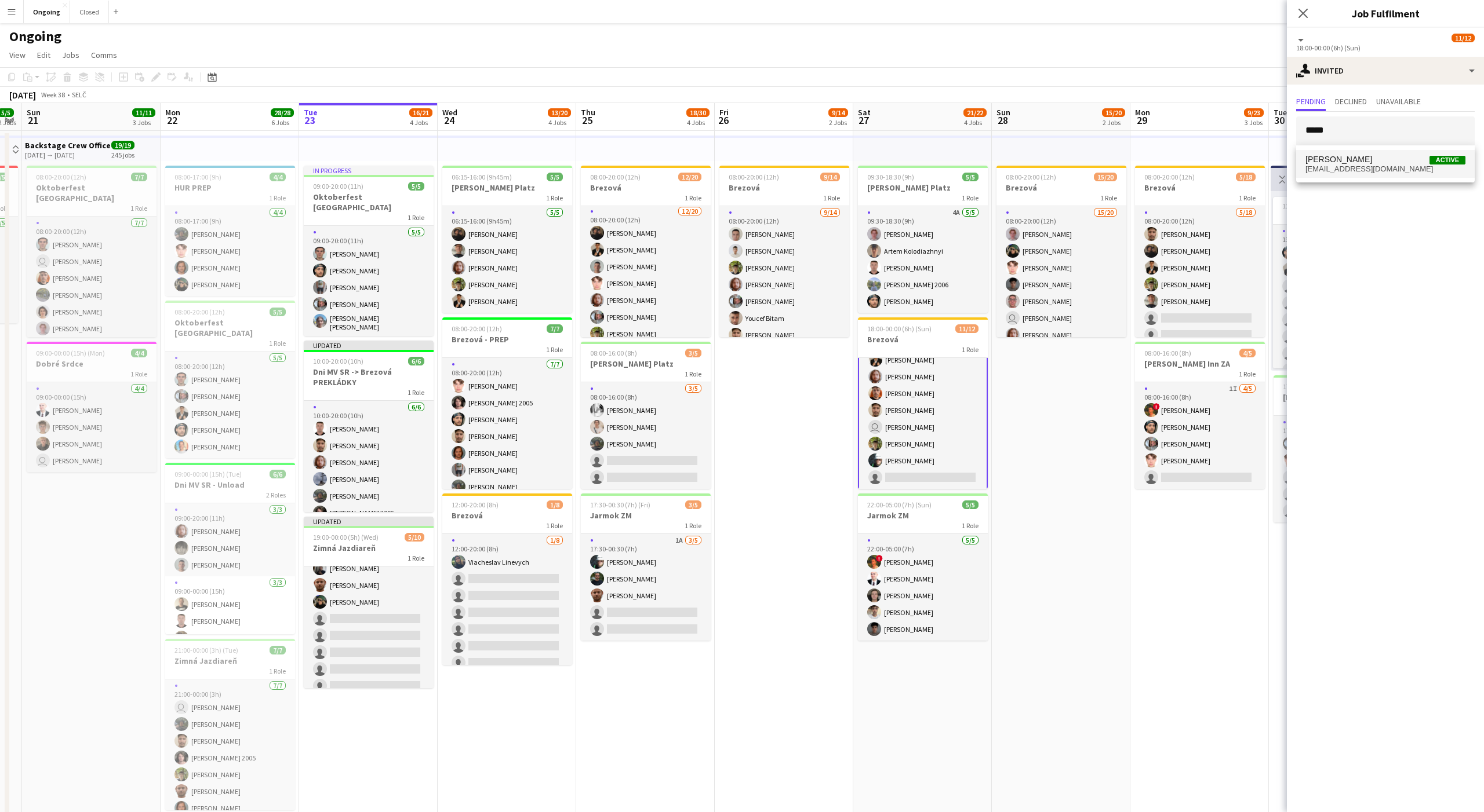
click at [1351, 162] on span "[PERSON_NAME]" at bounding box center [1339, 160] width 67 height 10
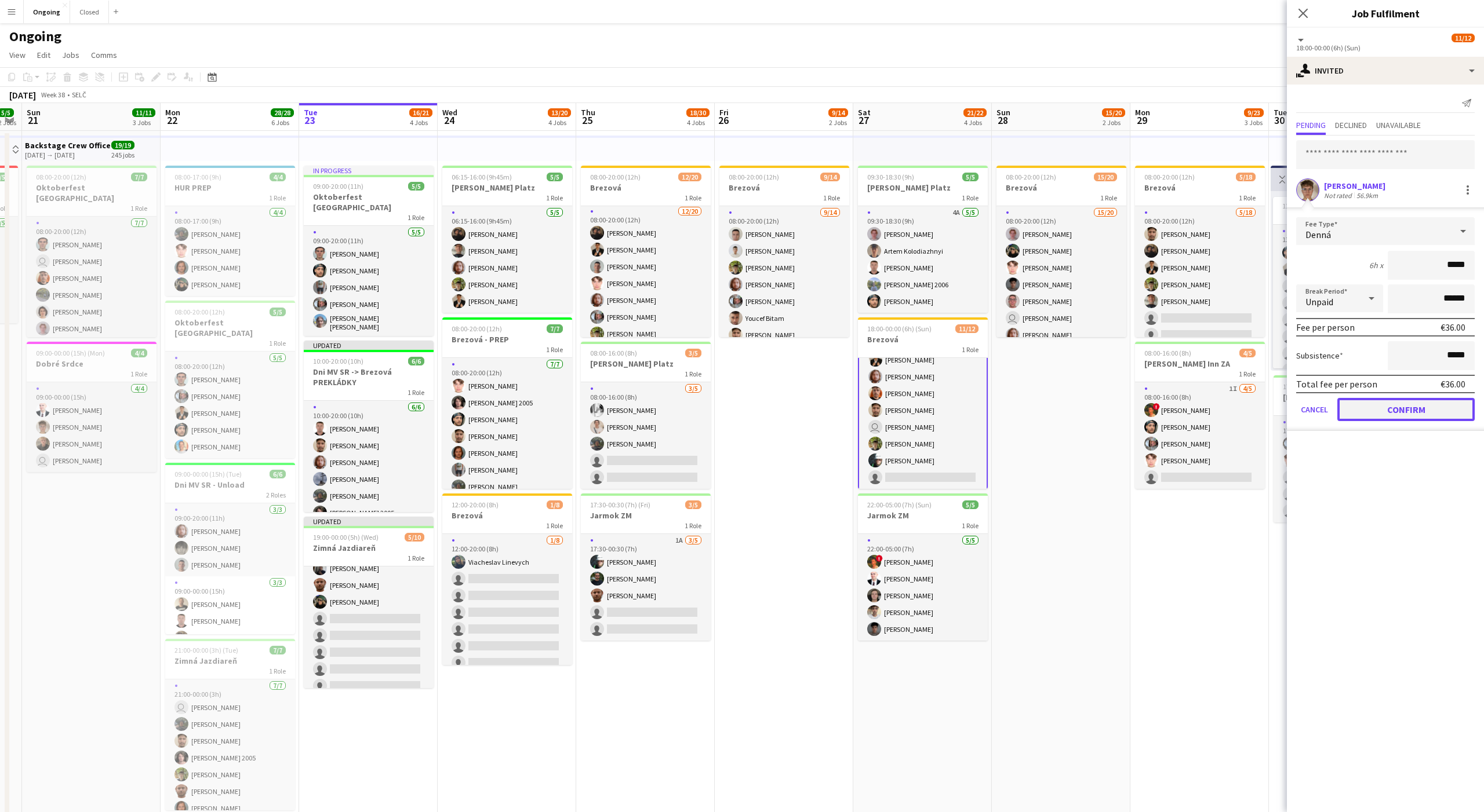
click at [1423, 406] on button "Confirm" at bounding box center [1406, 409] width 137 height 23
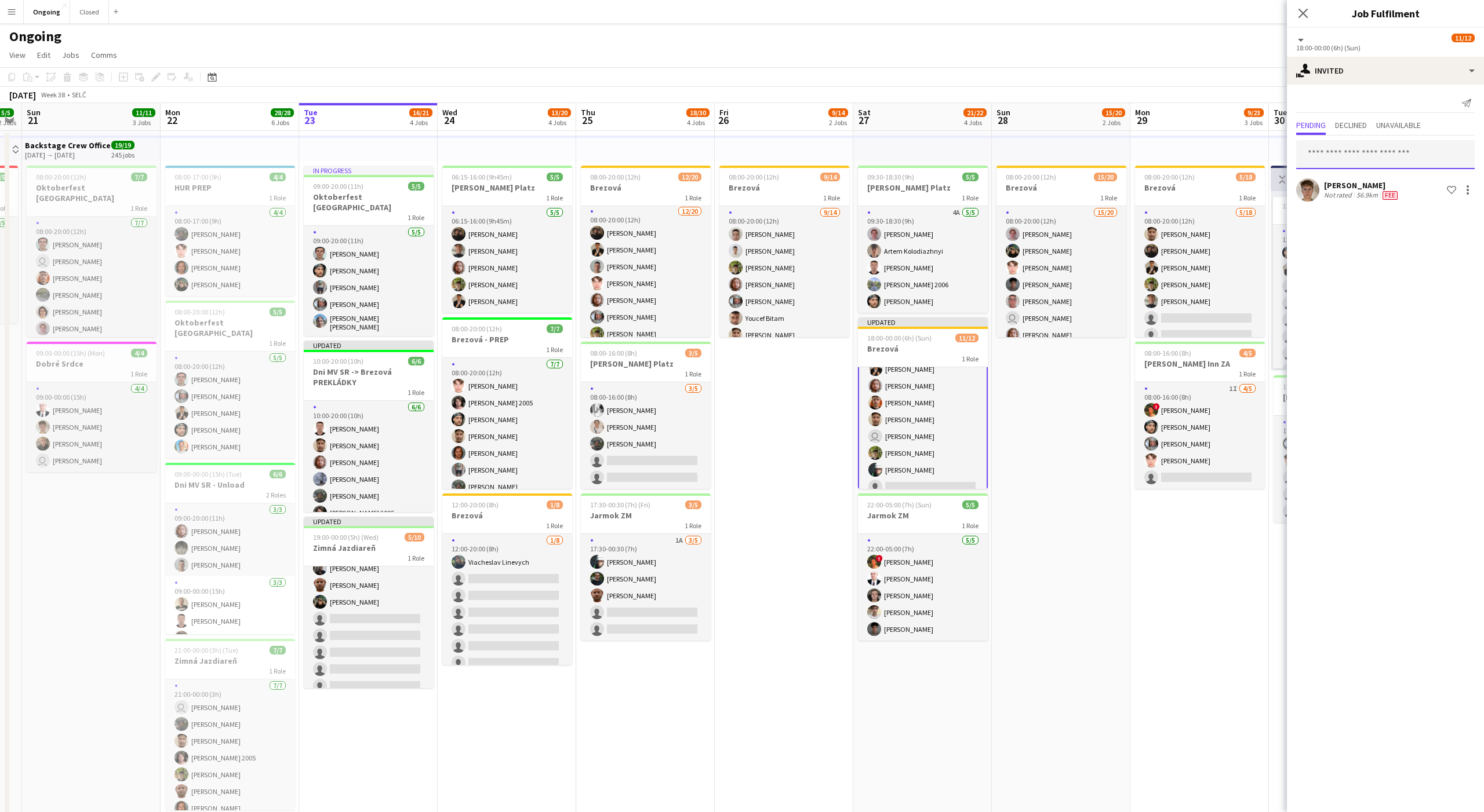
click at [1328, 149] on input "text" at bounding box center [1385, 154] width 178 height 29
type input "****"
click at [1409, 365] on mat-expansion-panel "user-plus Invited Send notification Pending Declined Unavailable **** [PERSON_N…" at bounding box center [1385, 448] width 197 height 727
click at [1413, 226] on mat-expansion-panel "user-plus Invited Send notification Pending Declined Unavailable **** [PERSON_N…" at bounding box center [1385, 448] width 197 height 727
click at [1176, 34] on div "Ongoing" at bounding box center [742, 33] width 1484 height 22
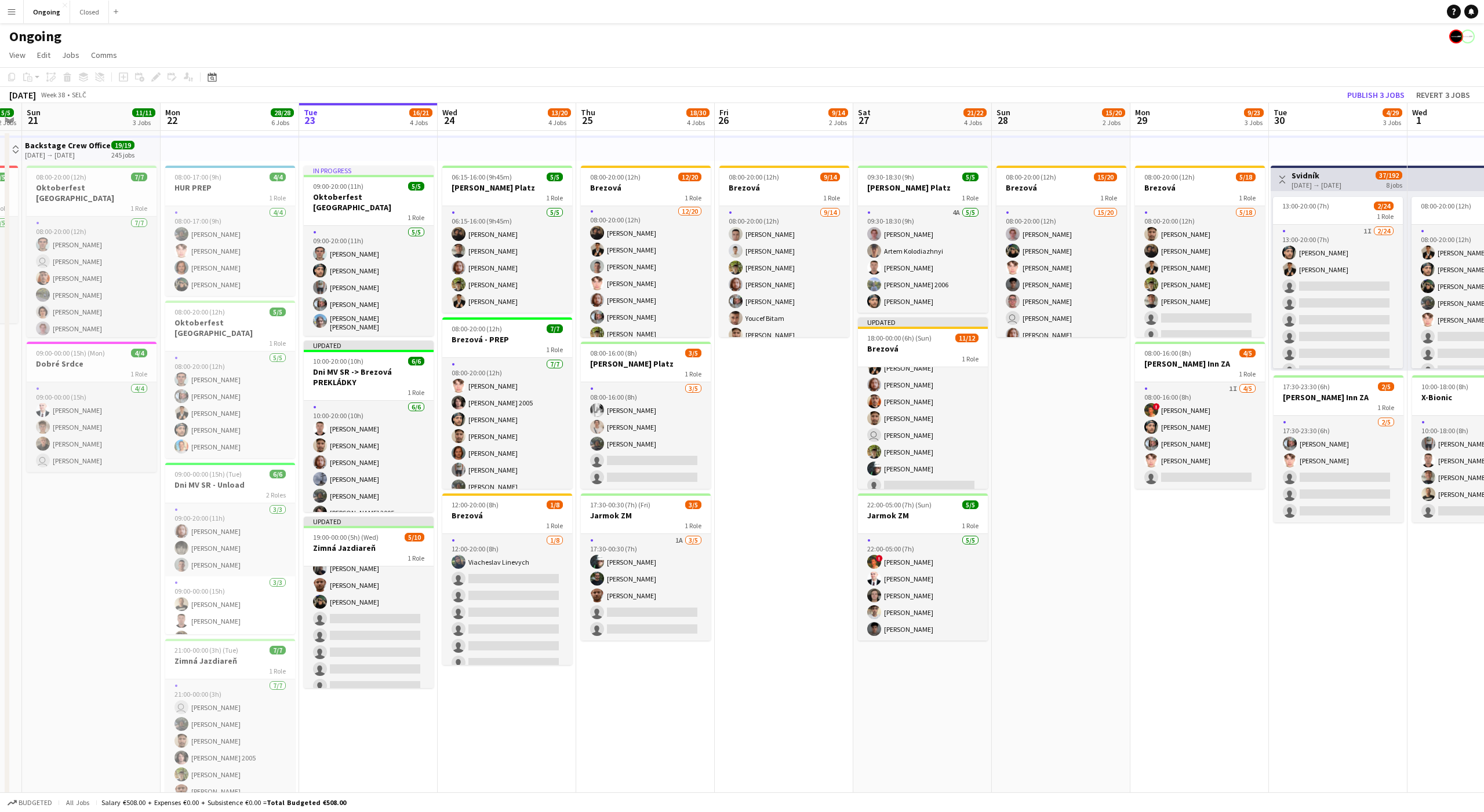
scroll to position [93, 0]
click at [1228, 42] on div "Ongoing" at bounding box center [742, 33] width 1484 height 22
click at [1389, 96] on button "Publish 3 jobs" at bounding box center [1376, 95] width 67 height 15
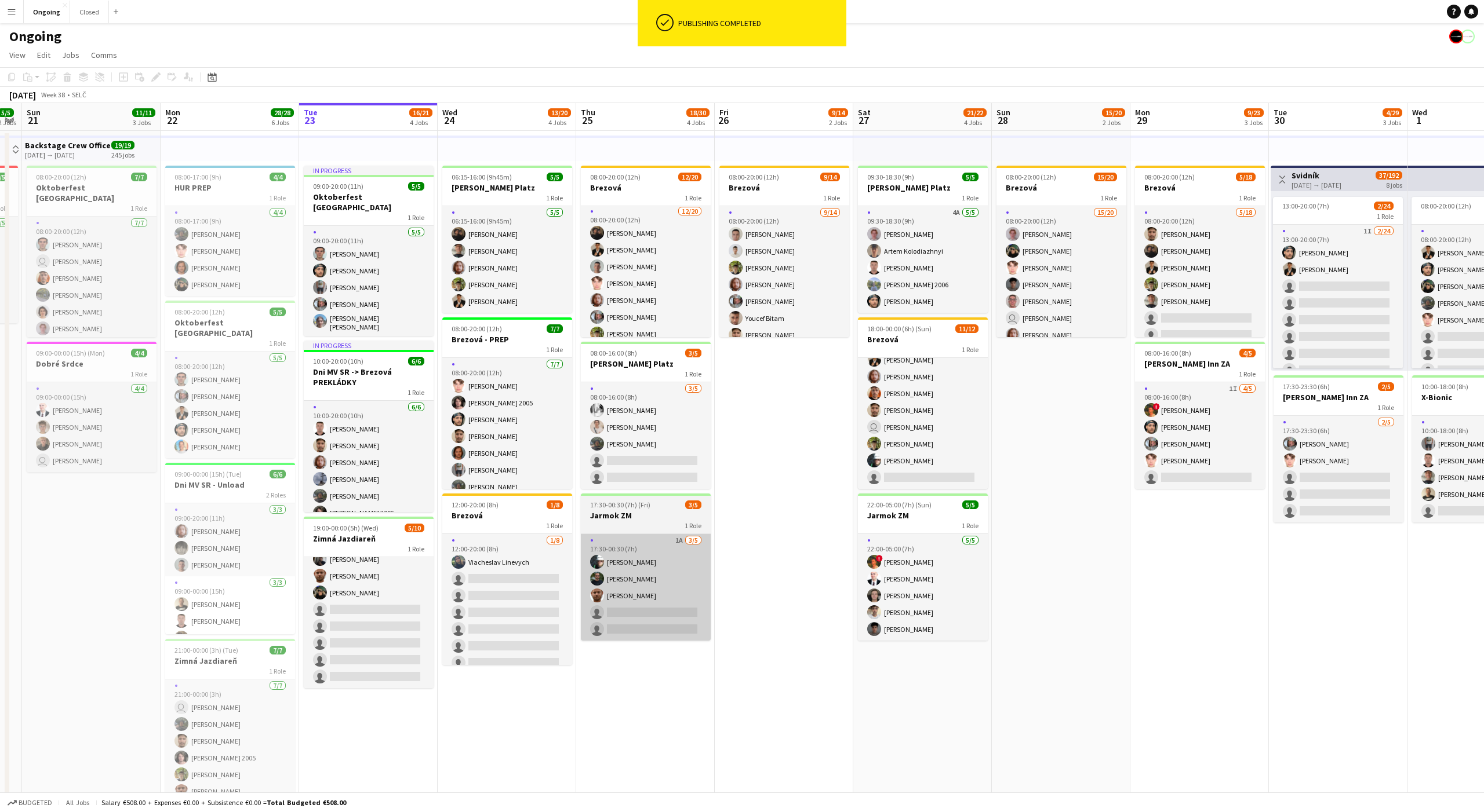
click at [620, 592] on app-card-role "1A [DATE] 17:30-00:30 (7h) [PERSON_NAME] [PERSON_NAME] [PERSON_NAME] single-neu…" at bounding box center [646, 587] width 130 height 107
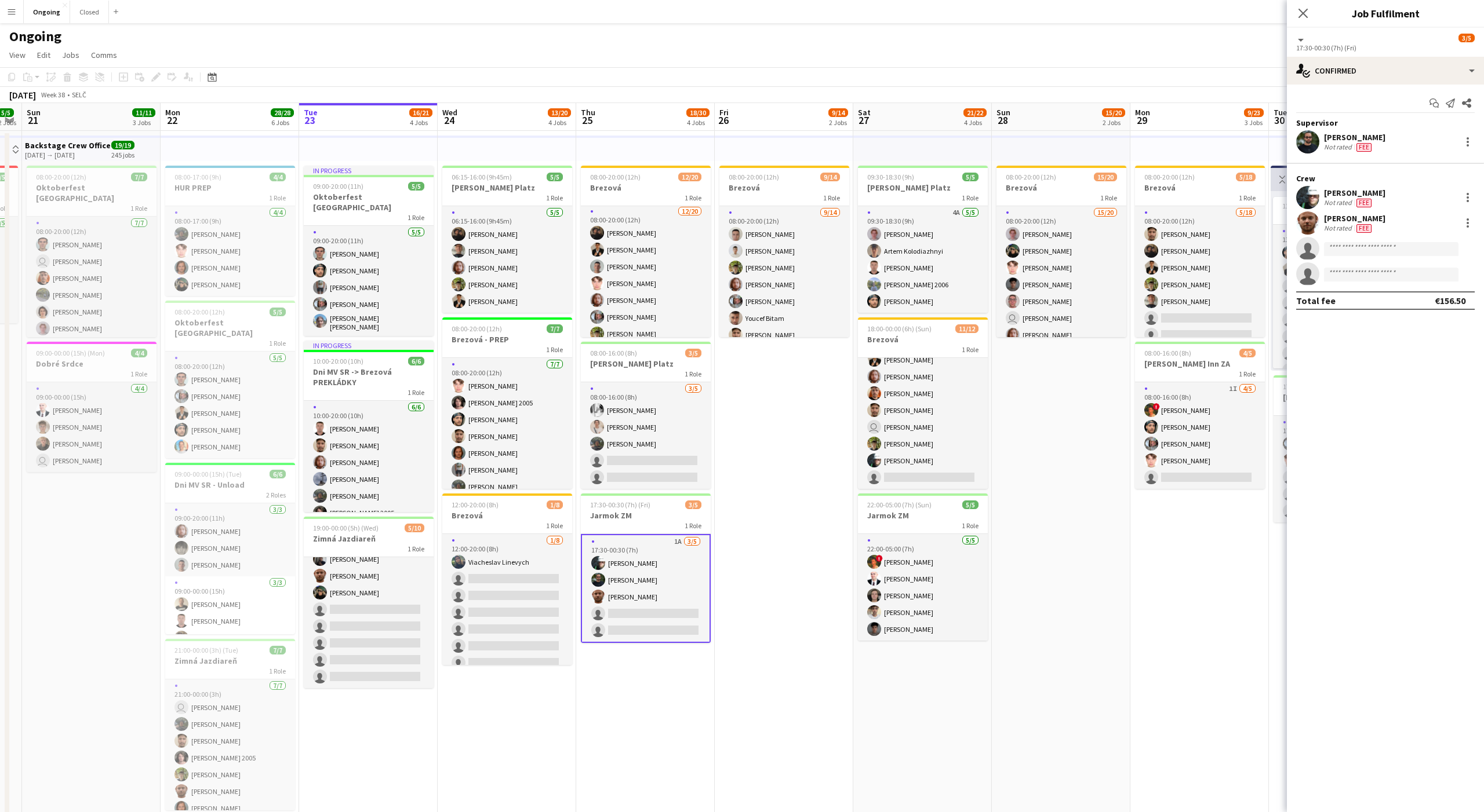
click at [1358, 54] on app-options-switcher "All roles [DATE] 17:30-00:30 (7h) (Fri)" at bounding box center [1385, 42] width 197 height 29
click at [1358, 67] on div "single-neutral-actions-check-2 Confirmed" at bounding box center [1385, 70] width 197 height 28
click at [1408, 190] on span "Applicants" at bounding box center [1413, 189] width 36 height 10
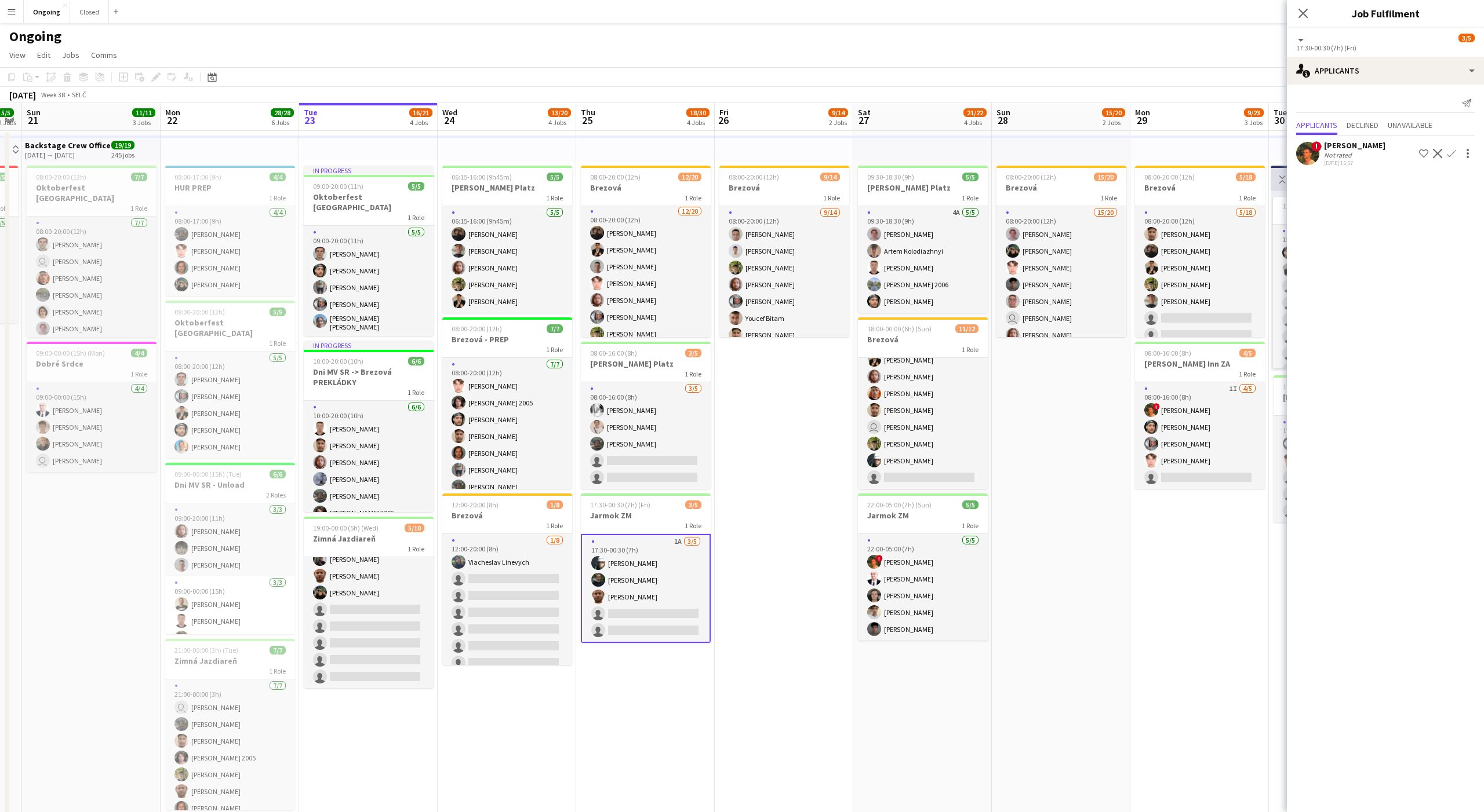
click at [1457, 151] on button "Confirm" at bounding box center [1452, 153] width 14 height 14
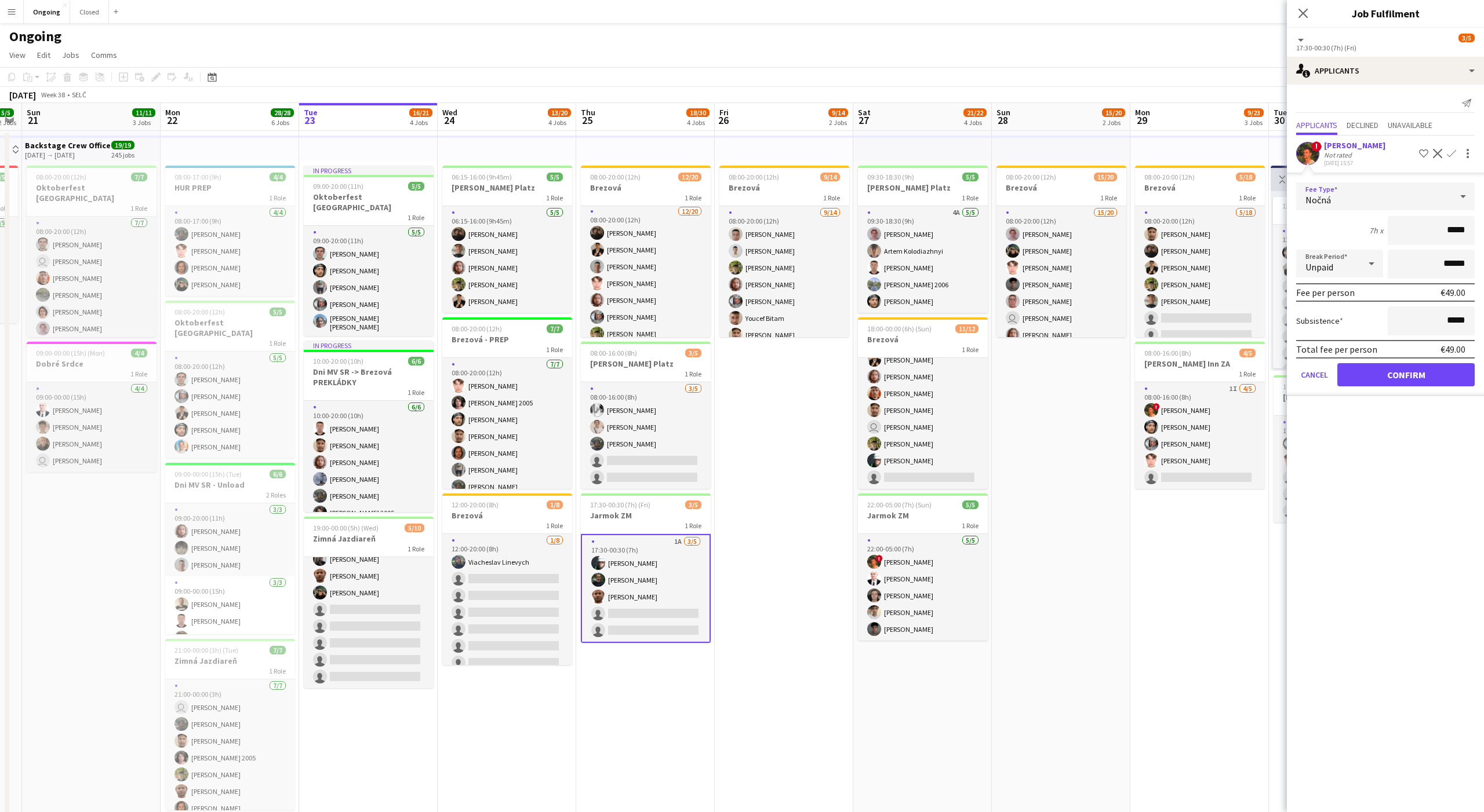
click at [1367, 196] on div "Nočná" at bounding box center [1374, 196] width 155 height 28
click at [1329, 306] on mat-option "Denná" at bounding box center [1385, 316] width 178 height 29
type input "*****"
click at [1364, 371] on button "Confirm" at bounding box center [1406, 375] width 137 height 23
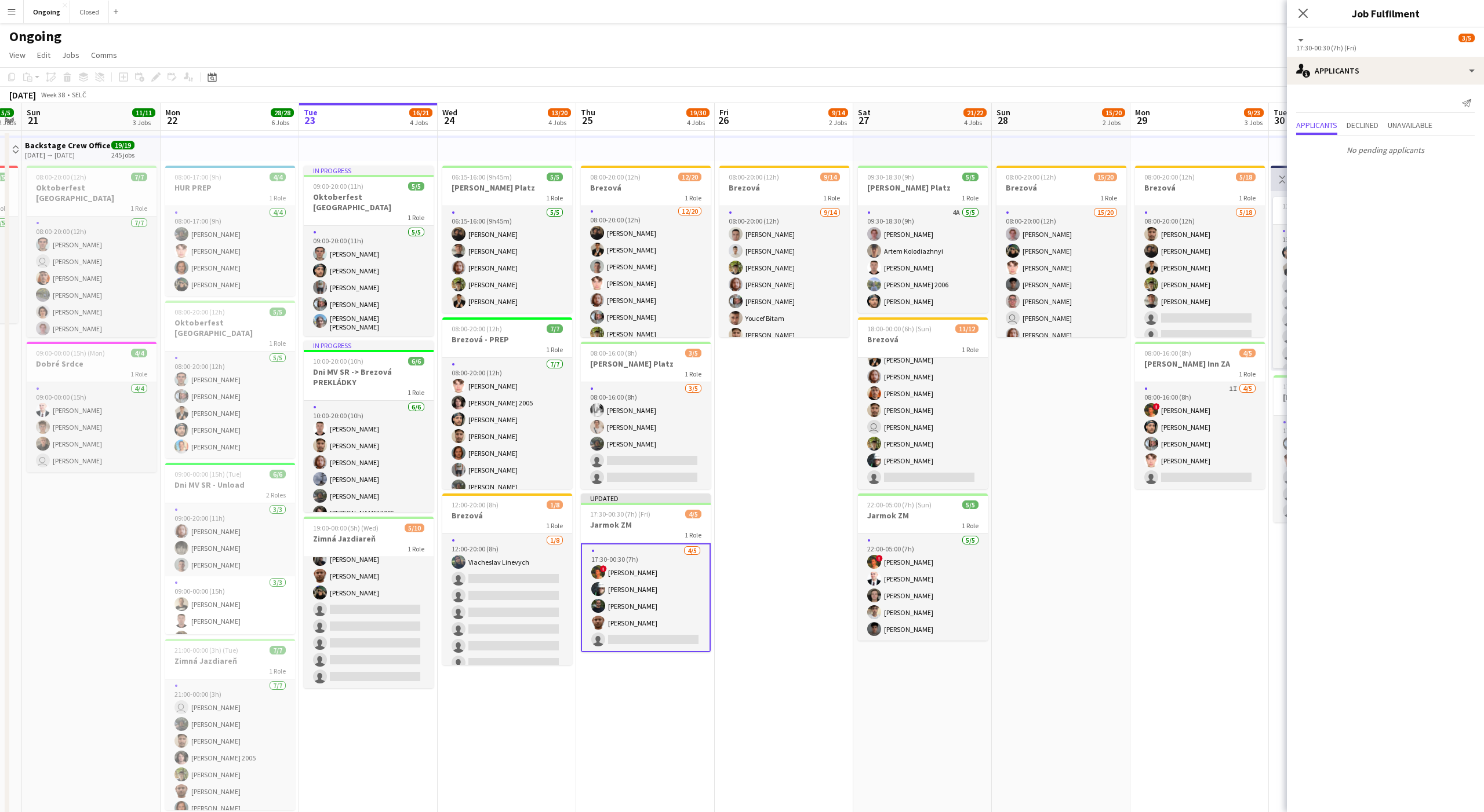
click at [791, 438] on app-date-cell "08:00-20:00 (12h) 9/14 Brezová 1 Role [DATE] 08:00-20:00 (12h) [PERSON_NAME] [P…" at bounding box center [783, 564] width 138 height 864
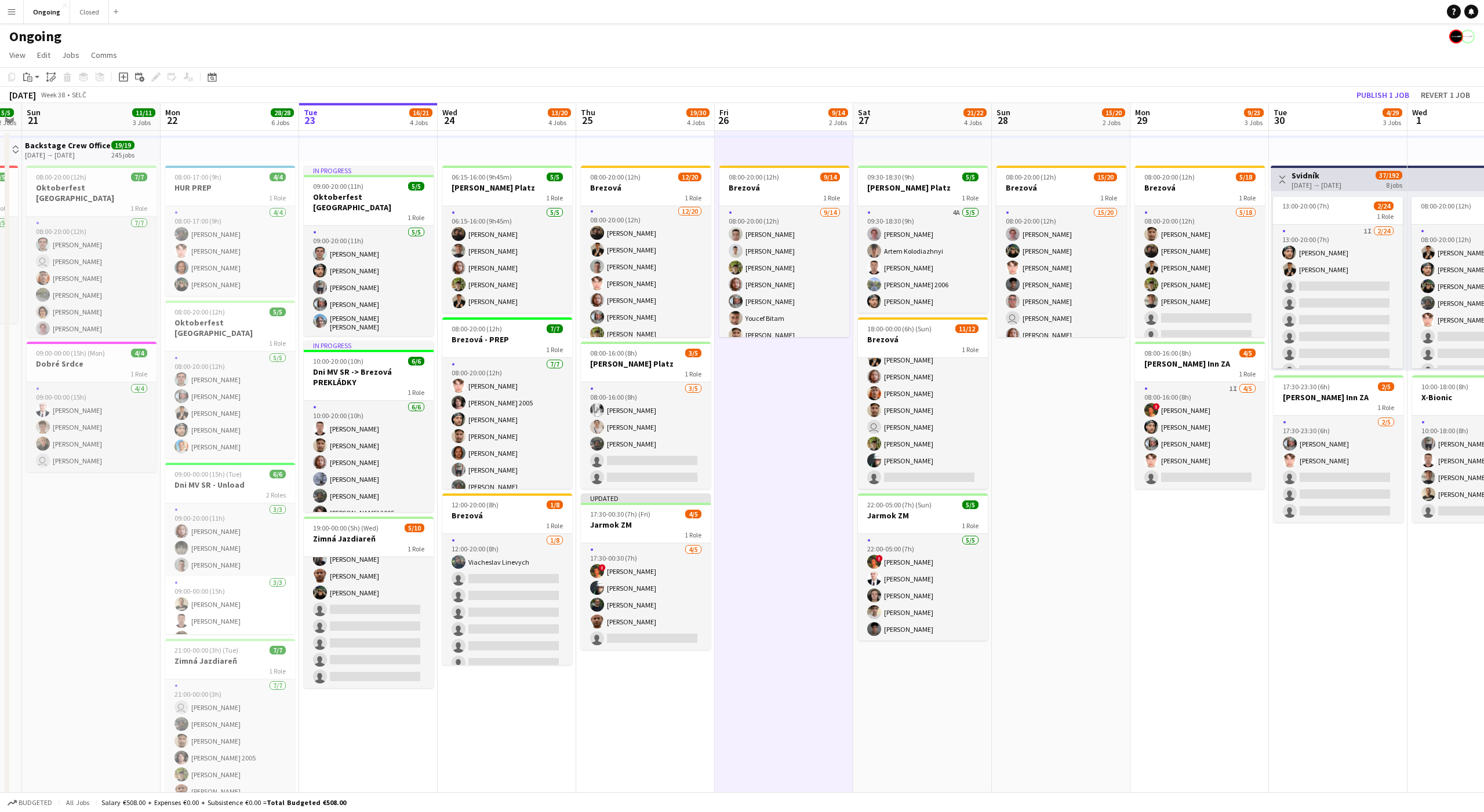
click at [791, 438] on app-date-cell "08:00-20:00 (12h) 9/14 Brezová 1 Role [DATE] 08:00-20:00 (12h) [PERSON_NAME] [P…" at bounding box center [783, 564] width 138 height 864
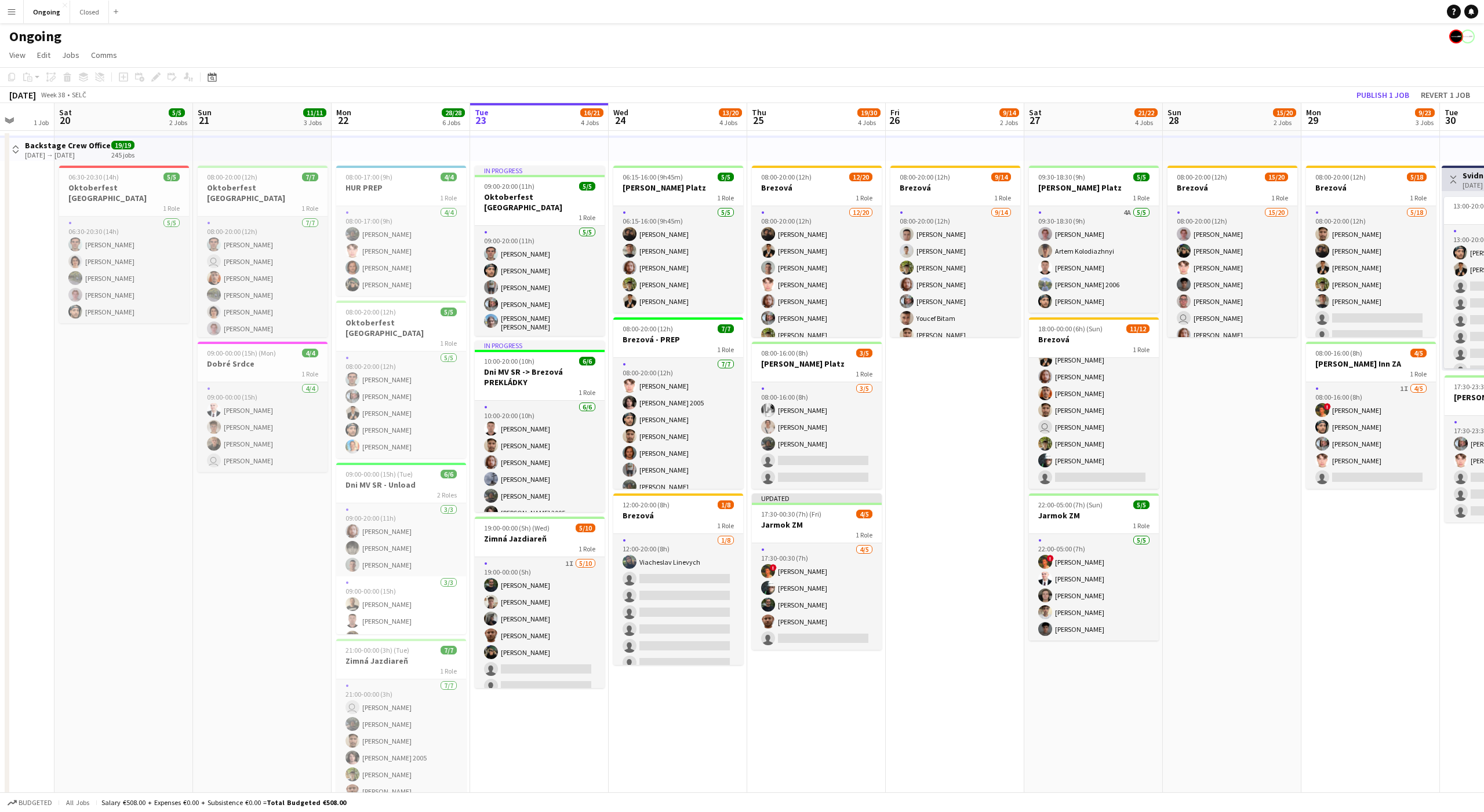
scroll to position [0, 366]
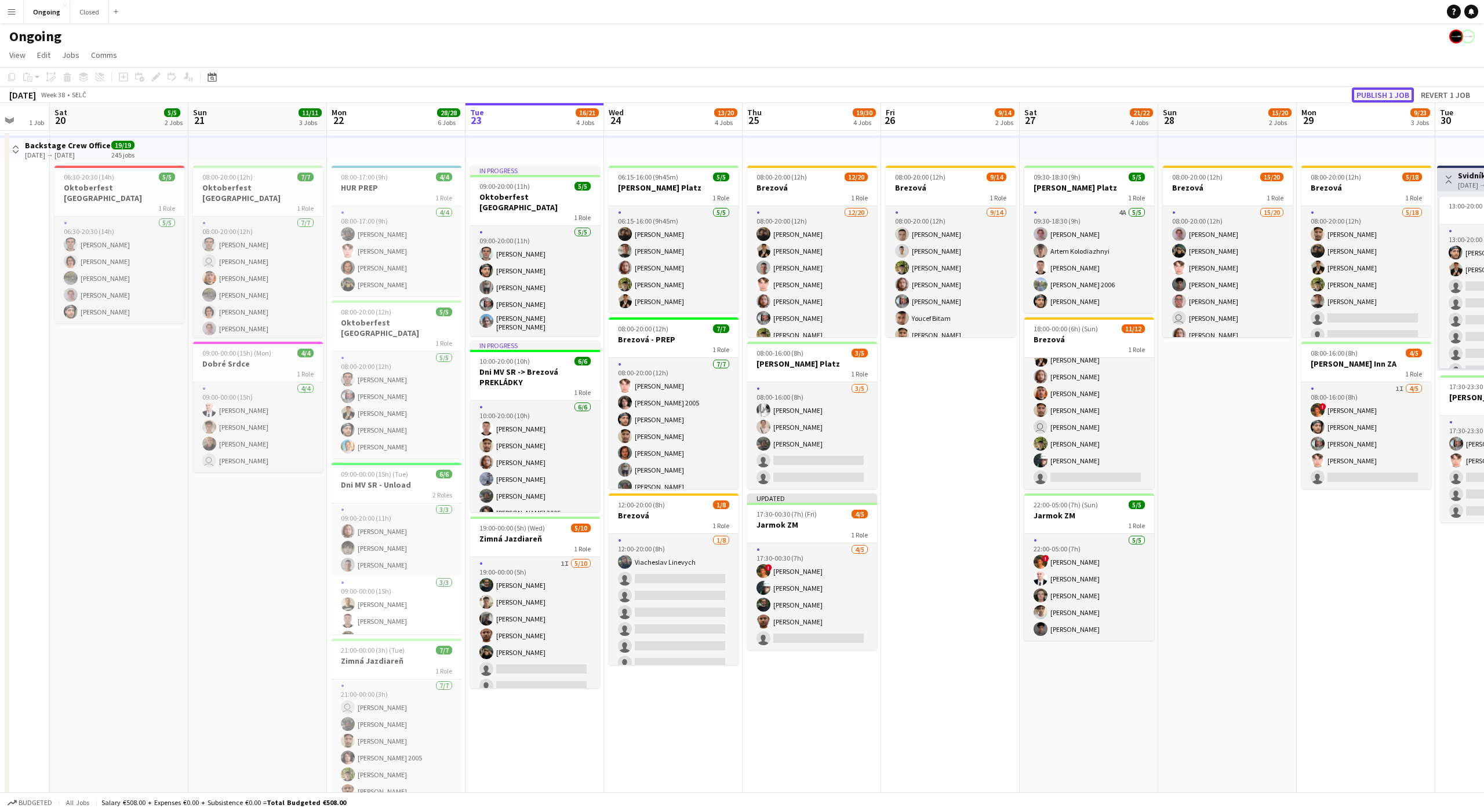
click at [1374, 89] on button "Publish 1 job" at bounding box center [1382, 95] width 62 height 15
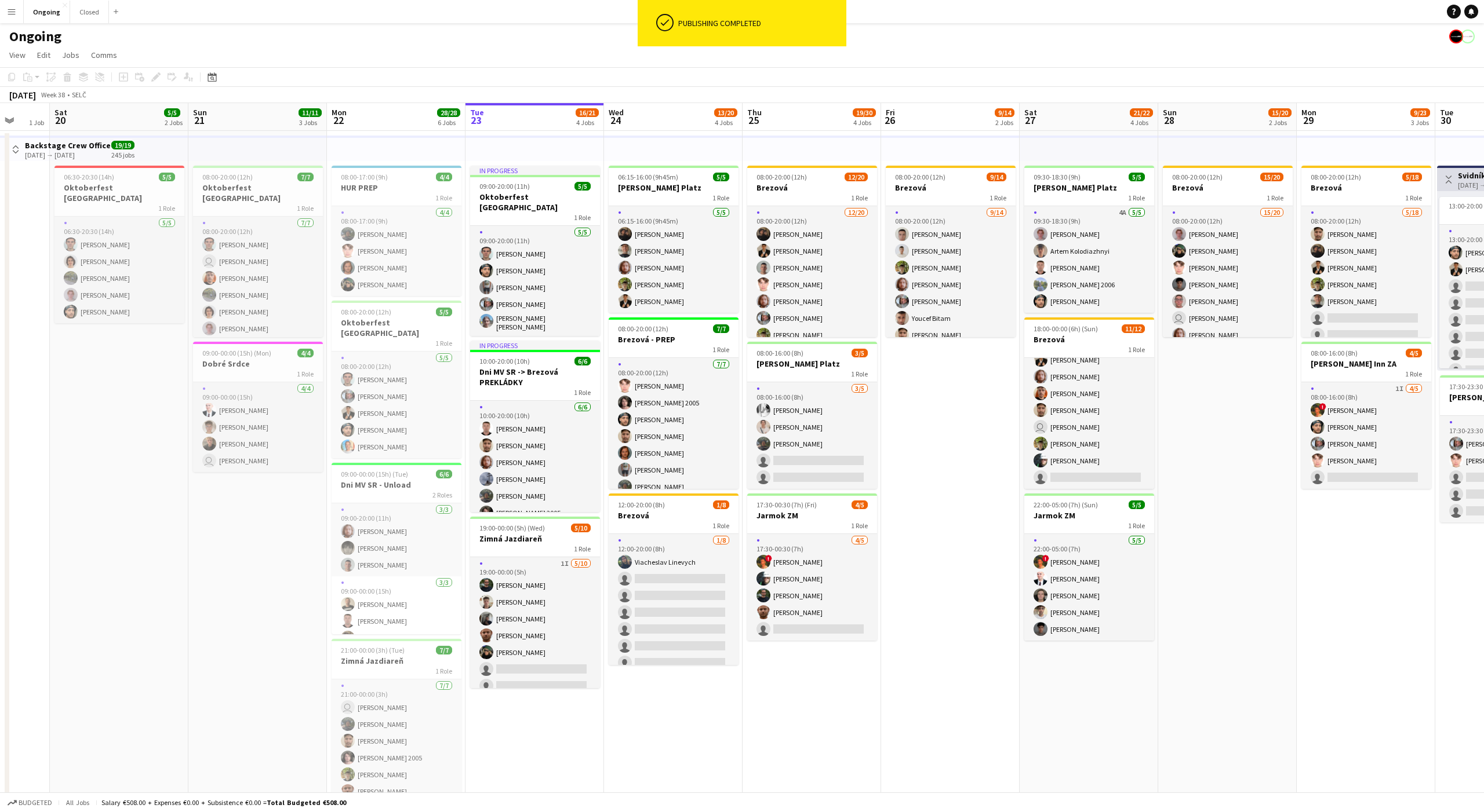
click at [961, 417] on app-date-cell "08:00-20:00 (12h) 9/14 Brezová 1 Role [DATE] 08:00-20:00 (12h) [PERSON_NAME] [P…" at bounding box center [950, 564] width 138 height 864
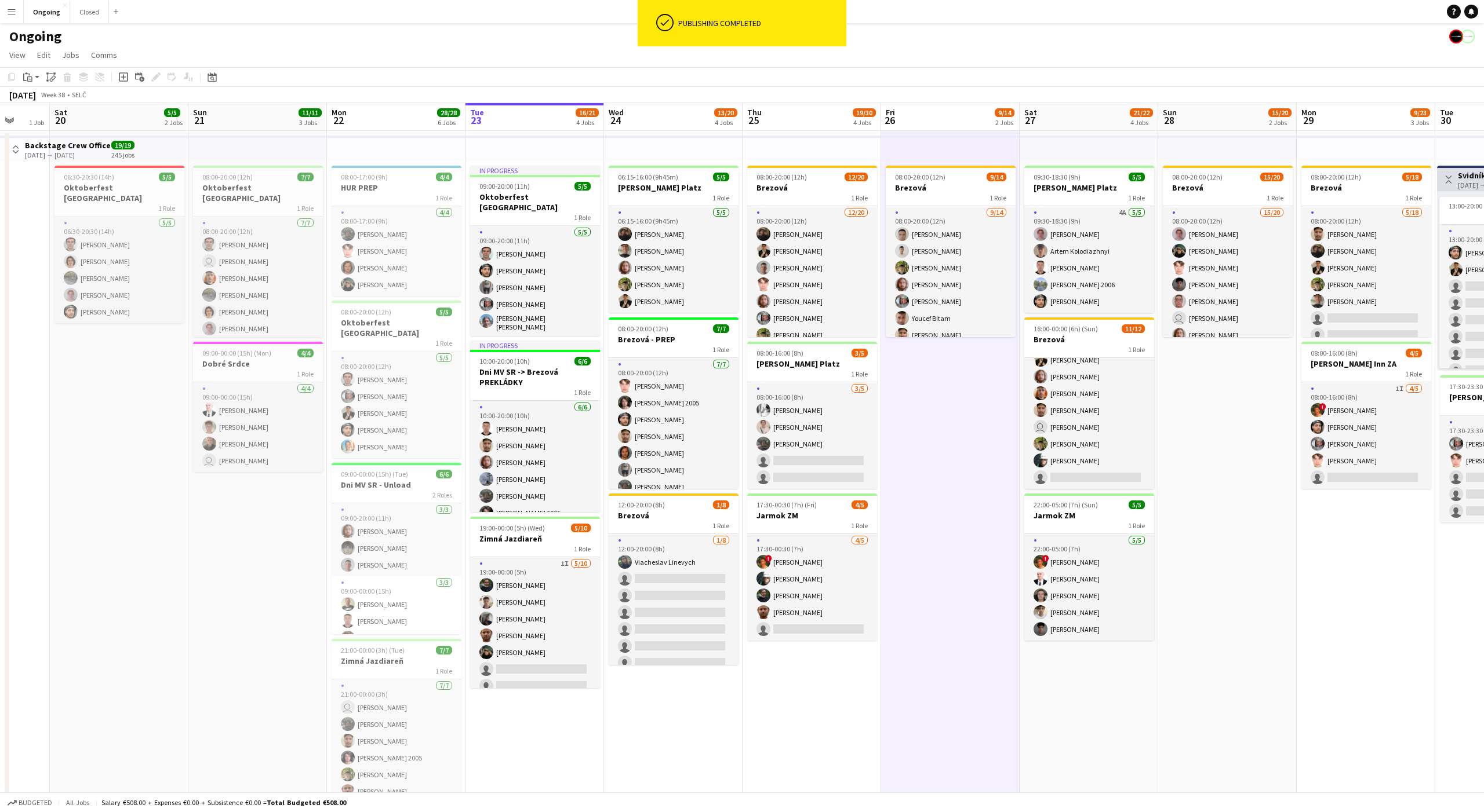
click at [940, 420] on app-date-cell "08:00-20:00 (12h) 9/14 Brezová 1 Role [DATE] 08:00-20:00 (12h) [PERSON_NAME] [P…" at bounding box center [950, 564] width 138 height 864
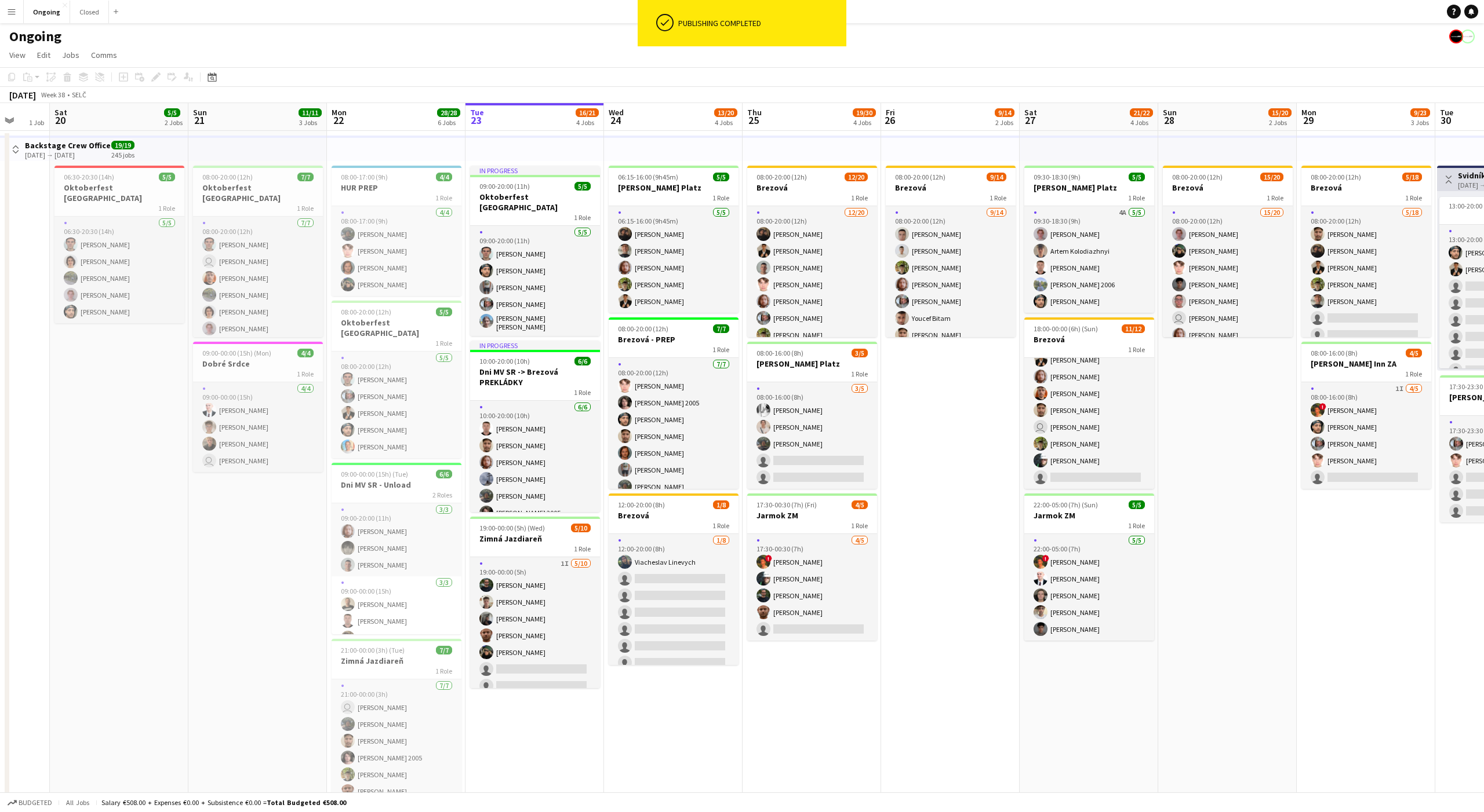
click at [949, 417] on app-date-cell "08:00-20:00 (12h) 9/14 Brezová 1 Role [DATE] 08:00-20:00 (12h) [PERSON_NAME] [P…" at bounding box center [950, 564] width 138 height 864
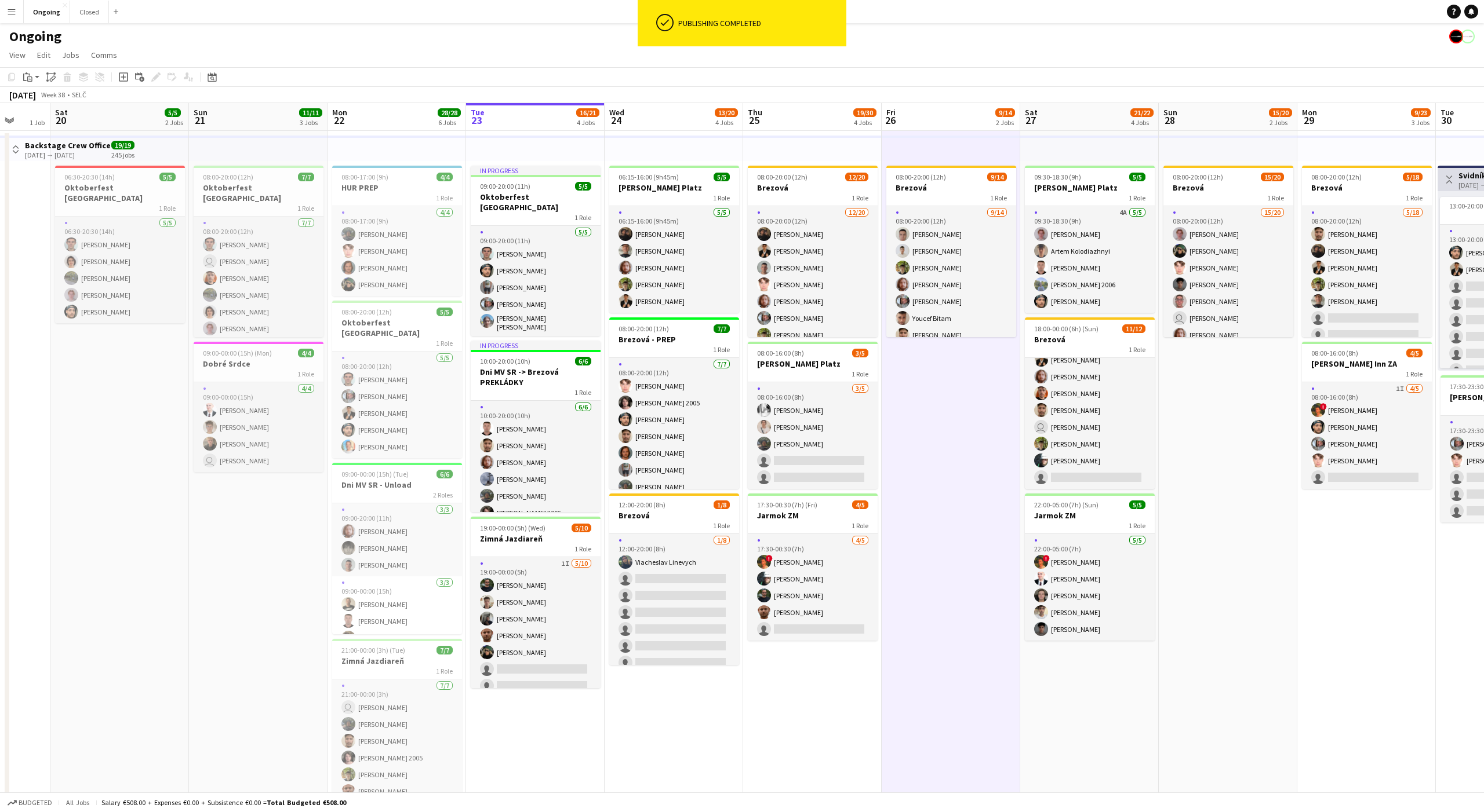
click at [953, 415] on app-date-cell "08:00-20:00 (12h) 9/14 Brezová 1 Role [DATE] 08:00-20:00 (12h) [PERSON_NAME] [P…" at bounding box center [951, 564] width 138 height 864
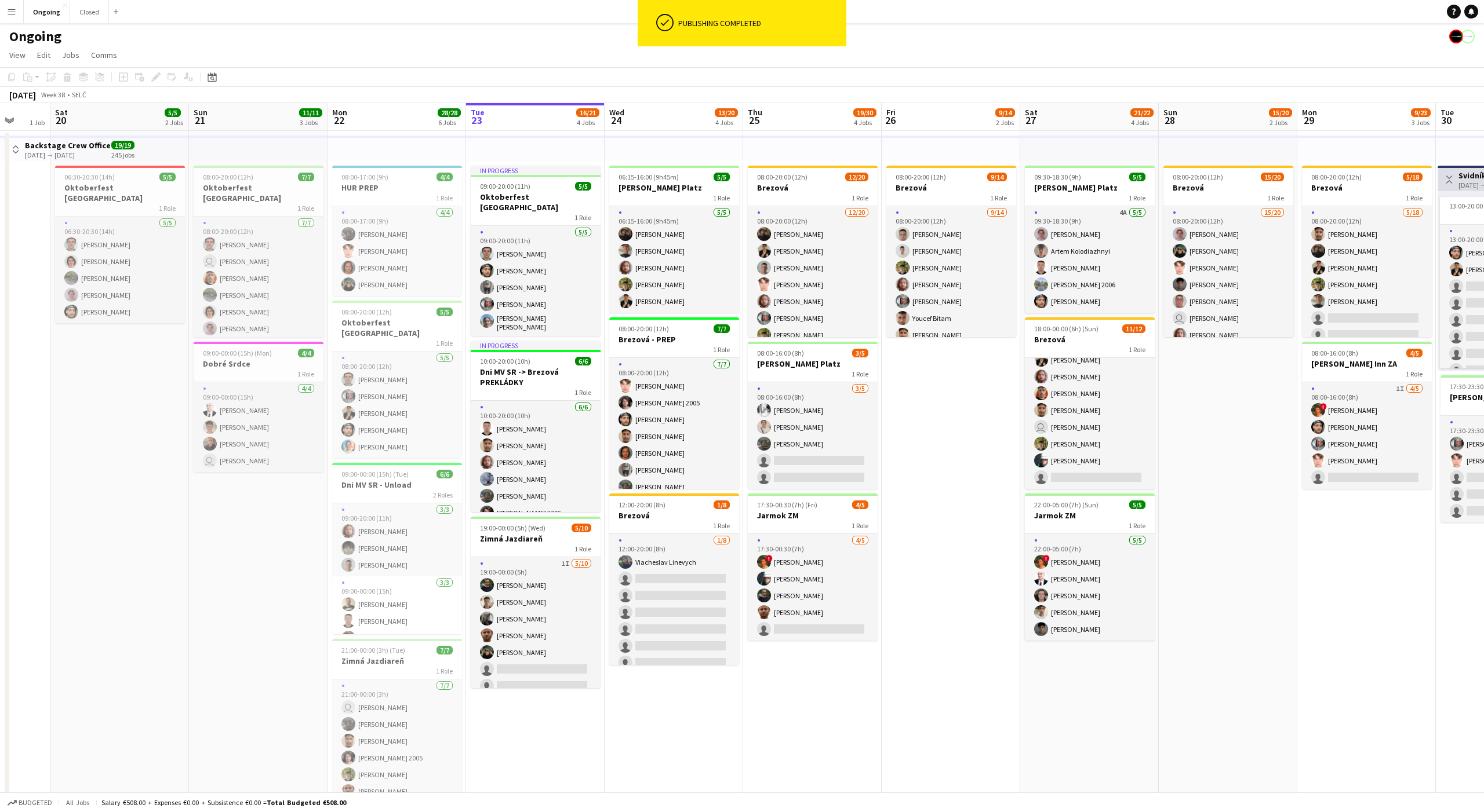
click at [953, 415] on app-date-cell "08:00-20:00 (12h) 9/14 Brezová 1 Role [DATE] 08:00-20:00 (12h) [PERSON_NAME] [P…" at bounding box center [951, 564] width 138 height 864
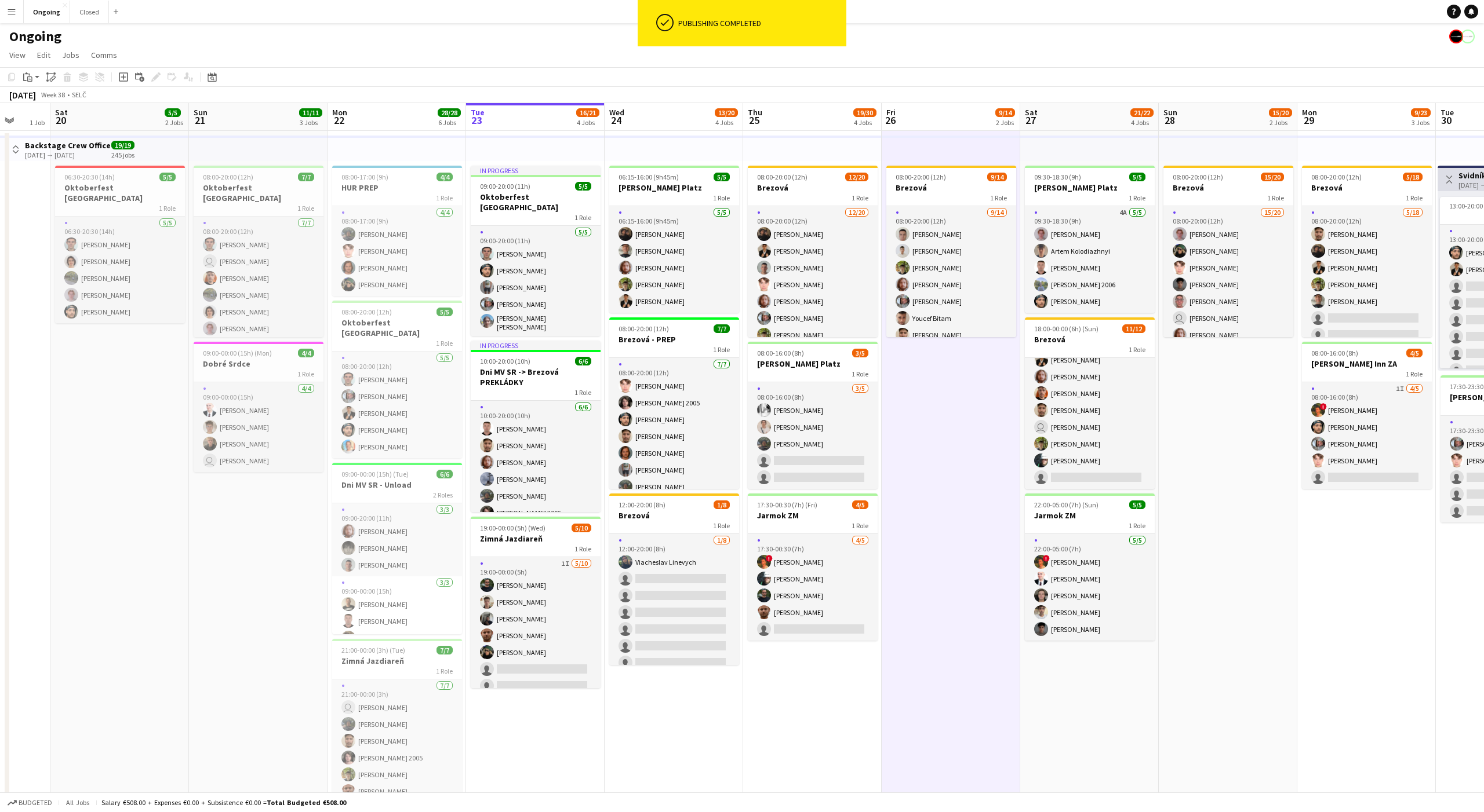
click at [953, 415] on app-date-cell "08:00-20:00 (12h) 9/14 Brezová 1 Role [DATE] 08:00-20:00 (12h) [PERSON_NAME] [P…" at bounding box center [951, 564] width 138 height 864
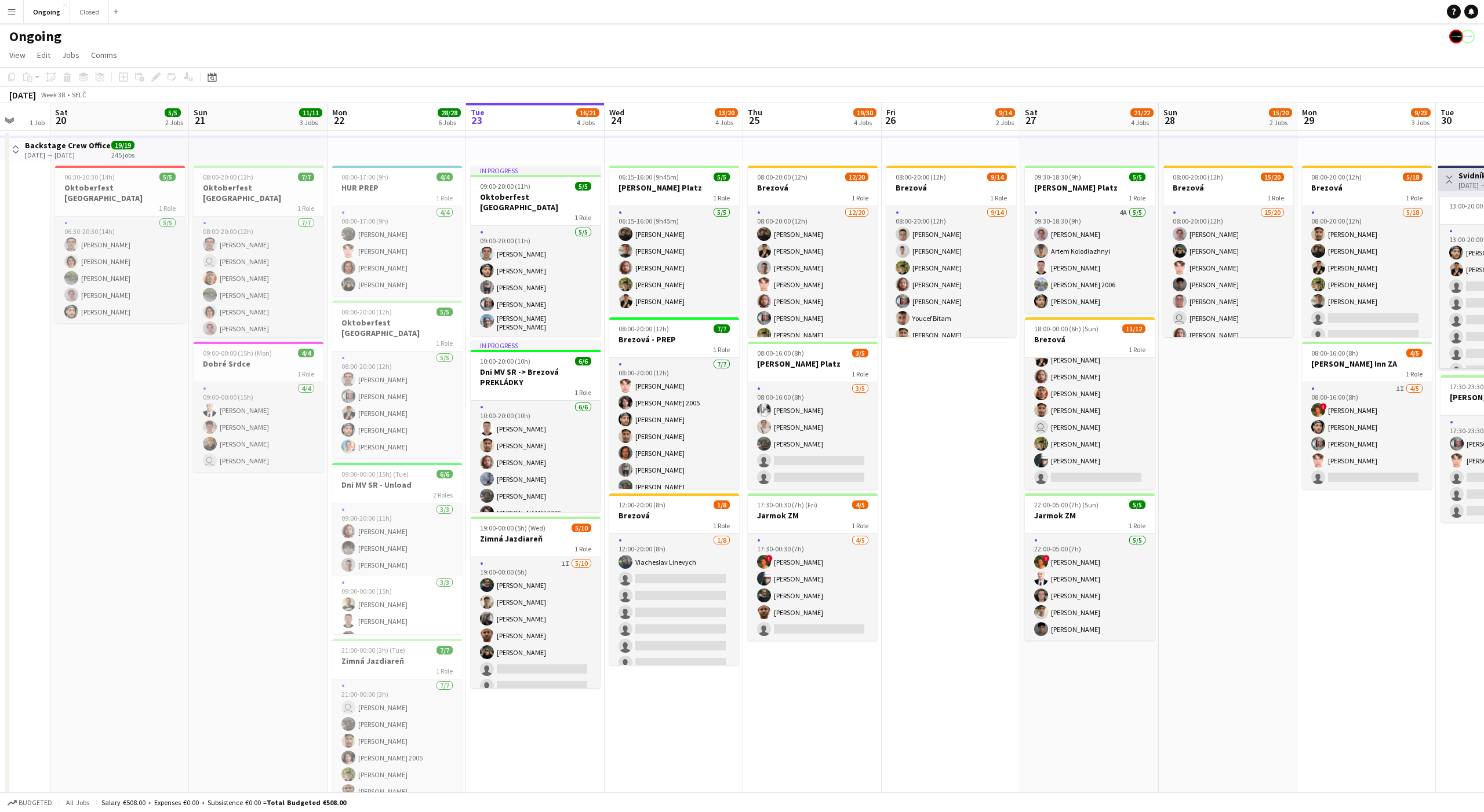
click at [953, 415] on app-date-cell "08:00-20:00 (12h) 9/14 Brezová 1 Role [DATE] 08:00-20:00 (12h) [PERSON_NAME] [P…" at bounding box center [951, 564] width 138 height 864
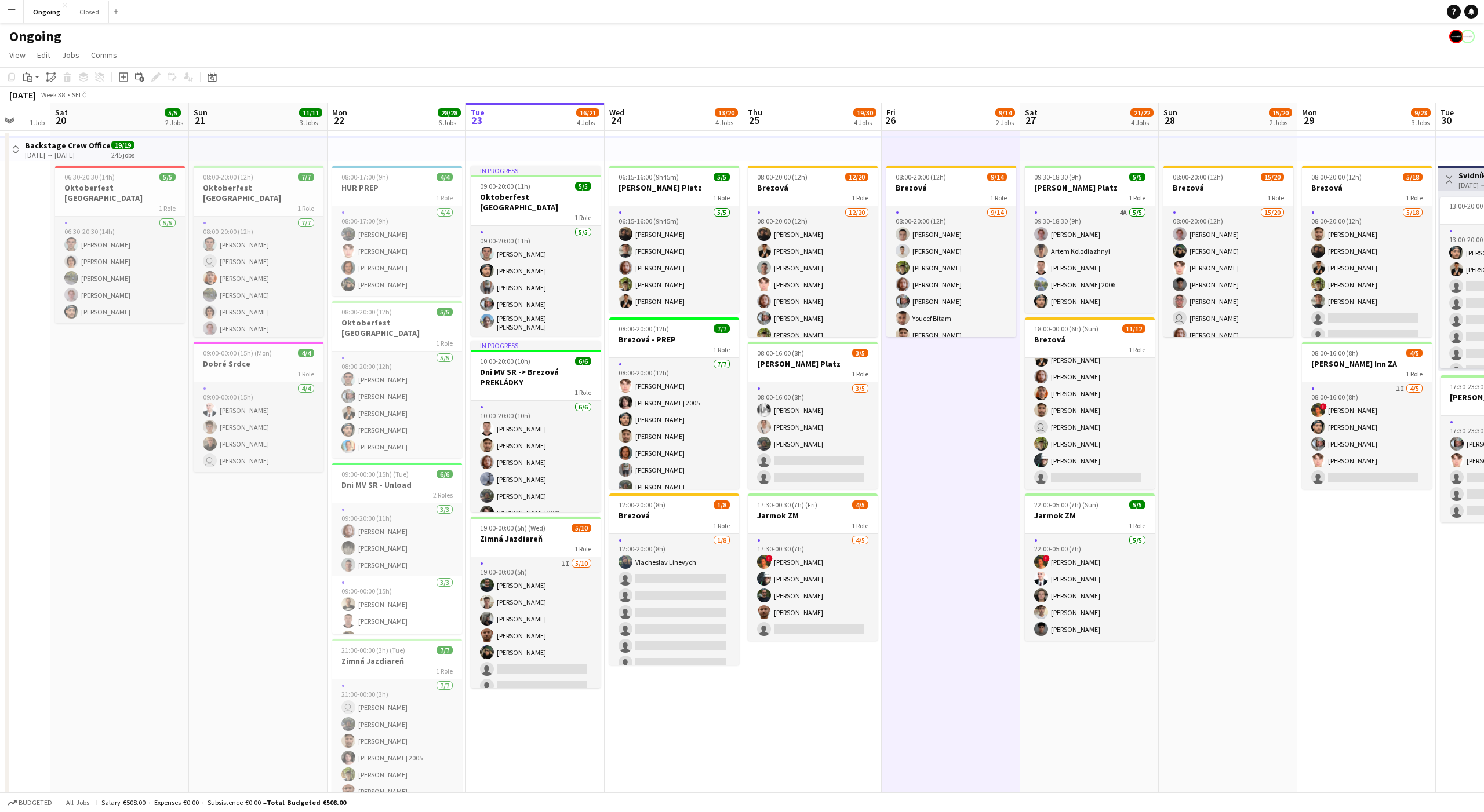
click at [953, 415] on app-date-cell "08:00-20:00 (12h) 9/14 Brezová 1 Role [DATE] 08:00-20:00 (12h) [PERSON_NAME] [P…" at bounding box center [951, 564] width 138 height 864
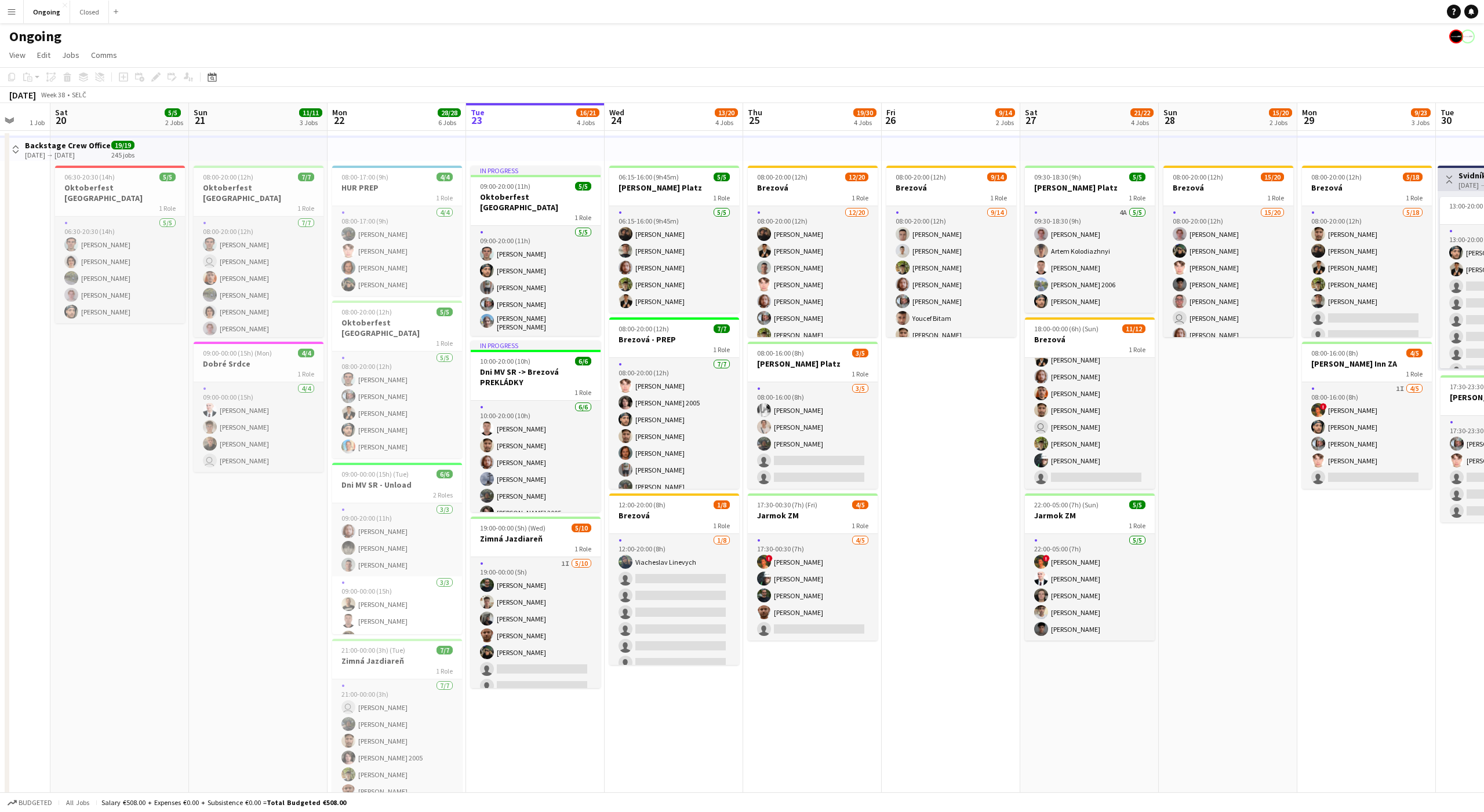
click at [953, 415] on app-date-cell "08:00-20:00 (12h) 9/14 Brezová 1 Role [DATE] 08:00-20:00 (12h) [PERSON_NAME] [P…" at bounding box center [951, 564] width 138 height 864
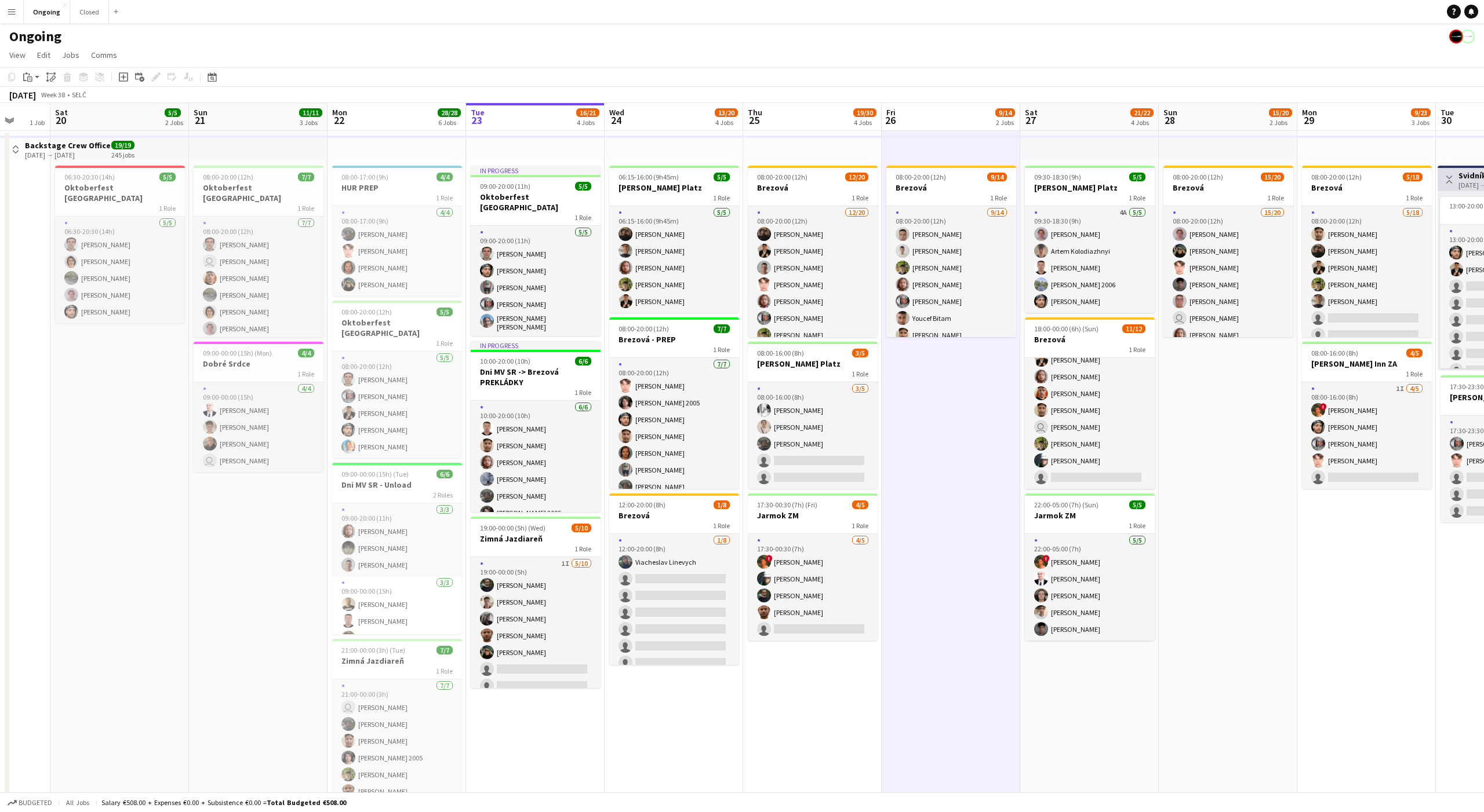
click at [953, 415] on app-date-cell "08:00-20:00 (12h) 9/14 Brezová 1 Role [DATE] 08:00-20:00 (12h) [PERSON_NAME] [P…" at bounding box center [951, 564] width 138 height 864
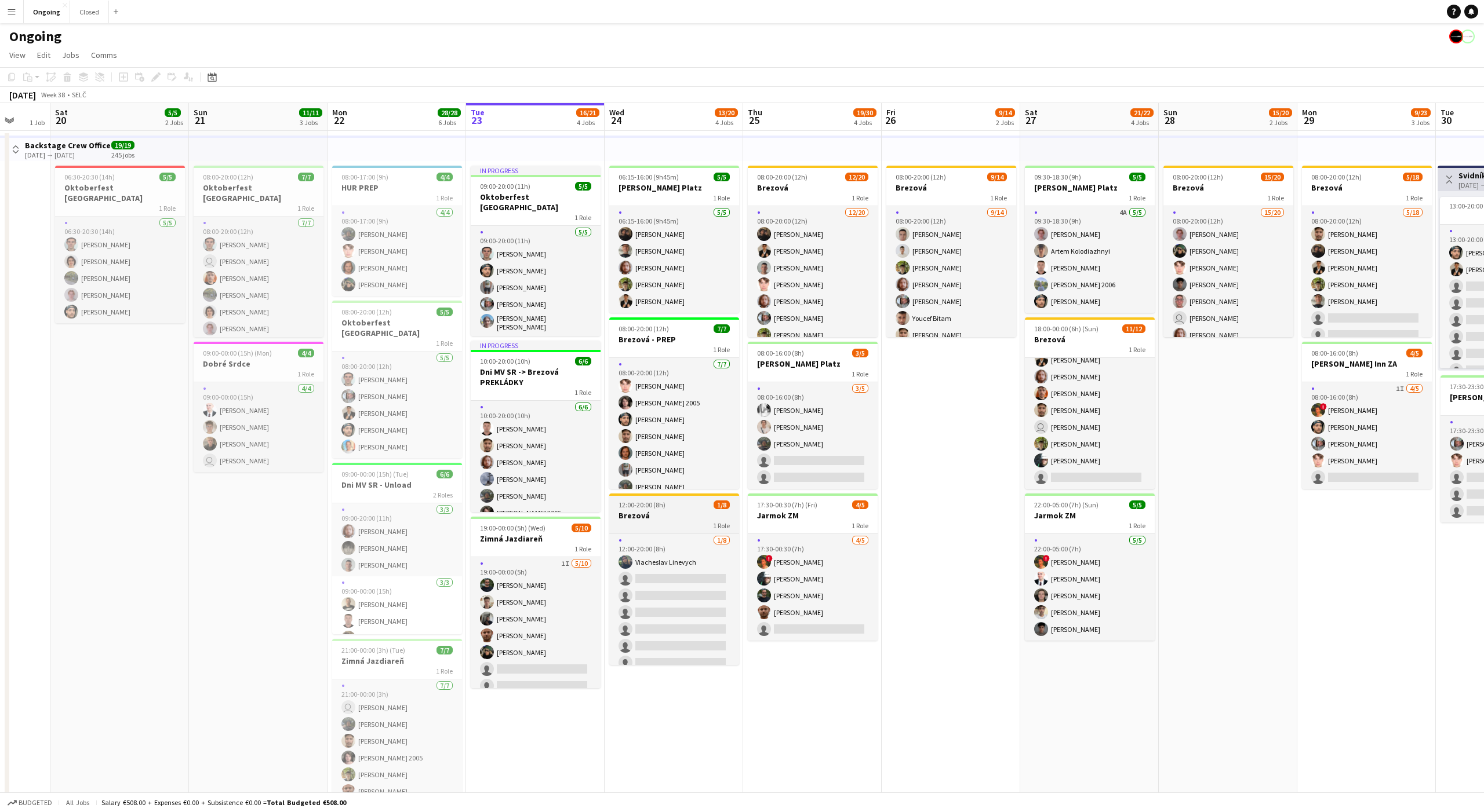
click at [686, 510] on h3 "Brezová" at bounding box center [674, 515] width 130 height 10
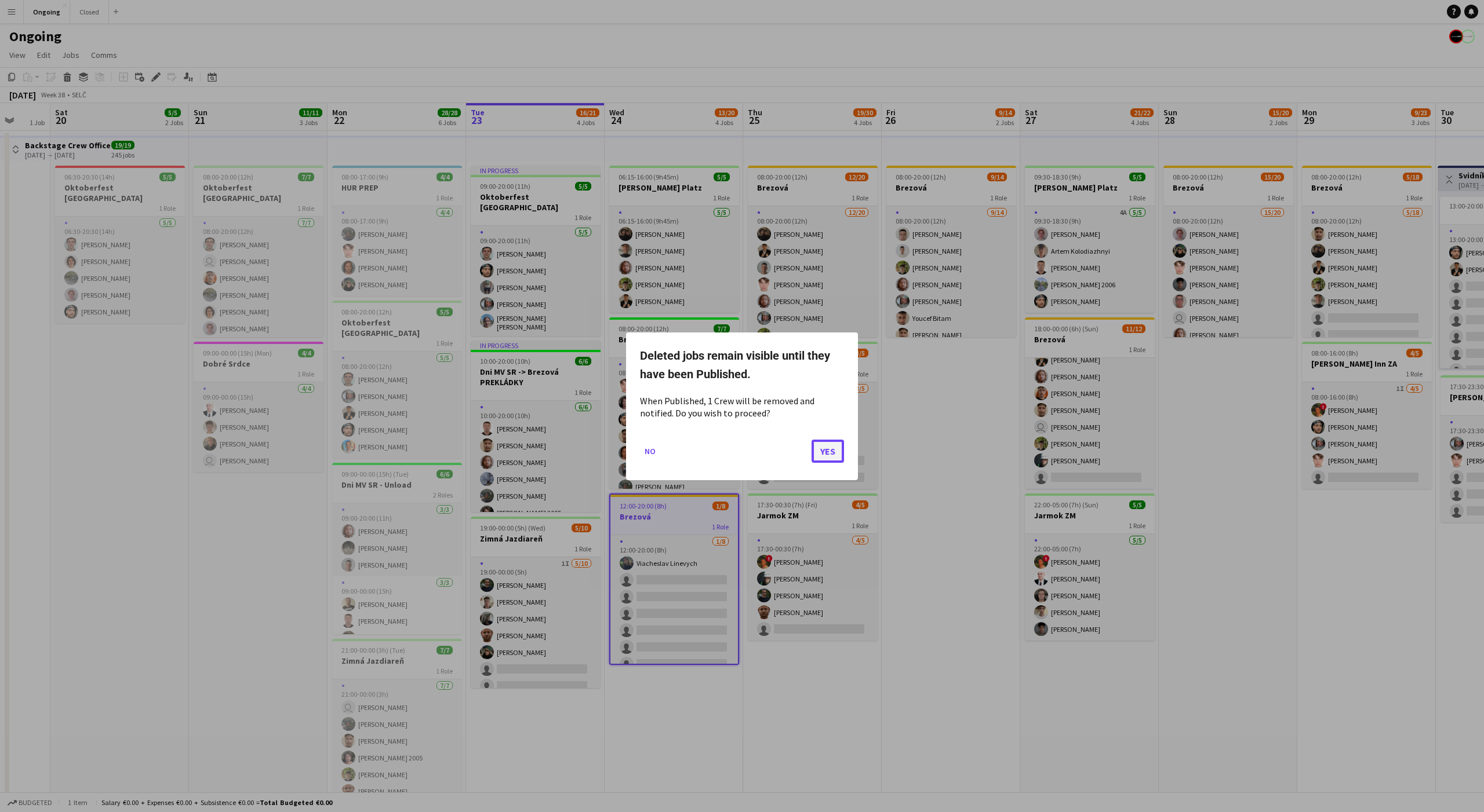
click at [823, 452] on button "Yes" at bounding box center [828, 450] width 32 height 23
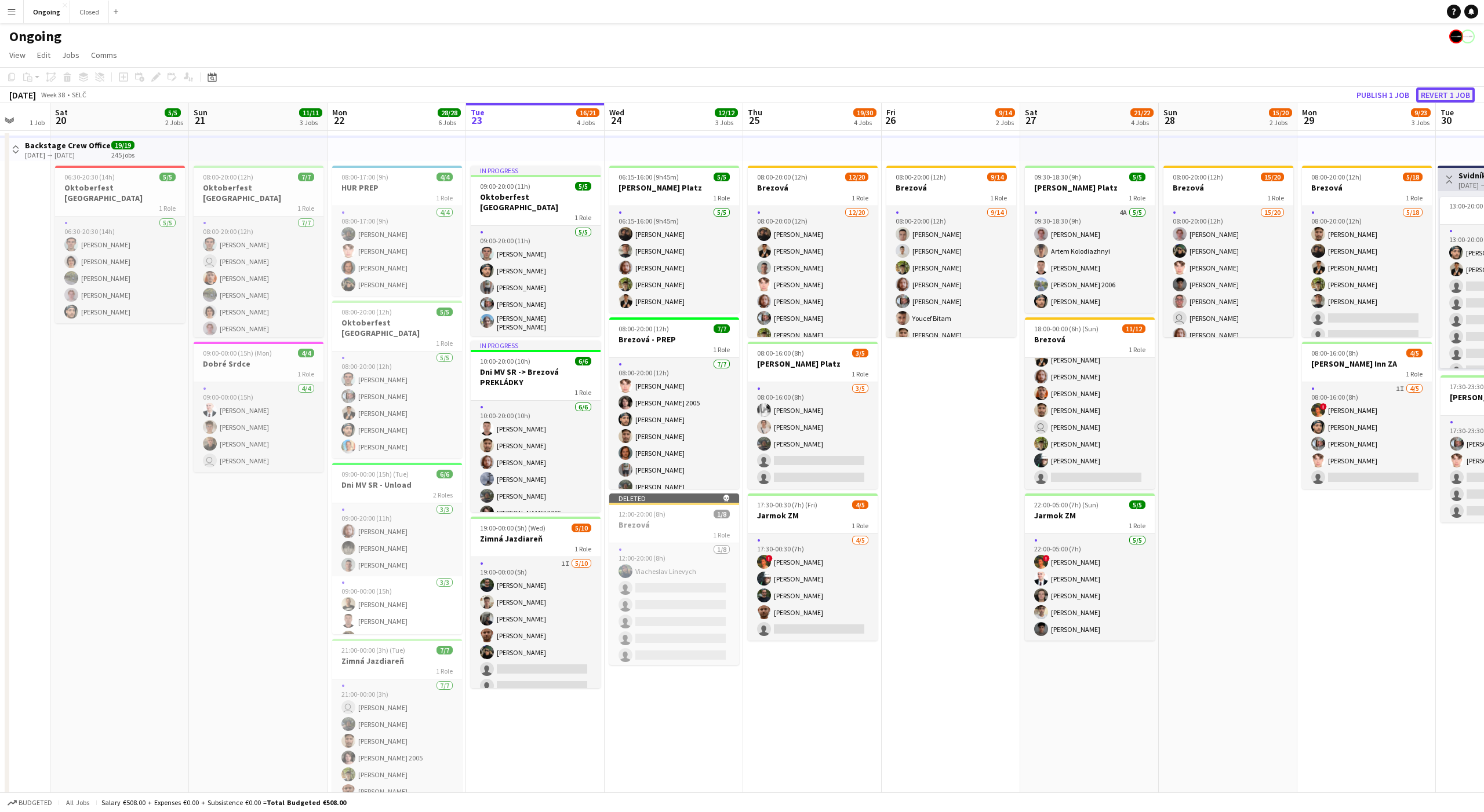
click at [1443, 91] on button "Revert 1 job" at bounding box center [1445, 95] width 58 height 15
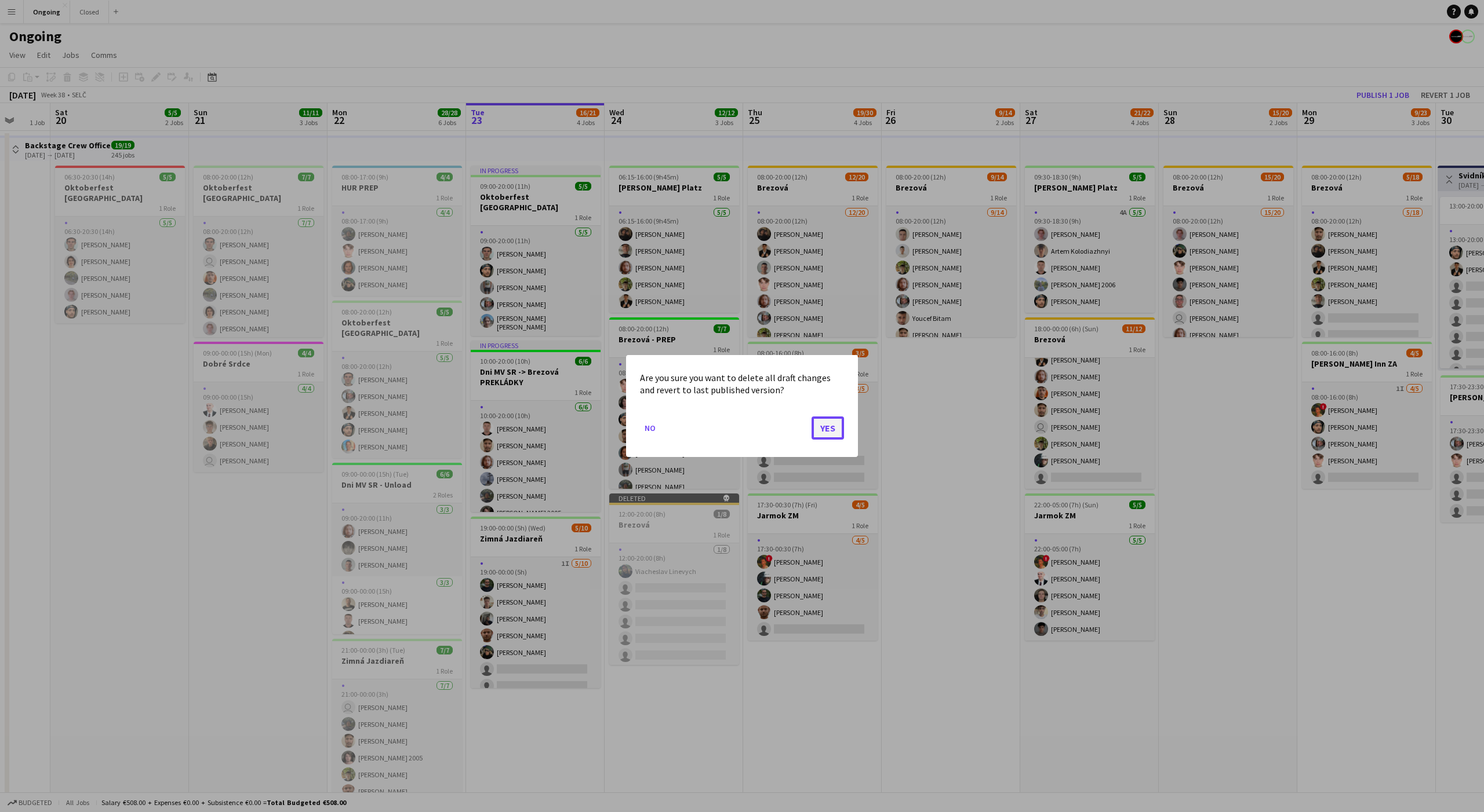
click at [825, 428] on button "Yes" at bounding box center [828, 428] width 32 height 23
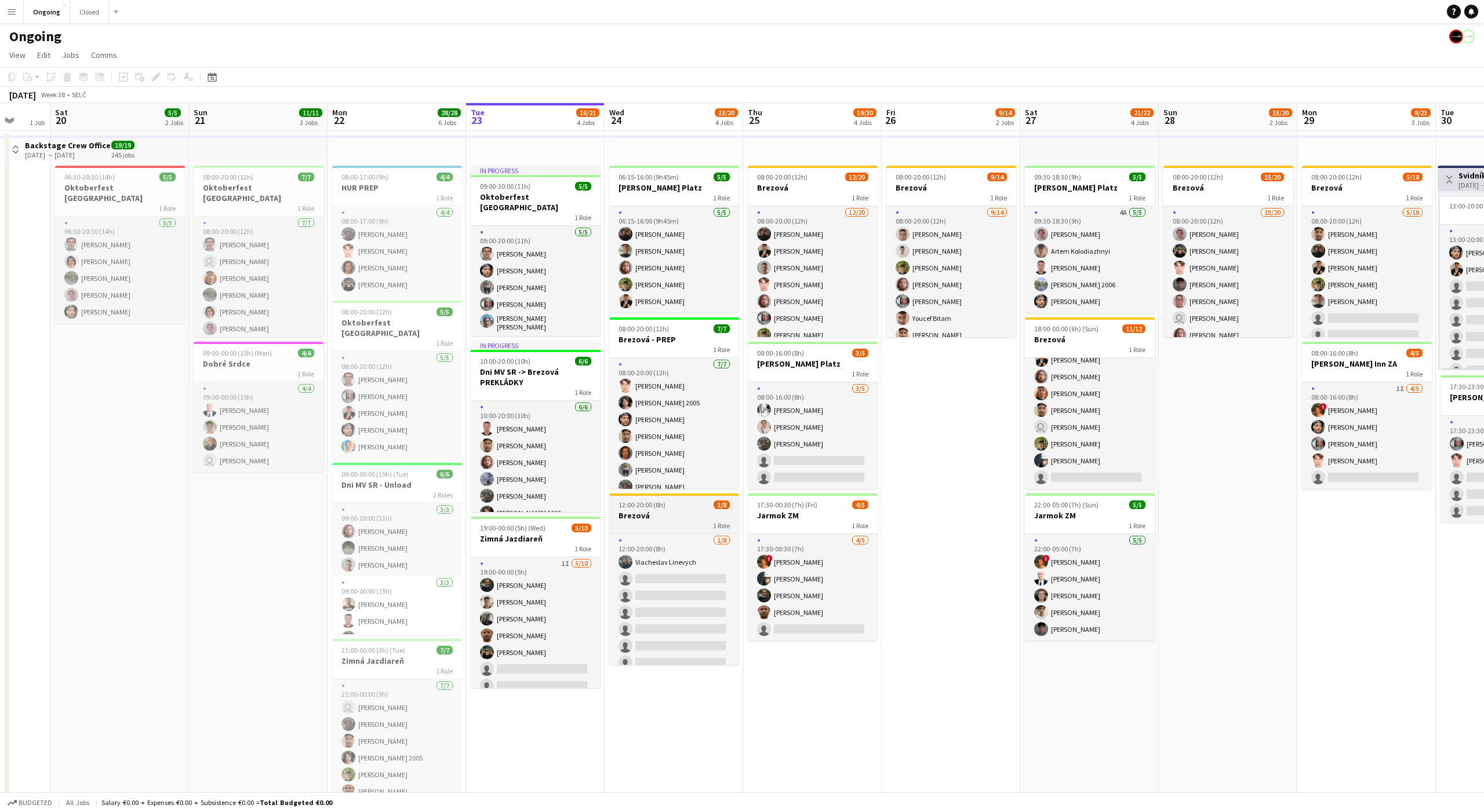
click at [661, 524] on div "1 Role" at bounding box center [674, 525] width 130 height 10
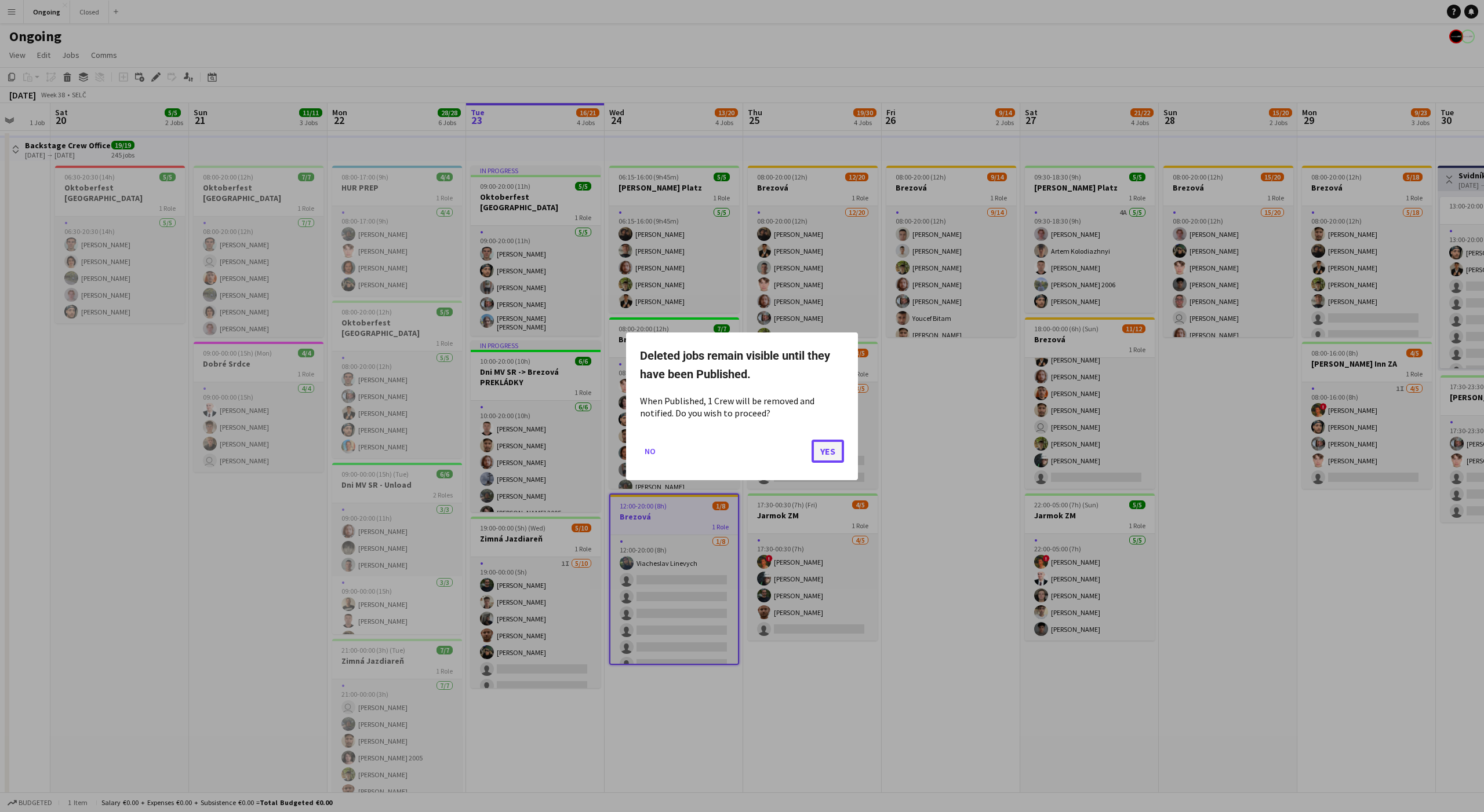
click at [839, 450] on button "Yes" at bounding box center [828, 450] width 32 height 23
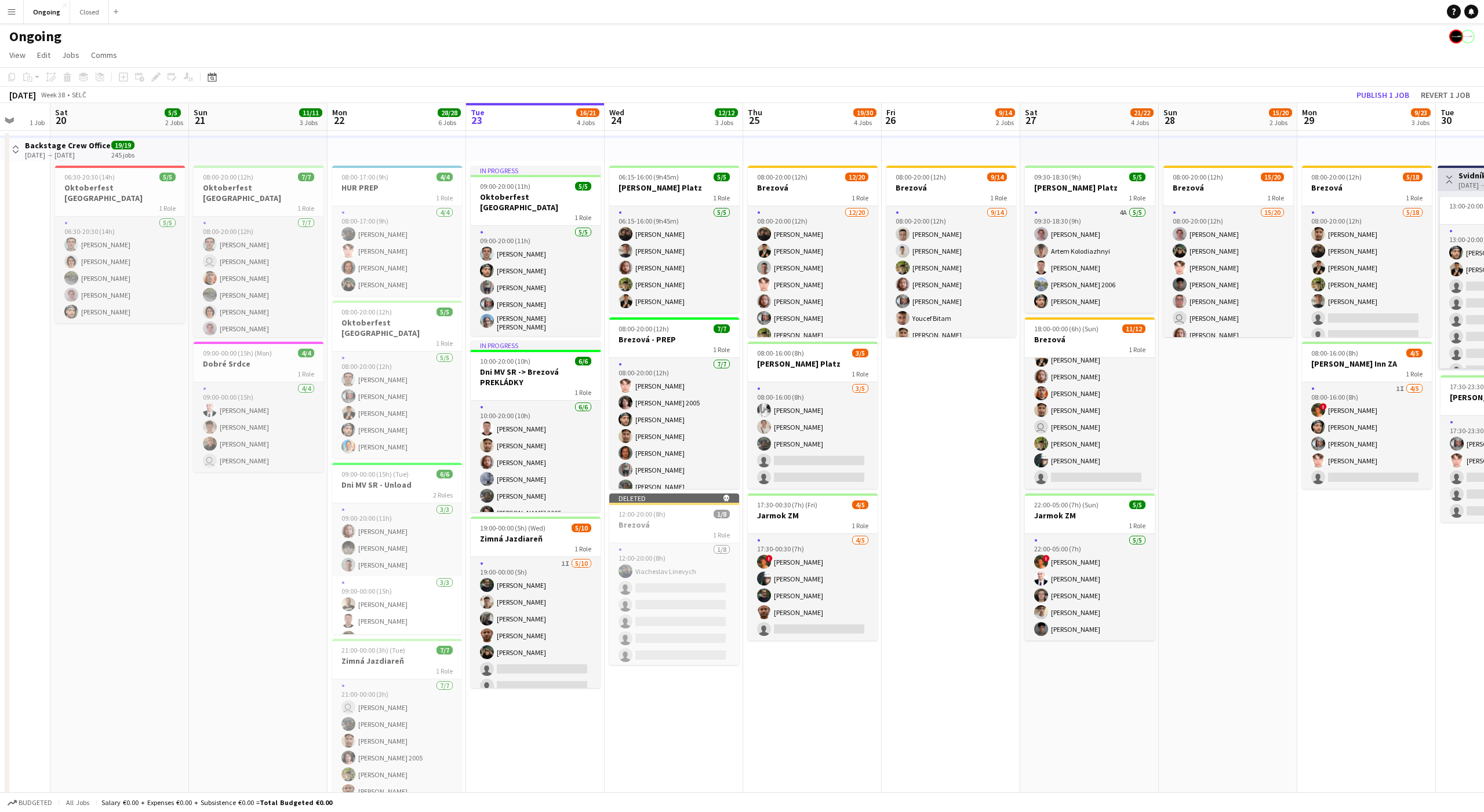
click at [967, 389] on app-date-cell "08:00-20:00 (12h) 9/14 Brezová 1 Role [DATE] 08:00-20:00 (12h) [PERSON_NAME] [P…" at bounding box center [951, 564] width 138 height 864
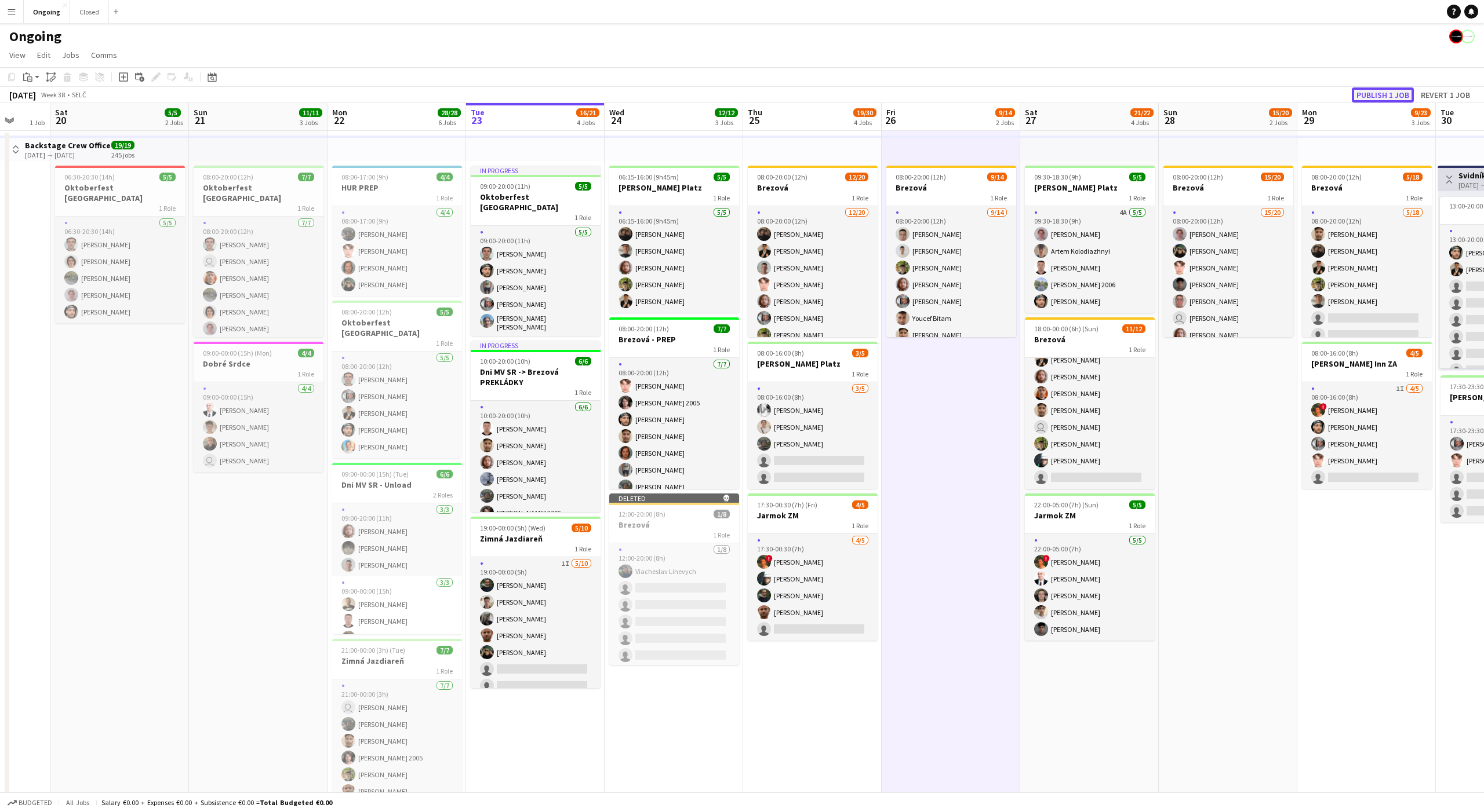
click at [1388, 91] on button "Publish 1 job" at bounding box center [1382, 95] width 62 height 15
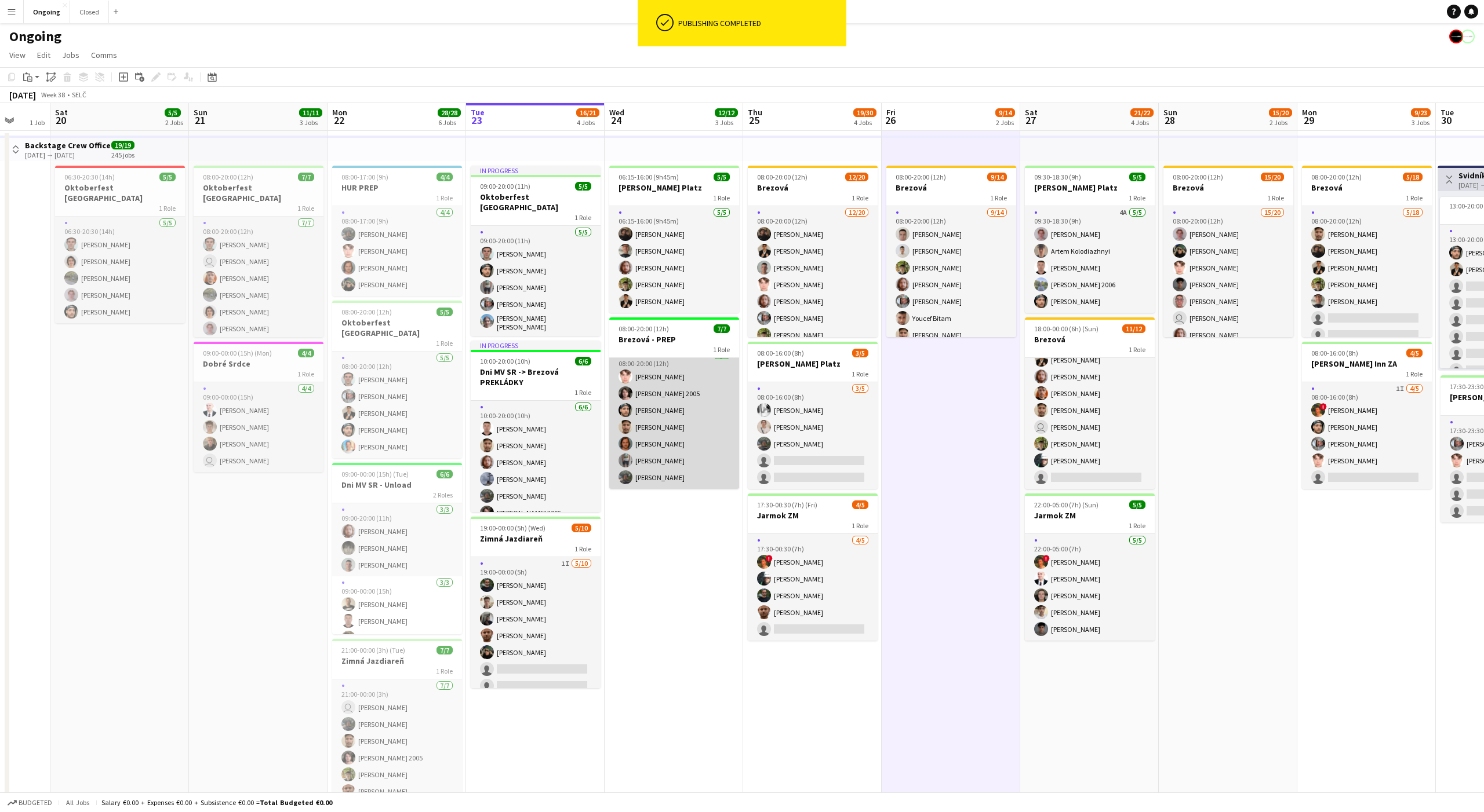
scroll to position [0, 0]
click at [684, 437] on app-card-role "[DATE] 08:00-20:00 (12h) [PERSON_NAME] [PERSON_NAME] 2005 [PERSON_NAME] [PERSON…" at bounding box center [674, 427] width 130 height 140
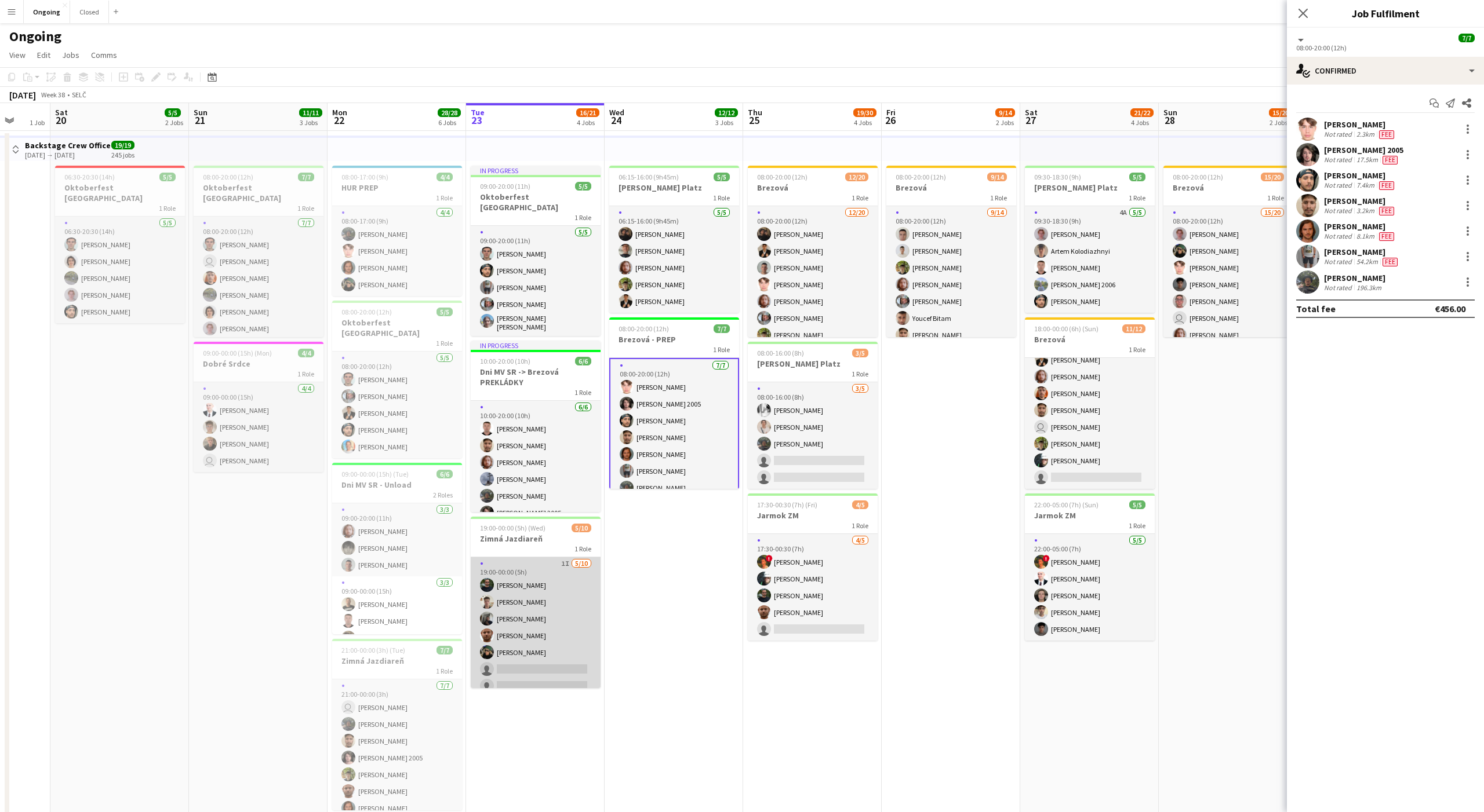
click at [565, 609] on app-card-role "1I [DATE] 19:00-00:00 (5h) [PERSON_NAME] [PERSON_NAME] [PERSON_NAME] [PERSON_NA…" at bounding box center [535, 653] width 130 height 190
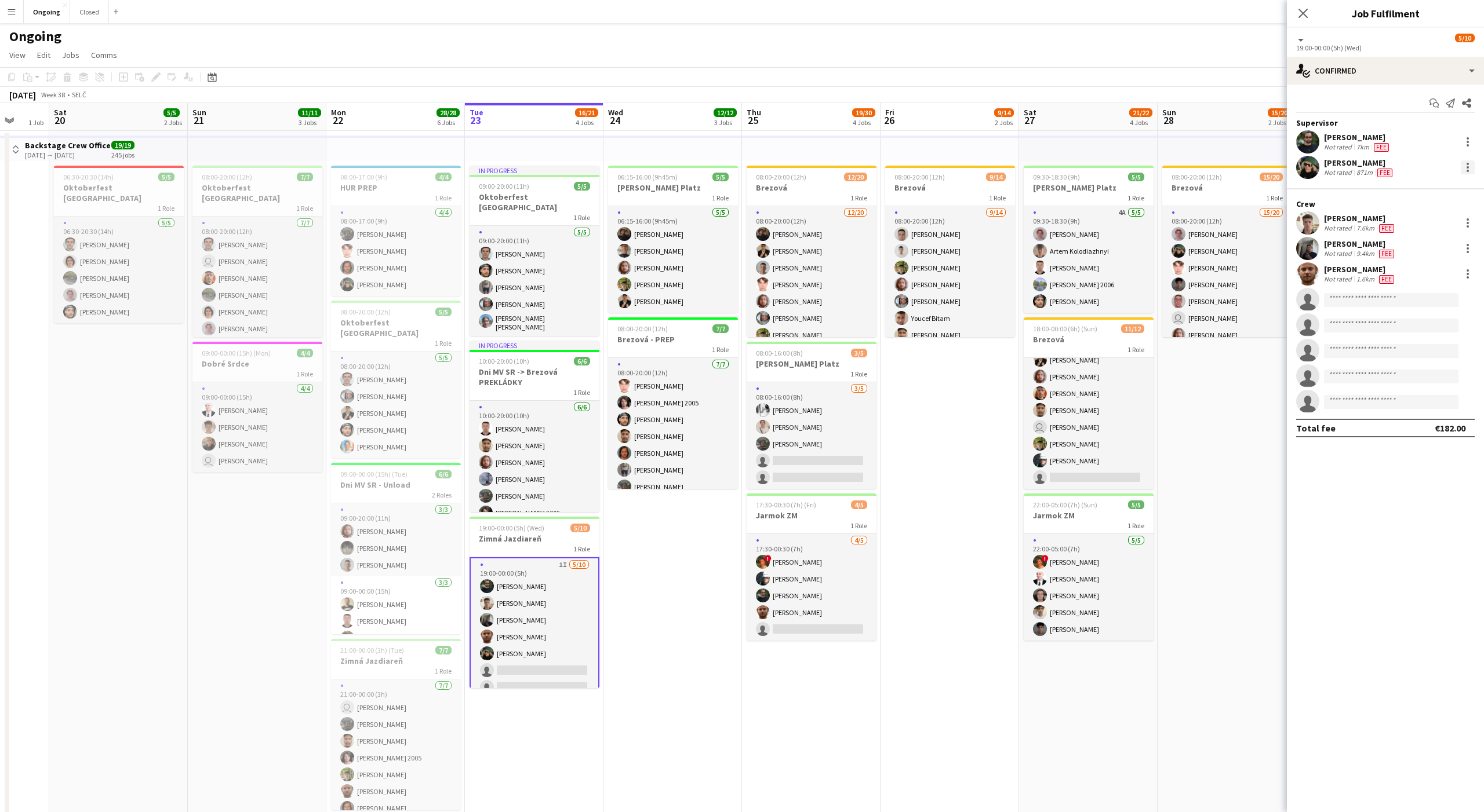
click at [1470, 163] on div at bounding box center [1468, 168] width 14 height 14
click at [1348, 305] on span "Remove" at bounding box center [1339, 300] width 35 height 10
click at [635, 591] on app-date-cell "06:15-16:00 (9h45m) 5/5 [PERSON_NAME] Platz 1 Role [DATE] 06:15-16:00 (9h45m) […" at bounding box center [672, 564] width 138 height 864
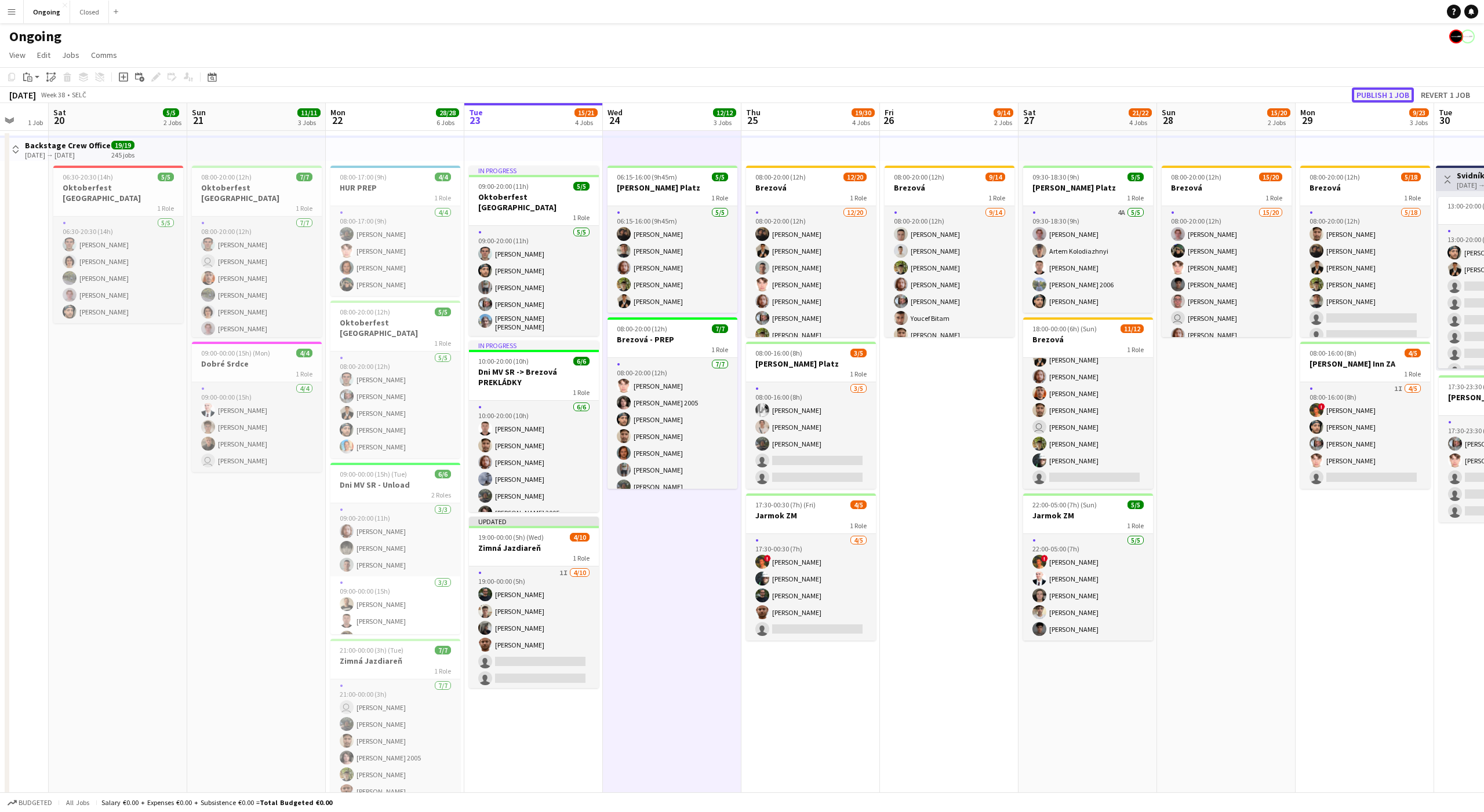
click at [1378, 93] on button "Publish 1 job" at bounding box center [1382, 95] width 62 height 15
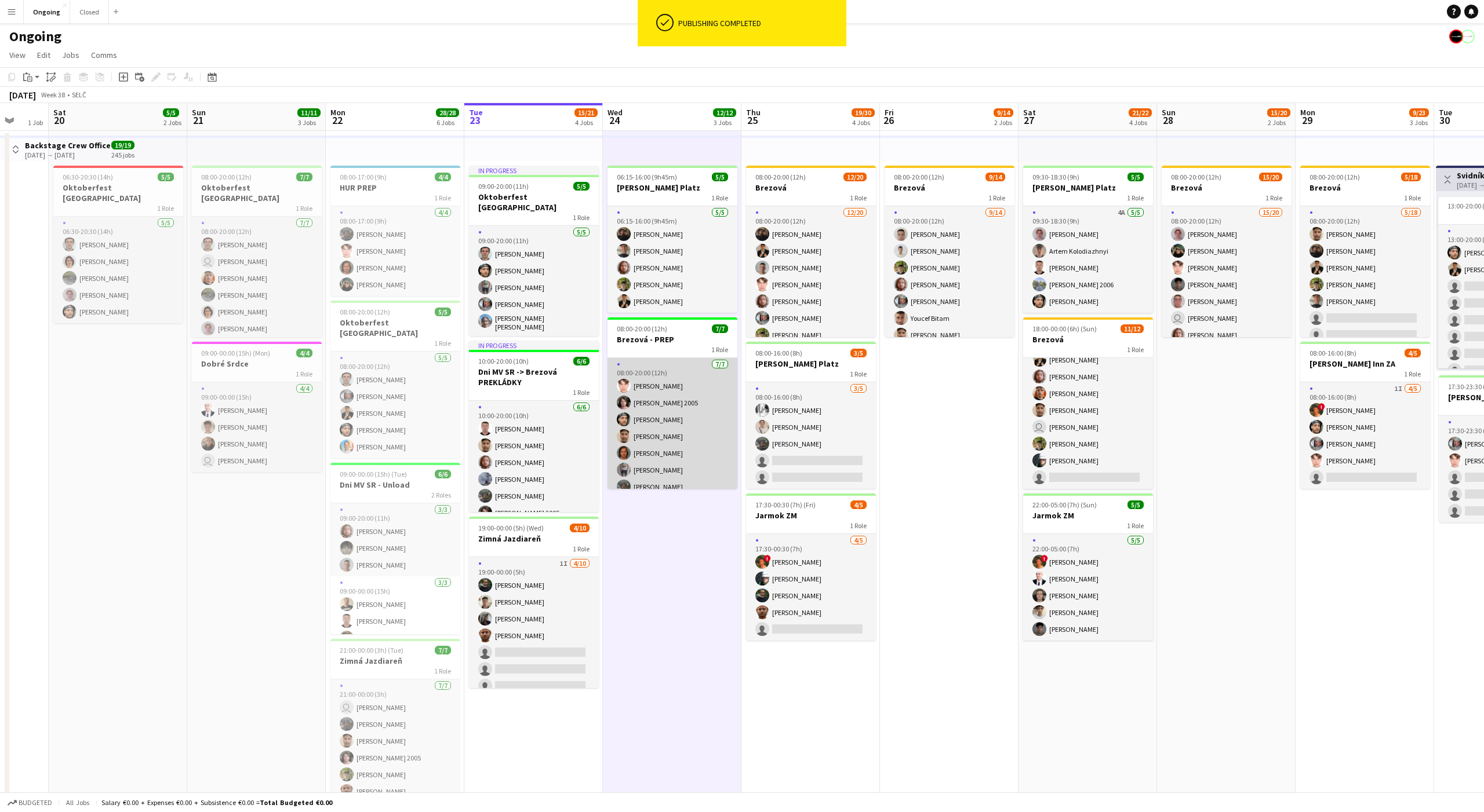
click at [695, 379] on app-card-role "[DATE] 08:00-20:00 (12h) [PERSON_NAME] [PERSON_NAME] 2005 [PERSON_NAME] [PERSON…" at bounding box center [672, 427] width 130 height 140
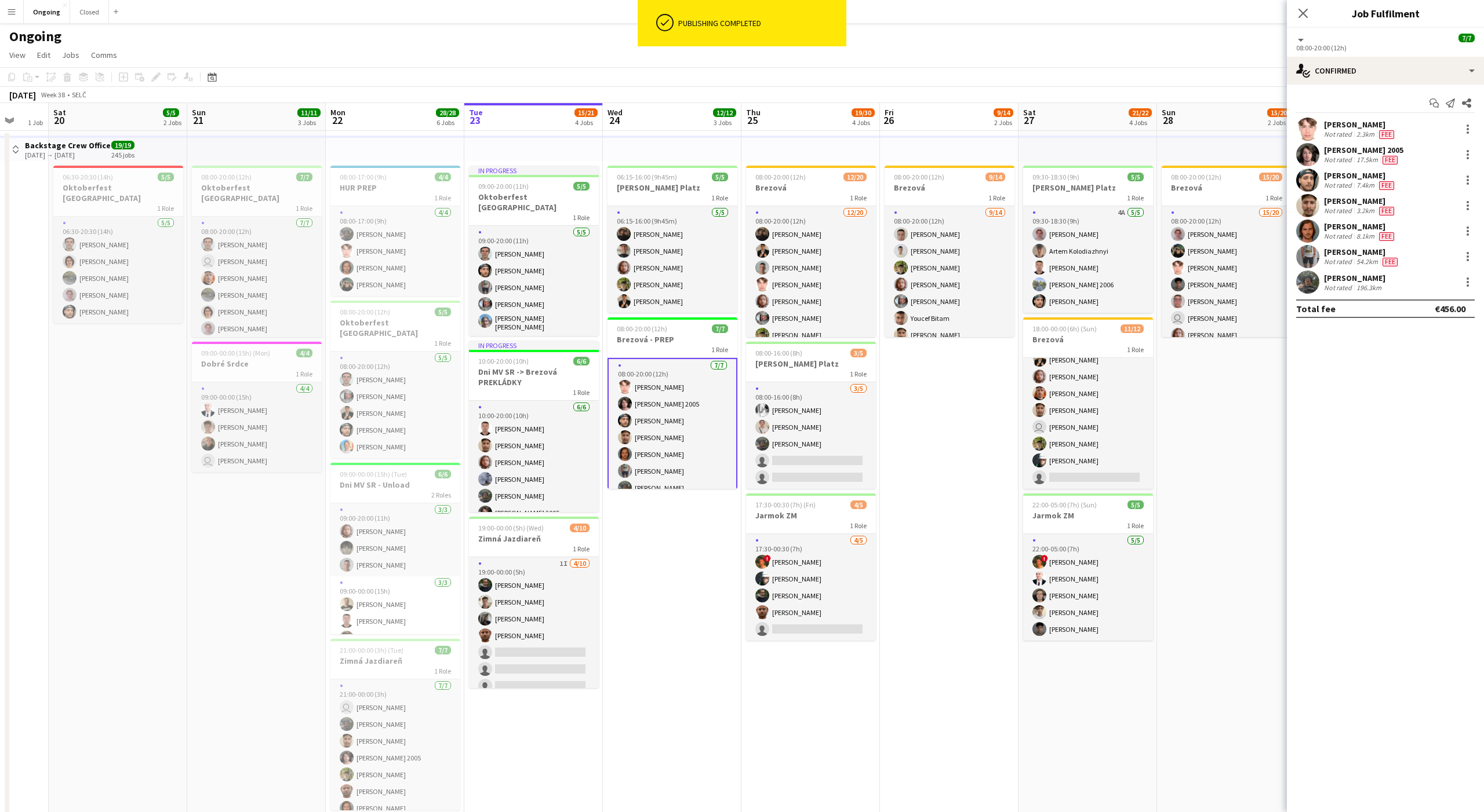
click at [239, 45] on app-page-menu "View Day view expanded Day view collapsed Month view Date picker Jump to [DATE]…" at bounding box center [742, 55] width 1484 height 22
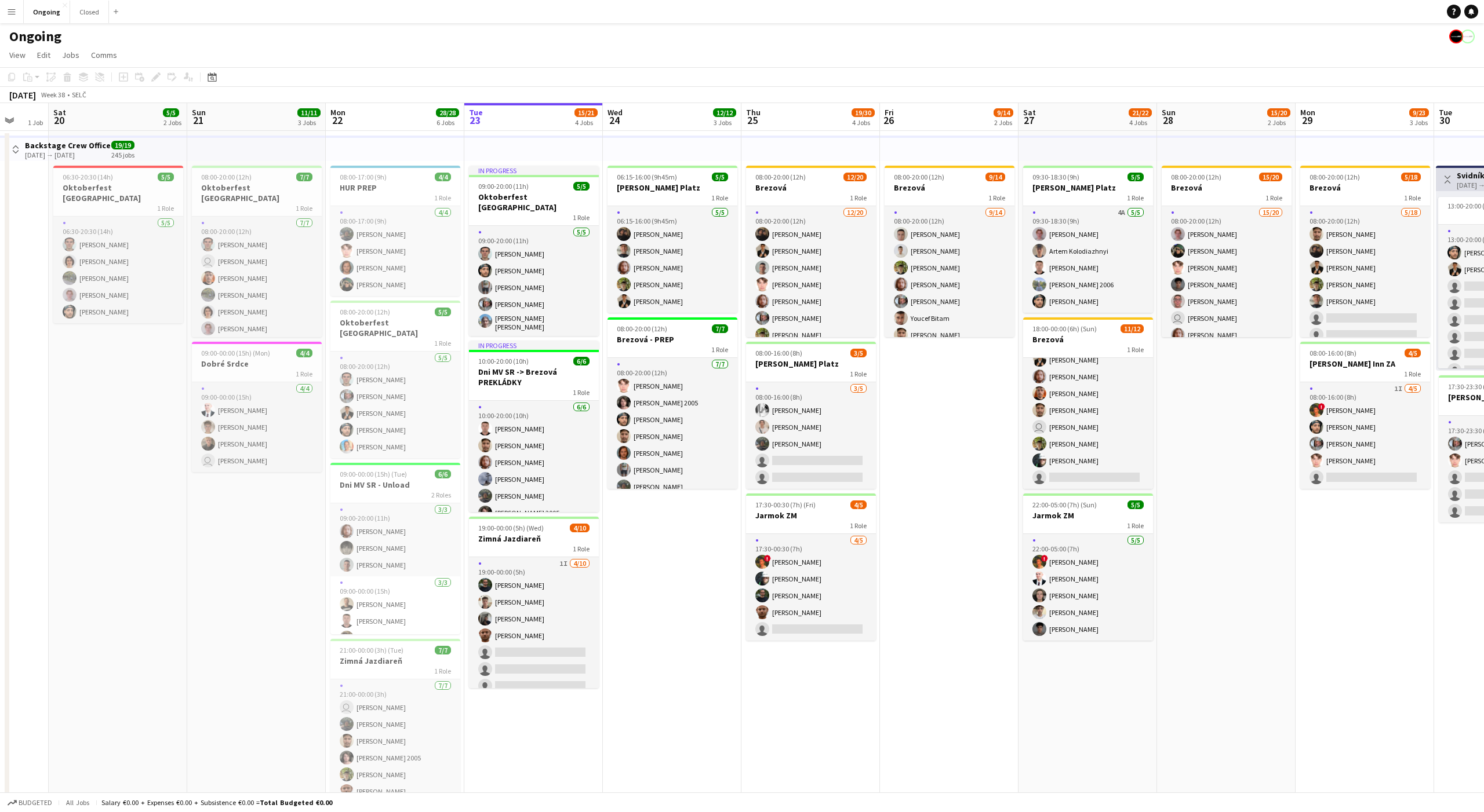
click at [673, 342] on h3 "Brezová - PREP" at bounding box center [672, 339] width 130 height 10
click at [153, 73] on icon "Edit" at bounding box center [156, 77] width 10 height 10
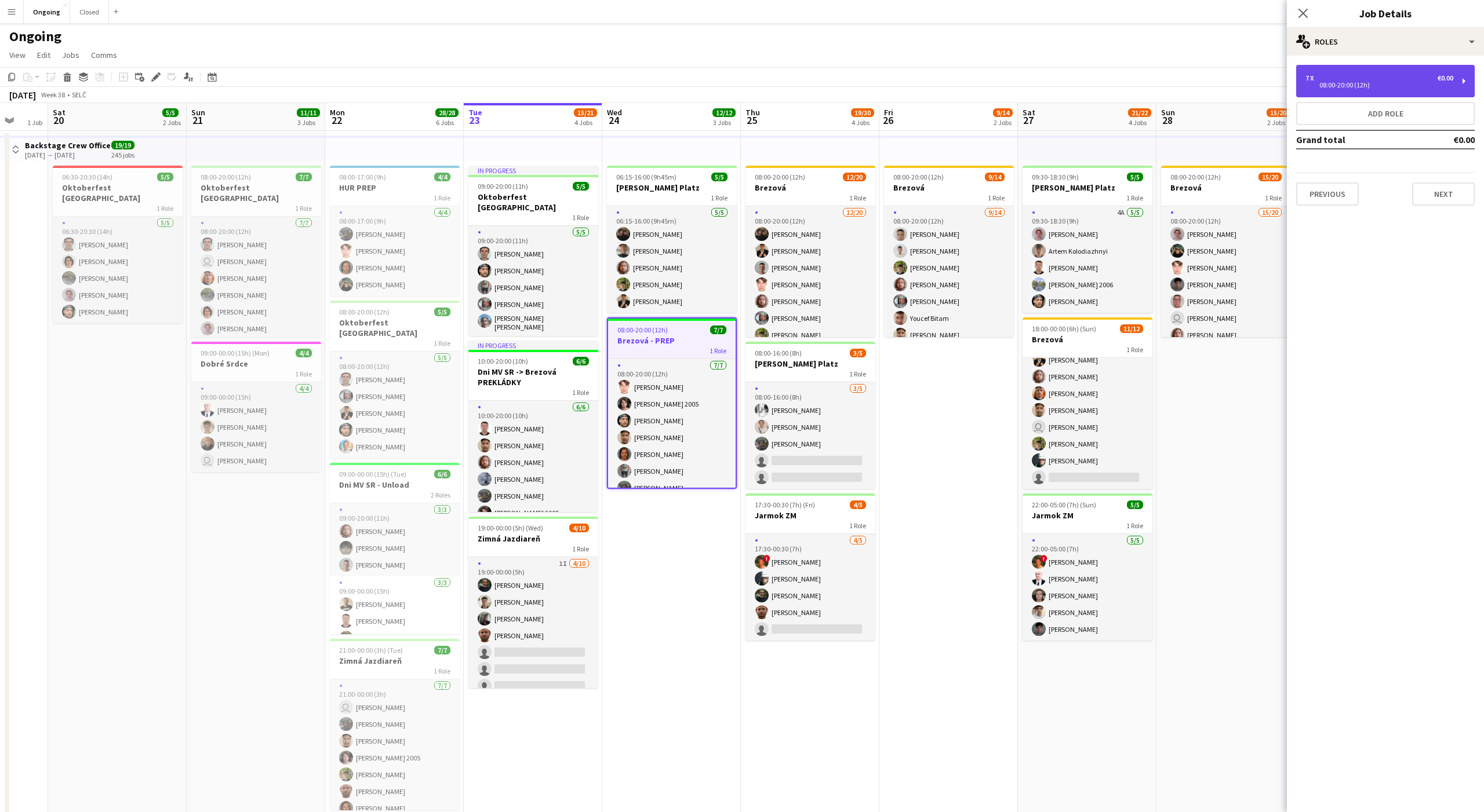
click at [1358, 91] on div "7 x €0.00 08:00-20:00 (12h)" at bounding box center [1385, 81] width 178 height 32
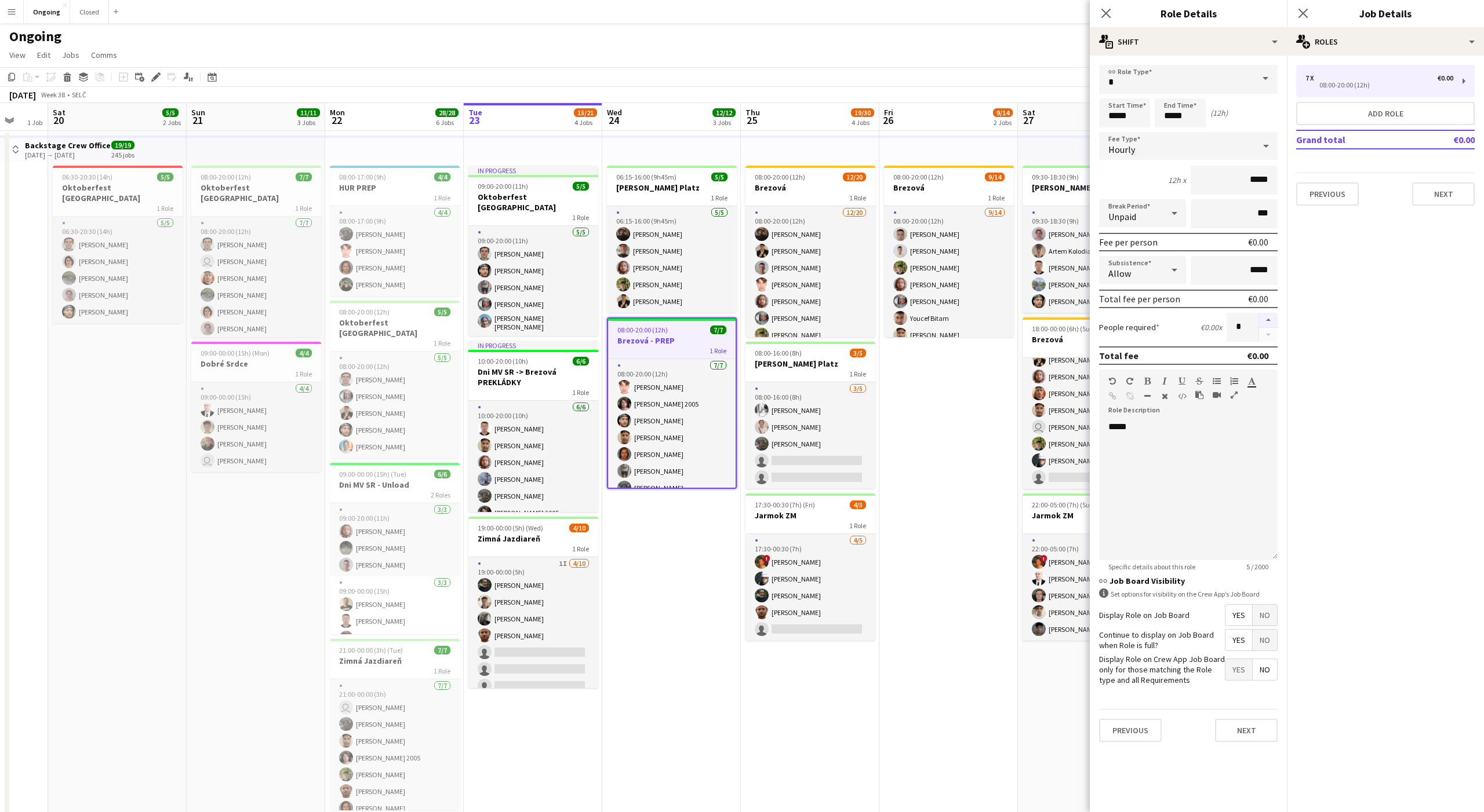
click at [1273, 323] on button "button" at bounding box center [1268, 321] width 18 height 15
type input "*"
click at [682, 337] on h3 "Brezová - PREP" at bounding box center [672, 340] width 128 height 10
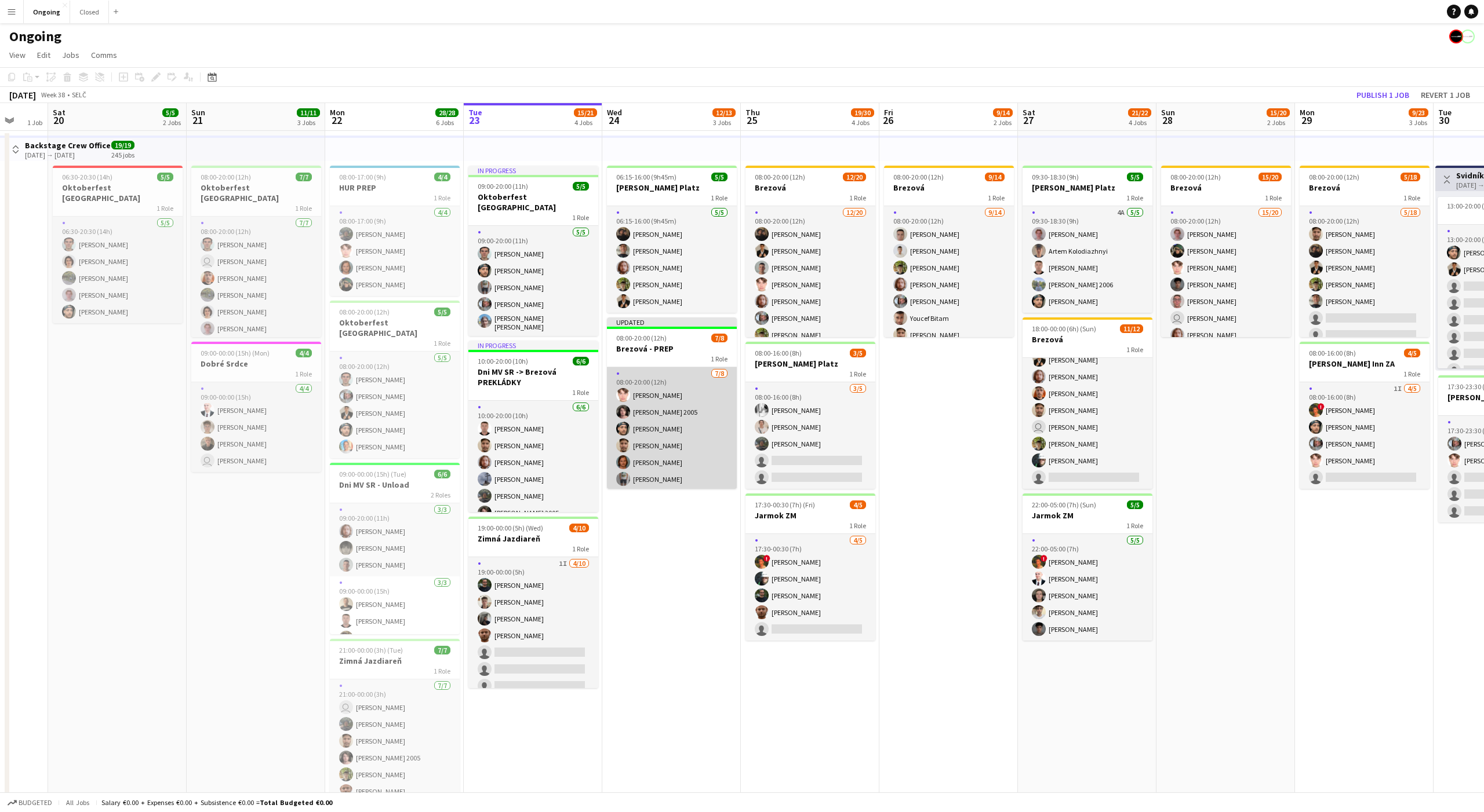
click at [670, 408] on app-card-role "[DATE] 08:00-20:00 (12h) [PERSON_NAME] [PERSON_NAME] 2005 [PERSON_NAME] [PERSON…" at bounding box center [672, 446] width 130 height 157
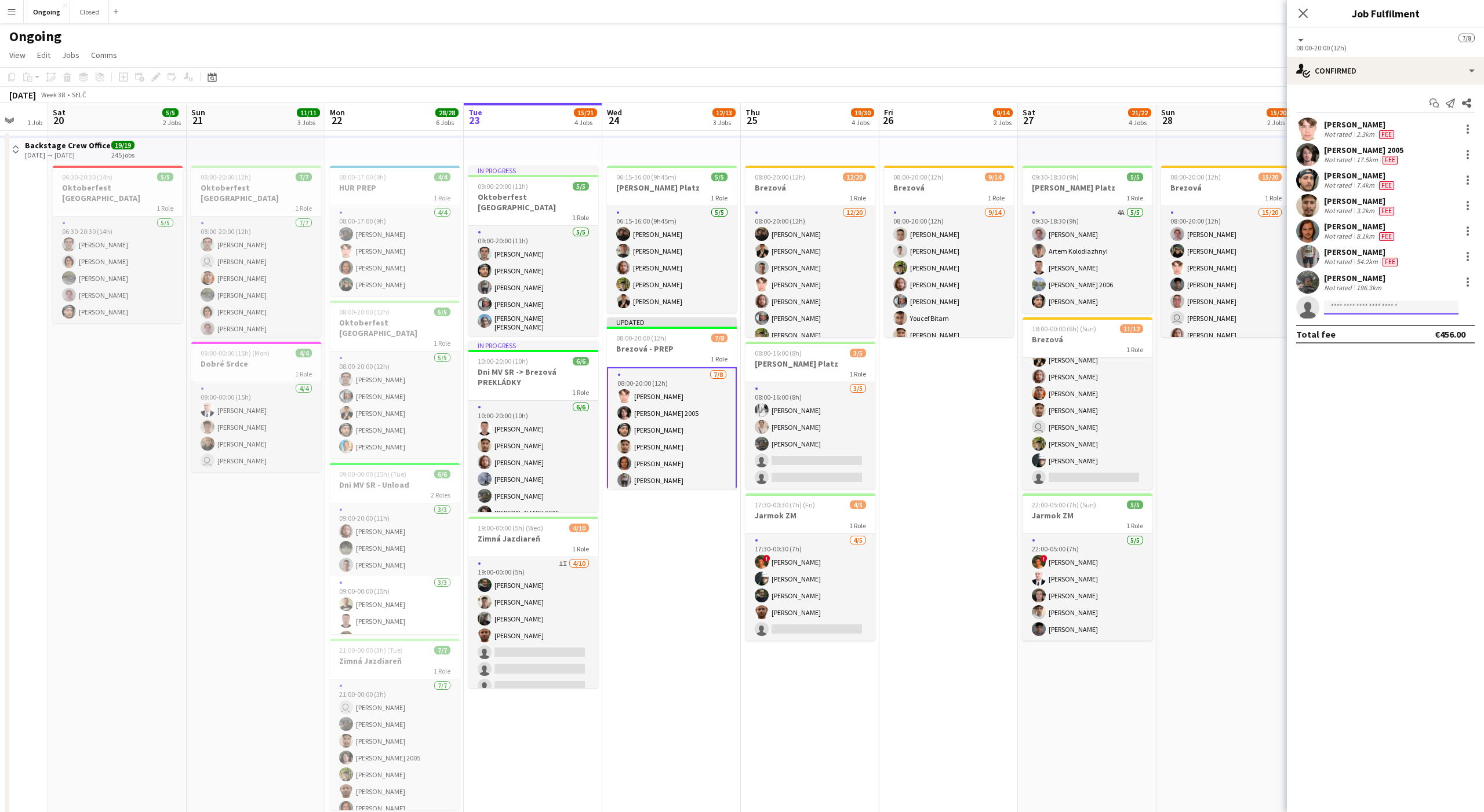
click at [1344, 303] on input at bounding box center [1391, 307] width 134 height 14
type input "*****"
click at [1350, 358] on span "[EMAIL_ADDRESS][DOMAIN_NAME]" at bounding box center [1392, 362] width 116 height 10
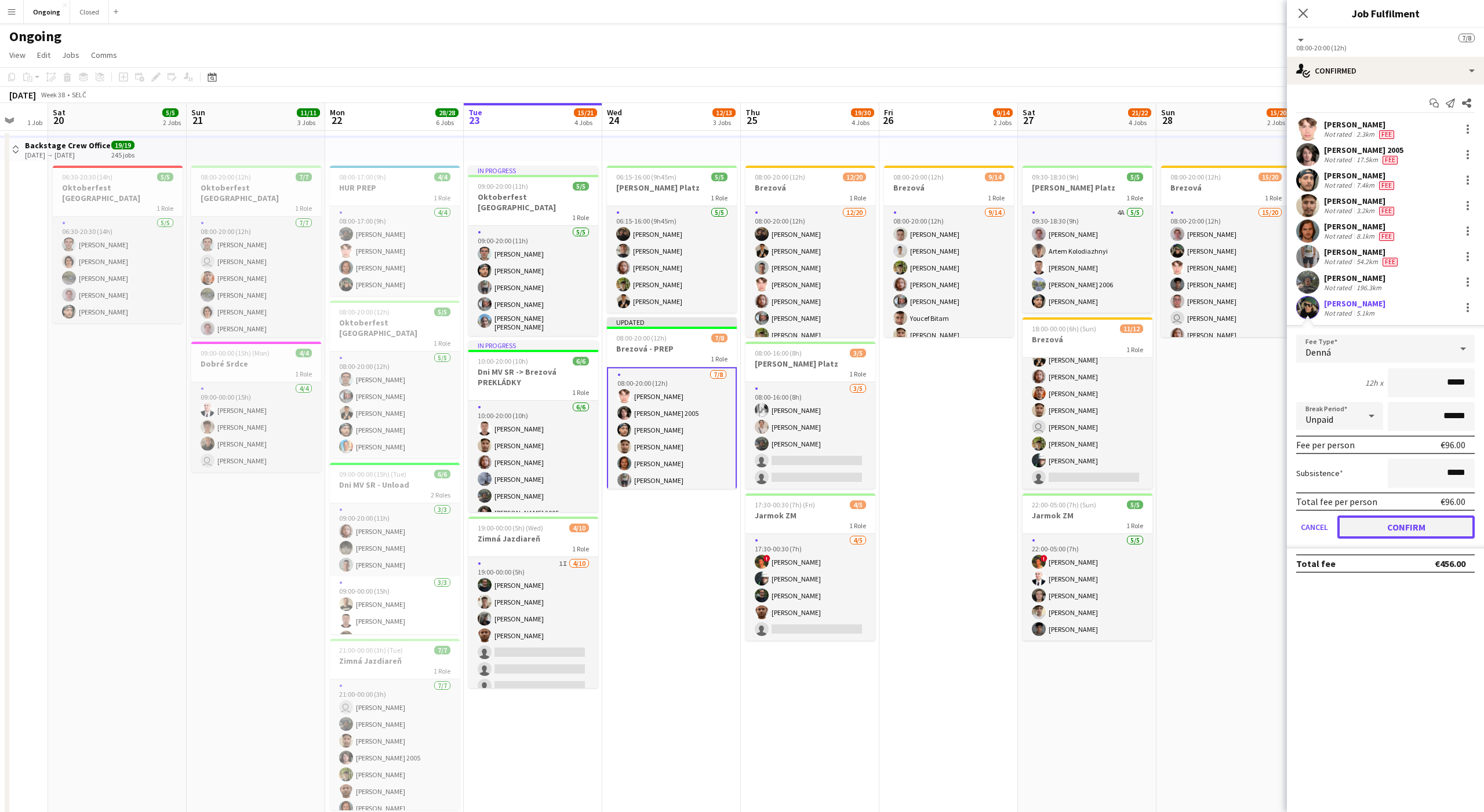
click at [1410, 522] on button "Confirm" at bounding box center [1406, 527] width 137 height 23
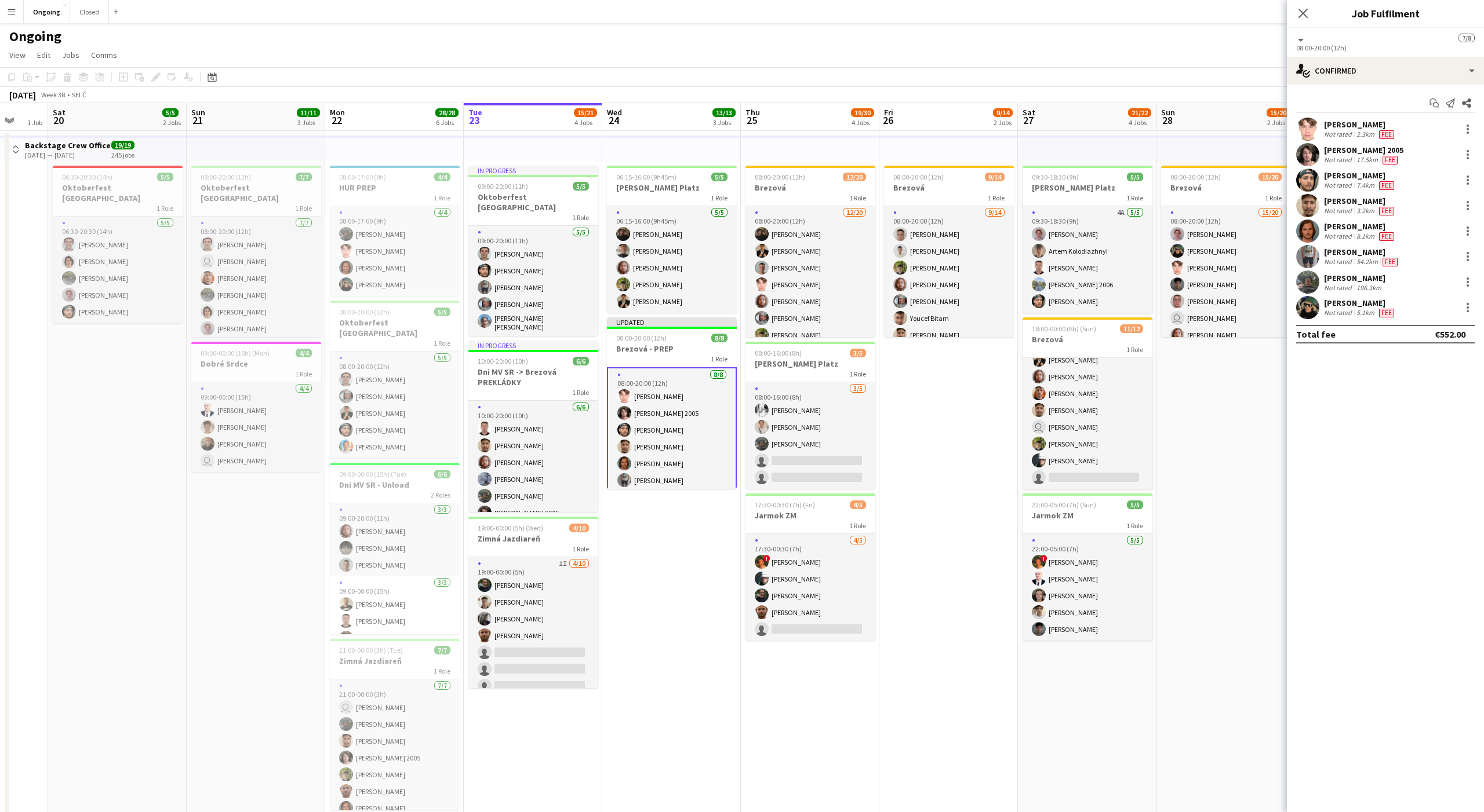
click at [985, 485] on app-date-cell "08:00-20:00 (12h) 9/14 Brezová 1 Role [DATE] 08:00-20:00 (12h) [PERSON_NAME] [P…" at bounding box center [948, 564] width 138 height 864
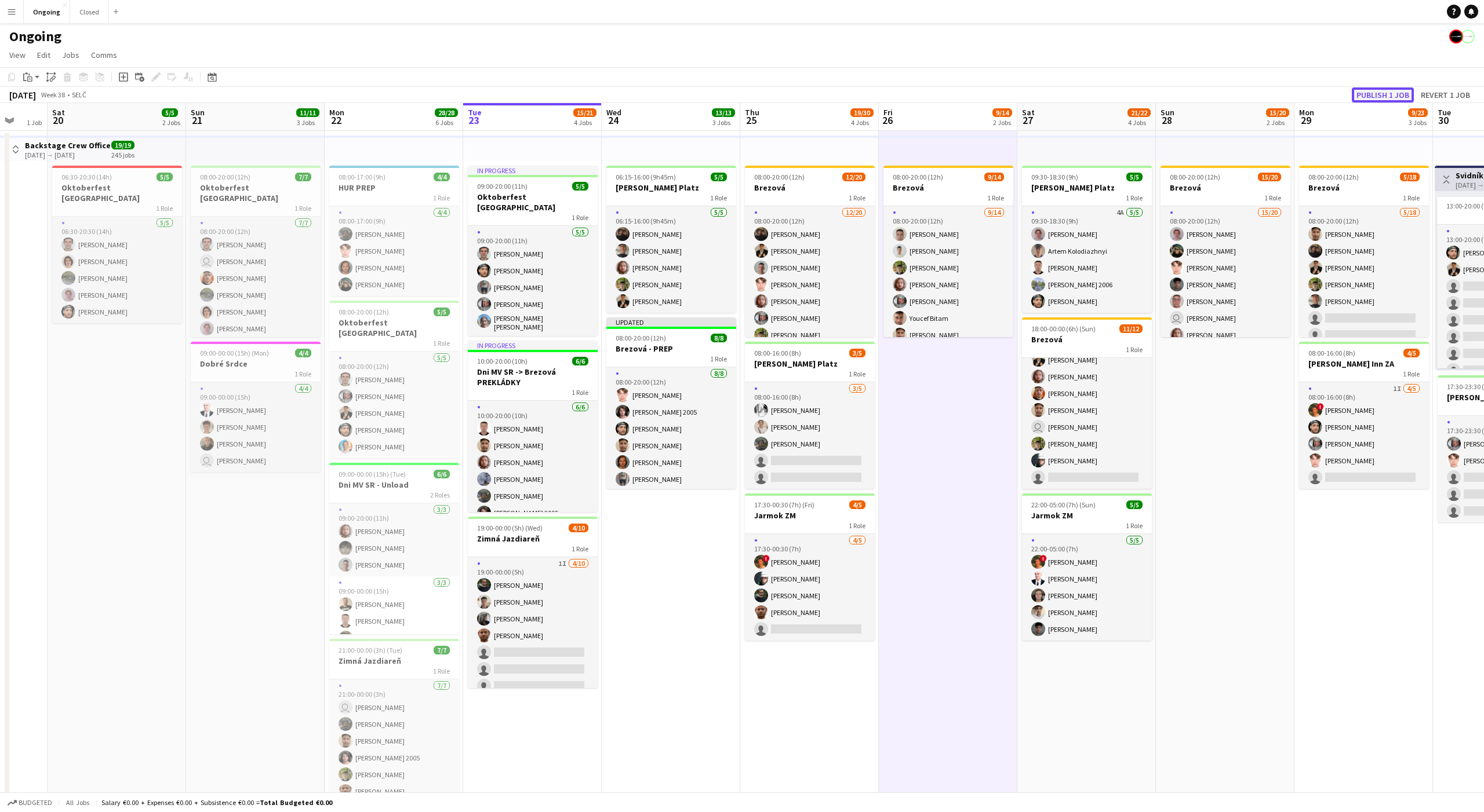
click at [1394, 96] on button "Publish 1 job" at bounding box center [1382, 95] width 62 height 15
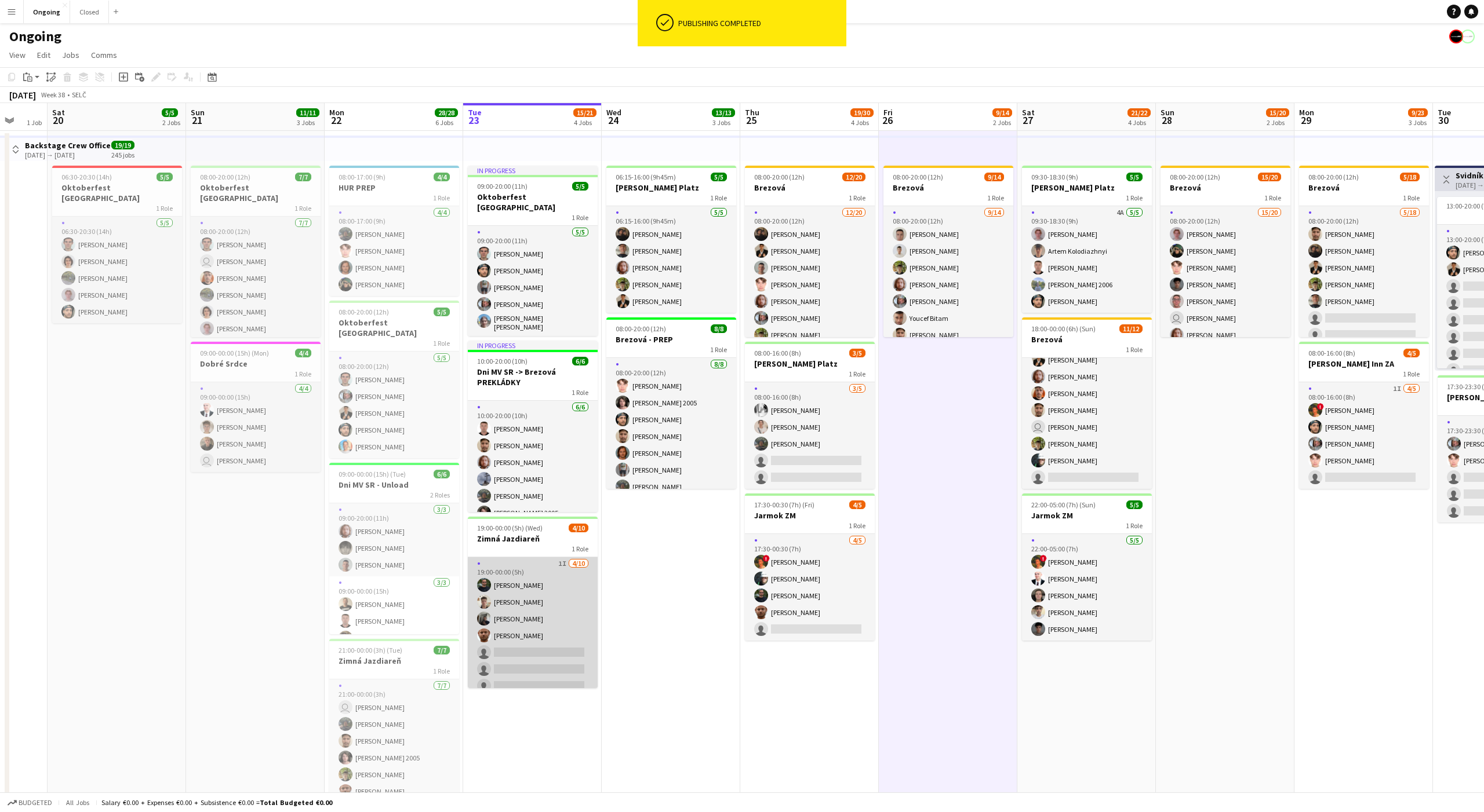
click at [532, 623] on app-card-role "1I [DATE] 19:00-00:00 (5h) [PERSON_NAME] [PERSON_NAME] [PERSON_NAME] [PERSON_NA…" at bounding box center [532, 653] width 130 height 190
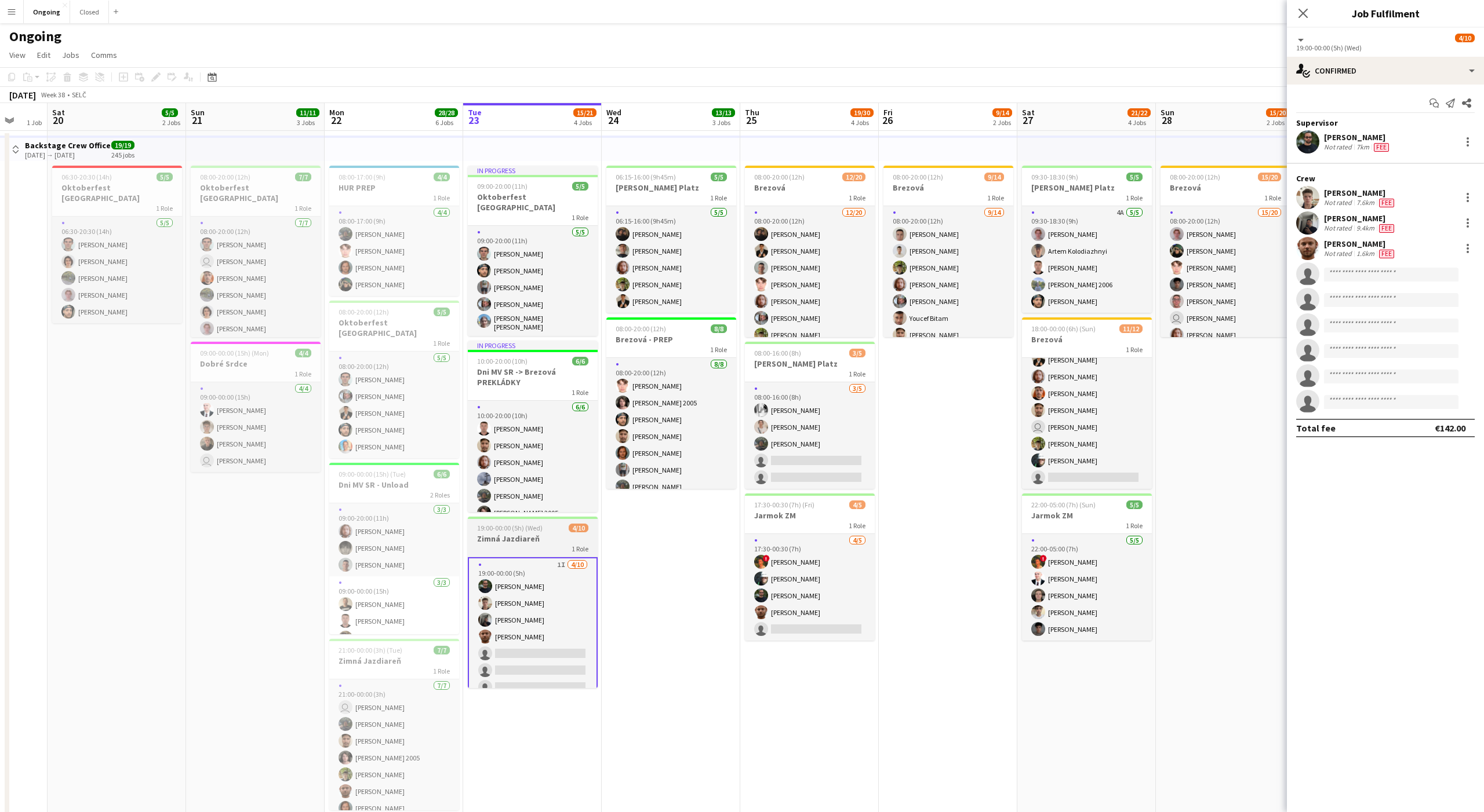
click at [519, 524] on span "19:00-00:00 (5h) (Wed)" at bounding box center [510, 527] width 66 height 9
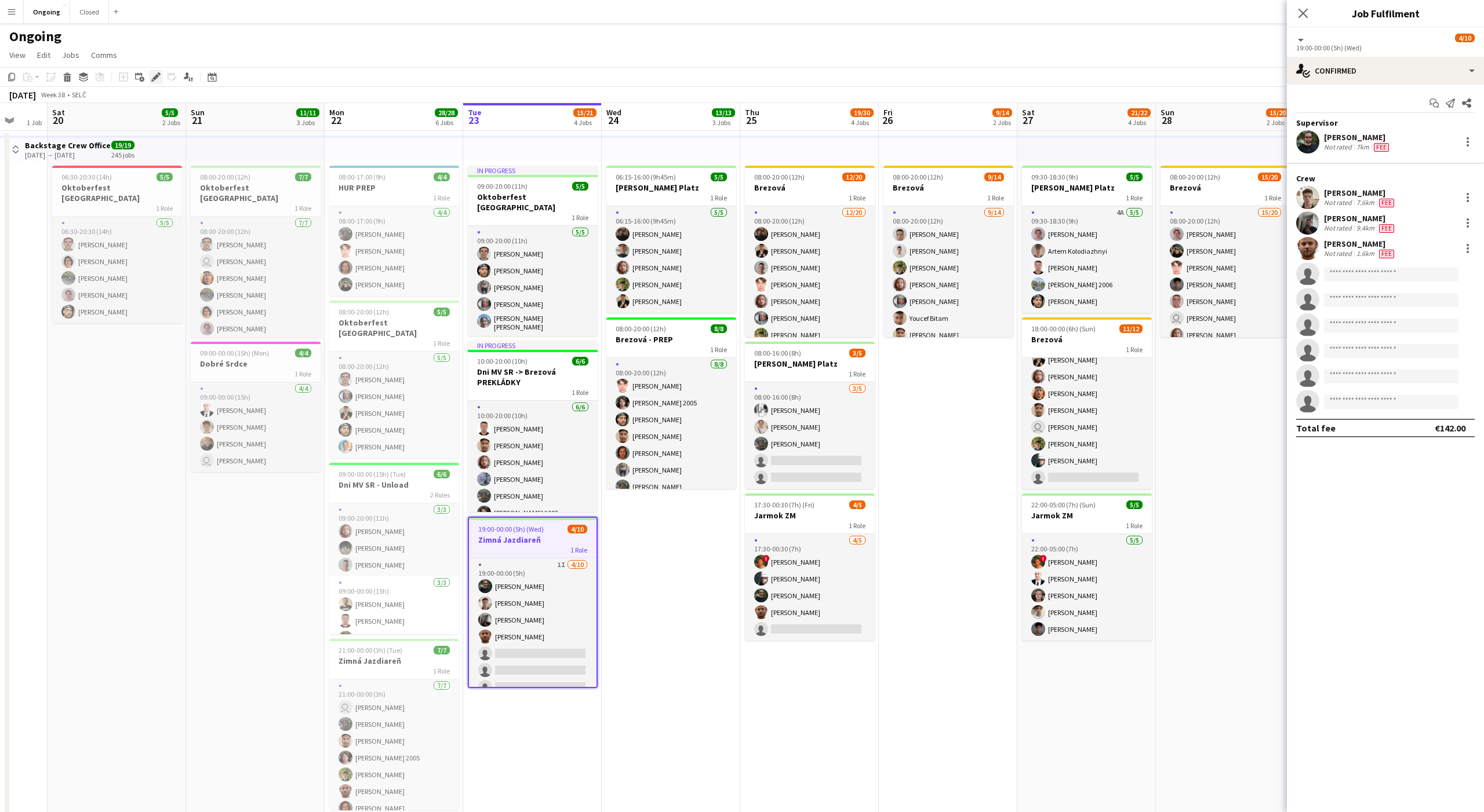
click at [158, 78] on icon "Edit" at bounding box center [156, 77] width 10 height 10
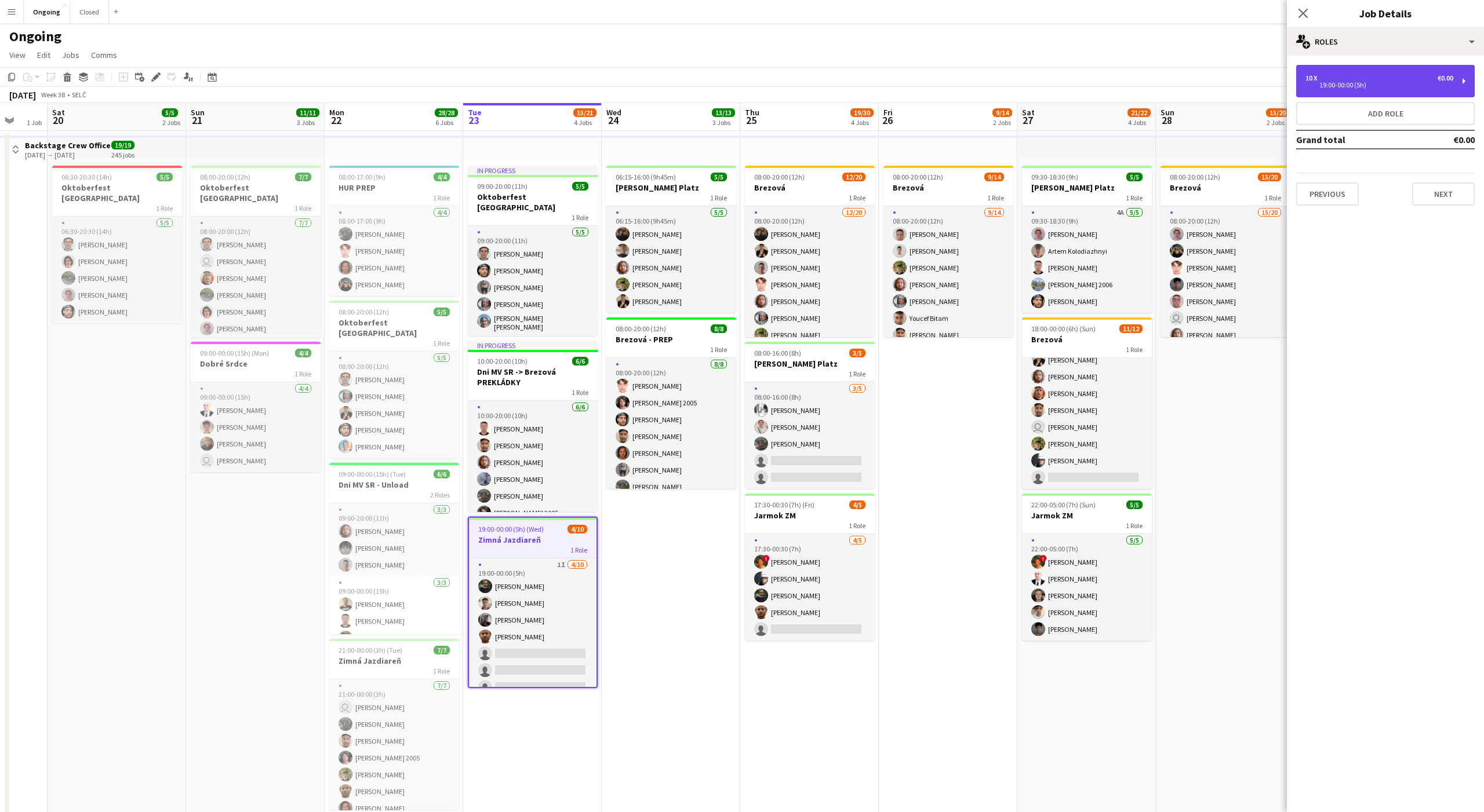
click at [1412, 75] on div "10 x €0.00" at bounding box center [1379, 78] width 148 height 9
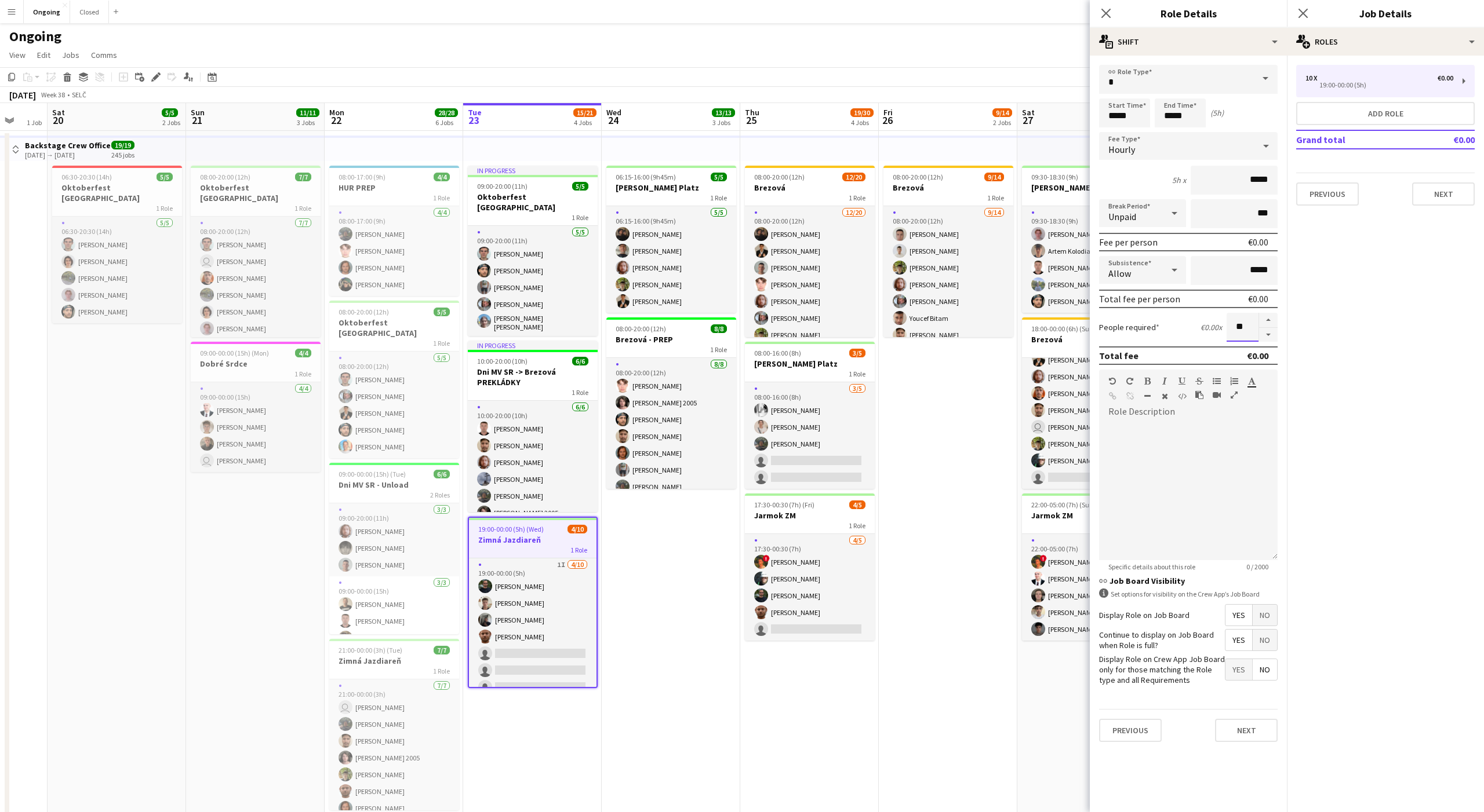
click at [1245, 325] on input "**" at bounding box center [1242, 327] width 31 height 29
type input "*"
click at [1306, 348] on mat-expansion-panel "pencil3 General details 10 x €0.00 19:00-00:00 (5h) Add role Grand total €0.00 …" at bounding box center [1385, 433] width 197 height 757
click at [1436, 188] on button "Next" at bounding box center [1444, 194] width 63 height 23
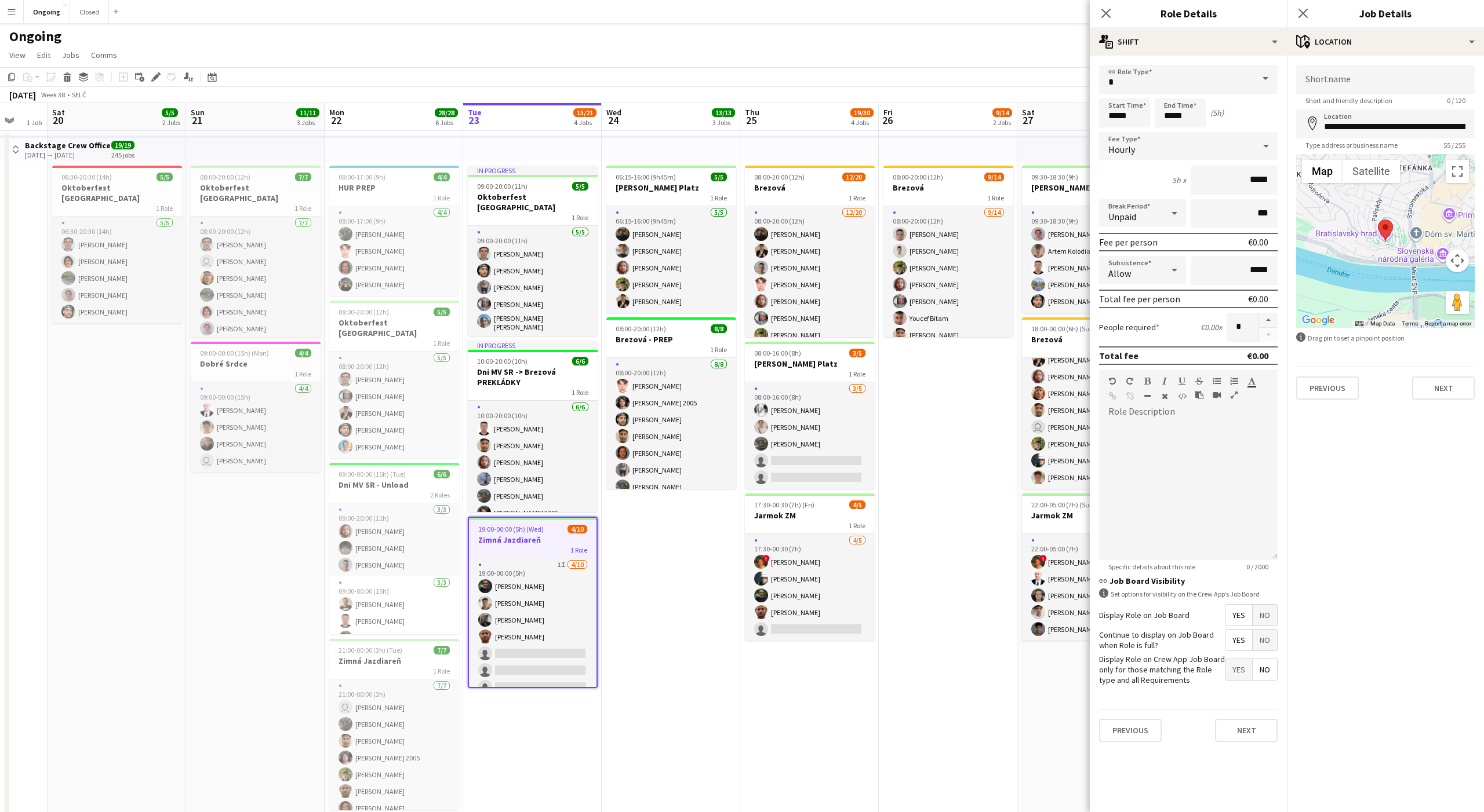
click at [688, 583] on app-date-cell "06:15-16:00 (9h45m) 5/5 [PERSON_NAME] Platz 1 Role [DATE] 06:15-16:00 (9h45m) […" at bounding box center [671, 564] width 138 height 864
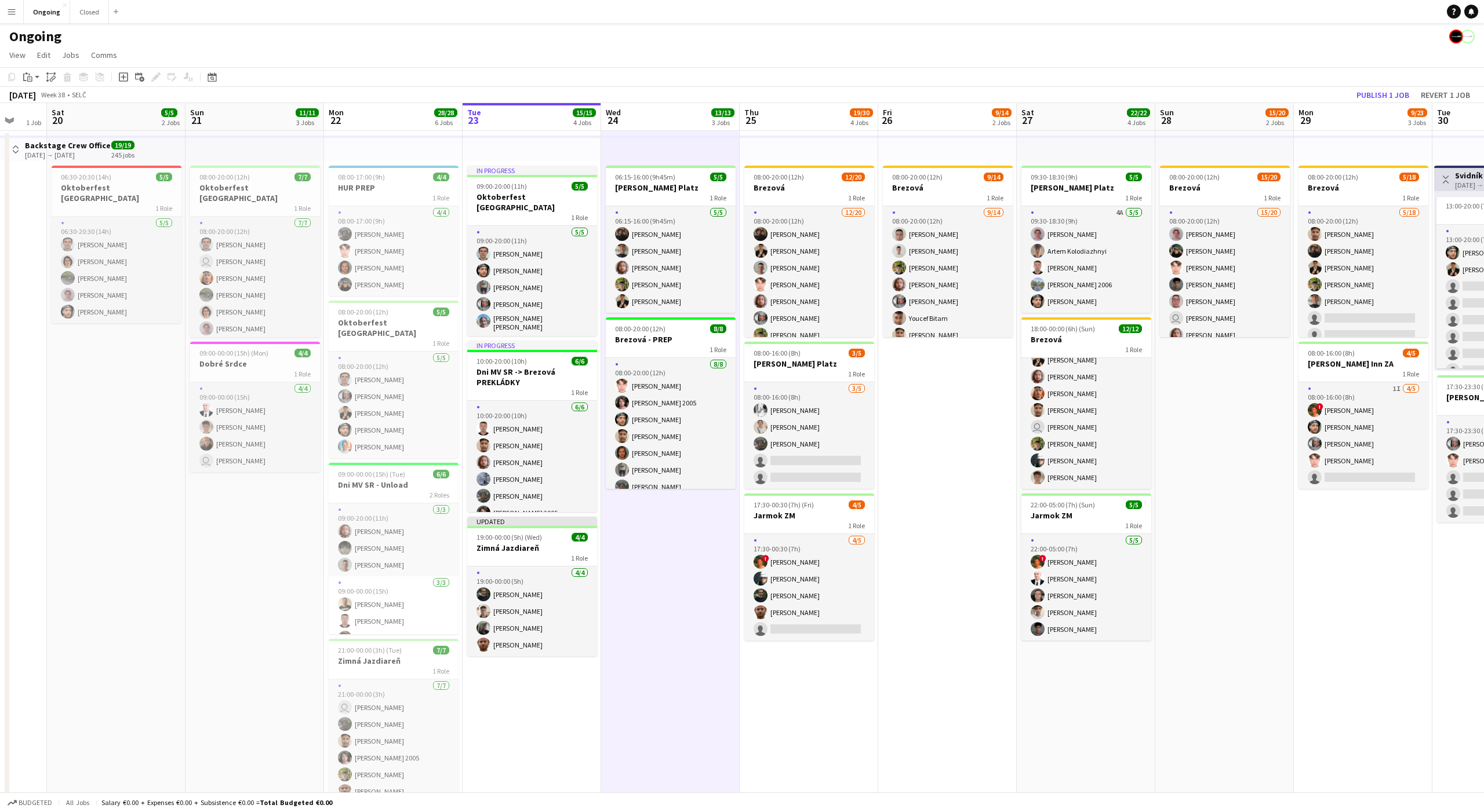
click at [1237, 47] on app-page-menu "View Day view expanded Day view collapsed Month view Date picker Jump to [DATE]…" at bounding box center [742, 55] width 1484 height 22
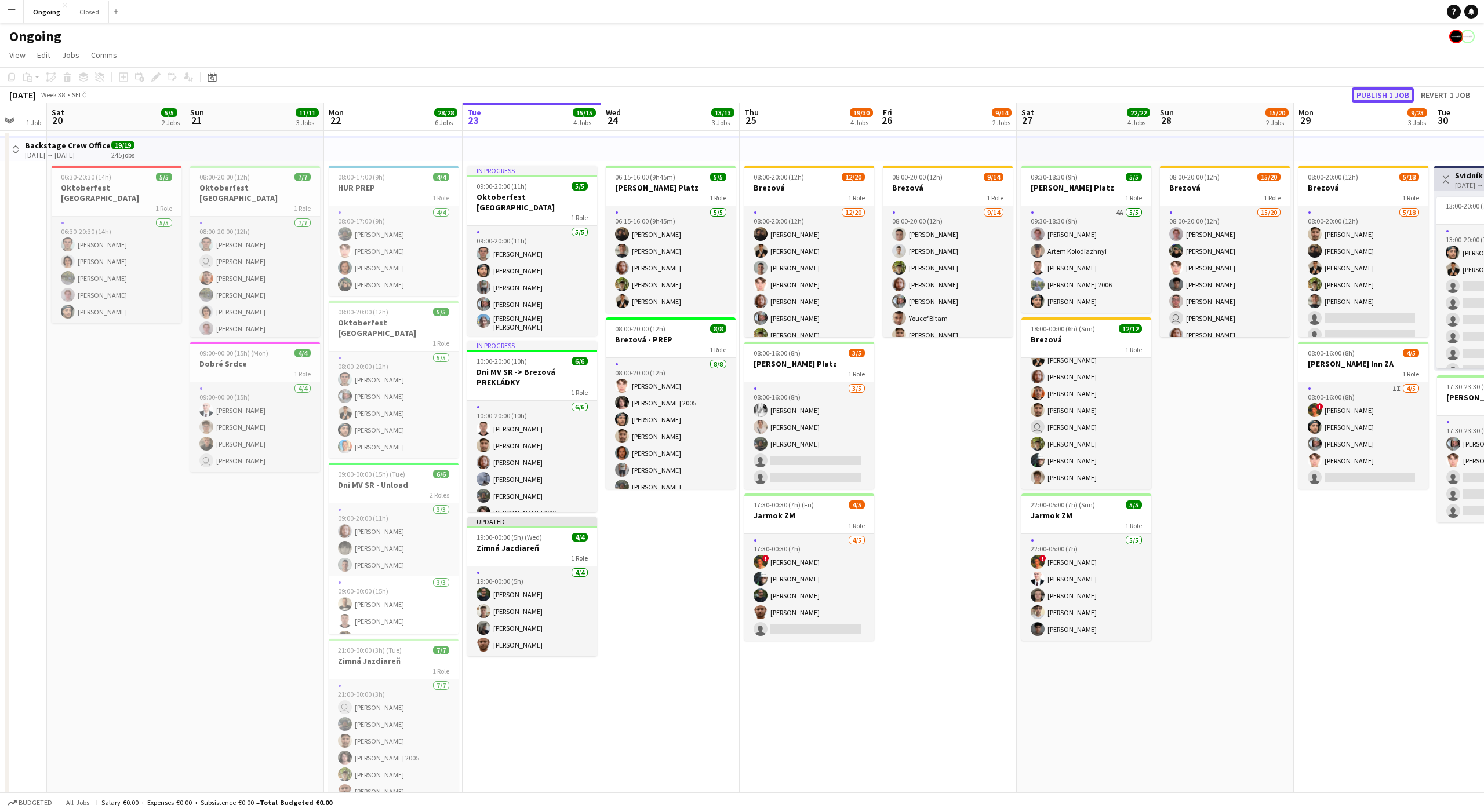
click at [1386, 93] on button "Publish 1 job" at bounding box center [1382, 95] width 62 height 15
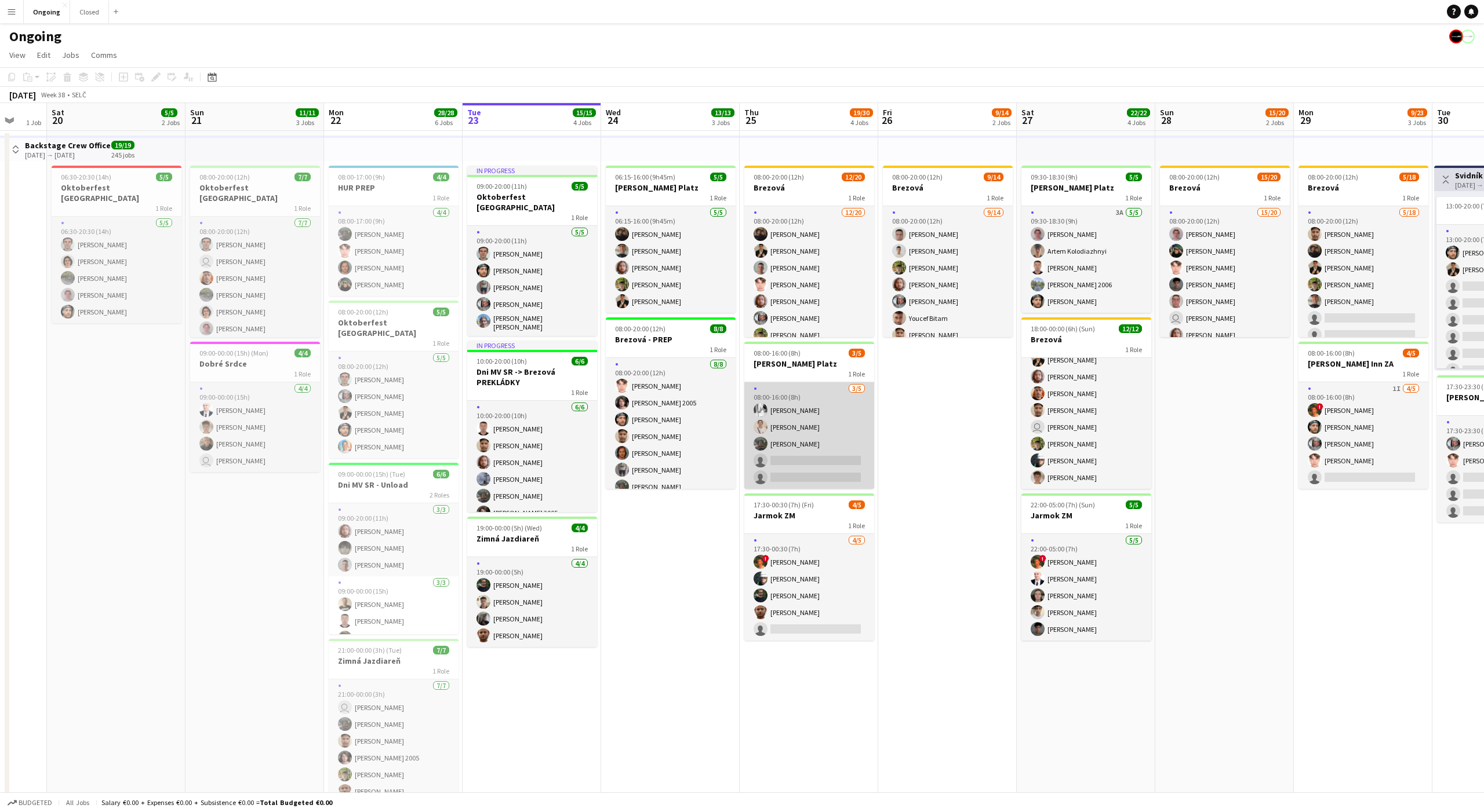
click at [820, 460] on app-card-role "[DATE] 08:00-16:00 (8h) [PERSON_NAME] [PERSON_NAME] [PERSON_NAME] single-neutra…" at bounding box center [810, 436] width 130 height 107
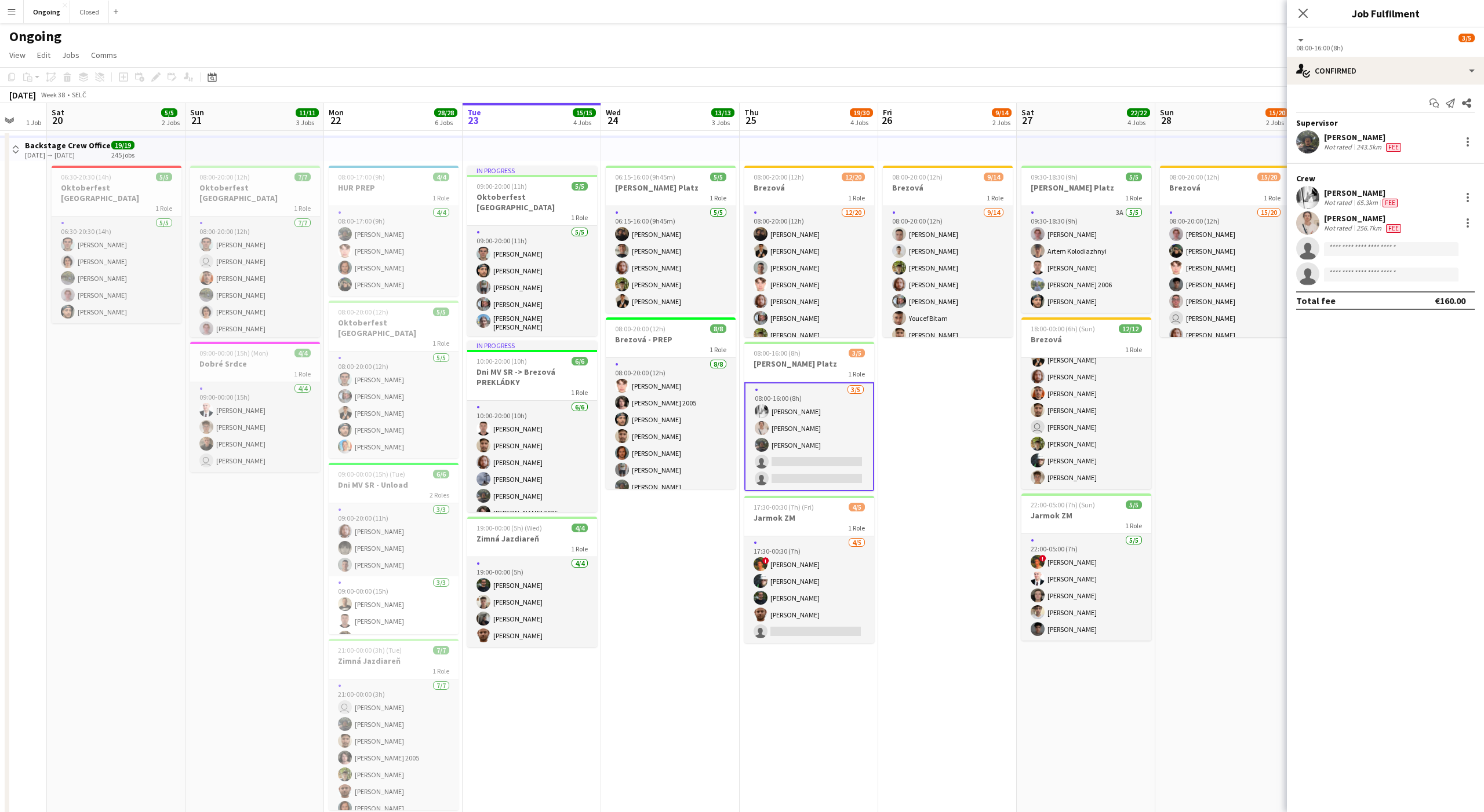
click at [975, 440] on app-date-cell "08:00-20:00 (12h) 9/14 Brezová 1 Role [DATE] 08:00-20:00 (12h) [PERSON_NAME] [P…" at bounding box center [947, 564] width 138 height 864
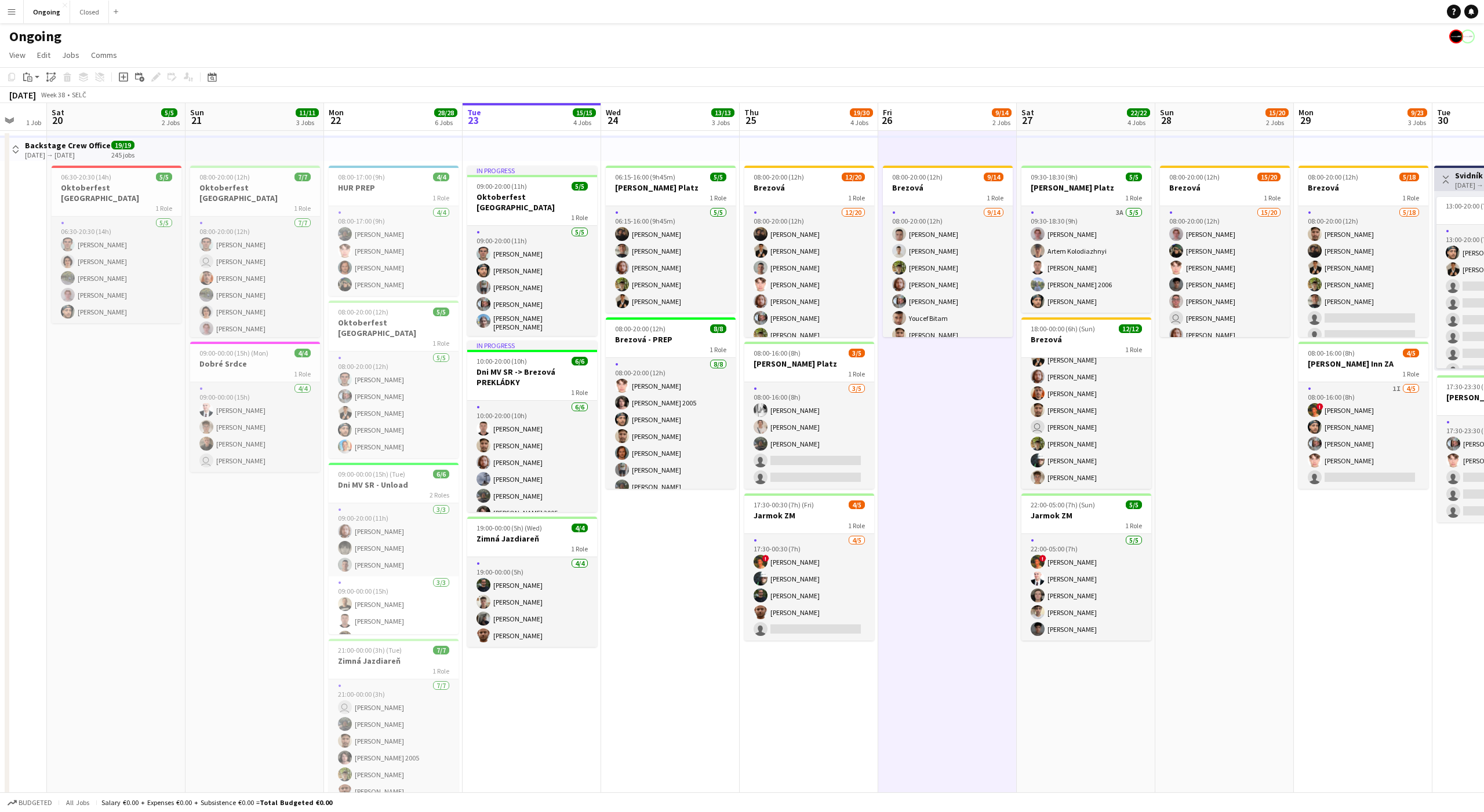
click at [975, 440] on app-date-cell "08:00-20:00 (12h) 9/14 Brezová 1 Role [DATE] 08:00-20:00 (12h) [PERSON_NAME] [P…" at bounding box center [947, 564] width 138 height 864
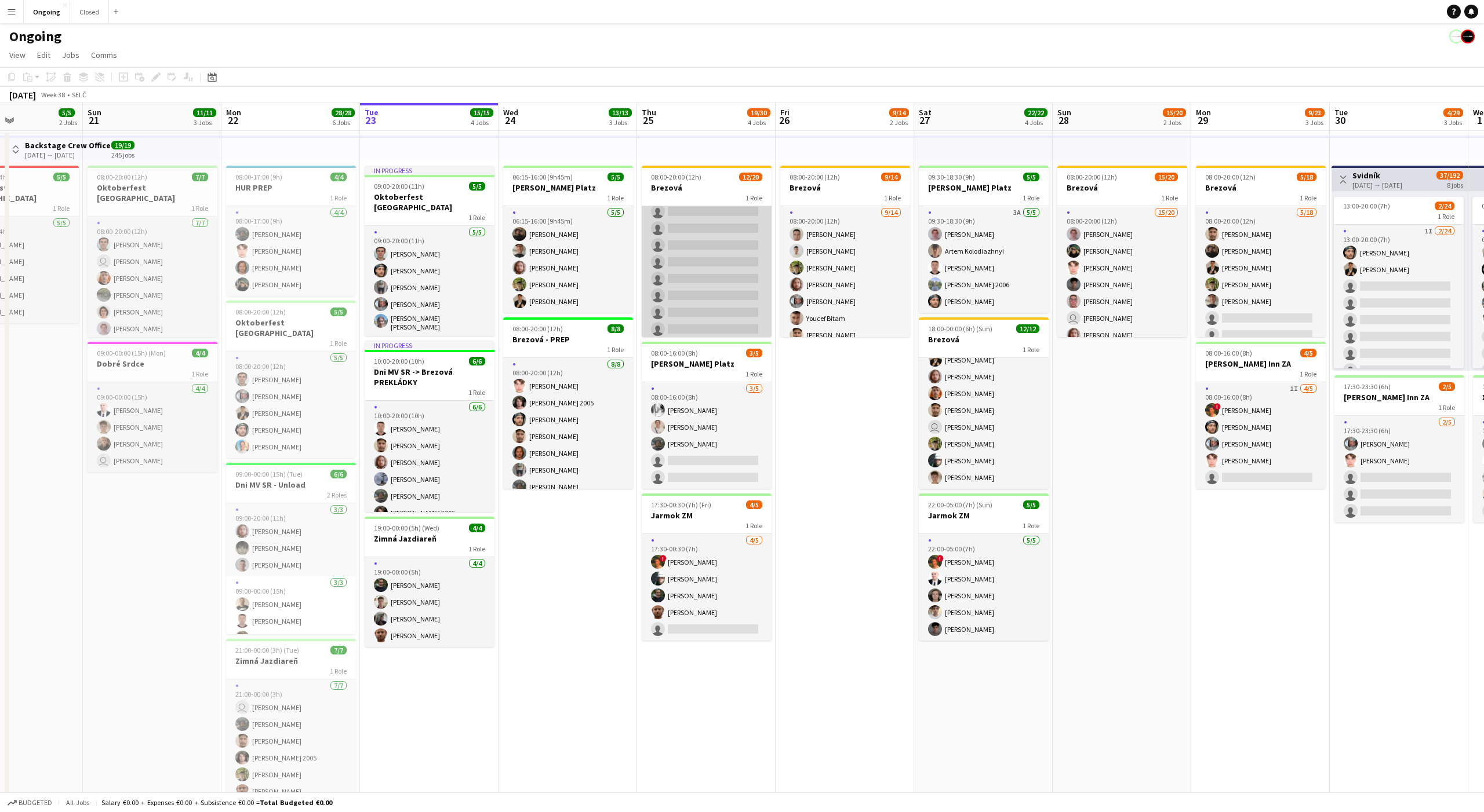
scroll to position [0, 0]
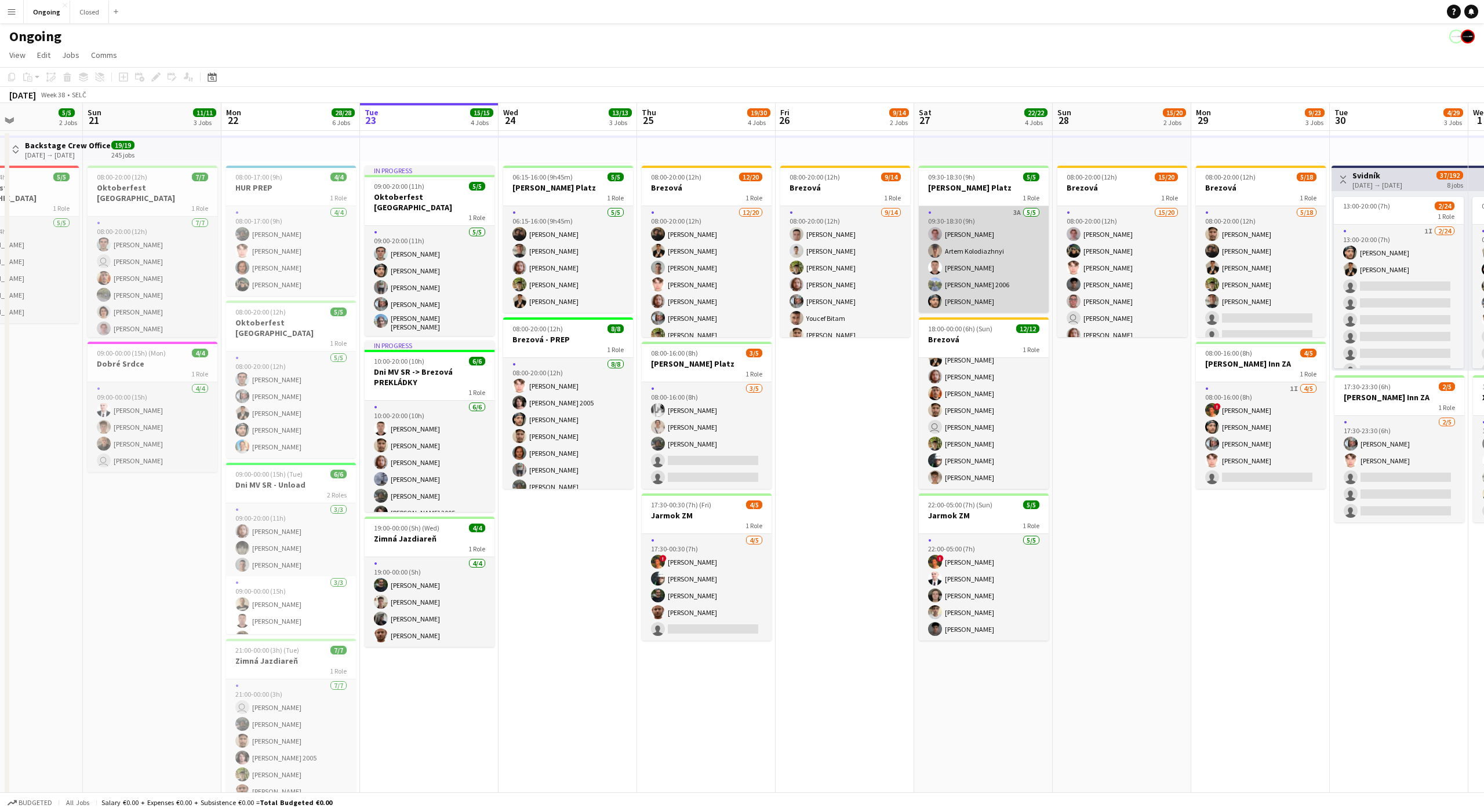
click at [1004, 235] on app-card-role "3A [DATE] 09:30-18:30 (9h) [PERSON_NAME] Artem Kolodiazhnyi Serhii Smetaniuk [P…" at bounding box center [984, 260] width 130 height 107
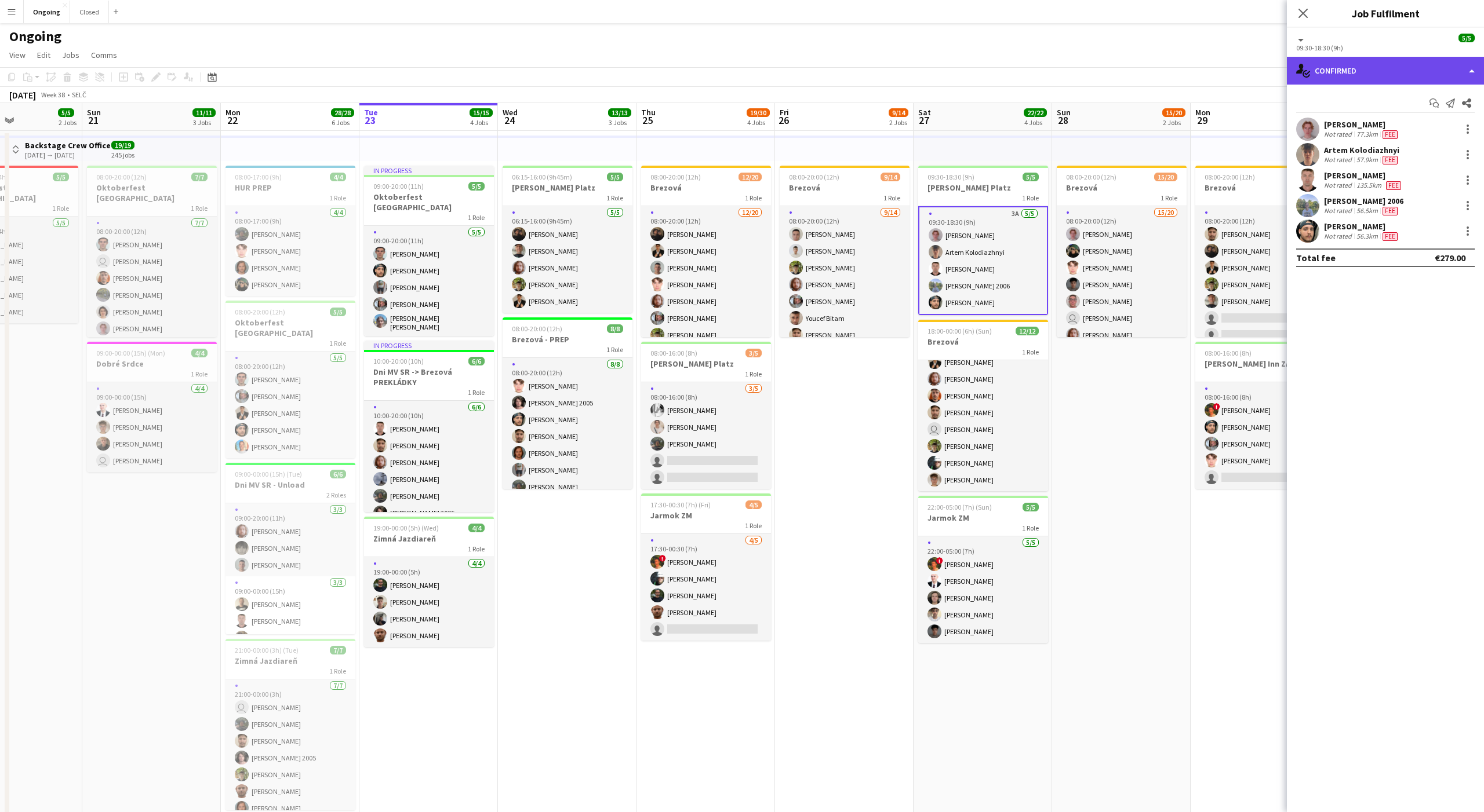
click at [1359, 75] on div "single-neutral-actions-check-2 Confirmed" at bounding box center [1385, 70] width 197 height 28
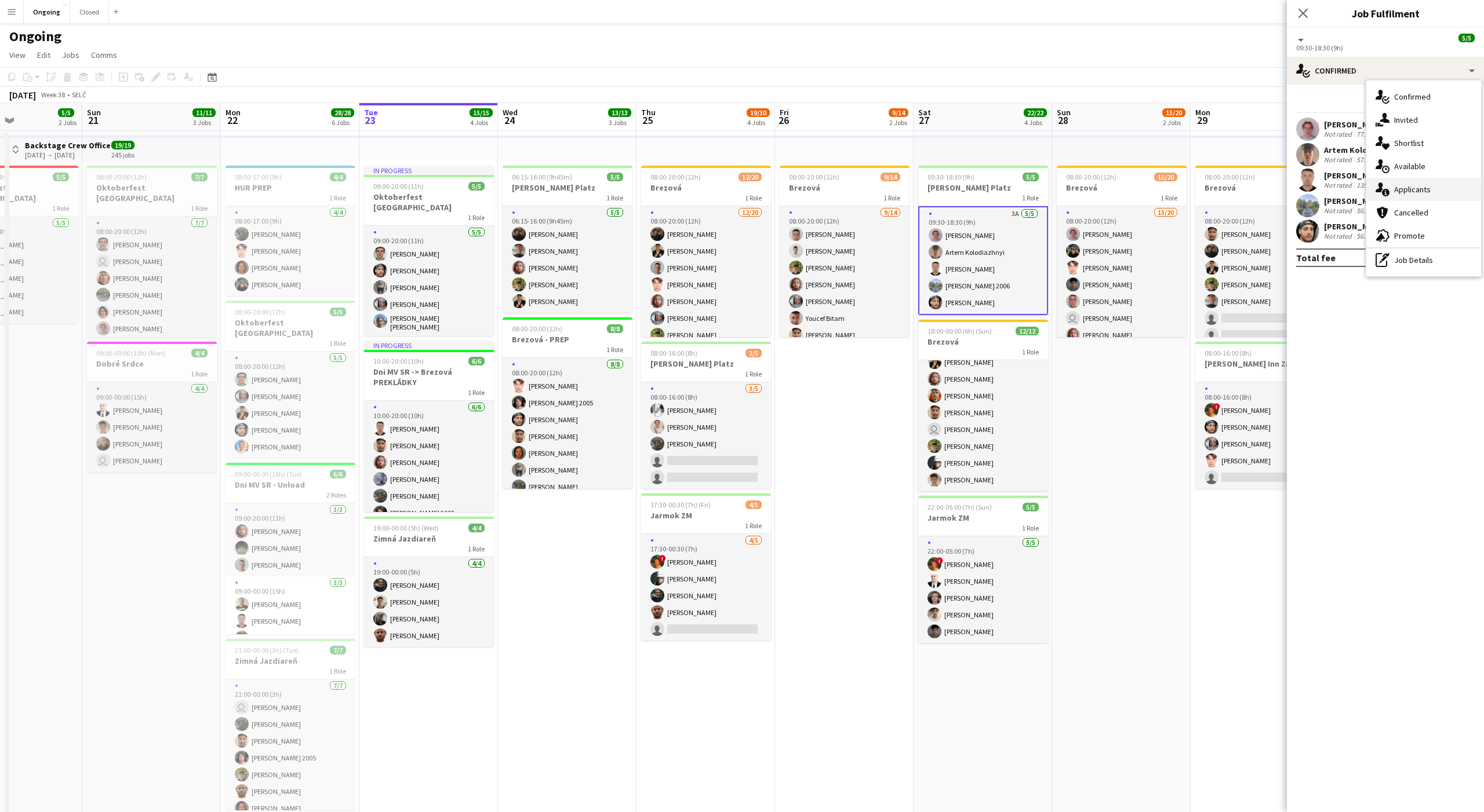
click at [1405, 188] on span "Applicants" at bounding box center [1413, 189] width 36 height 10
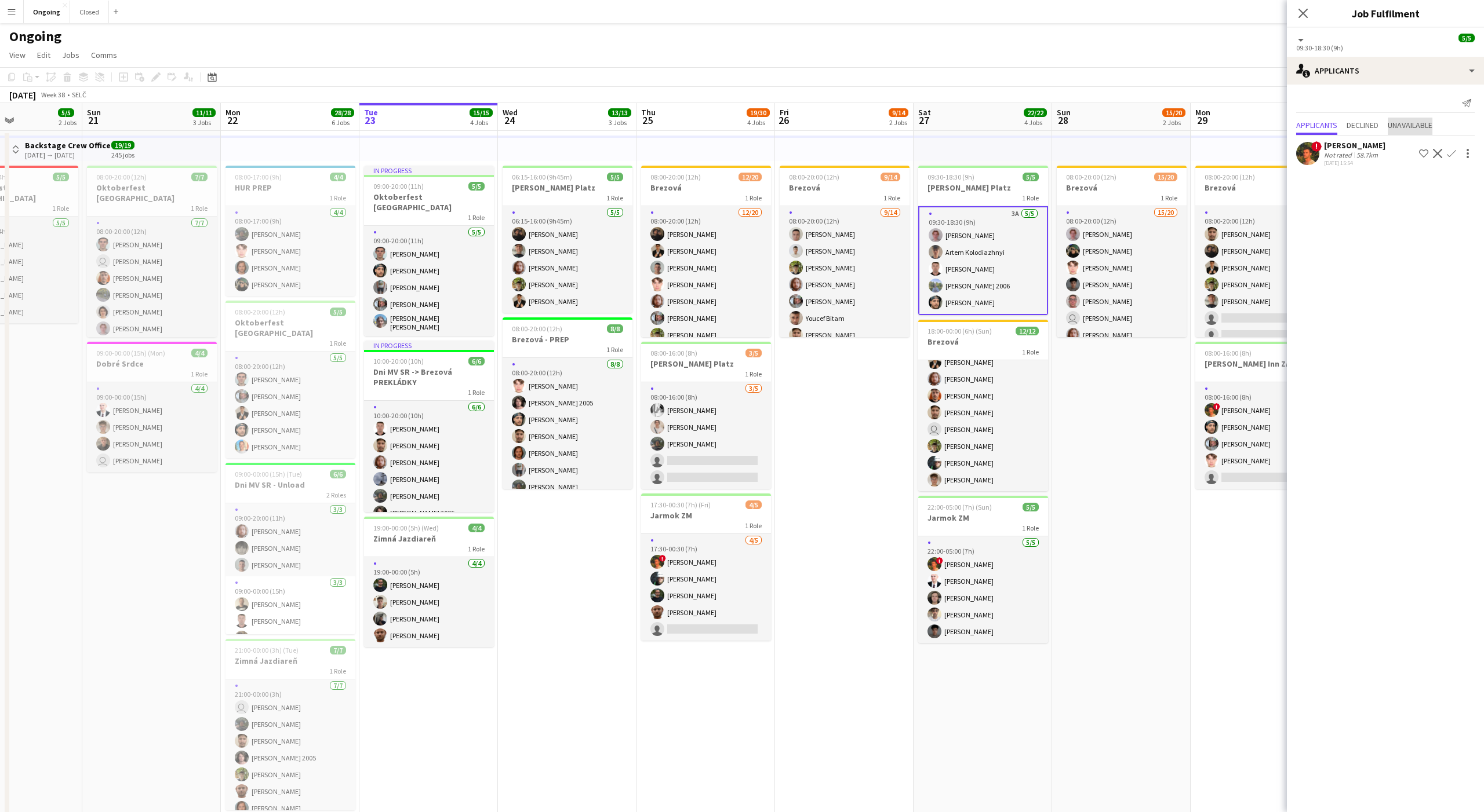
click at [1417, 123] on span "Unavailable" at bounding box center [1410, 125] width 45 height 9
click at [1314, 97] on span "Applicants" at bounding box center [1316, 101] width 41 height 9
click at [810, 442] on app-date-cell "08:00-20:00 (12h) 9/14 Brezová 1 Role [DATE] 08:00-20:00 (12h) [PERSON_NAME] [P…" at bounding box center [844, 564] width 138 height 864
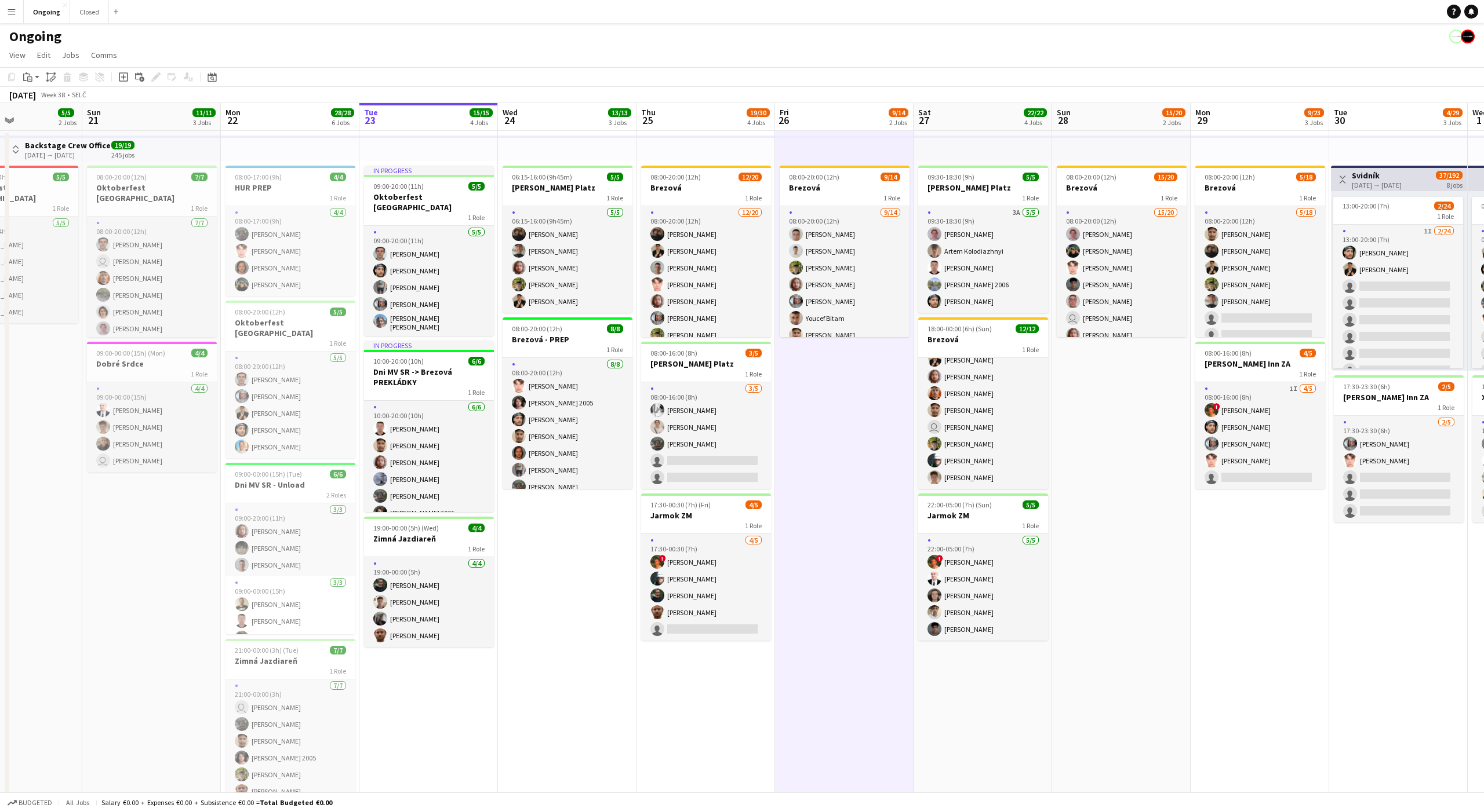
click at [848, 441] on app-date-cell "08:00-20:00 (12h) 9/14 Brezová 1 Role [DATE] 08:00-20:00 (12h) [PERSON_NAME] [P…" at bounding box center [844, 564] width 138 height 864
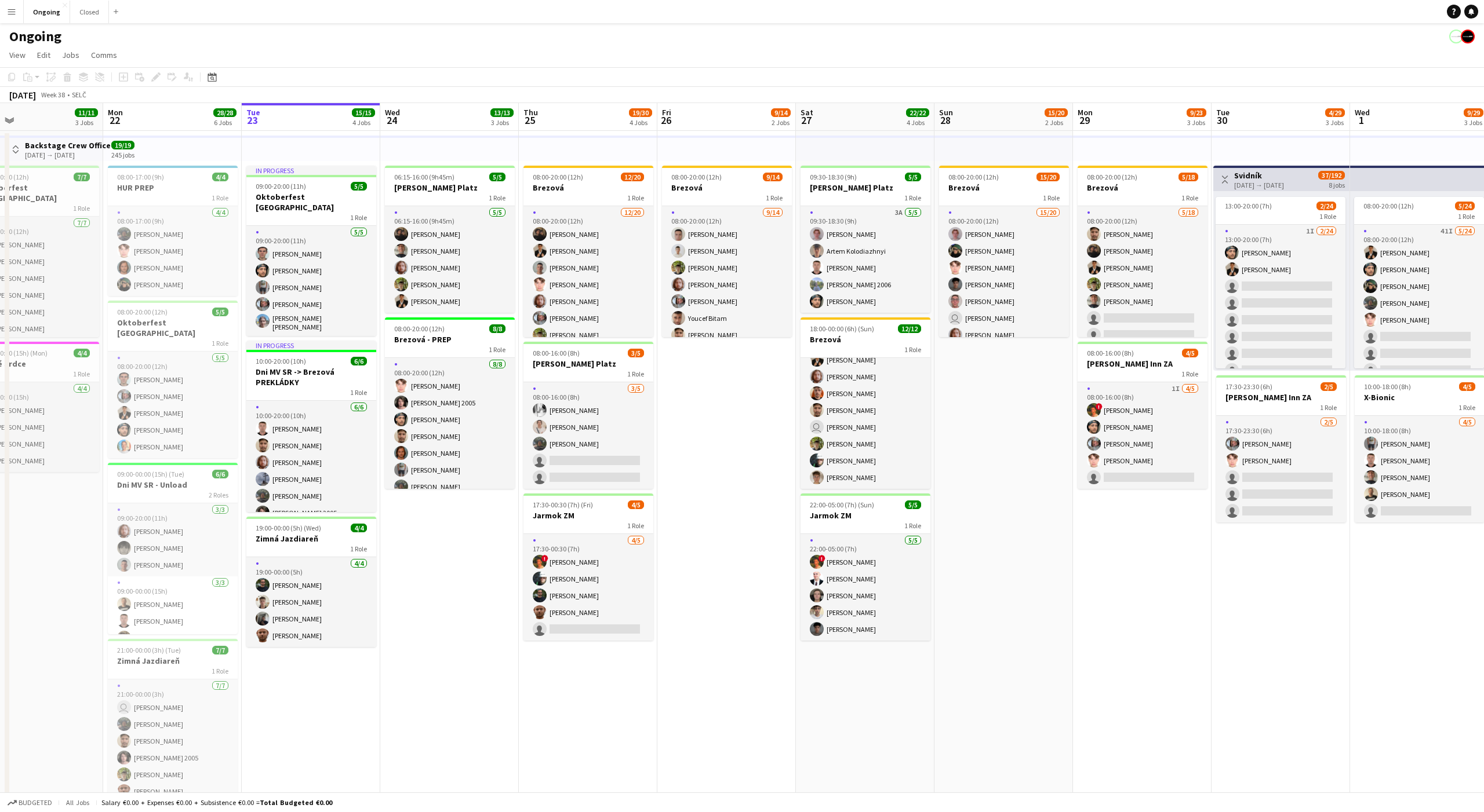
scroll to position [0, 451]
click at [733, 417] on app-date-cell "08:00-20:00 (12h) 9/14 Brezová 1 Role [DATE] 08:00-20:00 (12h) [PERSON_NAME] [P…" at bounding box center [727, 564] width 138 height 864
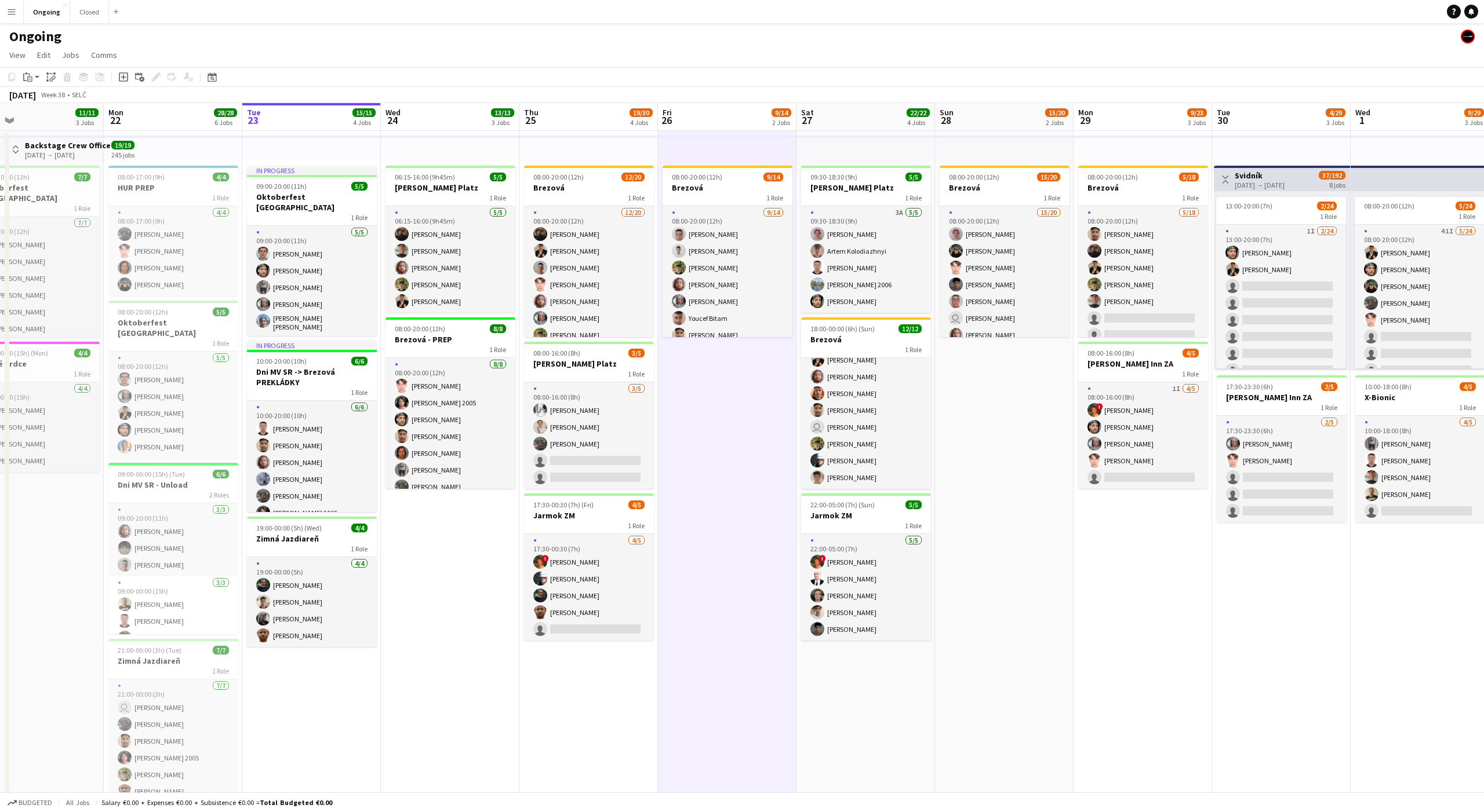
click at [733, 417] on app-date-cell "08:00-20:00 (12h) 9/14 Brezová 1 Role [DATE] 08:00-20:00 (12h) [PERSON_NAME] [P…" at bounding box center [727, 564] width 138 height 864
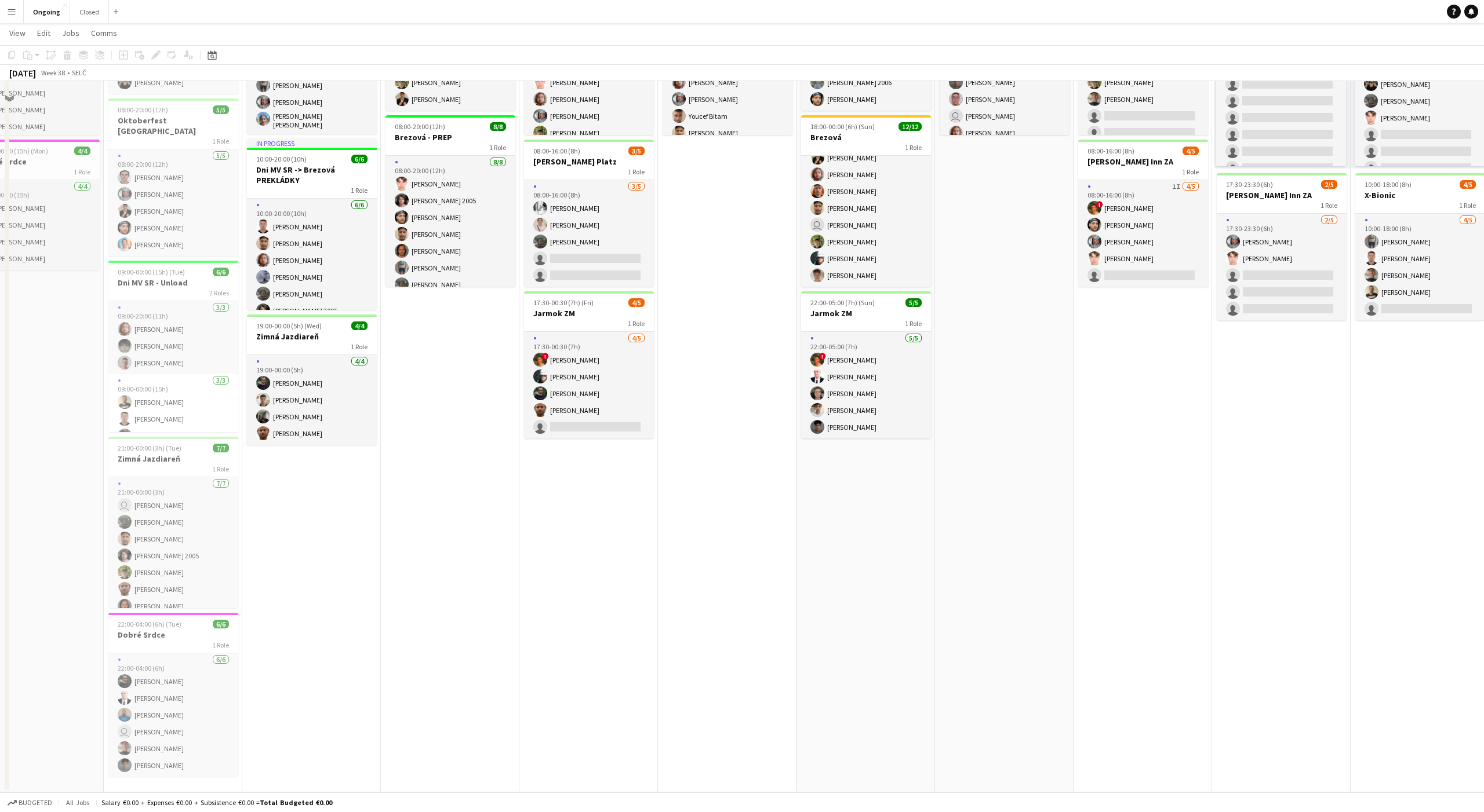
scroll to position [0, 0]
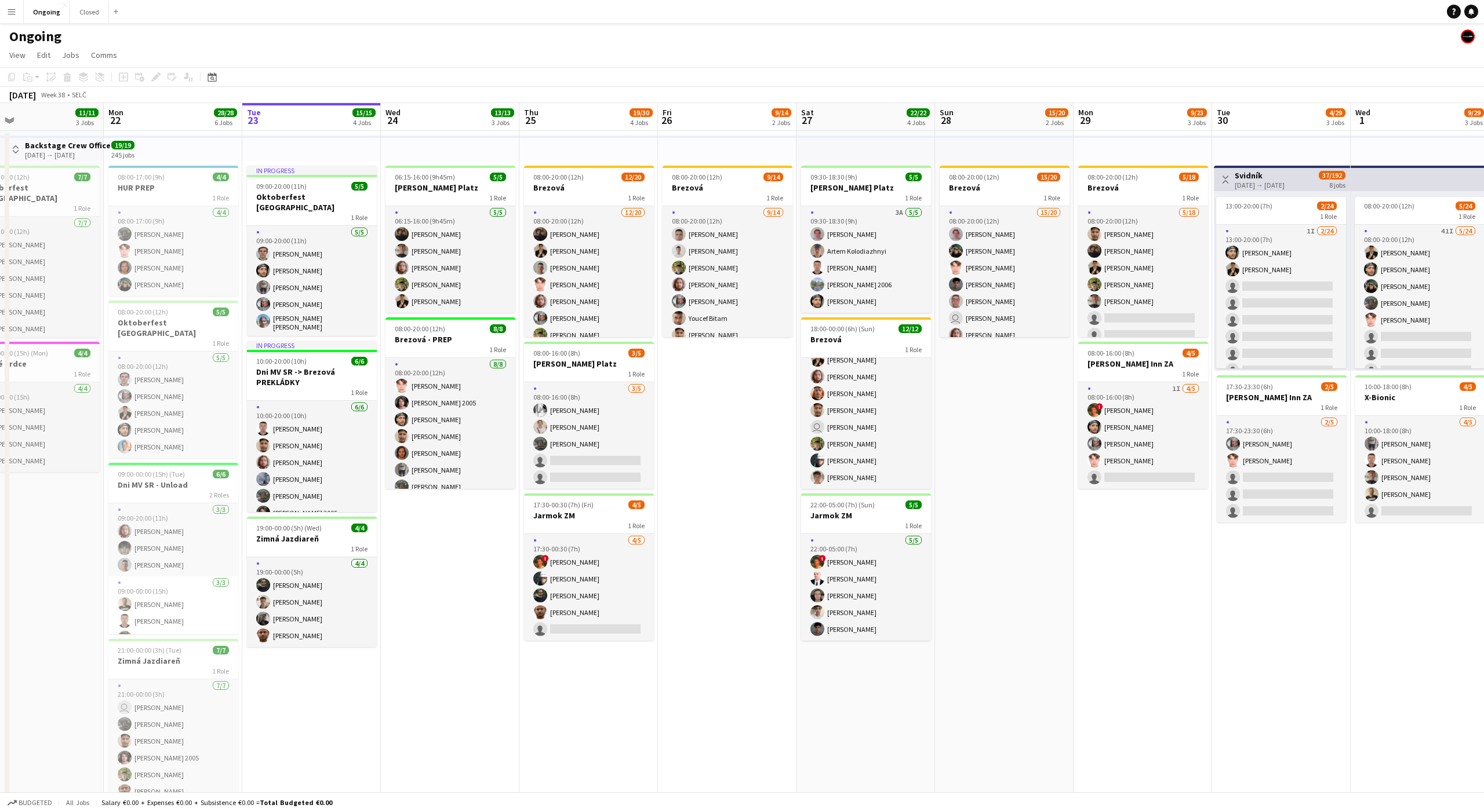
click at [728, 426] on app-date-cell "08:00-20:00 (12h) 9/14 Brezová 1 Role [DATE] 08:00-20:00 (12h) [PERSON_NAME] [P…" at bounding box center [727, 564] width 138 height 864
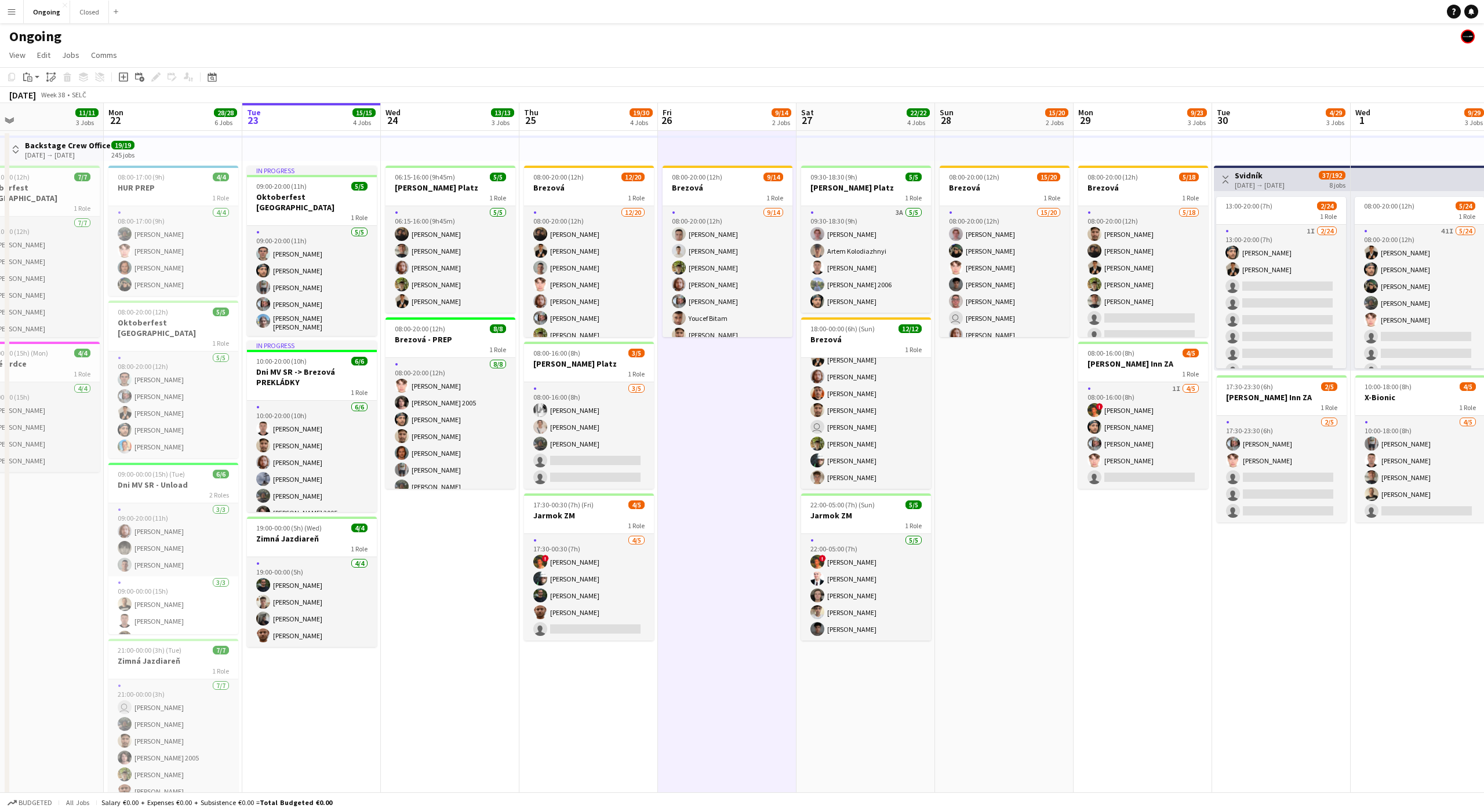
click at [728, 423] on app-date-cell "08:00-20:00 (12h) 9/14 Brezová 1 Role [DATE] 08:00-20:00 (12h) [PERSON_NAME] [P…" at bounding box center [727, 564] width 138 height 864
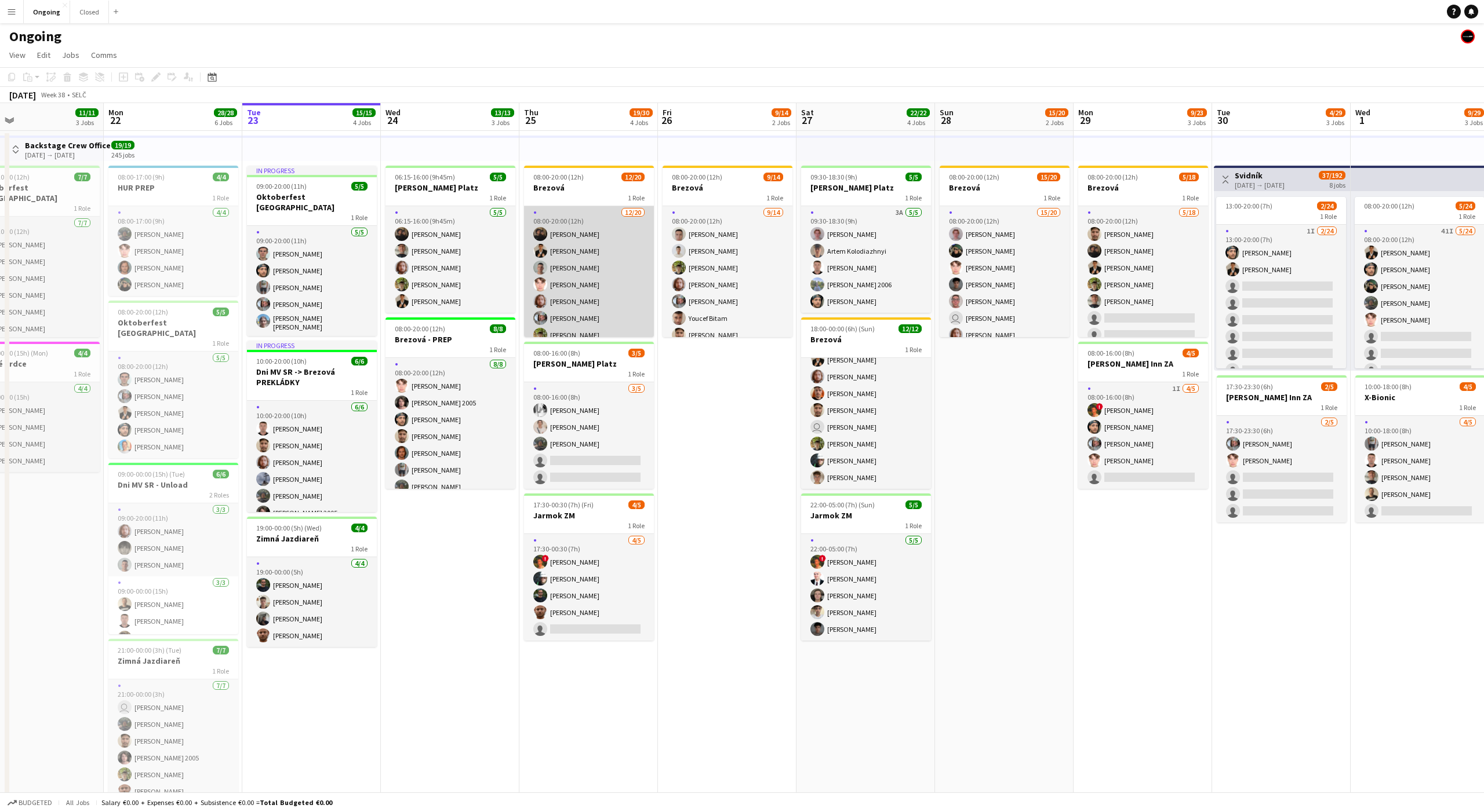
click at [595, 249] on app-card-role "[DATE] 08:00-20:00 (12h) [PERSON_NAME] [PERSON_NAME] [PERSON_NAME] [PERSON_NAME…" at bounding box center [589, 387] width 130 height 362
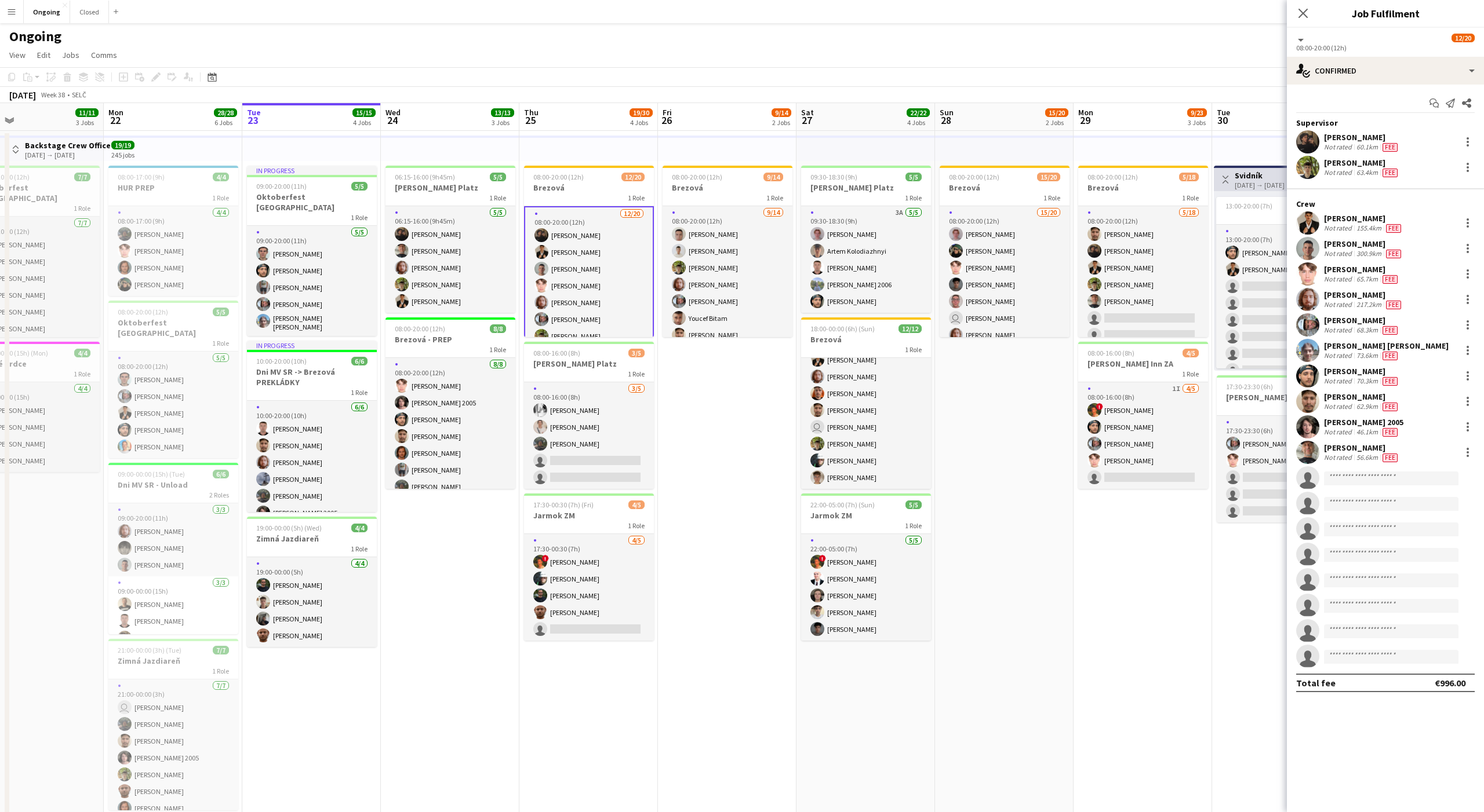
click at [595, 249] on app-card-role "[DATE] 08:00-20:00 (12h) [PERSON_NAME] [PERSON_NAME] [PERSON_NAME] [PERSON_NAME…" at bounding box center [589, 388] width 130 height 365
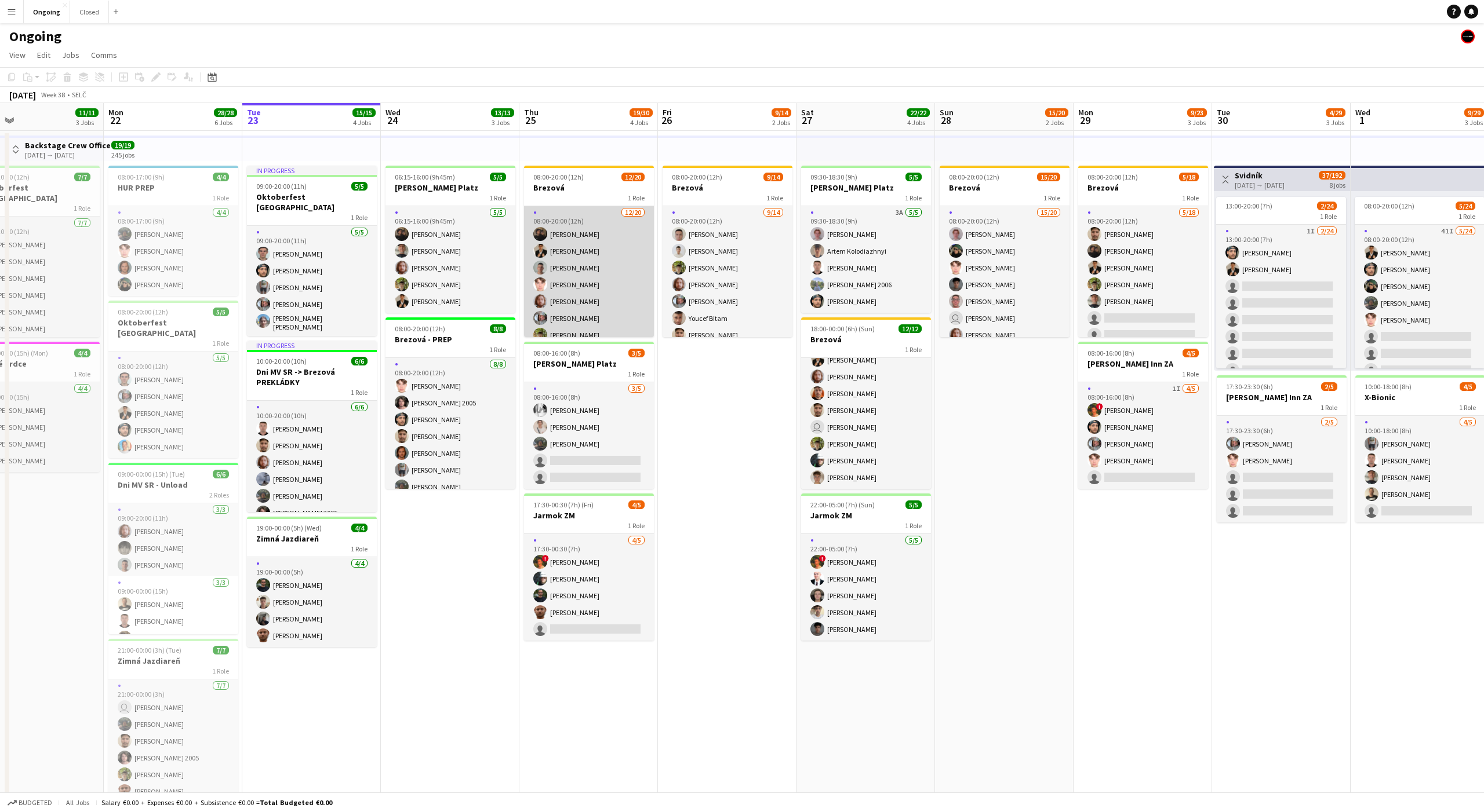
click at [614, 244] on app-card-role "[DATE] 08:00-20:00 (12h) [PERSON_NAME] [PERSON_NAME] [PERSON_NAME] [PERSON_NAME…" at bounding box center [589, 387] width 130 height 362
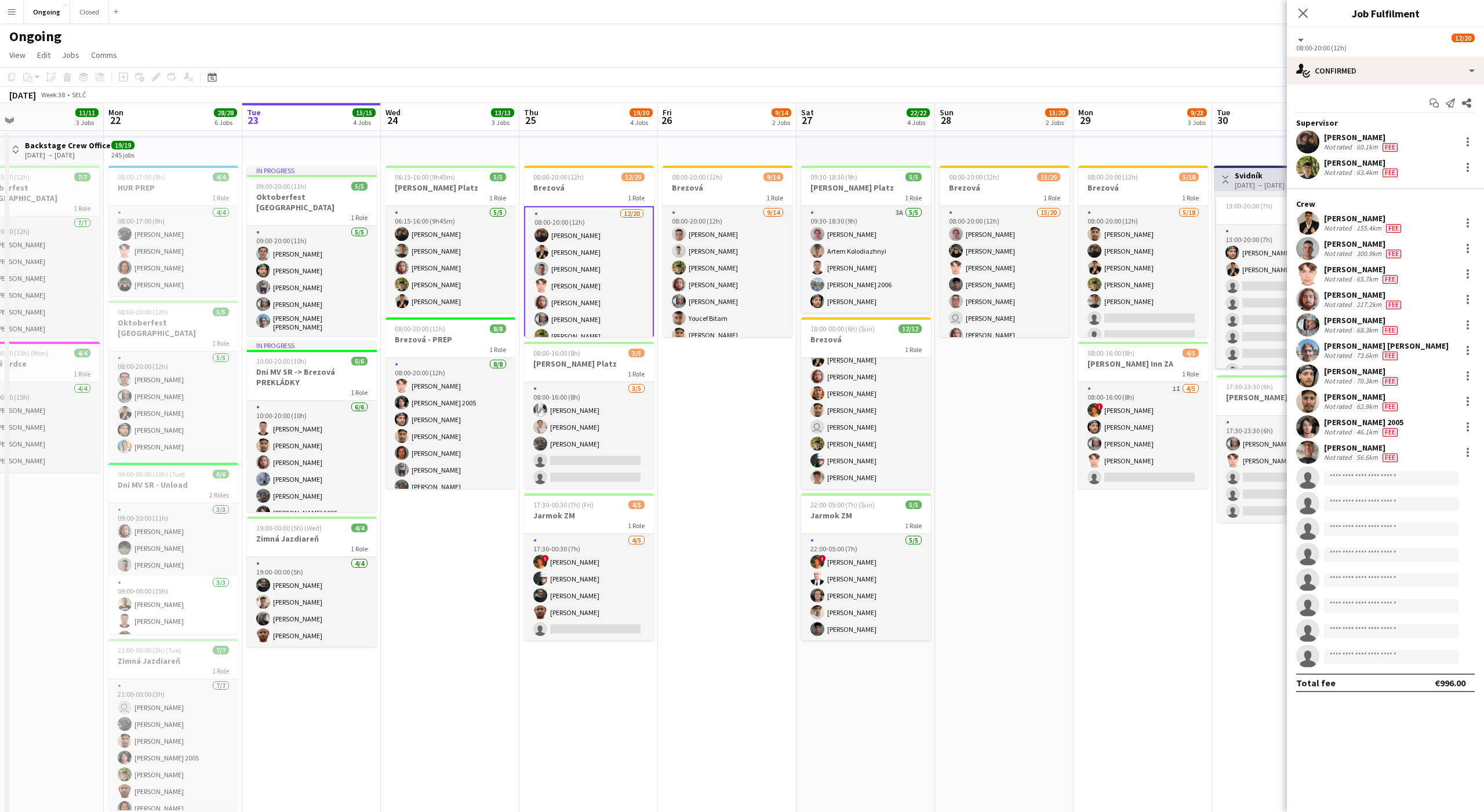
click at [691, 516] on app-date-cell "08:00-20:00 (12h) 9/14 Brezová 1 Role [DATE] 08:00-20:00 (12h) [PERSON_NAME] [P…" at bounding box center [727, 564] width 138 height 864
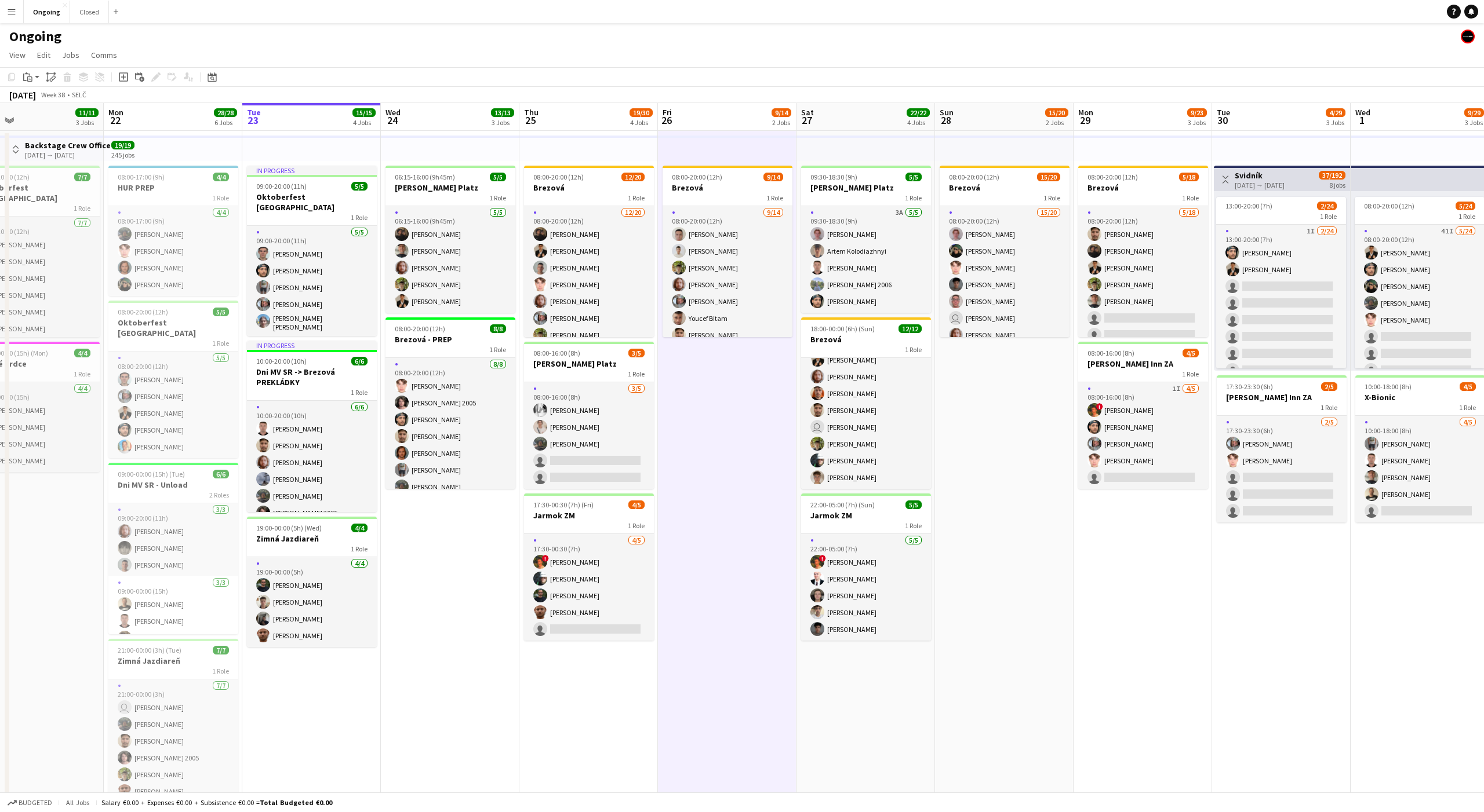
click at [694, 465] on app-date-cell "08:00-20:00 (12h) 9/14 Brezová 1 Role [DATE] 08:00-20:00 (12h) [PERSON_NAME] [P…" at bounding box center [727, 564] width 138 height 864
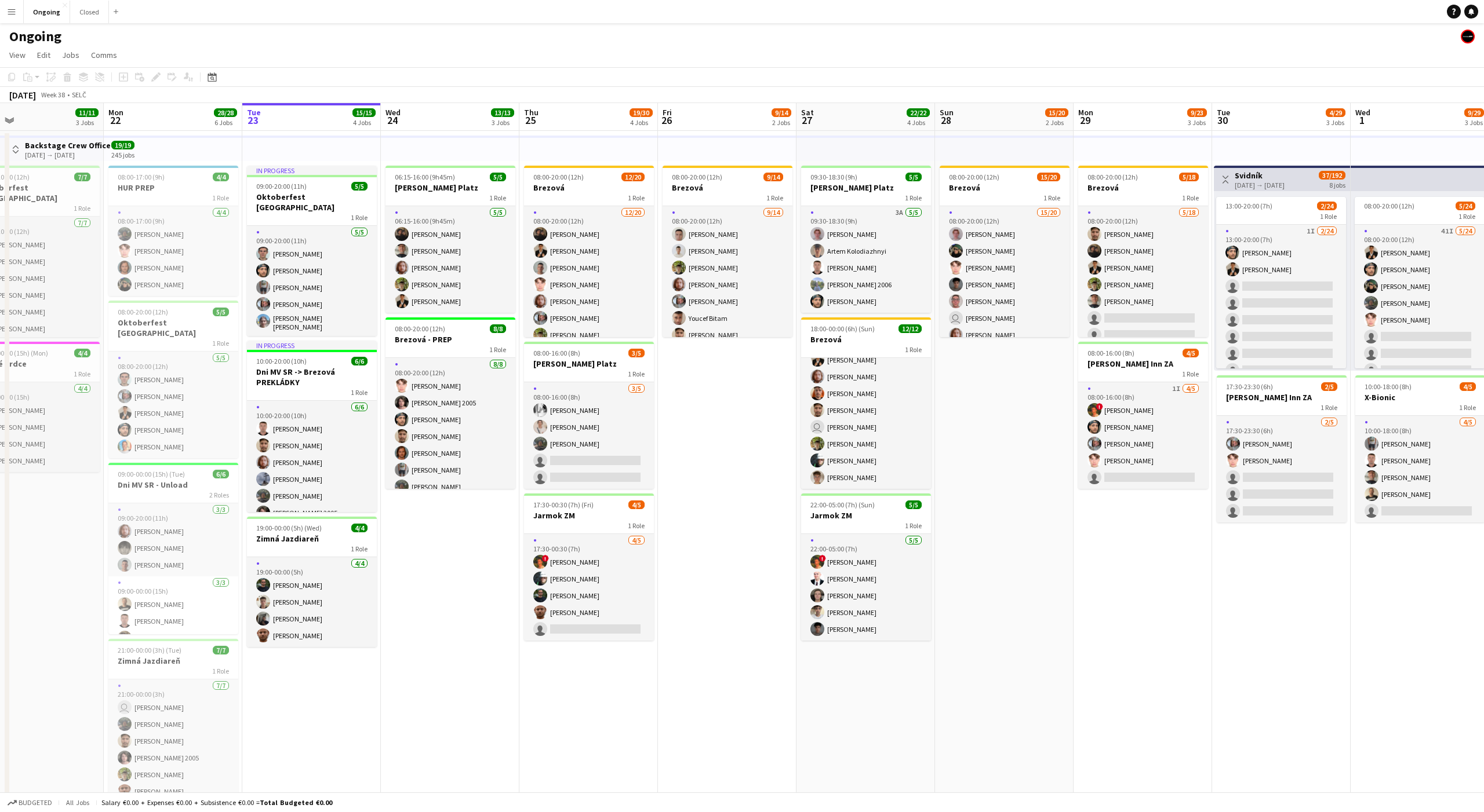
click at [10, 15] on app-icon "Menu" at bounding box center [11, 11] width 10 height 10
click at [359, 30] on div "Ongoing" at bounding box center [742, 33] width 1484 height 22
click at [16, 15] on button "Menu" at bounding box center [11, 11] width 23 height 23
click at [140, 65] on link "My Workforce" at bounding box center [175, 63] width 116 height 23
